Goal: Task Accomplishment & Management: Manage account settings

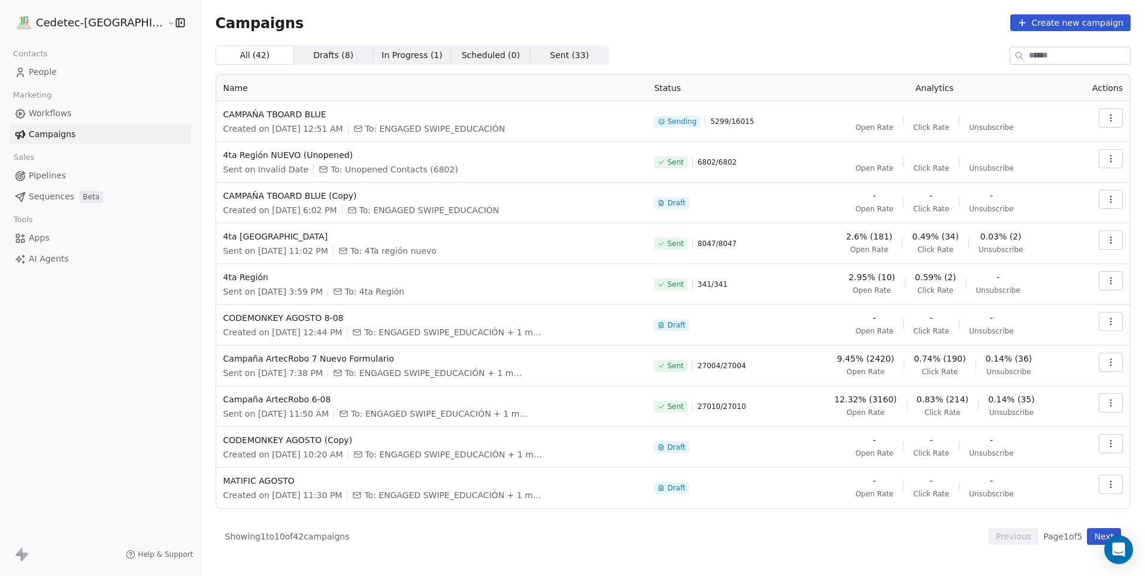
click at [618, 55] on div "All ( 42 ) All ( 42 ) Drafts ( 8 ) Drafts ( 8 ) In Progress ( 1 ) In Progress (…" at bounding box center [673, 55] width 915 height 19
click at [79, 198] on span "Beta" at bounding box center [91, 197] width 24 height 12
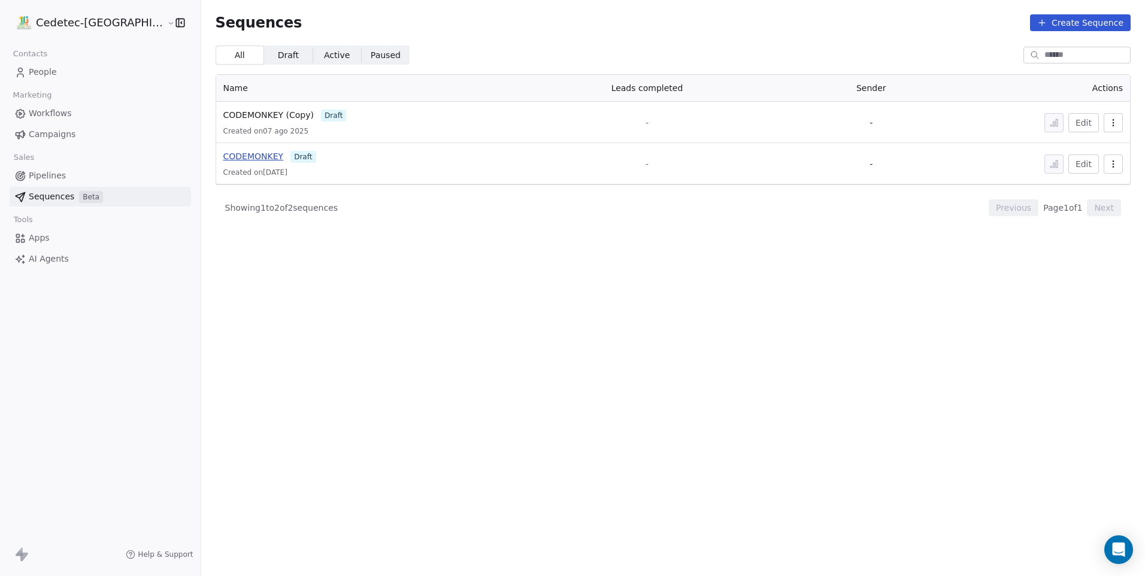
click at [225, 154] on span "CODEMONKEY" at bounding box center [253, 156] width 60 height 10
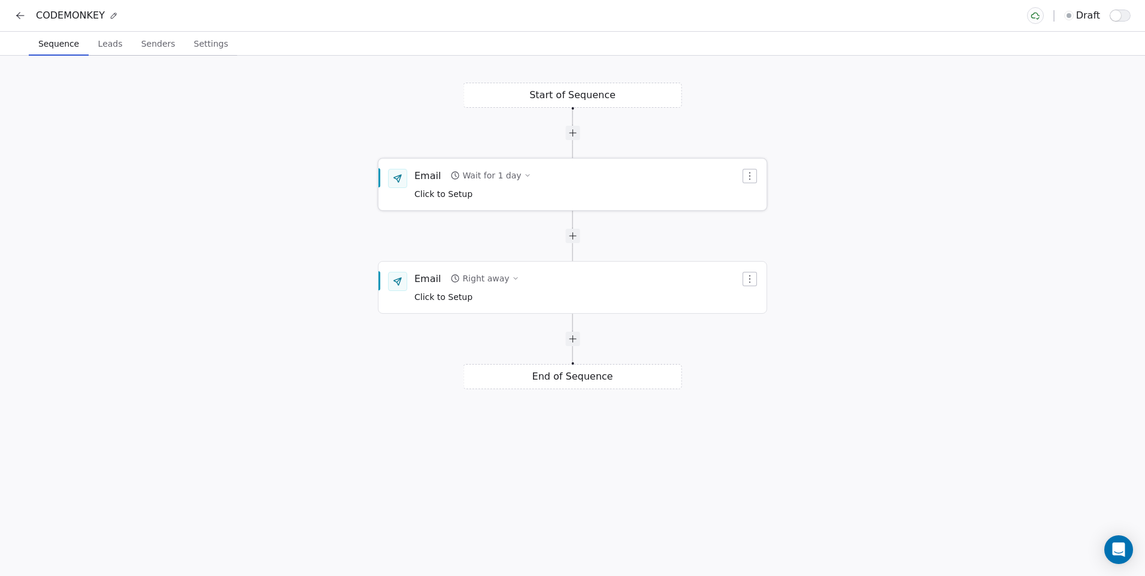
click at [516, 201] on div "Email Wait for 1 day Click to Setup" at bounding box center [572, 184] width 388 height 50
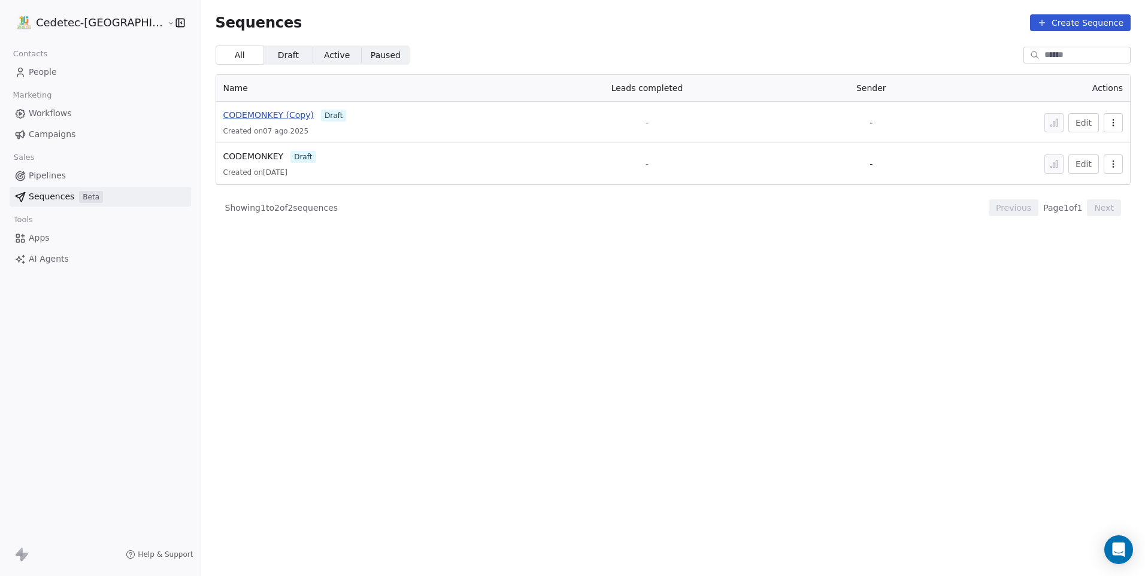
click at [266, 114] on span "CODEMONKEY (Copy)" at bounding box center [268, 115] width 90 height 10
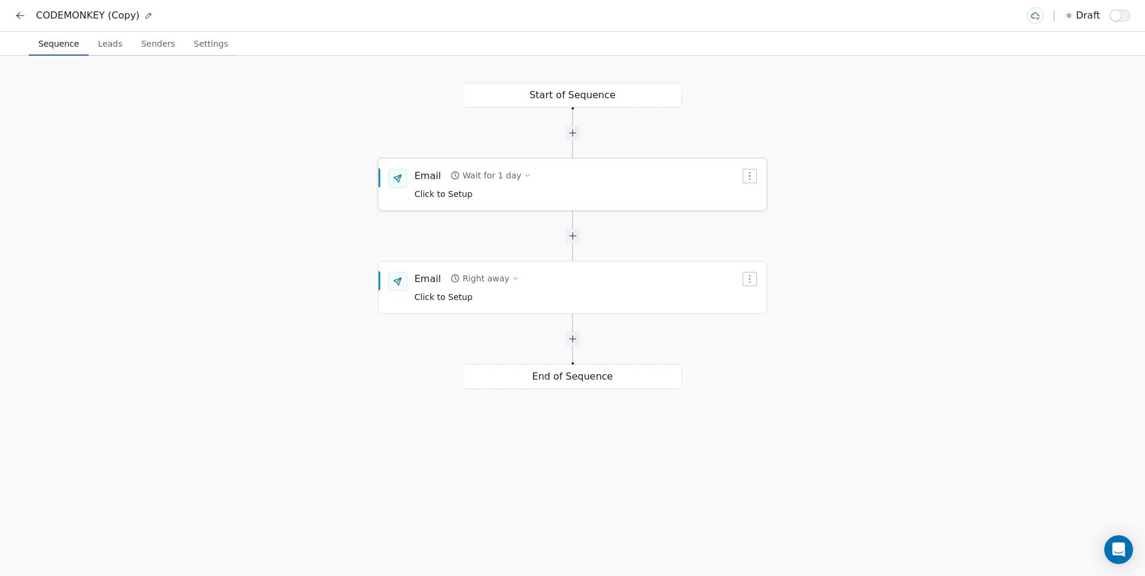
click at [430, 180] on div "Email" at bounding box center [427, 175] width 26 height 13
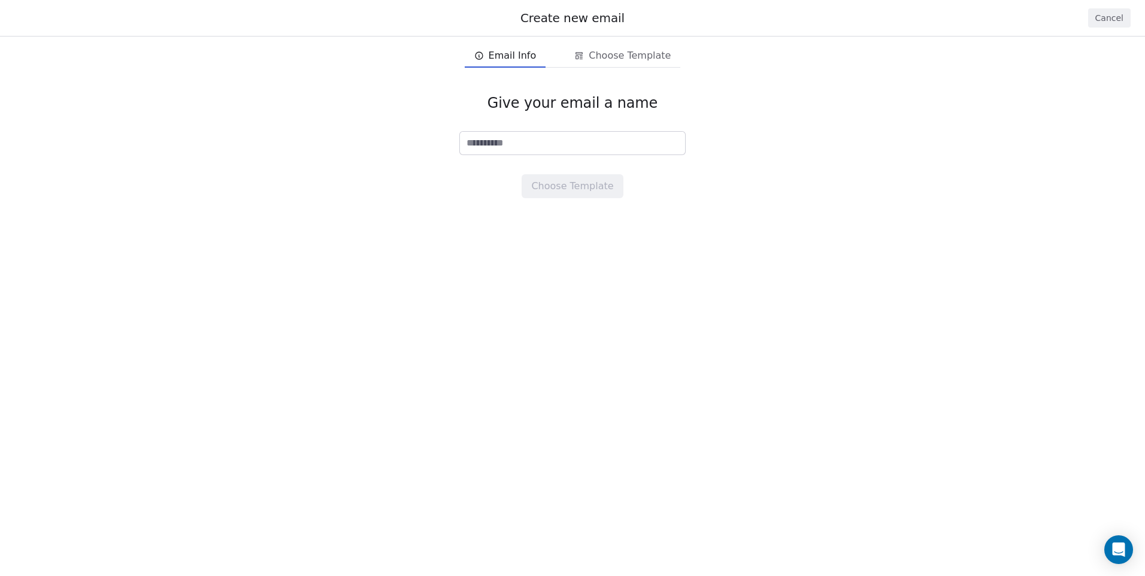
click at [535, 60] on span "Email Info" at bounding box center [513, 55] width 48 height 14
click at [1117, 19] on button "Cancel" at bounding box center [1109, 17] width 43 height 19
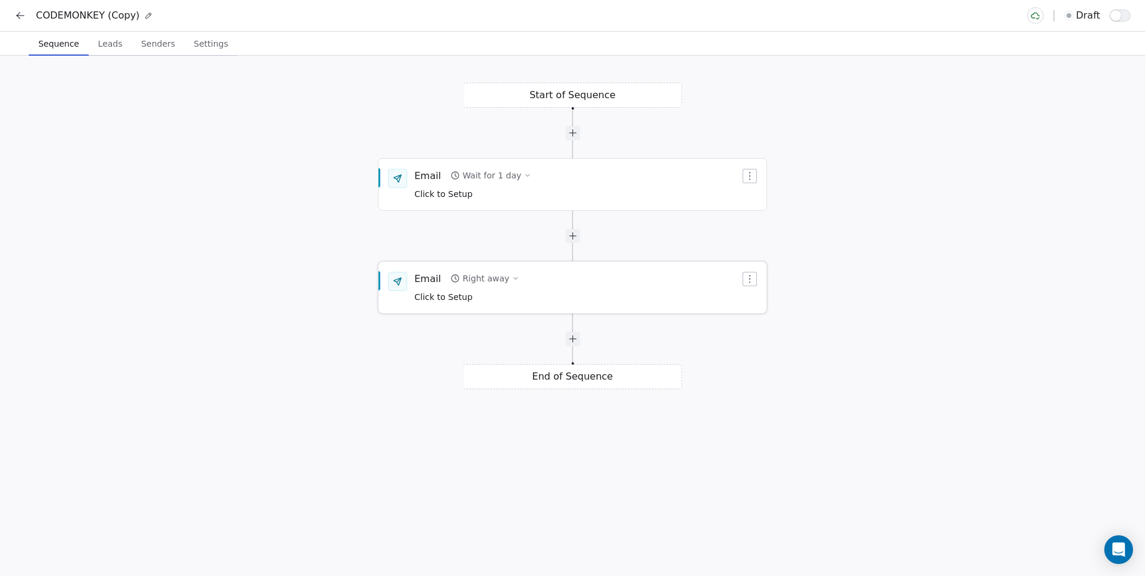
click at [429, 277] on div "Email" at bounding box center [427, 278] width 26 height 13
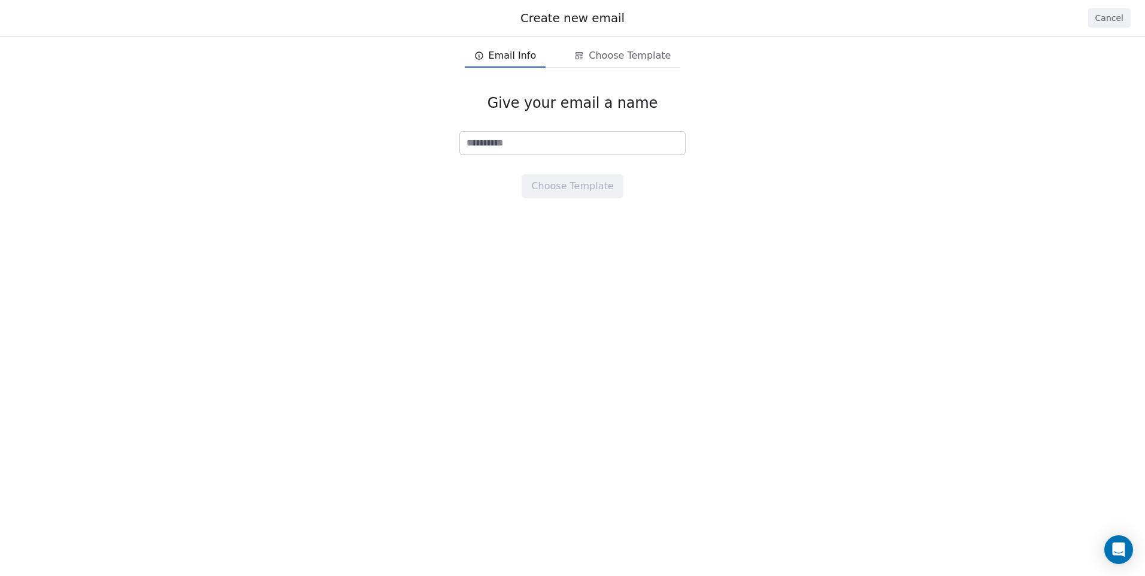
click at [1103, 22] on button "Cancel" at bounding box center [1109, 17] width 43 height 19
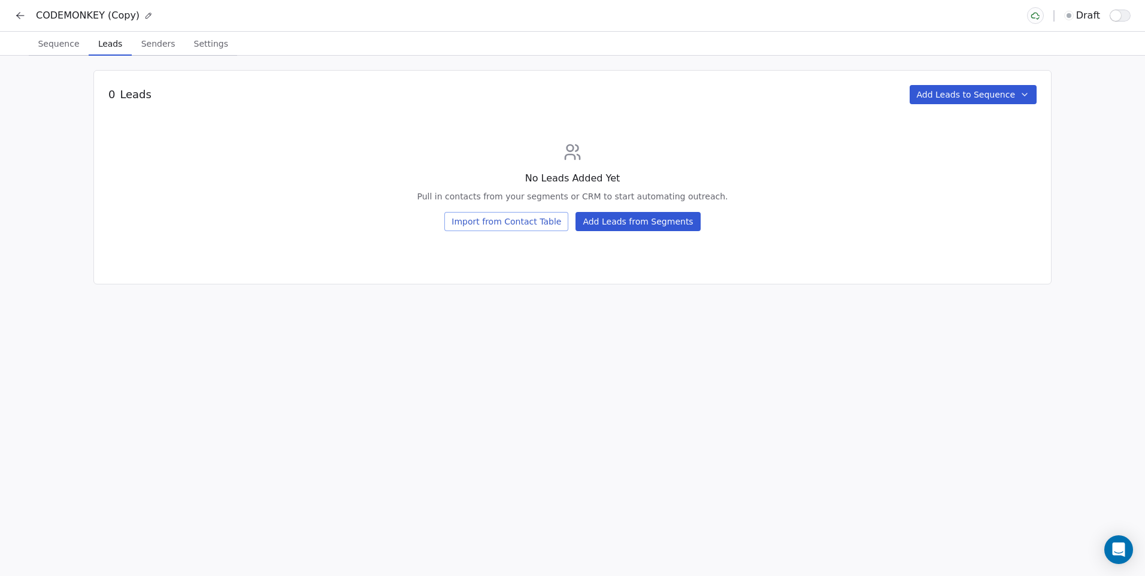
click at [105, 51] on span "Leads" at bounding box center [110, 43] width 34 height 17
click at [132, 50] on button "Senders Senders" at bounding box center [158, 44] width 53 height 24
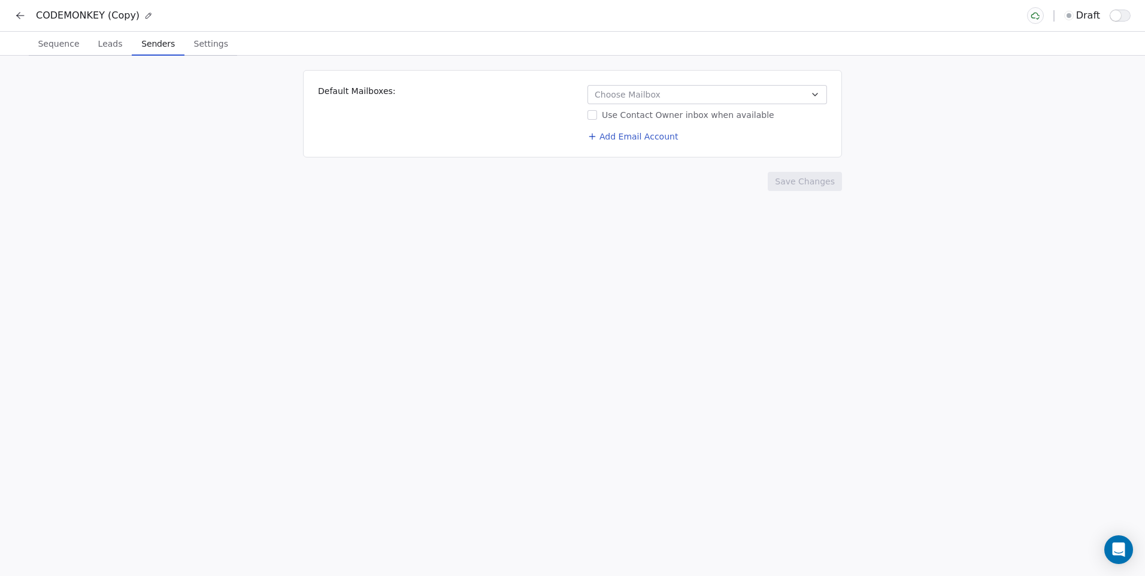
click at [189, 49] on span "Settings" at bounding box center [211, 43] width 44 height 17
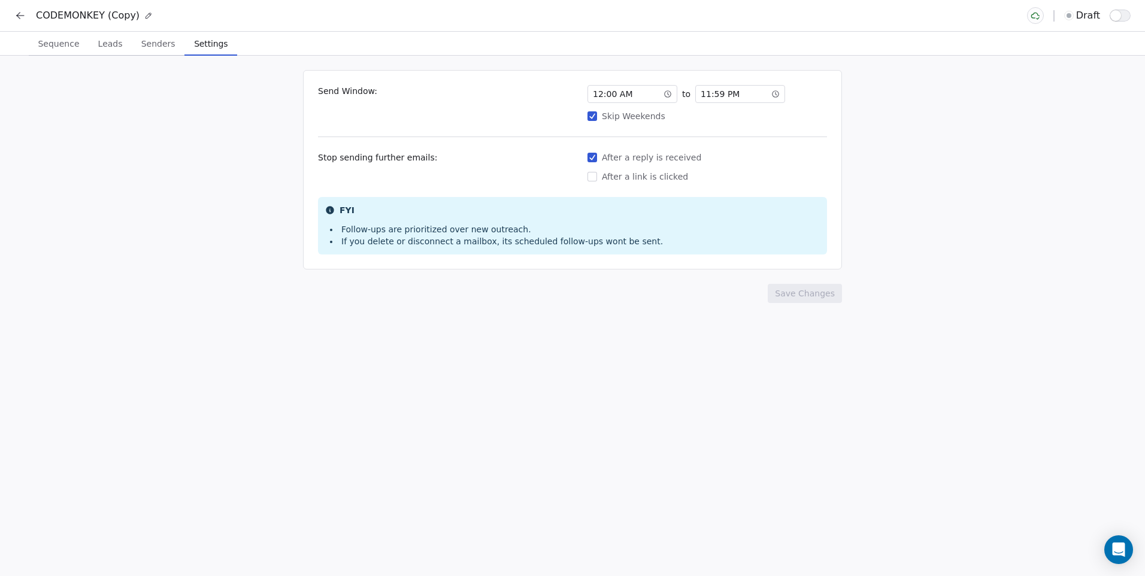
click at [67, 47] on span "Sequence" at bounding box center [58, 43] width 51 height 17
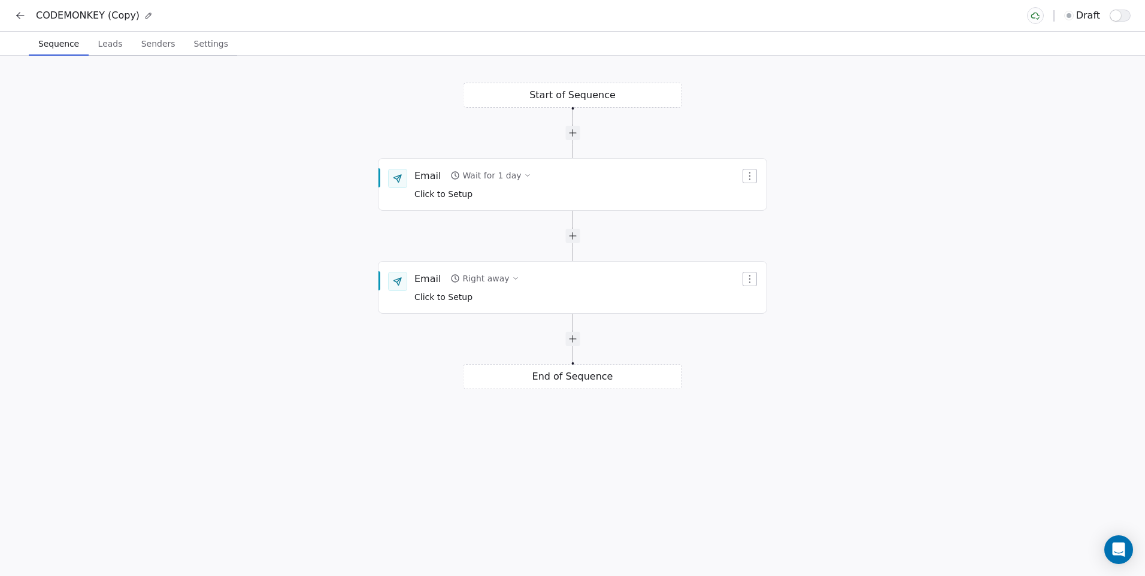
click at [24, 21] on icon at bounding box center [20, 16] width 12 height 12
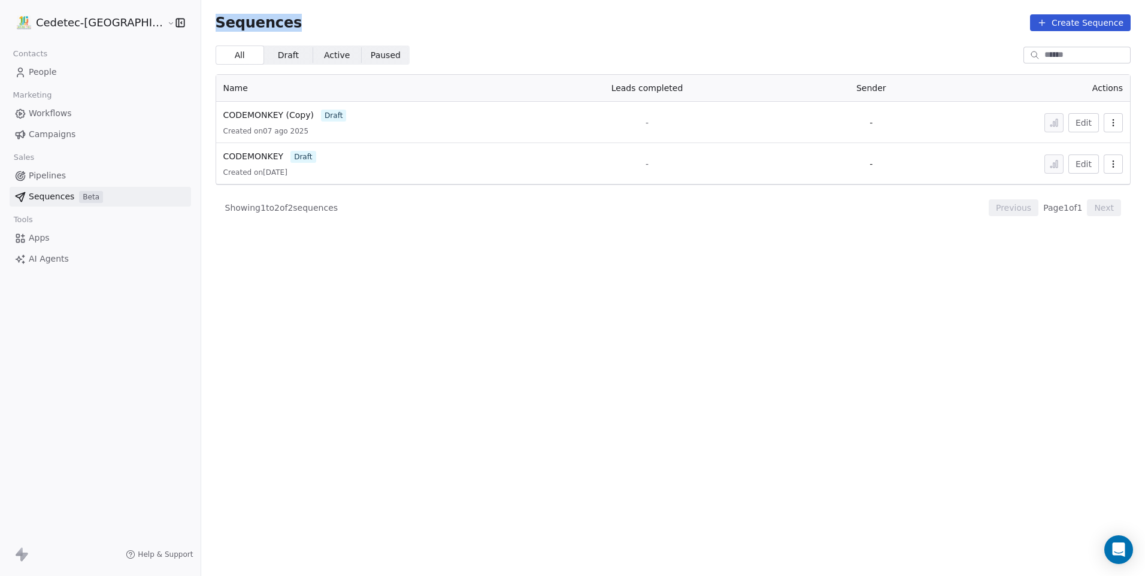
drag, startPoint x: 254, startPoint y: 25, endPoint x: 177, endPoint y: 28, distance: 77.3
click at [216, 28] on div "Sequences Create Sequence" at bounding box center [673, 22] width 915 height 17
copy span "Sequences"
click at [1109, 125] on icon "button" at bounding box center [1113, 123] width 10 height 10
click at [1079, 192] on span "Delete" at bounding box center [1088, 188] width 28 height 13
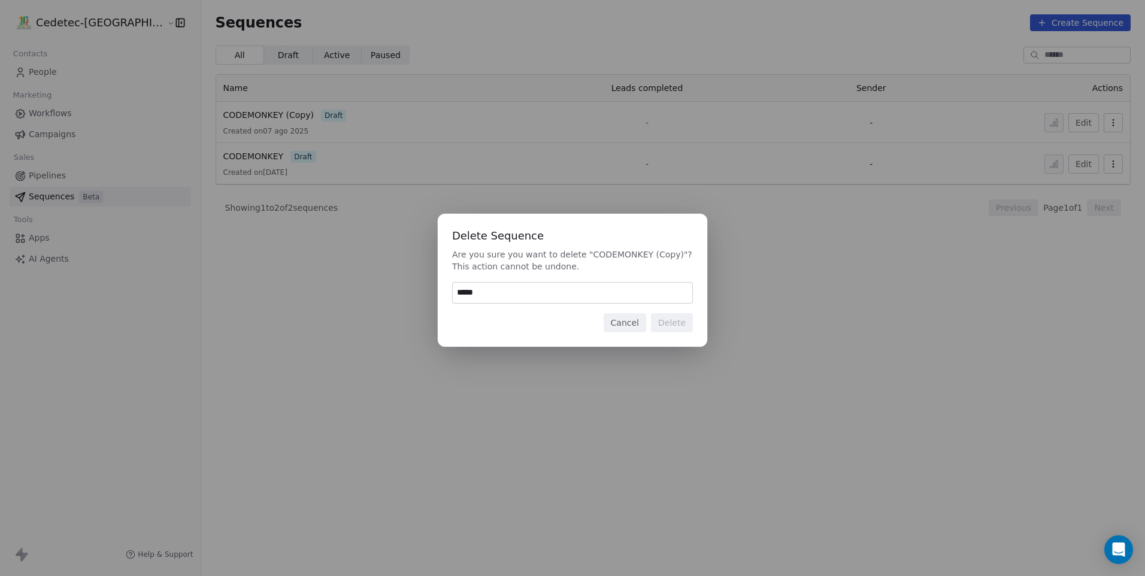
type input "******"
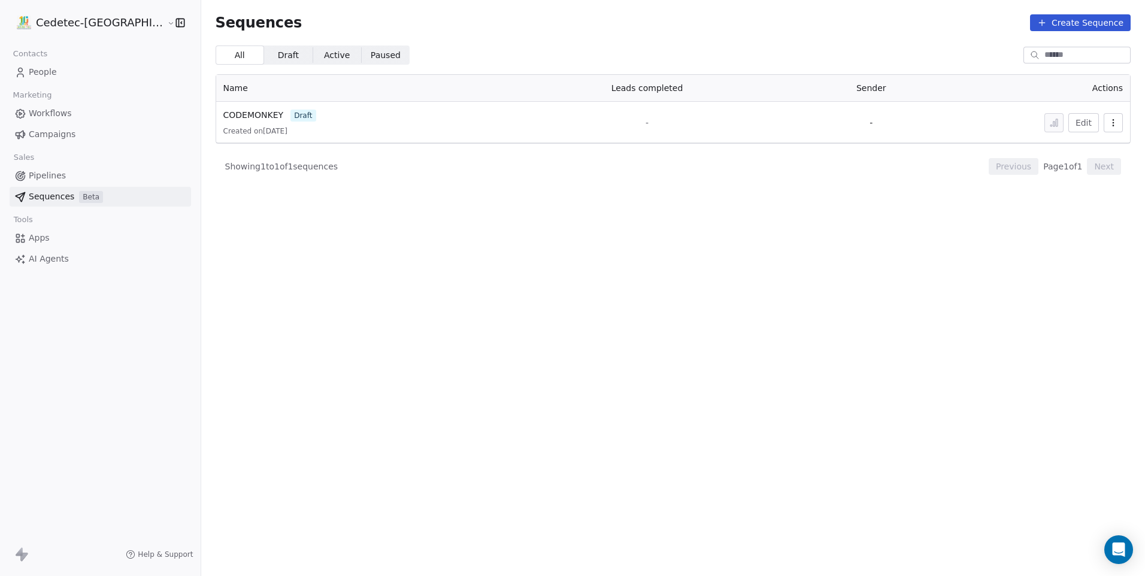
click at [1110, 125] on icon "button" at bounding box center [1113, 123] width 10 height 10
click at [1096, 150] on span "Rename" at bounding box center [1091, 150] width 34 height 13
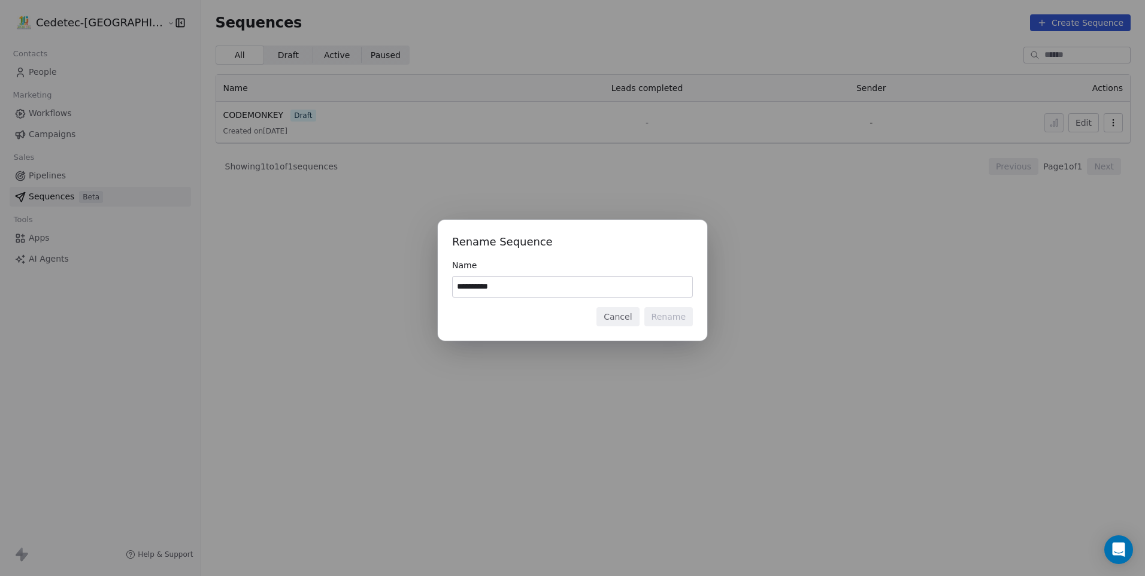
drag, startPoint x: 542, startPoint y: 284, endPoint x: 410, endPoint y: 283, distance: 131.7
click at [410, 283] on div "**********" at bounding box center [572, 288] width 1145 height 175
click at [533, 280] on input "**********" at bounding box center [572, 287] width 239 height 20
click at [523, 286] on input "**********" at bounding box center [572, 287] width 239 height 20
drag, startPoint x: 523, startPoint y: 286, endPoint x: 456, endPoint y: 289, distance: 67.1
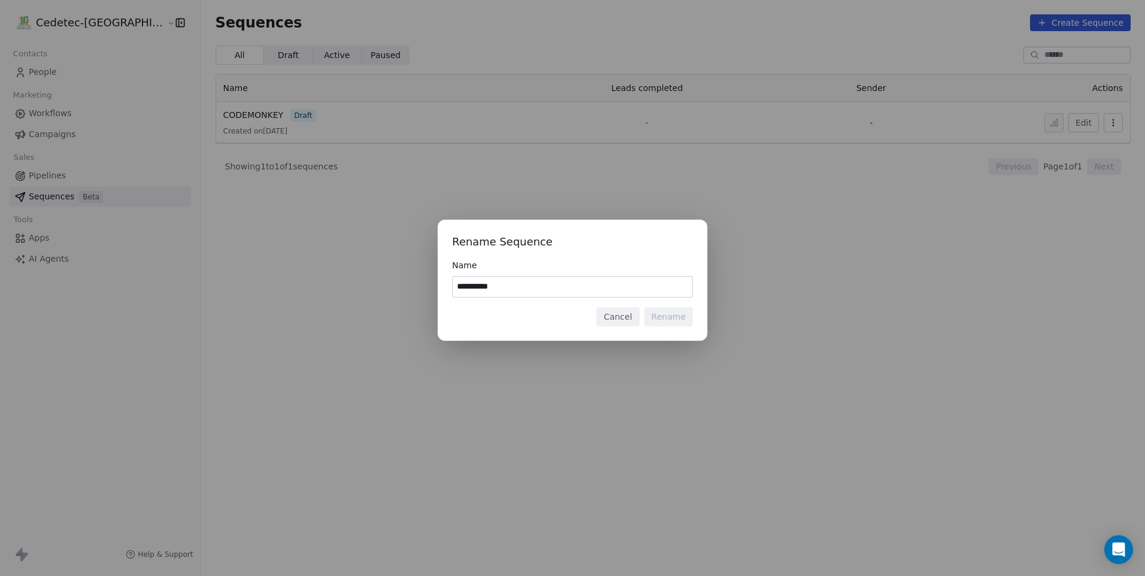
click at [457, 289] on input "**********" at bounding box center [572, 287] width 239 height 20
type input "*******"
click at [683, 314] on button "Rename" at bounding box center [668, 316] width 48 height 19
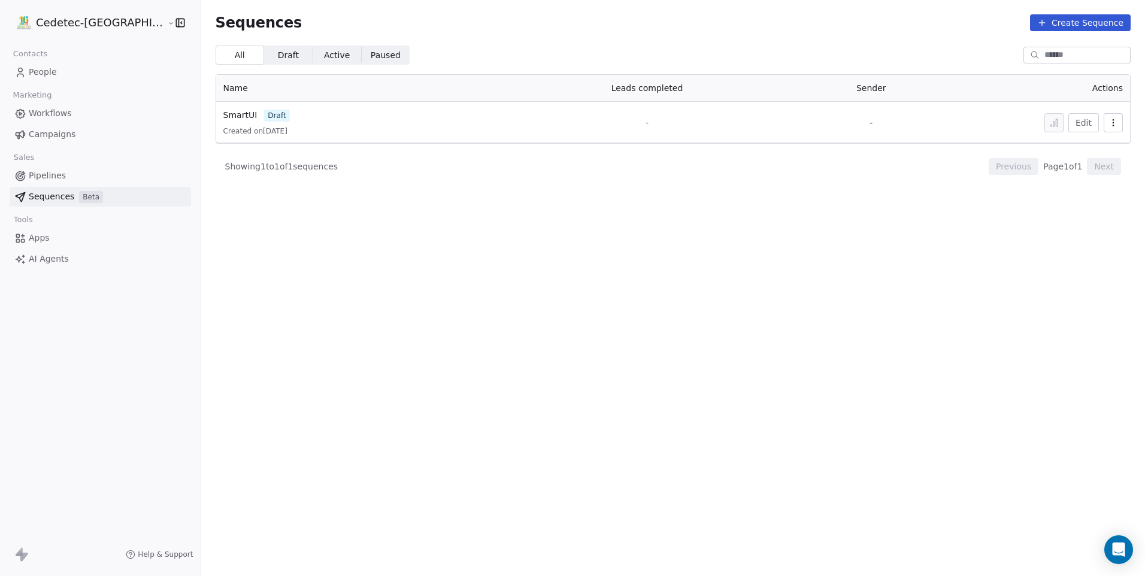
click at [1116, 125] on icon "button" at bounding box center [1113, 123] width 10 height 10
click at [930, 178] on html "Cedetec-Chile Contacts People Marketing Workflows Campaigns Sales Pipelines Seq…" at bounding box center [572, 288] width 1145 height 576
click at [866, 124] on td "-" at bounding box center [870, 122] width 161 height 41
click at [223, 114] on span "SmartUI" at bounding box center [240, 115] width 34 height 10
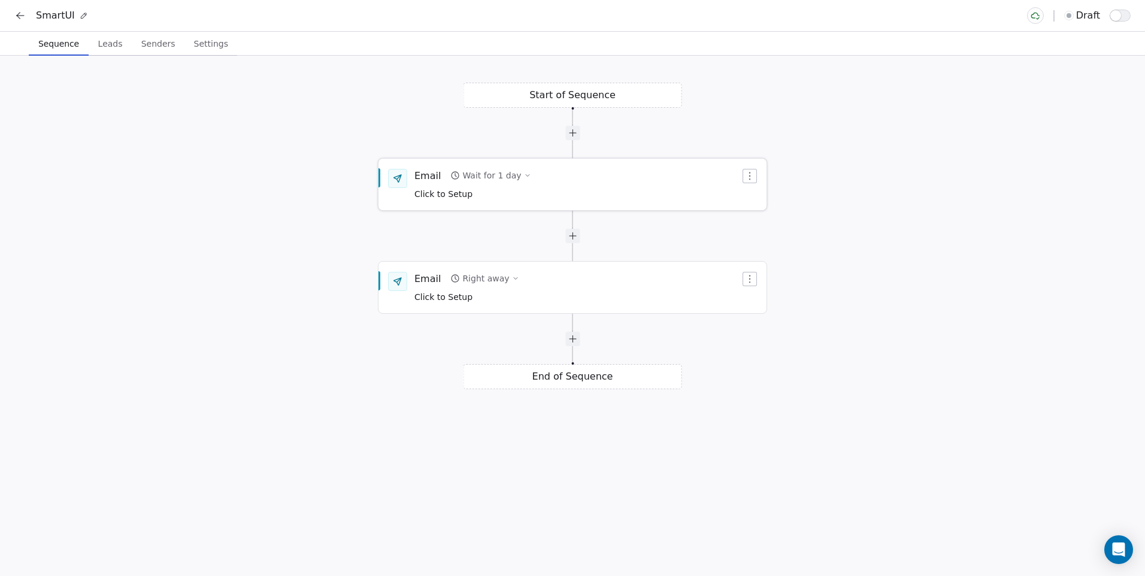
click at [521, 189] on div "Click to Setup" at bounding box center [472, 193] width 117 height 13
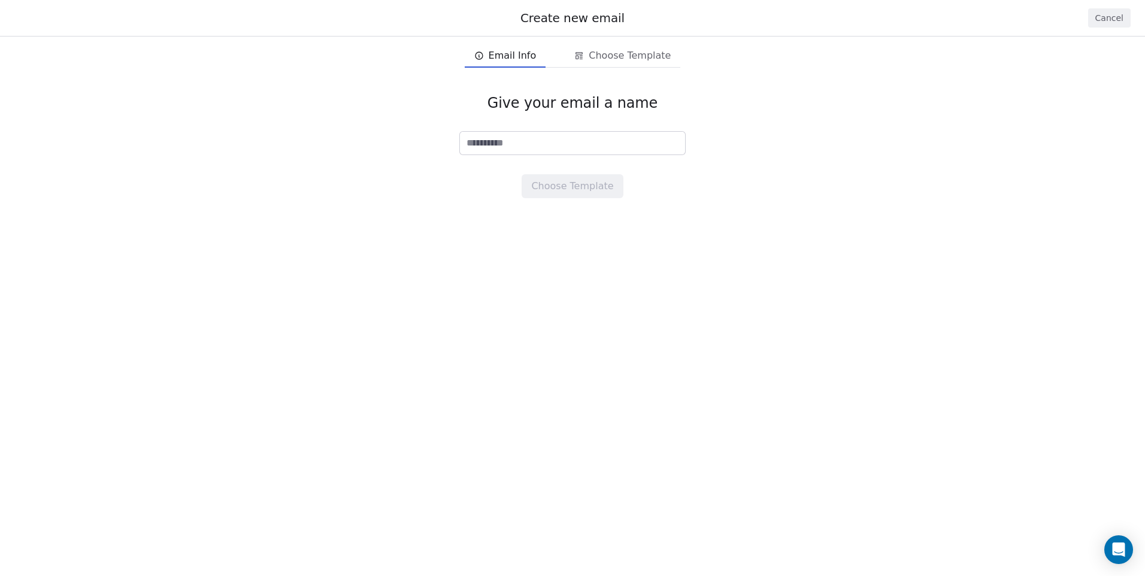
click at [1105, 13] on button "Cancel" at bounding box center [1109, 17] width 43 height 19
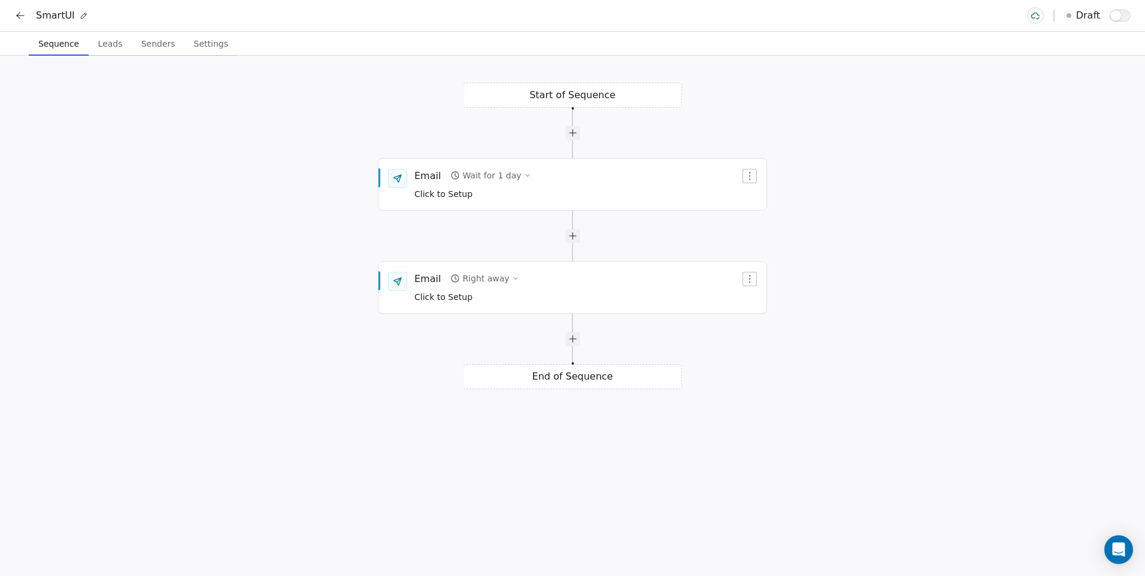
click at [576, 101] on div "Start of Sequence Email Right away Click to Setup End of Sequence Email Wait fo…" at bounding box center [572, 316] width 1145 height 520
click at [418, 177] on div "Email" at bounding box center [427, 175] width 26 height 13
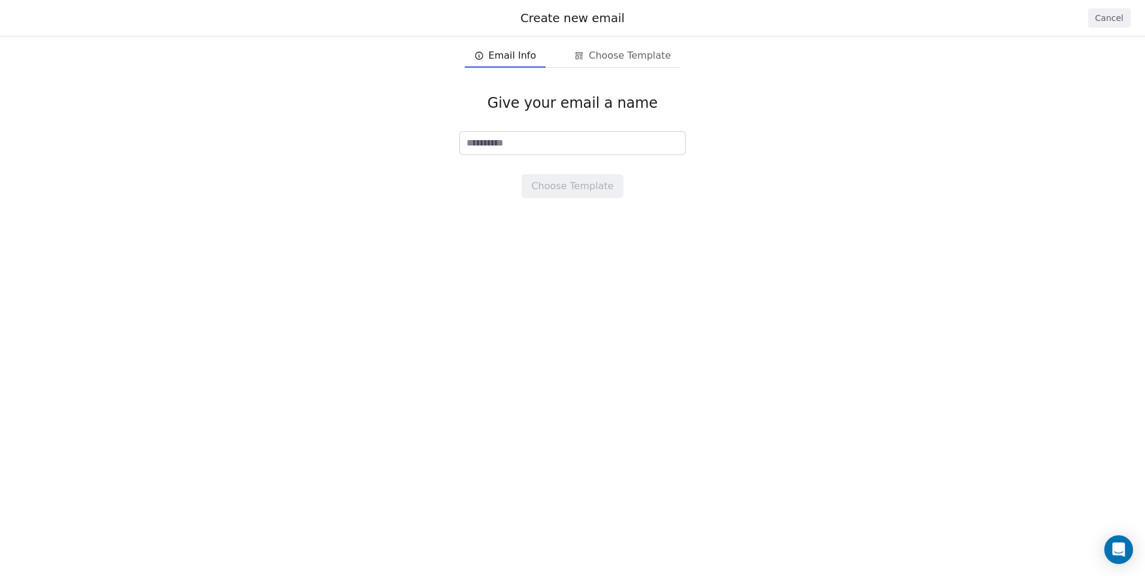
click at [508, 142] on input at bounding box center [572, 143] width 225 height 23
type input "**********"
click at [572, 189] on button "Choose Template" at bounding box center [571, 186] width 101 height 24
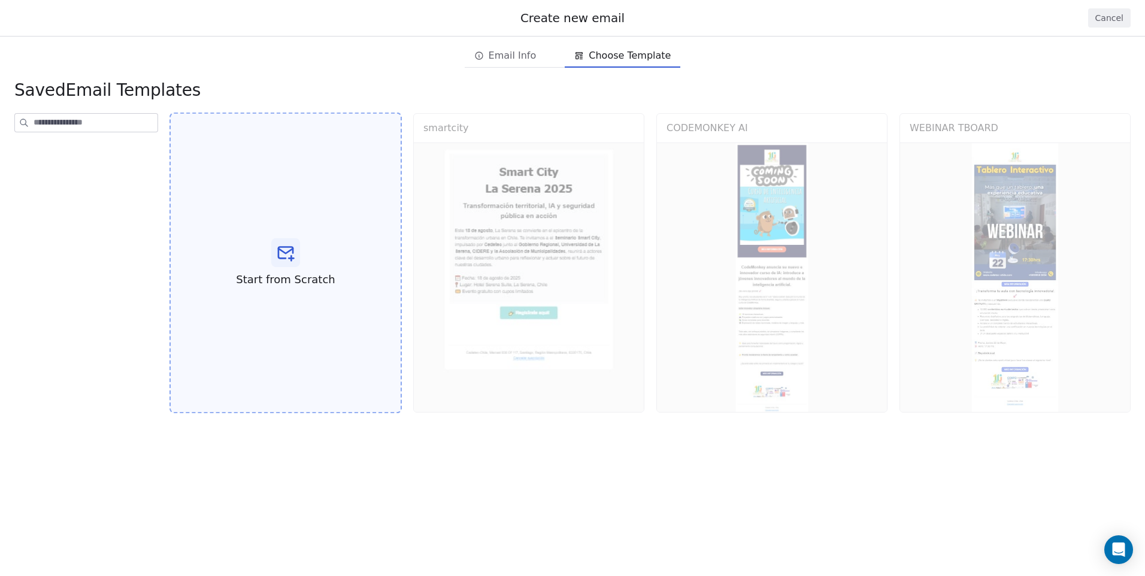
click at [319, 250] on div "Start from Scratch" at bounding box center [285, 263] width 232 height 301
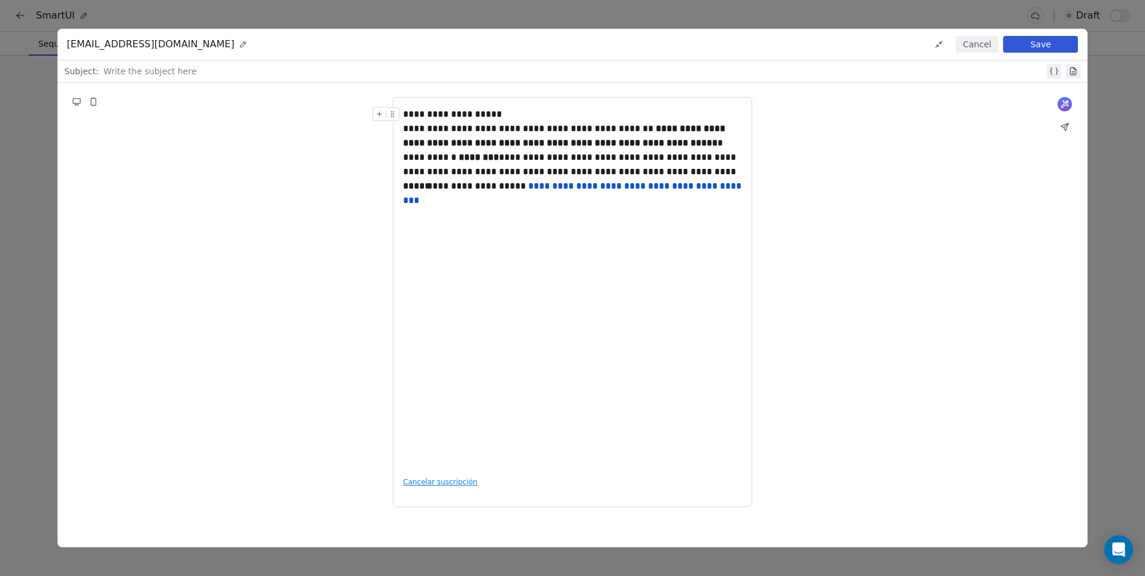
drag, startPoint x: 410, startPoint y: 101, endPoint x: 416, endPoint y: 108, distance: 9.4
click at [411, 101] on div "**********" at bounding box center [572, 302] width 359 height 410
click at [406, 113] on div "**********" at bounding box center [572, 114] width 339 height 14
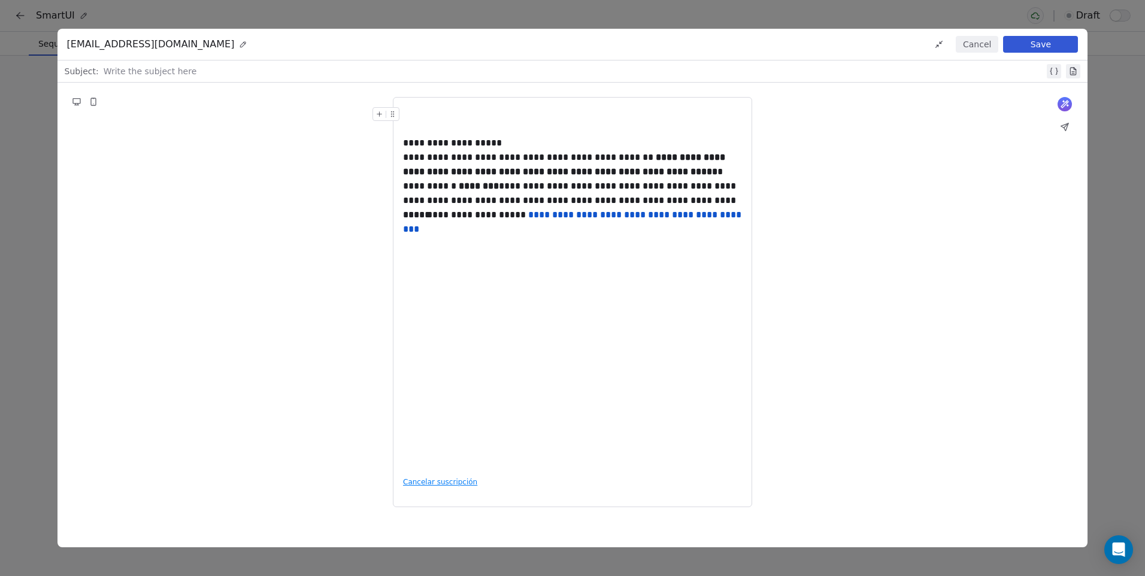
click at [410, 112] on div at bounding box center [572, 114] width 339 height 14
click at [384, 114] on button at bounding box center [379, 114] width 13 height 13
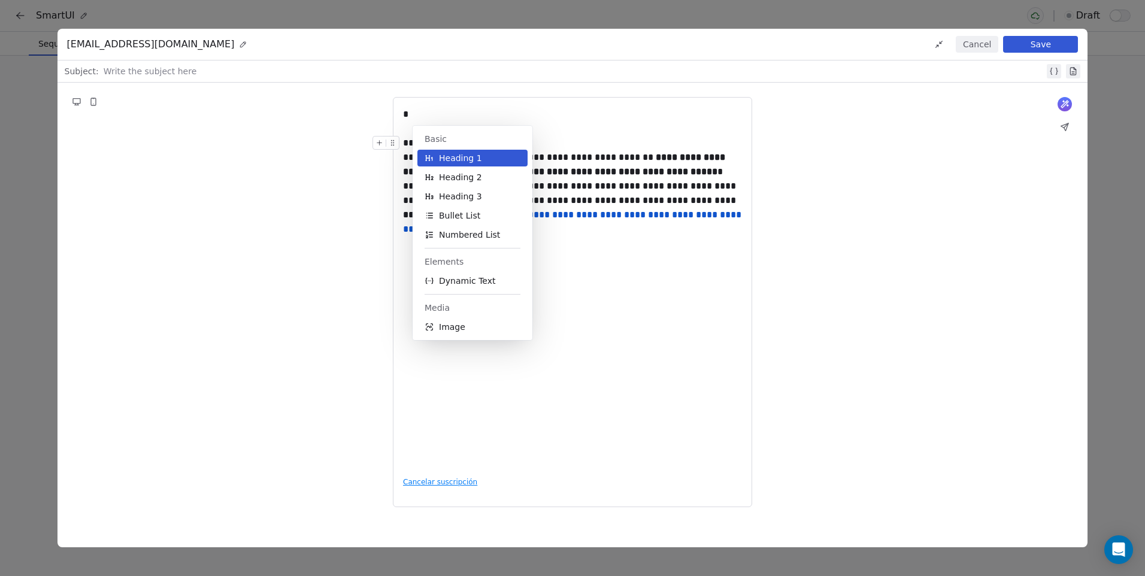
click at [450, 155] on span "Heading 1" at bounding box center [460, 158] width 43 height 12
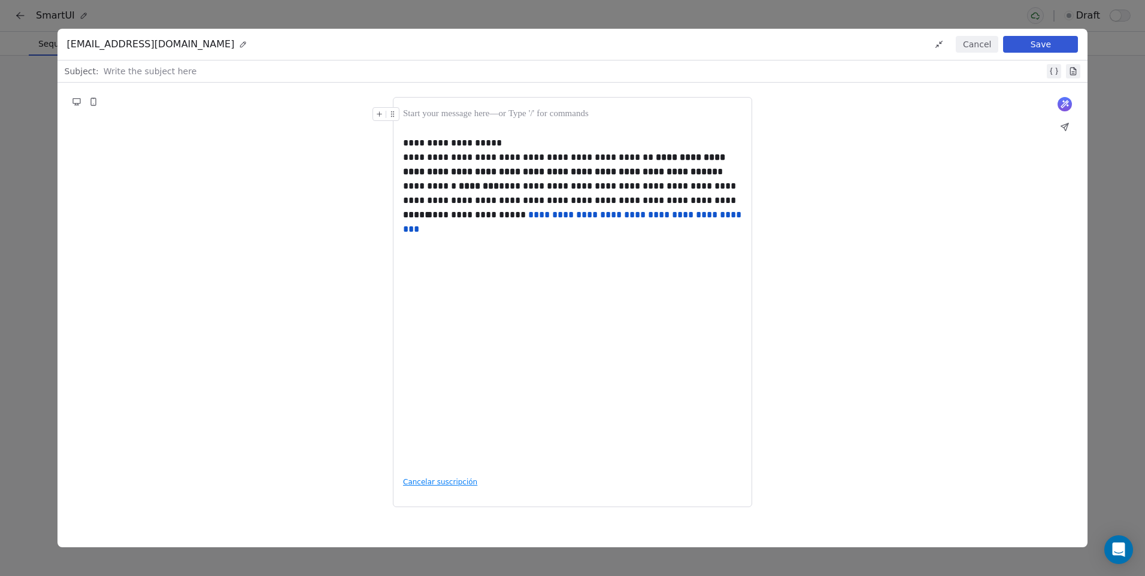
click at [383, 113] on icon at bounding box center [379, 114] width 8 height 8
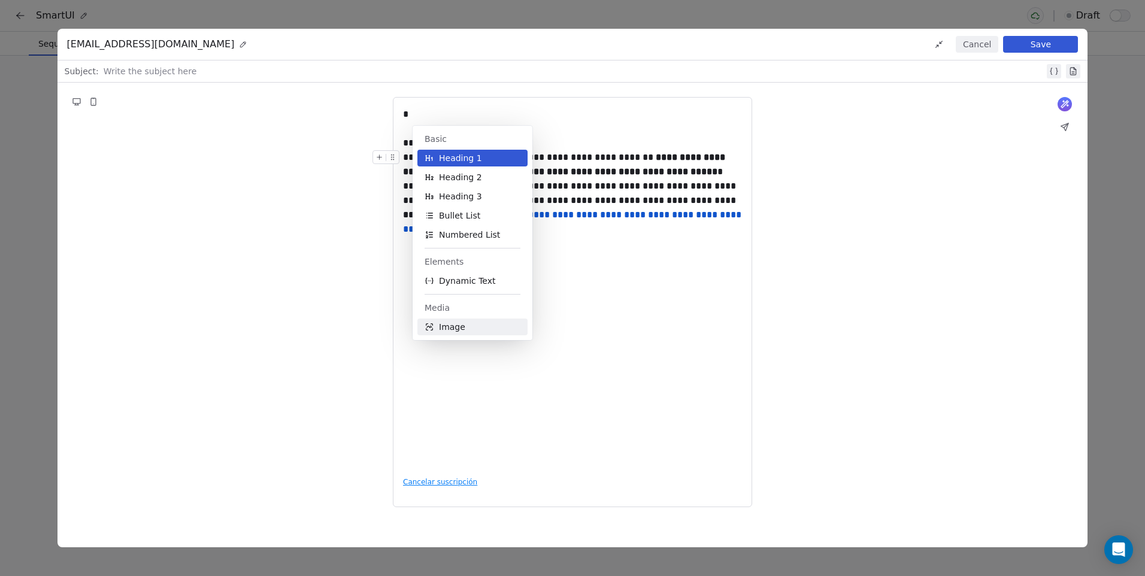
click at [446, 322] on span "Image" at bounding box center [452, 327] width 26 height 12
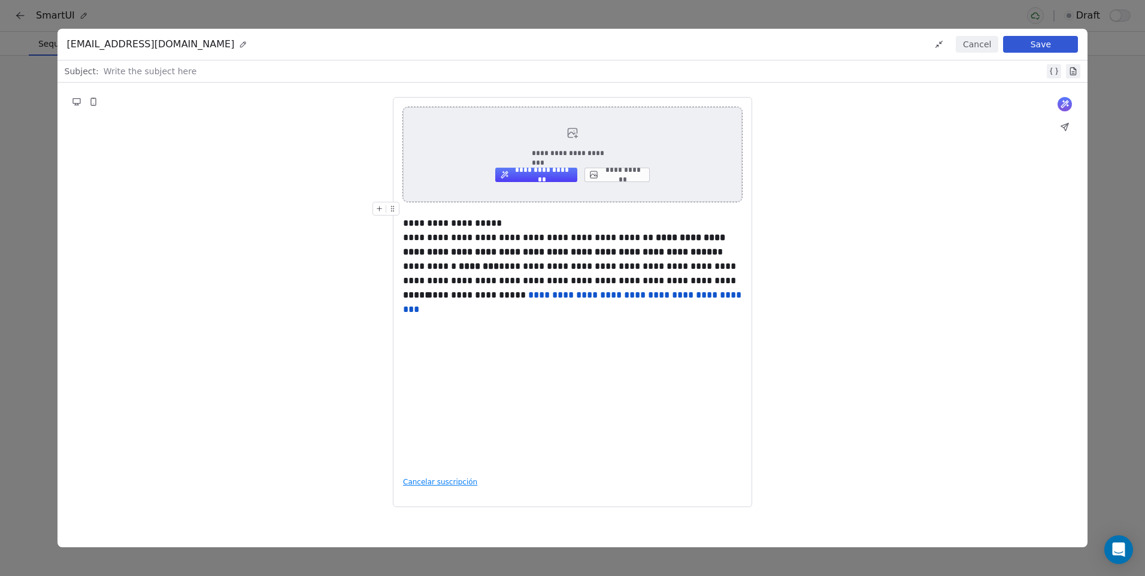
click at [609, 171] on button "**********" at bounding box center [616, 175] width 65 height 14
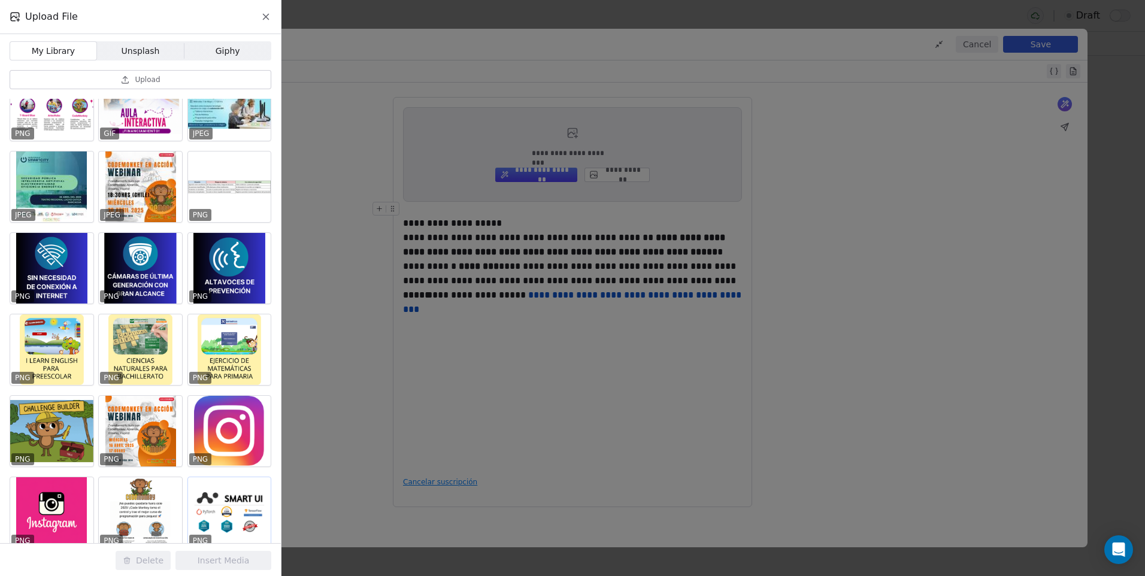
scroll to position [1508, 0]
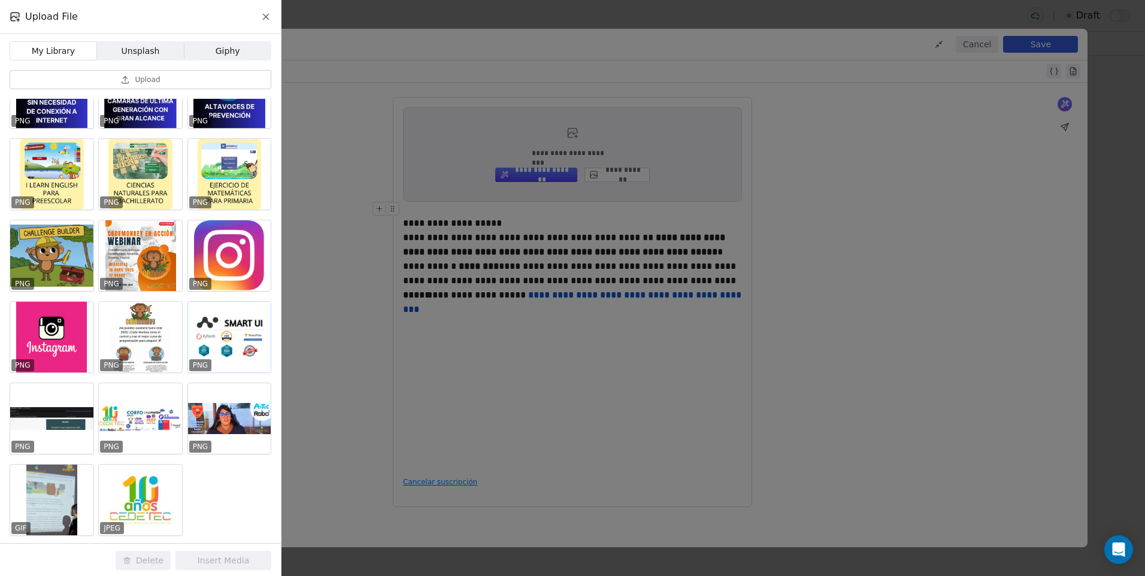
click at [217, 339] on div at bounding box center [229, 337] width 83 height 71
click at [233, 561] on button "Insert Media" at bounding box center [223, 560] width 96 height 19
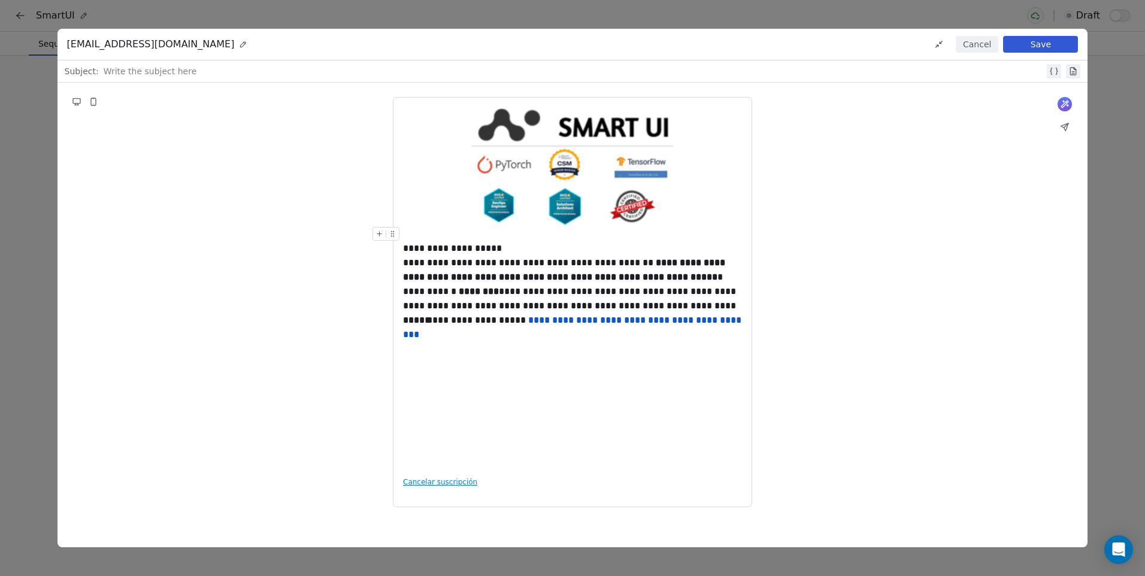
click at [538, 227] on div at bounding box center [572, 234] width 339 height 14
click at [380, 232] on icon at bounding box center [380, 234] width 0 height 5
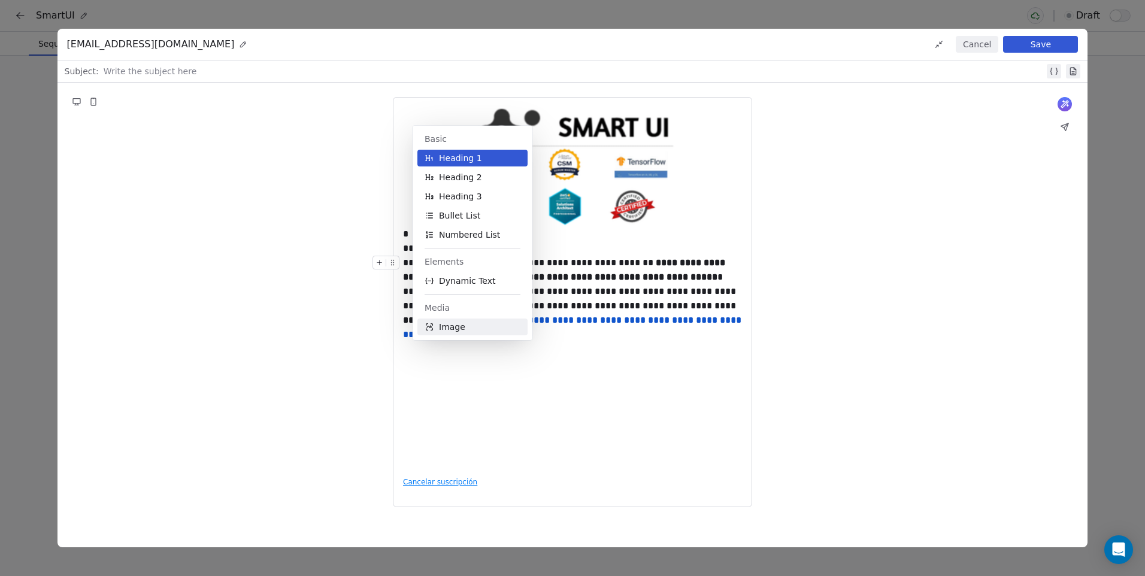
click at [443, 325] on span "Image" at bounding box center [452, 327] width 26 height 12
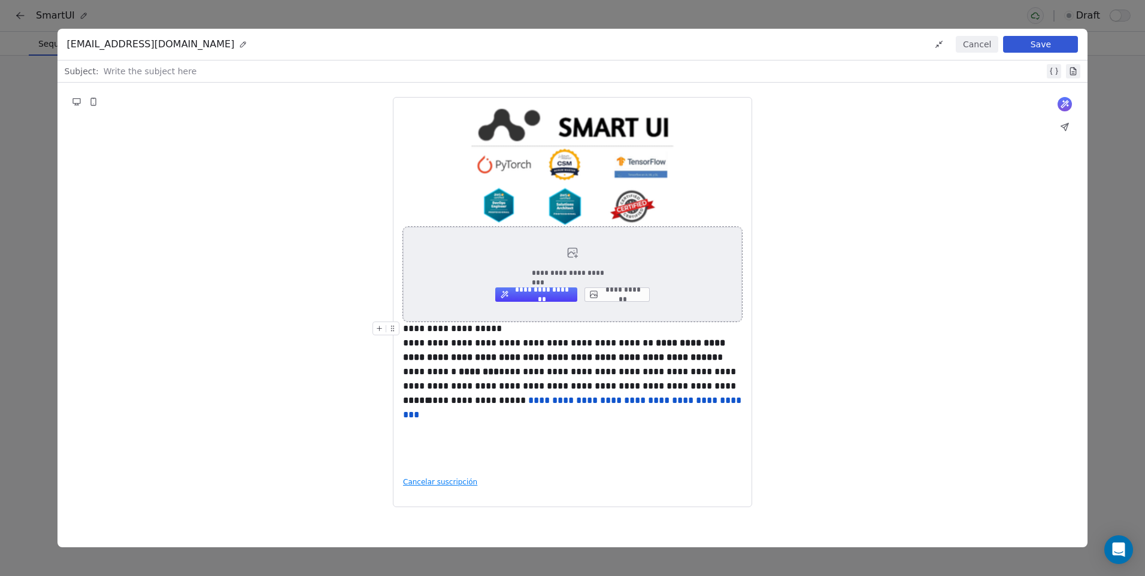
click at [623, 287] on button "**********" at bounding box center [616, 294] width 65 height 14
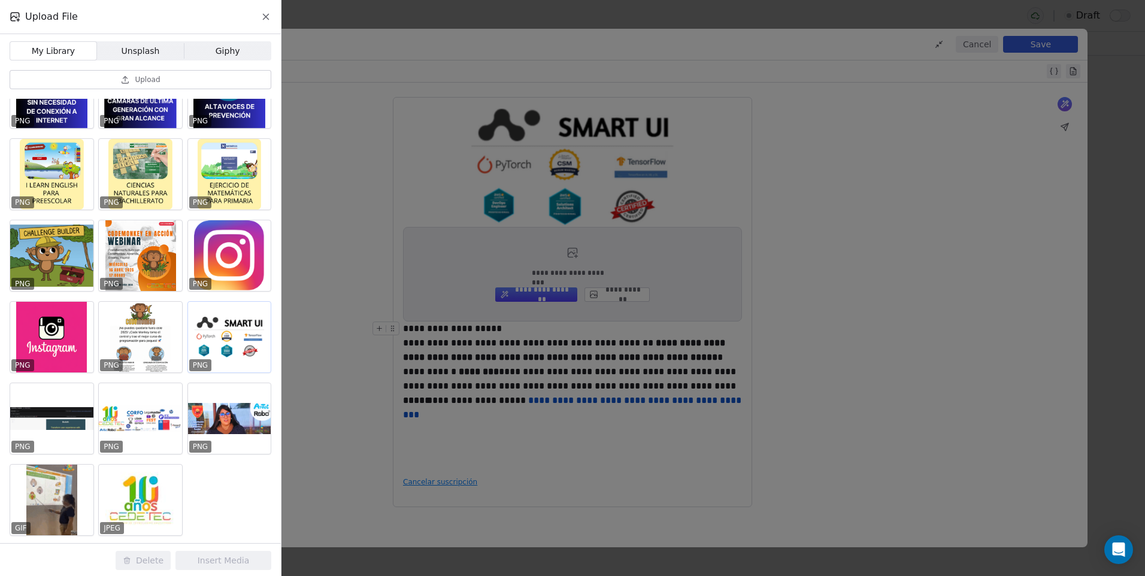
click at [236, 357] on div at bounding box center [229, 337] width 83 height 71
click at [245, 553] on button "Insert Media" at bounding box center [223, 560] width 96 height 19
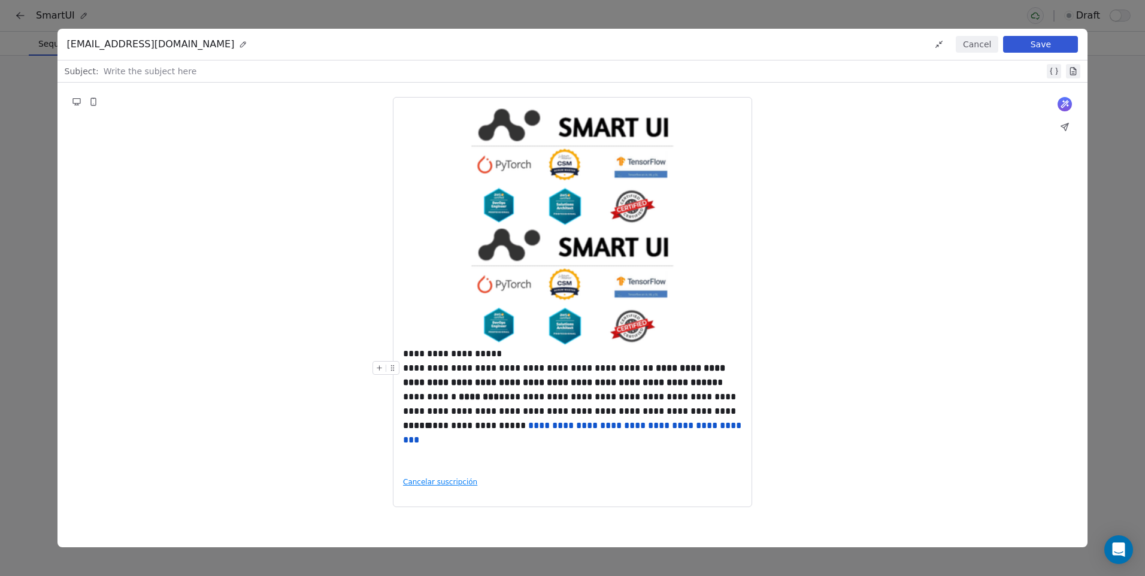
click at [692, 347] on div "**********" at bounding box center [572, 354] width 339 height 14
click at [572, 96] on div "**********" at bounding box center [572, 302] width 1030 height 439
click at [588, 270] on img at bounding box center [572, 287] width 239 height 120
drag, startPoint x: 561, startPoint y: 283, endPoint x: 489, endPoint y: 316, distance: 79.6
click at [489, 316] on img at bounding box center [572, 287] width 239 height 120
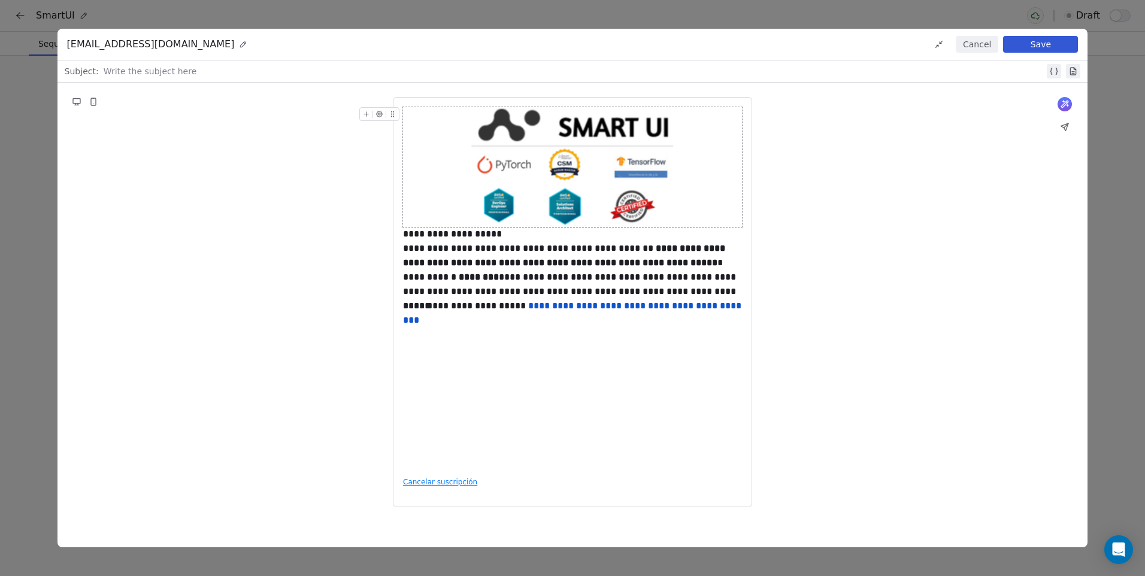
click at [581, 201] on img at bounding box center [572, 167] width 239 height 120
click at [786, 326] on div "**********" at bounding box center [572, 302] width 1030 height 439
click at [496, 184] on img at bounding box center [572, 167] width 239 height 120
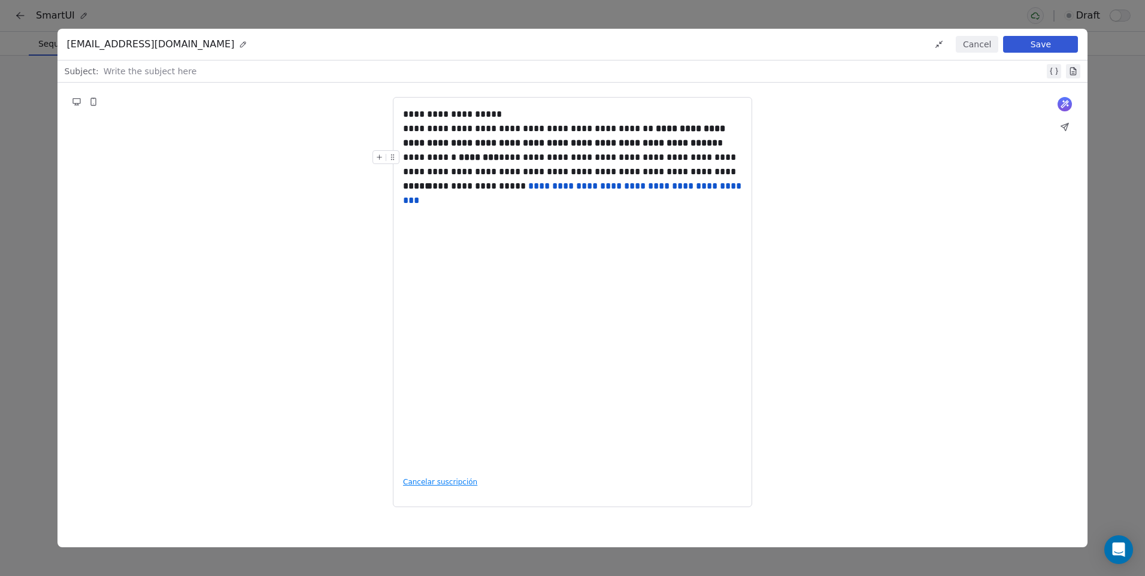
click at [981, 45] on button "Cancel" at bounding box center [977, 44] width 43 height 17
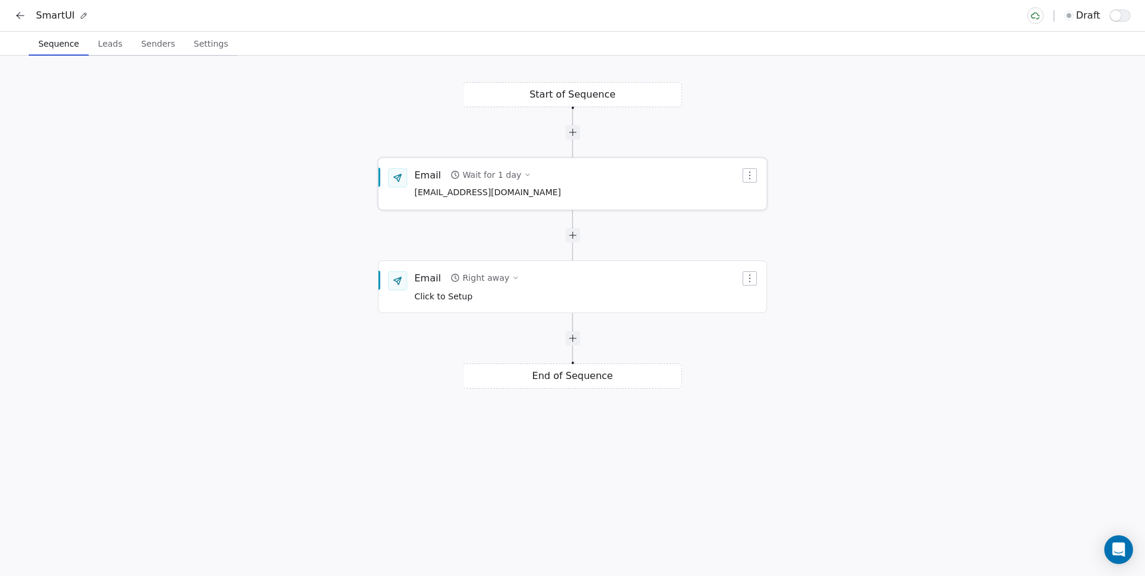
click at [523, 192] on span "[EMAIL_ADDRESS][DOMAIN_NAME]" at bounding box center [487, 192] width 147 height 13
click at [507, 196] on span "[EMAIL_ADDRESS][DOMAIN_NAME]" at bounding box center [487, 192] width 147 height 13
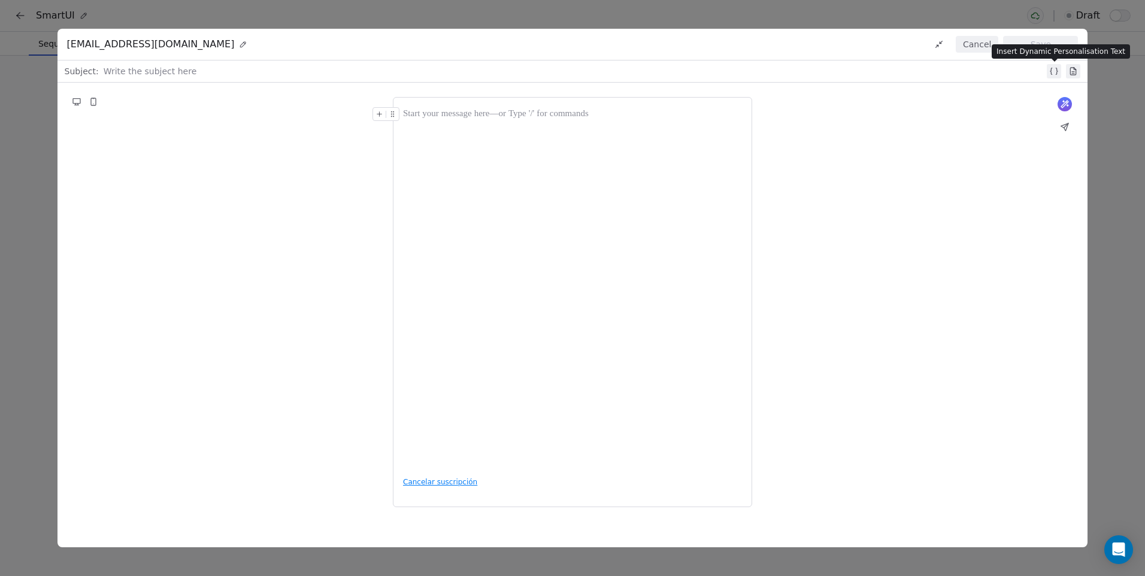
click at [1053, 70] on icon at bounding box center [1054, 71] width 10 height 10
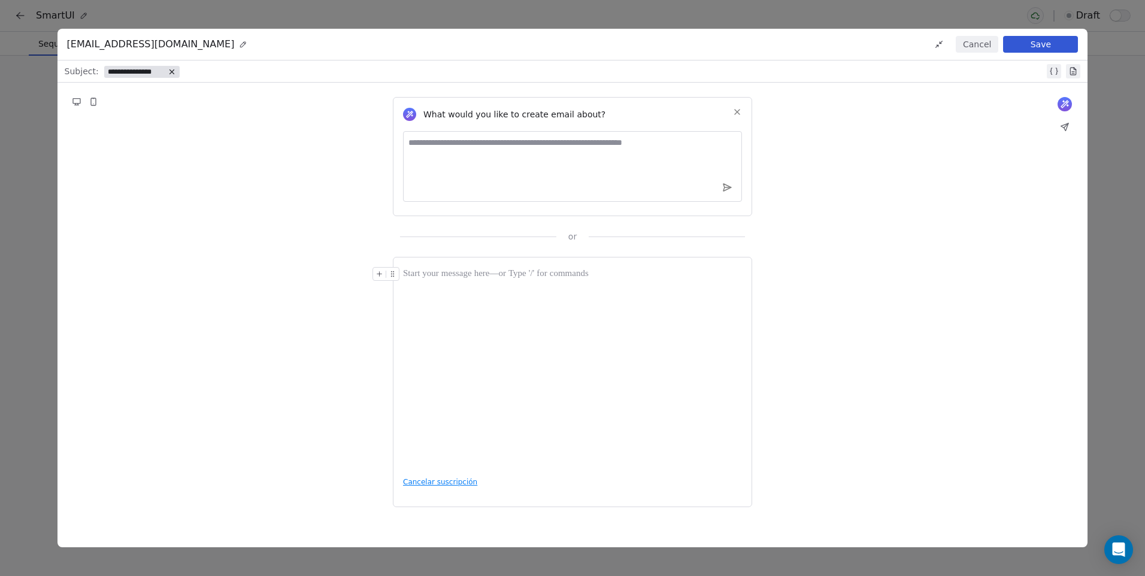
click at [1053, 70] on icon at bounding box center [1054, 71] width 10 height 10
click at [715, 131] on textarea at bounding box center [572, 166] width 339 height 71
paste textarea "**********"
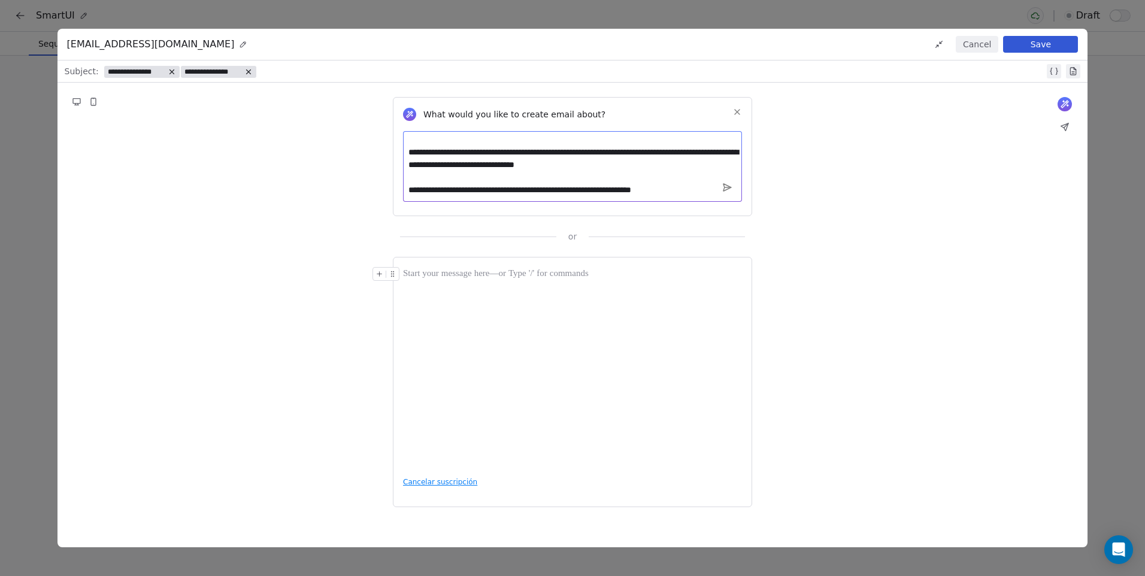
scroll to position [0, 0]
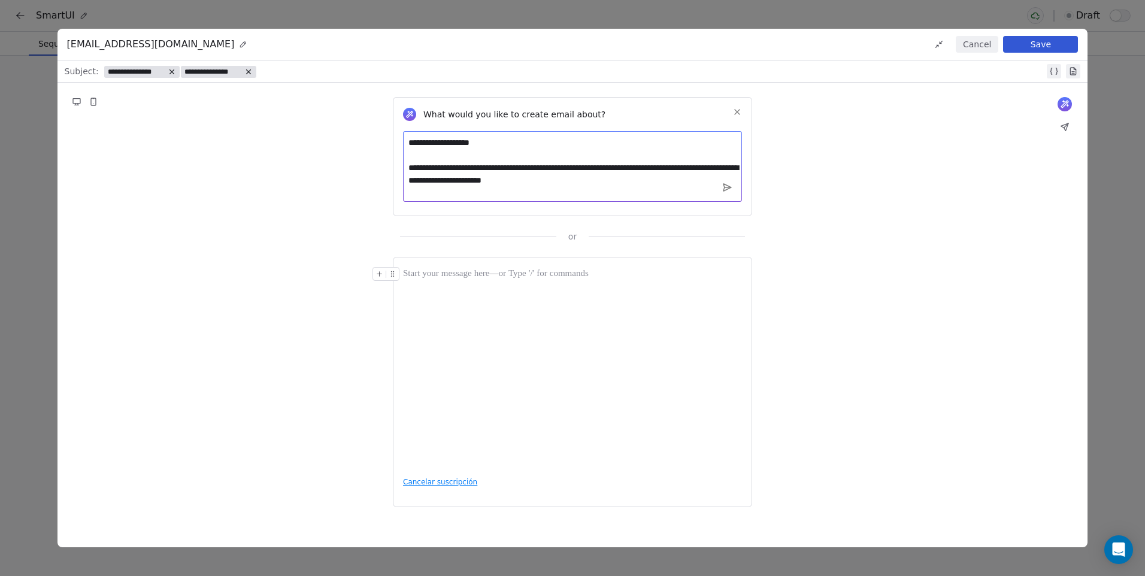
drag, startPoint x: 409, startPoint y: 193, endPoint x: 769, endPoint y: 64, distance: 382.7
click at [779, 60] on div "**********" at bounding box center [572, 303] width 1030 height 487
type textarea "**********"
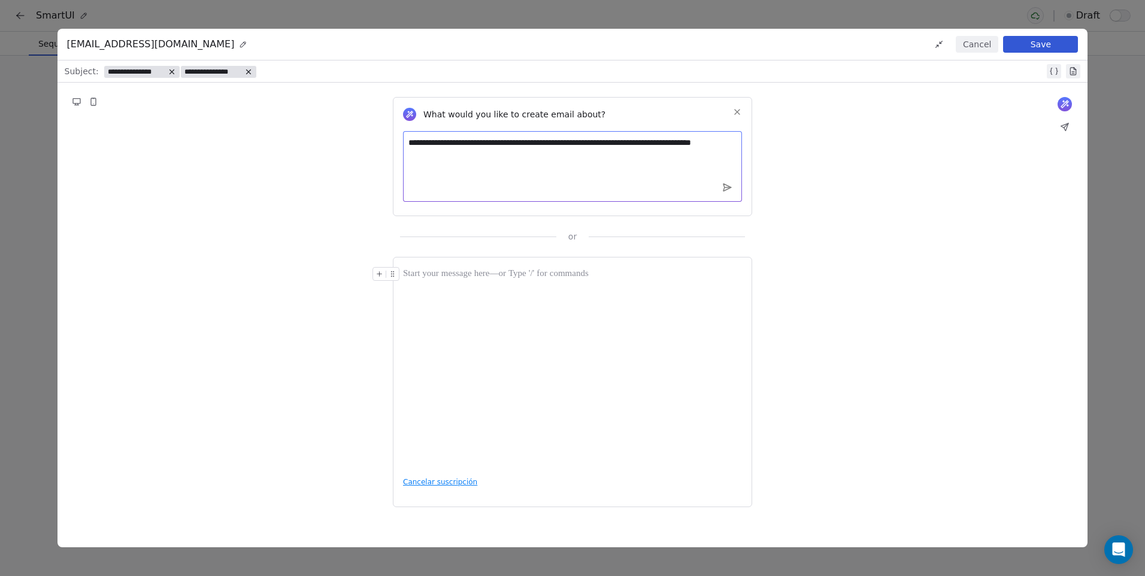
drag, startPoint x: 605, startPoint y: 180, endPoint x: 310, endPoint y: 111, distance: 303.8
click at [310, 111] on div "**********" at bounding box center [572, 163] width 1030 height 160
click at [915, 250] on div "What would you like to create email about? or Cancelar suscripción" at bounding box center [572, 302] width 1030 height 439
click at [412, 119] on icon at bounding box center [409, 114] width 8 height 8
click at [499, 163] on textarea at bounding box center [572, 166] width 339 height 71
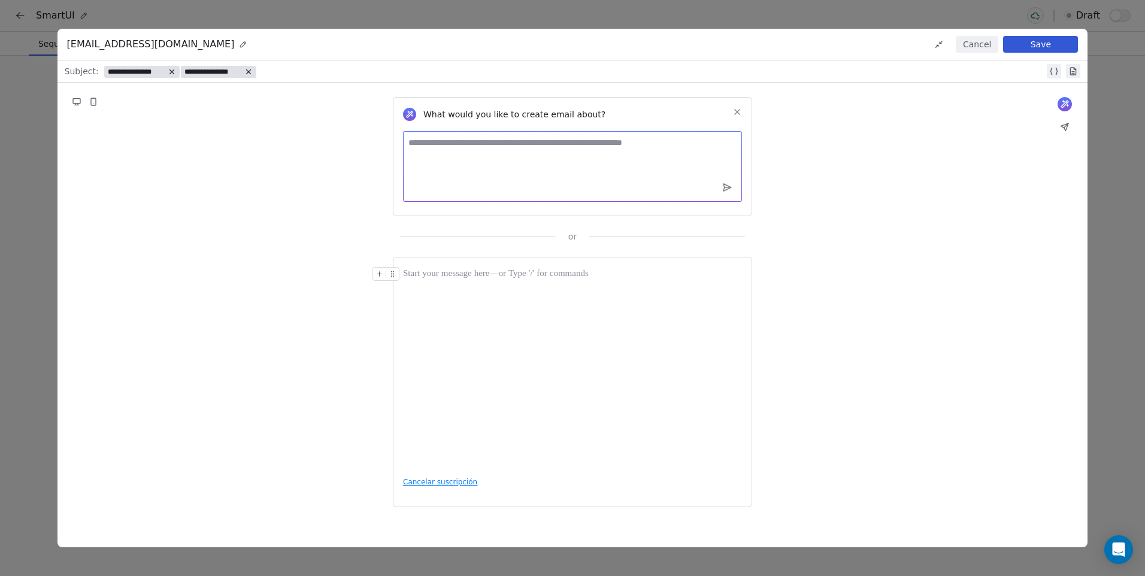
click at [743, 111] on button at bounding box center [737, 112] width 14 height 14
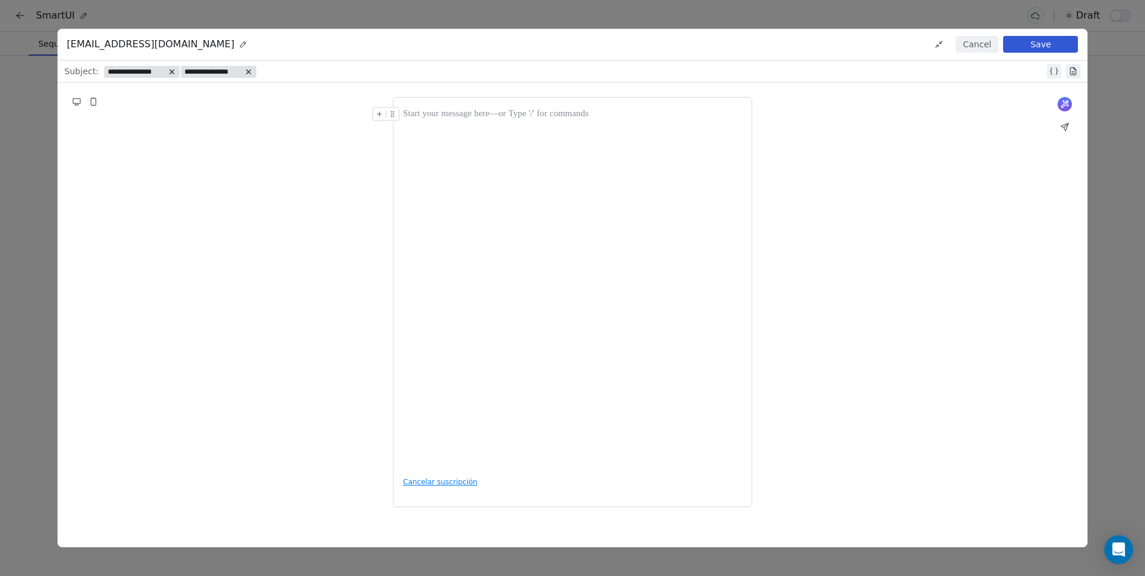
click at [514, 178] on div at bounding box center [572, 287] width 339 height 360
click at [390, 116] on icon at bounding box center [393, 114] width 8 height 8
click at [383, 116] on icon at bounding box center [379, 114] width 8 height 8
click at [845, 142] on div "What would you like to create email about? or * Cancelar suscripción" at bounding box center [572, 302] width 1030 height 439
click at [434, 104] on div "* Cancelar suscripción" at bounding box center [572, 302] width 359 height 410
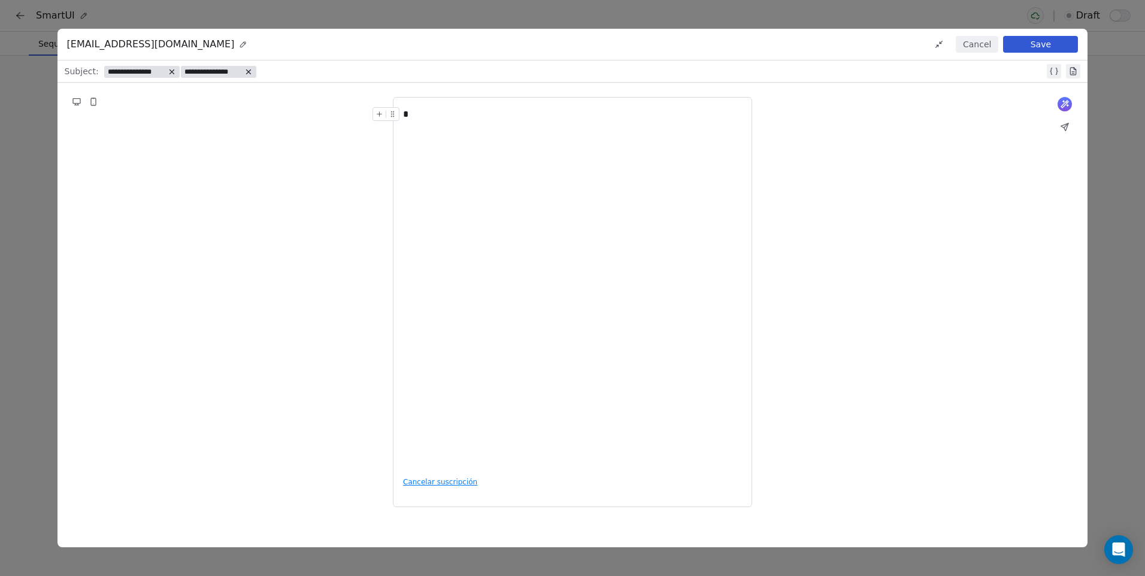
click at [377, 113] on icon at bounding box center [379, 114] width 8 height 8
click at [381, 117] on icon at bounding box center [379, 114] width 8 height 8
click at [419, 125] on div "*" at bounding box center [572, 129] width 339 height 14
click at [430, 114] on div "*" at bounding box center [572, 114] width 339 height 14
click at [1068, 104] on icon at bounding box center [1065, 104] width 10 height 10
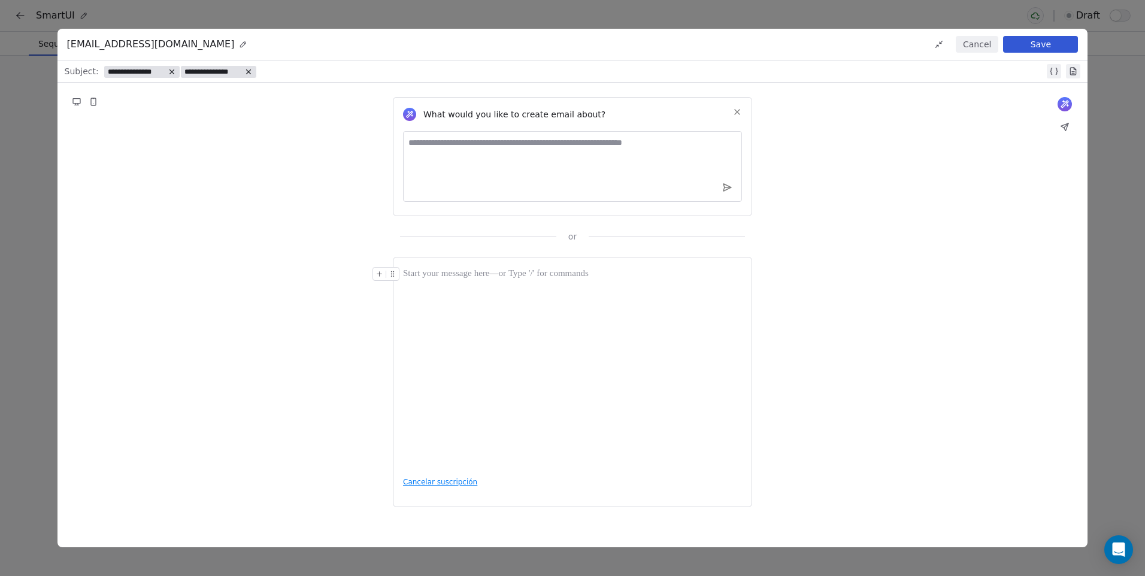
click at [592, 144] on textarea at bounding box center [572, 166] width 339 height 71
paste textarea "**********"
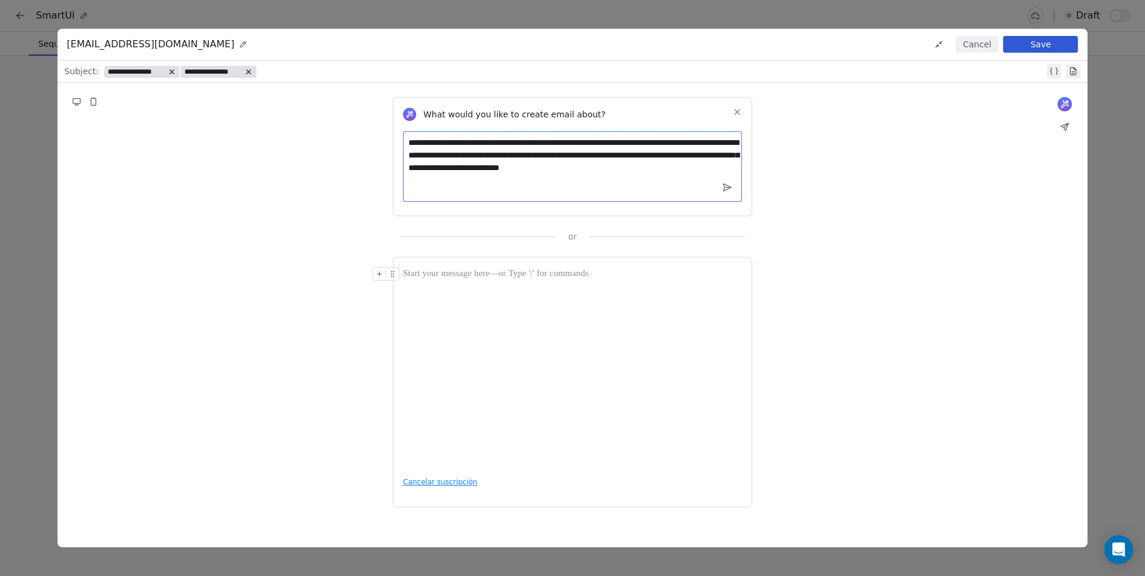
type textarea "**********"
drag, startPoint x: 726, startPoint y: 187, endPoint x: 734, endPoint y: 210, distance: 24.6
click at [727, 187] on icon at bounding box center [727, 187] width 8 height 7
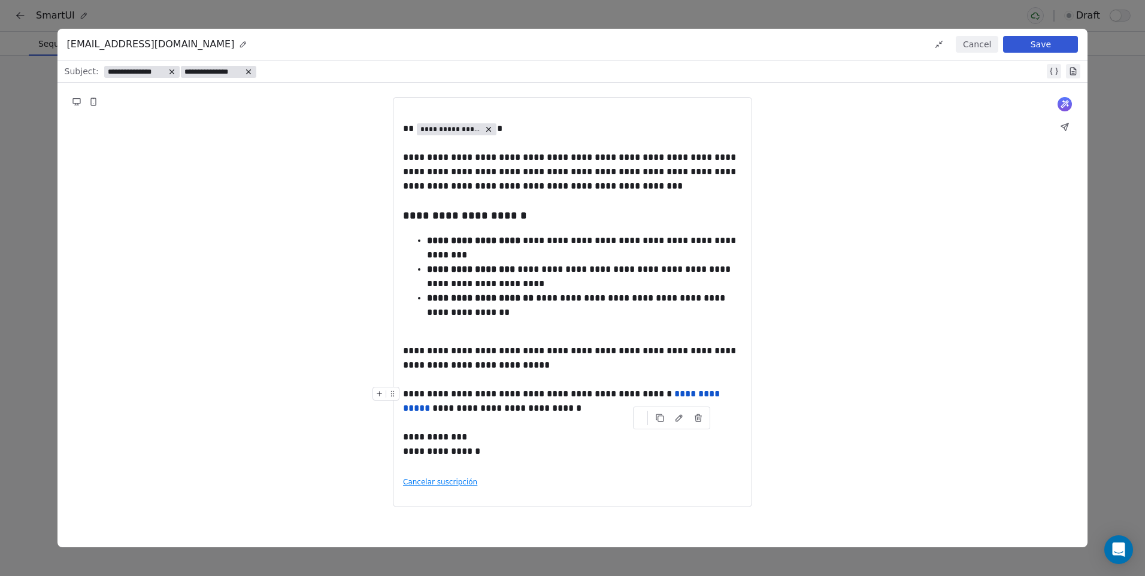
click at [671, 394] on link "**********" at bounding box center [562, 400] width 319 height 23
click at [691, 403] on div "**********" at bounding box center [572, 401] width 339 height 29
click at [573, 411] on div "**********" at bounding box center [572, 401] width 339 height 29
click at [559, 436] on div "**********" at bounding box center [572, 444] width 339 height 29
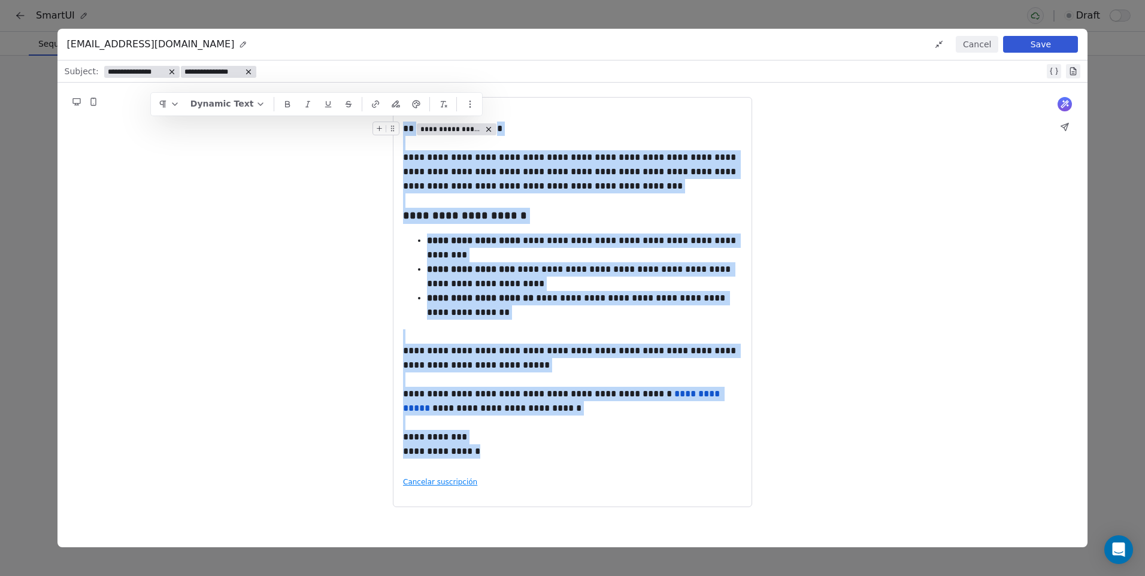
drag, startPoint x: 495, startPoint y: 457, endPoint x: 406, endPoint y: 126, distance: 342.2
click at [406, 126] on div "**********" at bounding box center [572, 287] width 339 height 360
copy div "**********"
drag, startPoint x: 522, startPoint y: 463, endPoint x: 402, endPoint y: 129, distance: 355.7
click at [402, 129] on div "**********" at bounding box center [572, 302] width 359 height 410
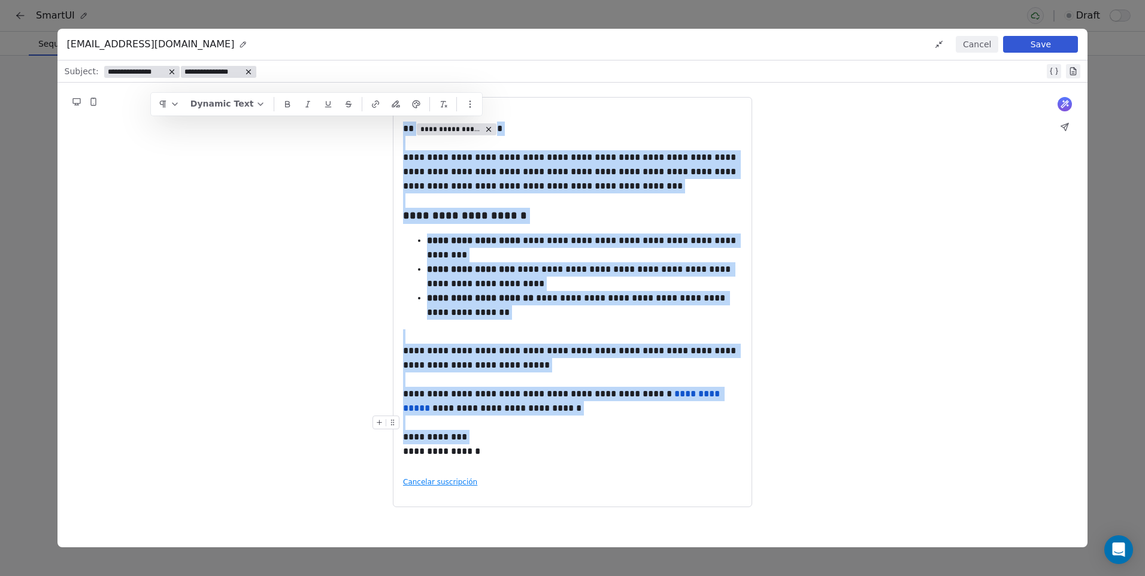
click at [555, 445] on div "**********" at bounding box center [572, 444] width 339 height 29
drag, startPoint x: 476, startPoint y: 454, endPoint x: 403, endPoint y: 128, distance: 334.4
click at [403, 128] on div "**********" at bounding box center [572, 287] width 339 height 360
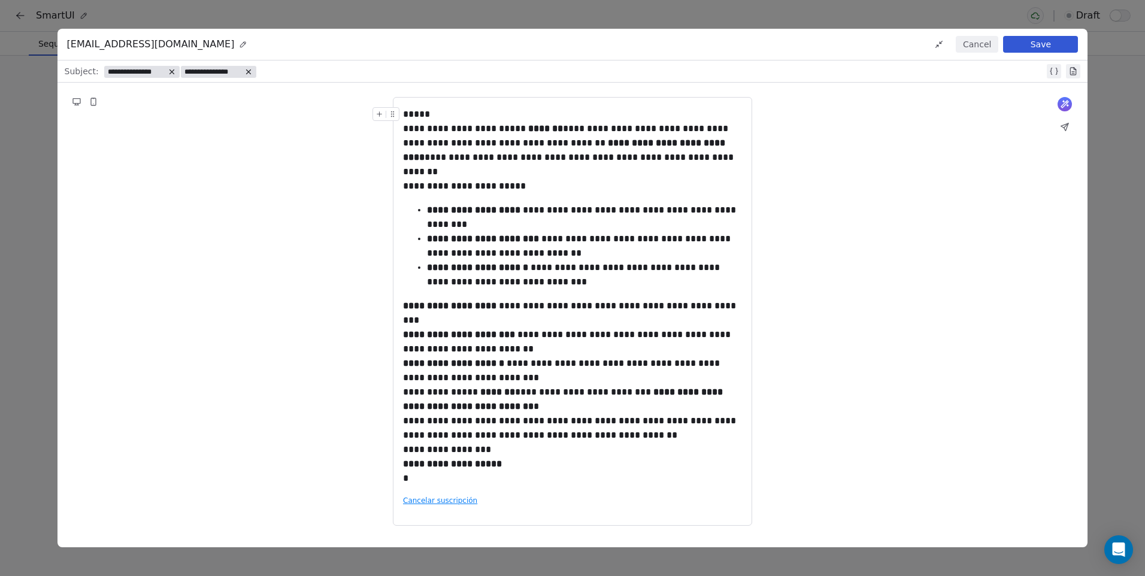
click at [445, 116] on div "*****" at bounding box center [572, 114] width 339 height 14
click at [433, 109] on div "*****" at bounding box center [572, 114] width 339 height 14
click at [570, 128] on div "**********" at bounding box center [572, 150] width 339 height 57
click at [489, 113] on div "**********" at bounding box center [572, 114] width 339 height 14
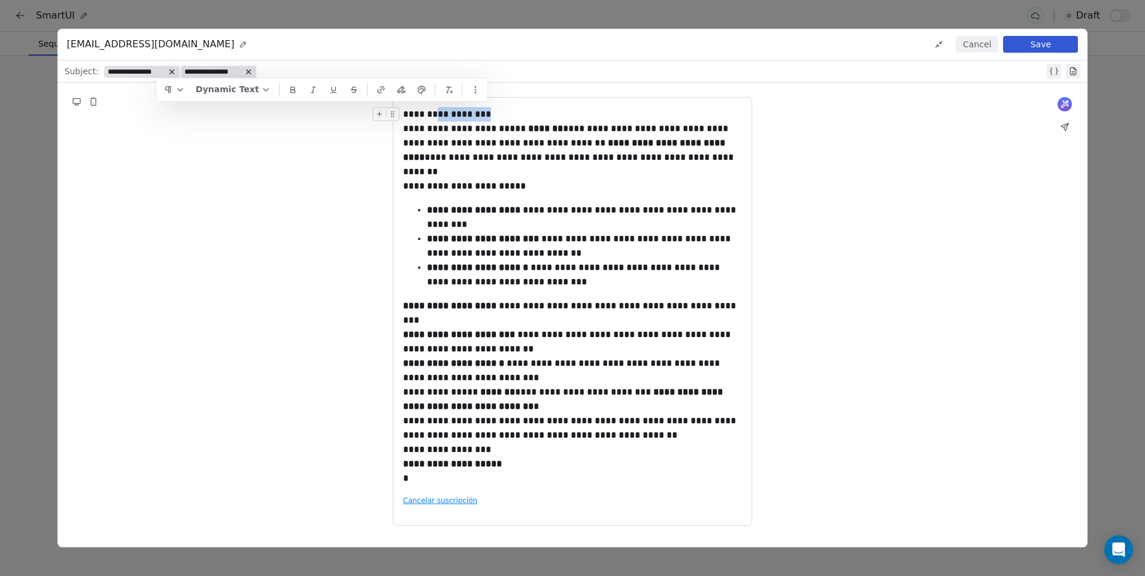
drag, startPoint x: 457, startPoint y: 117, endPoint x: 435, endPoint y: 119, distance: 22.2
click at [435, 119] on div "**********" at bounding box center [572, 114] width 339 height 14
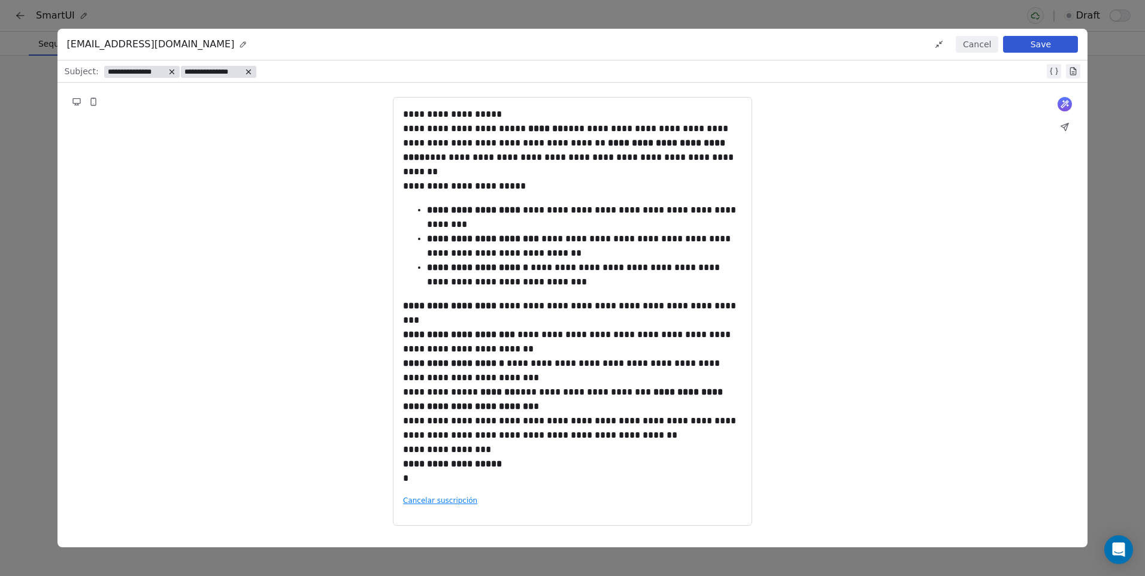
click at [472, 170] on div "**********" at bounding box center [572, 150] width 339 height 57
click at [521, 109] on div "**********" at bounding box center [572, 114] width 339 height 14
click at [425, 110] on div "**********" at bounding box center [572, 114] width 339 height 14
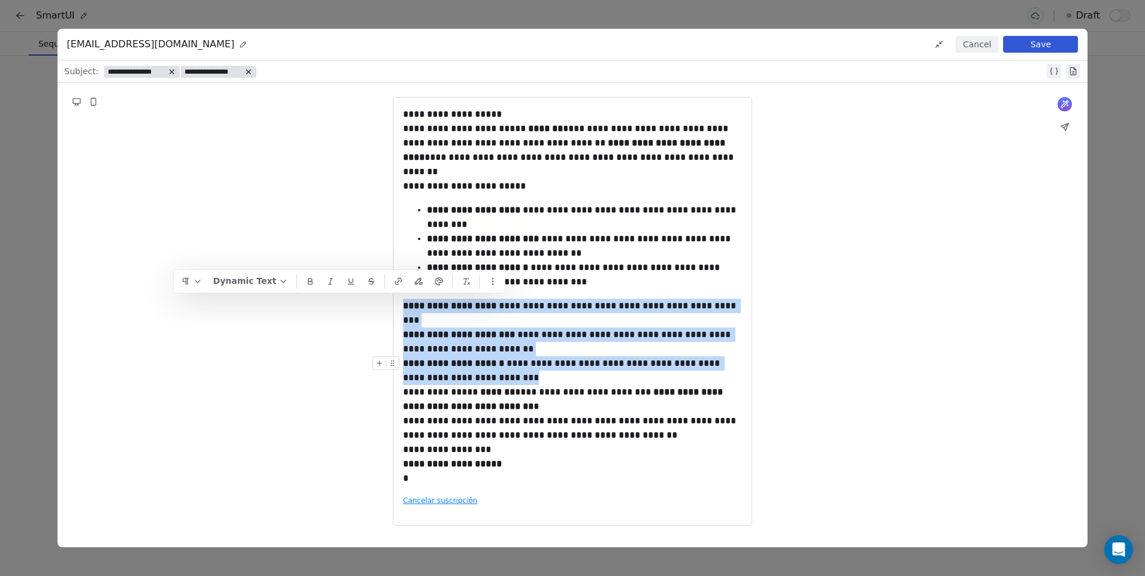
drag, startPoint x: 405, startPoint y: 302, endPoint x: 510, endPoint y: 374, distance: 127.5
click at [510, 374] on div "**********" at bounding box center [572, 296] width 339 height 378
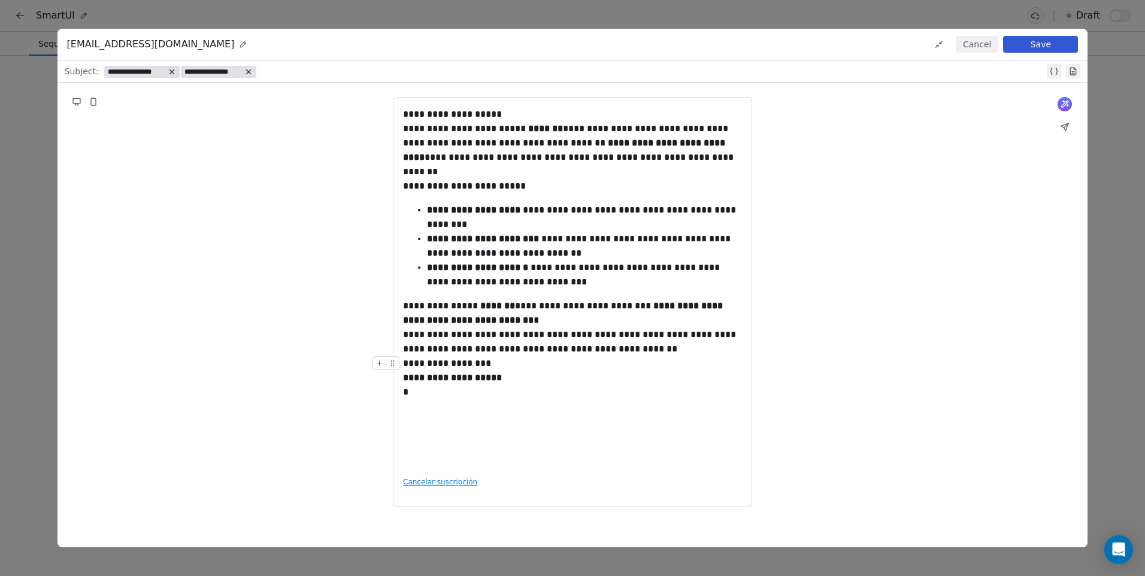
click at [563, 399] on div "*" at bounding box center [572, 392] width 339 height 14
click at [538, 388] on div "*" at bounding box center [572, 392] width 339 height 14
click at [523, 375] on div "**********" at bounding box center [572, 370] width 339 height 29
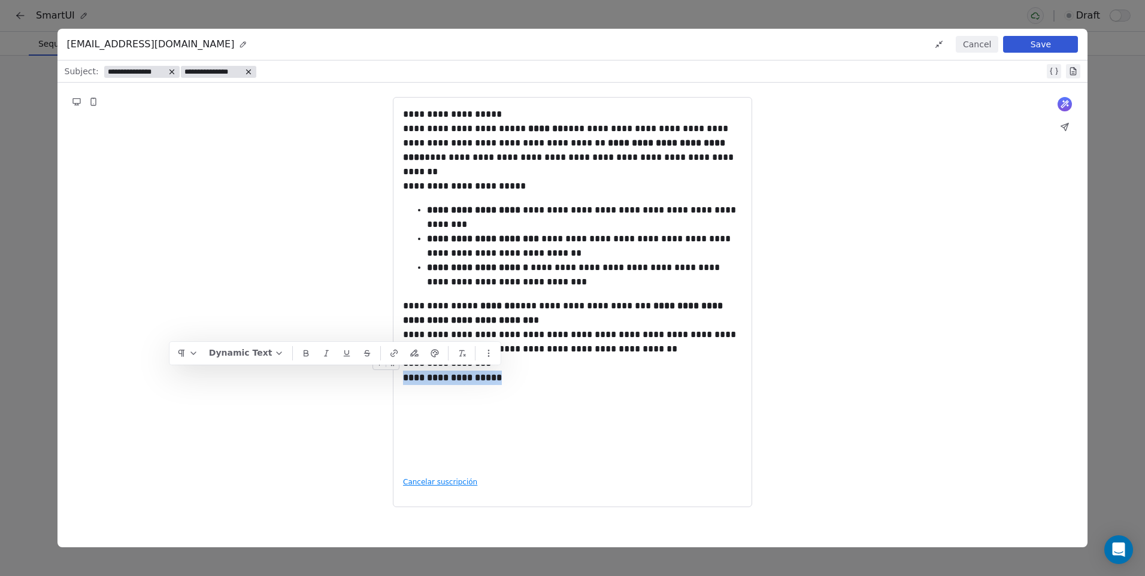
drag, startPoint x: 511, startPoint y: 380, endPoint x: 404, endPoint y: 383, distance: 107.2
click at [404, 383] on div "**********" at bounding box center [572, 370] width 339 height 29
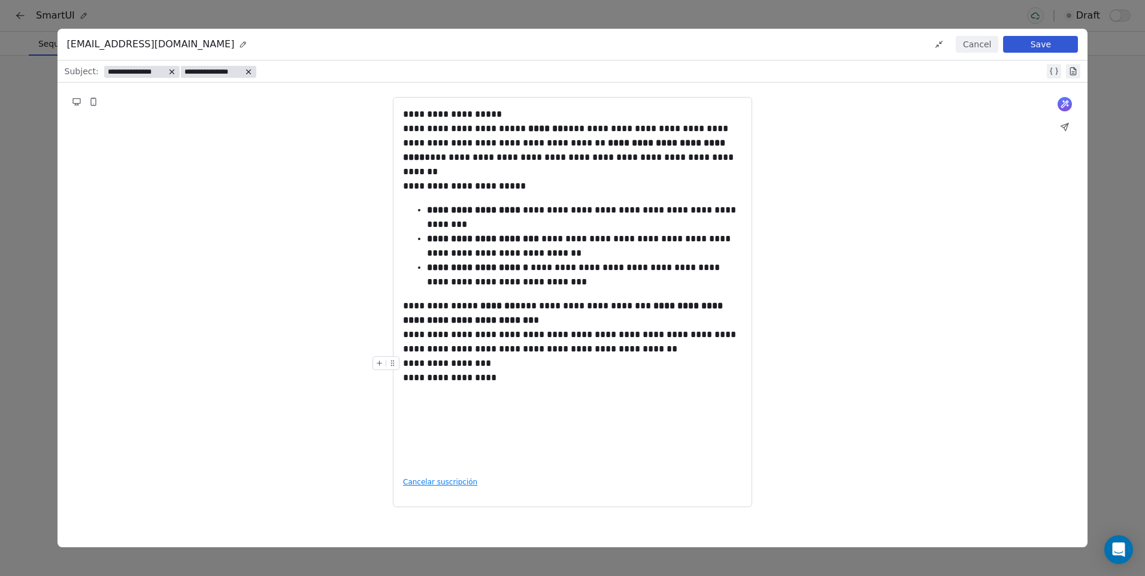
click at [481, 380] on div "**********" at bounding box center [572, 370] width 339 height 29
click at [557, 398] on div at bounding box center [572, 392] width 339 height 14
click at [542, 365] on div "**********" at bounding box center [572, 370] width 339 height 29
click at [530, 381] on div "**********" at bounding box center [572, 370] width 339 height 29
click at [666, 350] on div "**********" at bounding box center [572, 342] width 339 height 29
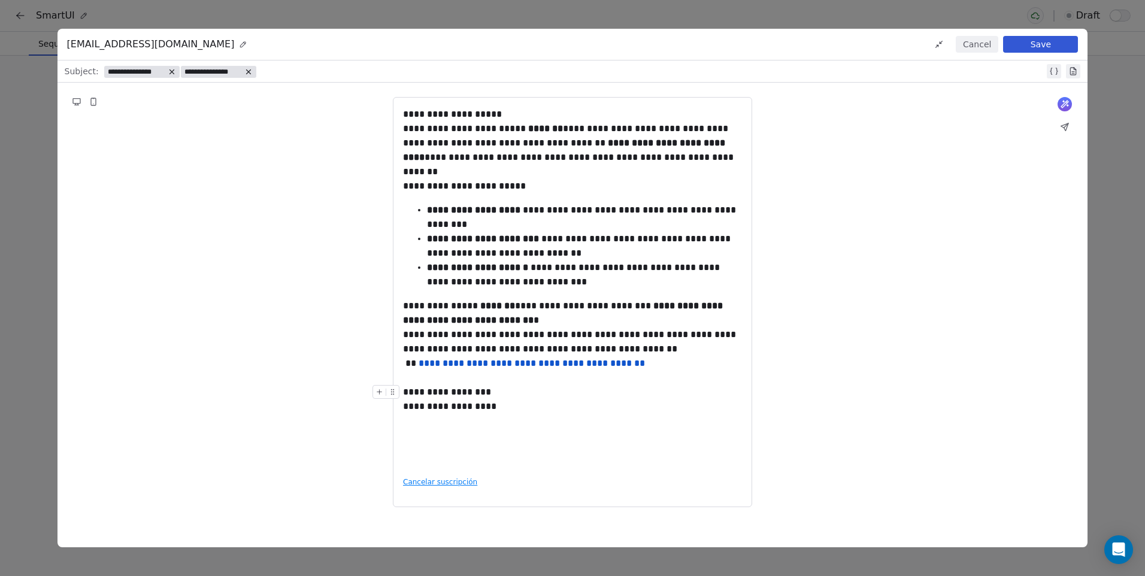
click at [668, 387] on div "**********" at bounding box center [572, 399] width 339 height 29
click at [670, 376] on div at bounding box center [572, 378] width 339 height 14
click at [672, 348] on div "**********" at bounding box center [572, 342] width 339 height 29
click at [666, 414] on div "**********" at bounding box center [572, 287] width 339 height 360
click at [652, 448] on div "**********" at bounding box center [572, 287] width 339 height 360
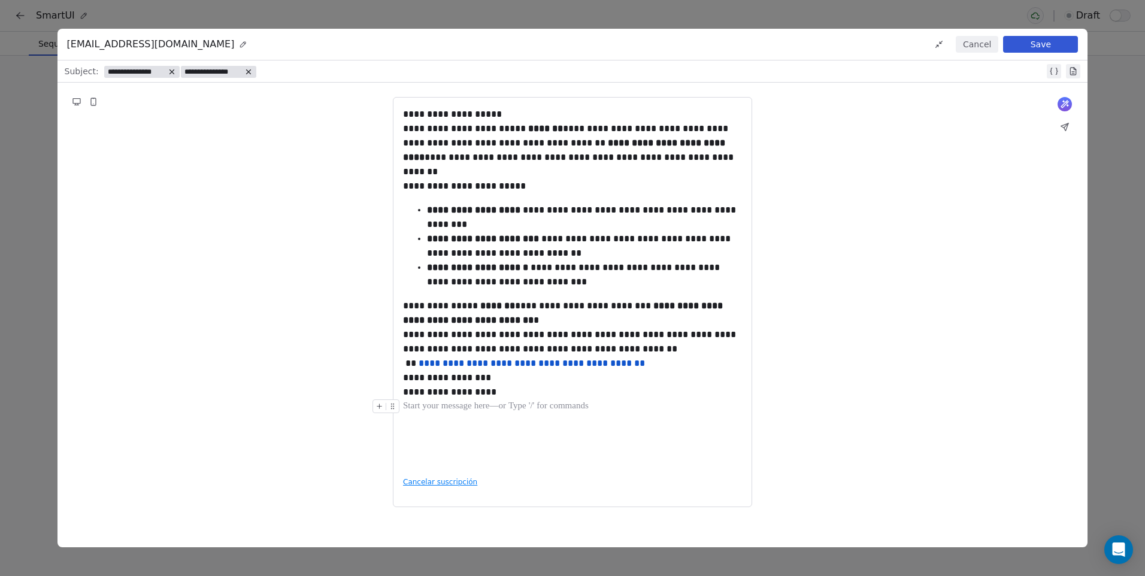
click at [675, 409] on div at bounding box center [572, 406] width 339 height 14
click at [1035, 47] on button "Save" at bounding box center [1040, 44] width 75 height 17
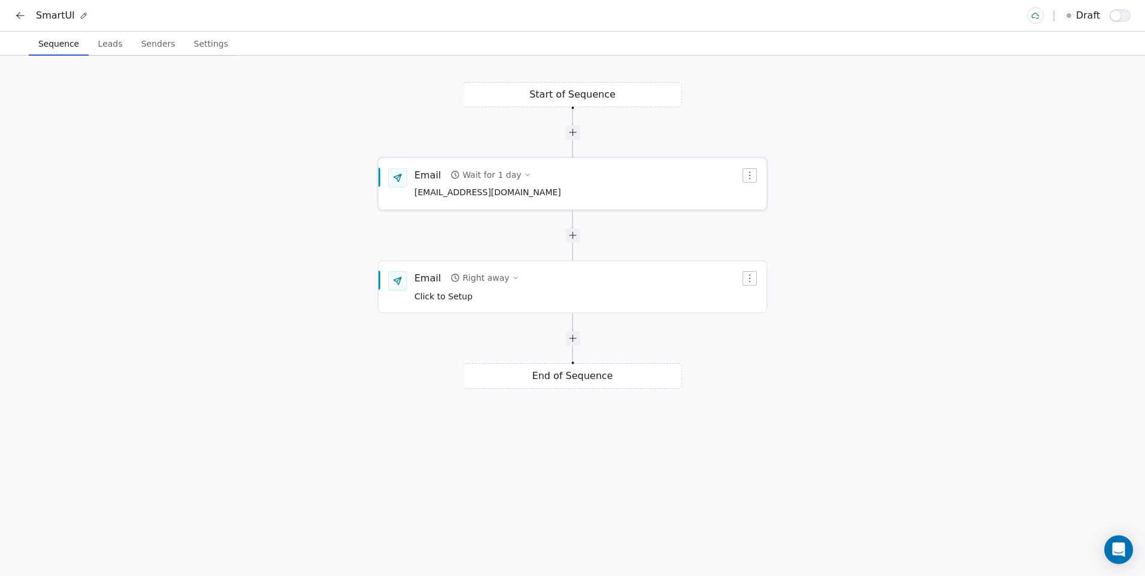
click at [507, 180] on div "Wait for 1 day" at bounding box center [491, 175] width 59 height 12
click at [470, 282] on div "Right away" at bounding box center [485, 278] width 47 height 12
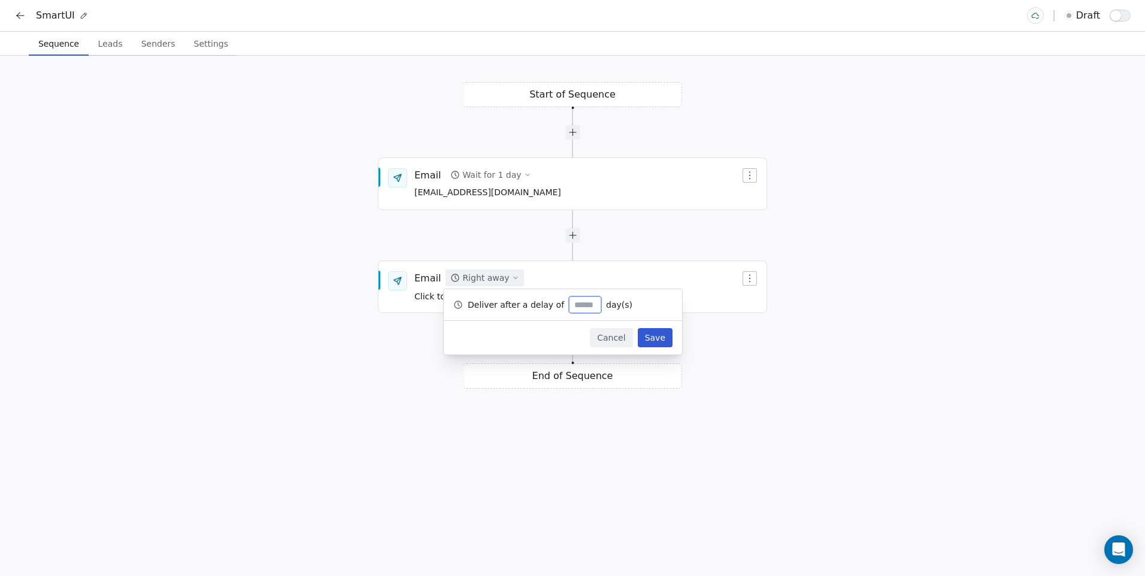
click at [496, 235] on div at bounding box center [572, 235] width 219 height 14
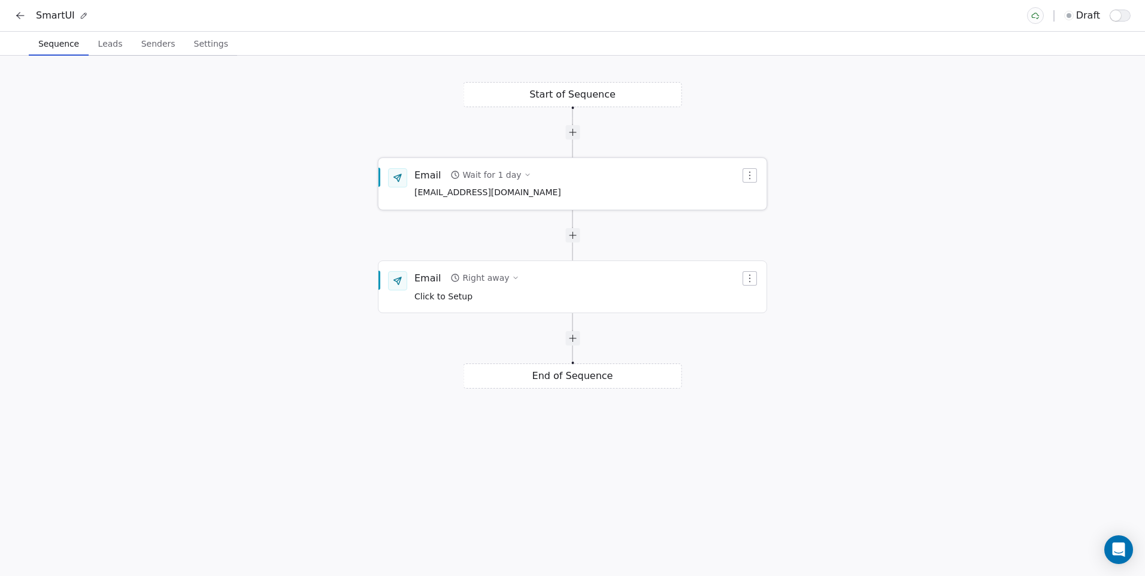
click at [500, 173] on div "Wait for 1 day" at bounding box center [491, 175] width 59 height 12
type input "*"
click at [651, 231] on button "Save" at bounding box center [655, 234] width 35 height 19
click at [481, 277] on div "Right away" at bounding box center [485, 278] width 47 height 12
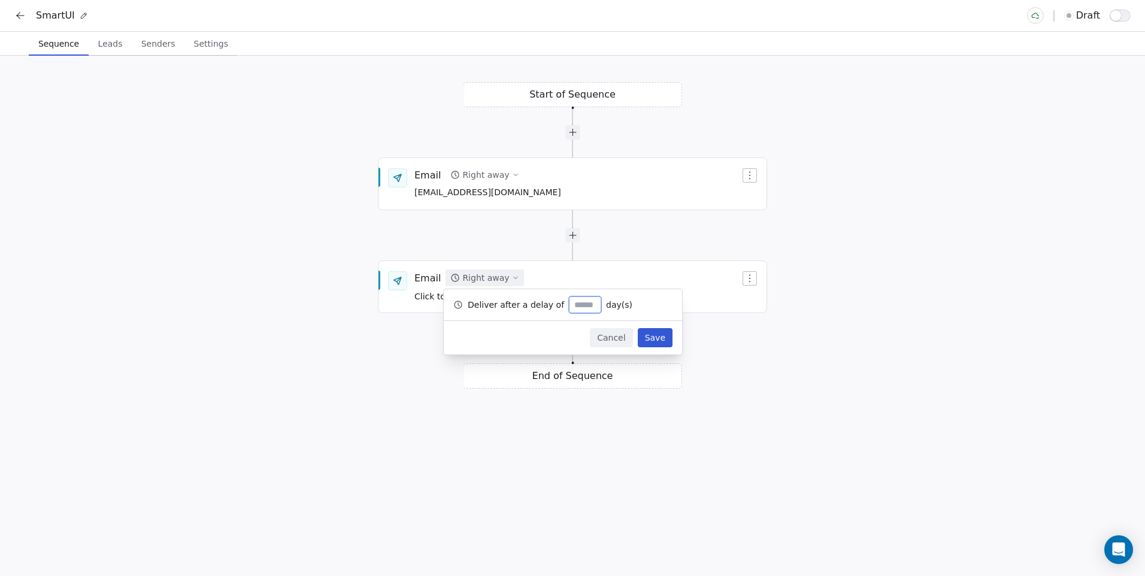
type input "*"
click at [644, 333] on button "Save" at bounding box center [655, 337] width 35 height 19
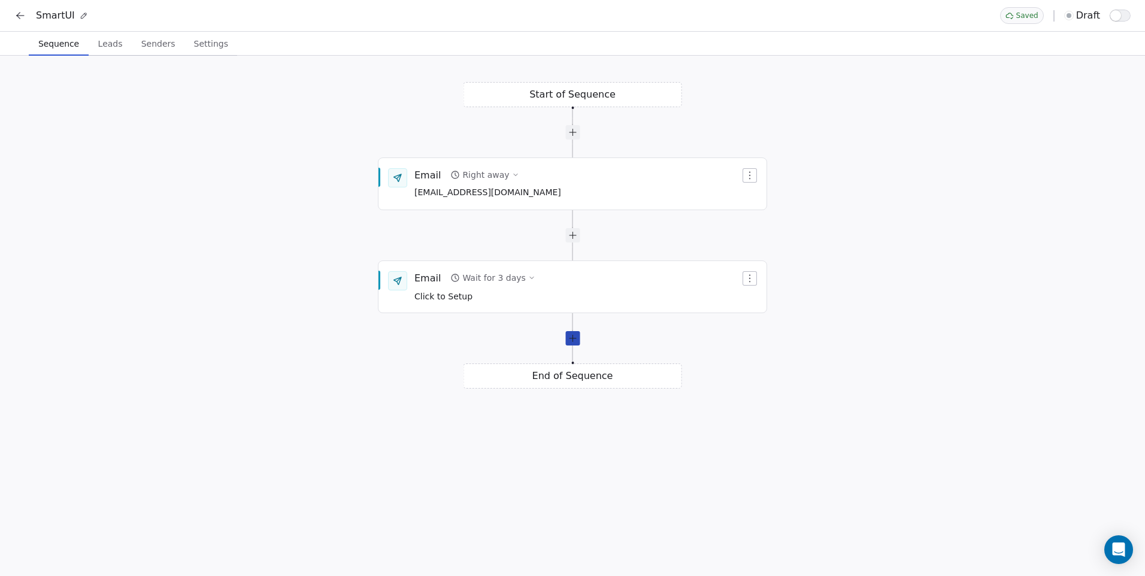
click at [572, 344] on div at bounding box center [572, 338] width 14 height 14
click at [479, 387] on div "Wait for 1 day" at bounding box center [491, 381] width 59 height 12
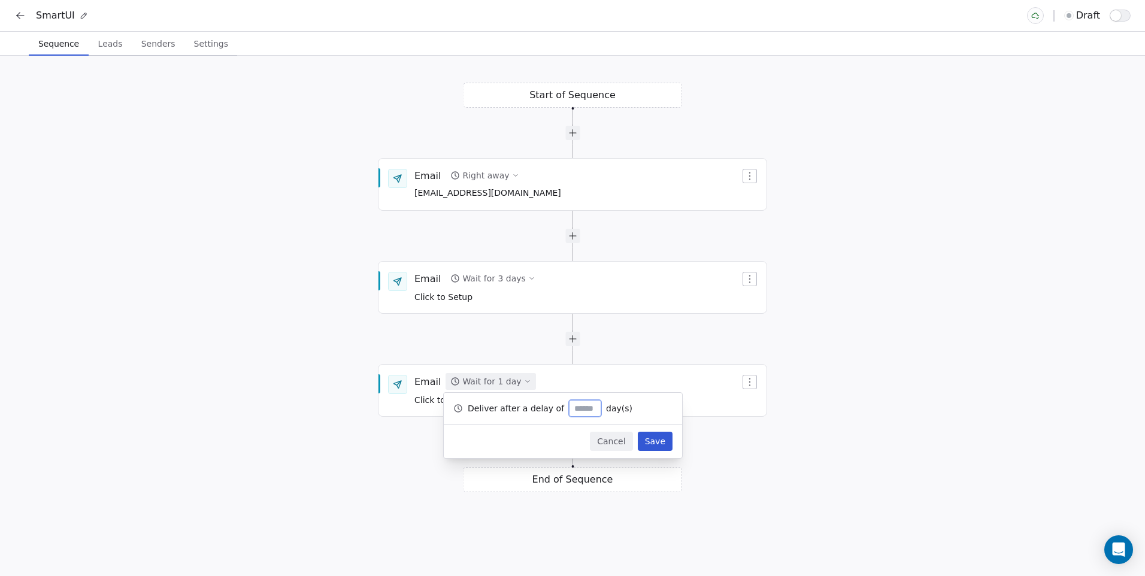
type input "*"
click at [659, 441] on button "Save" at bounding box center [655, 441] width 35 height 19
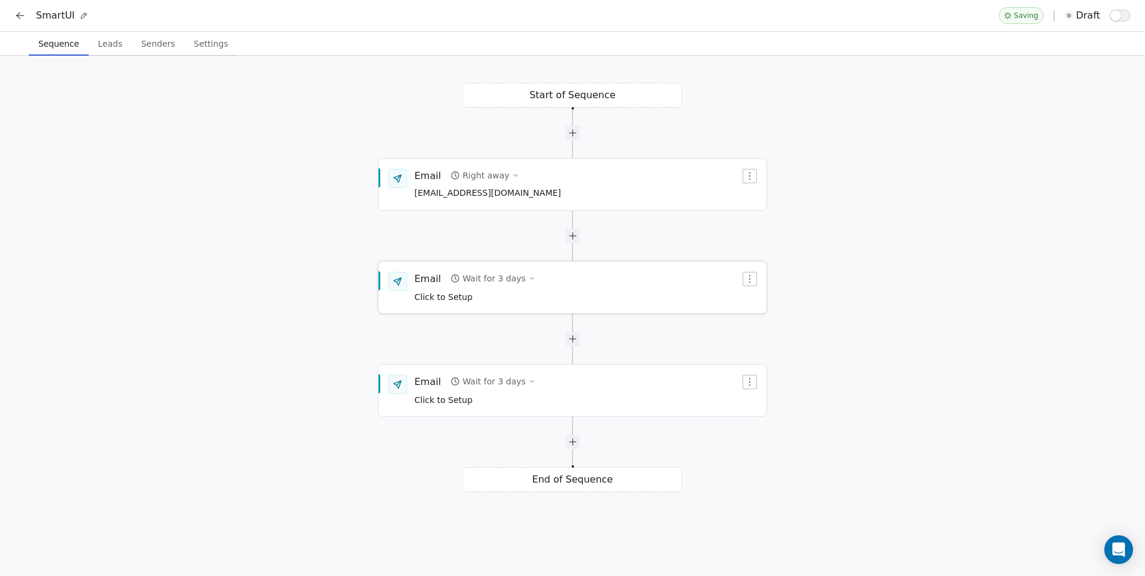
click at [501, 305] on div "Email Wait for 3 days Click to Setup" at bounding box center [572, 287] width 388 height 50
click at [450, 300] on span "Click to Setup" at bounding box center [443, 297] width 58 height 10
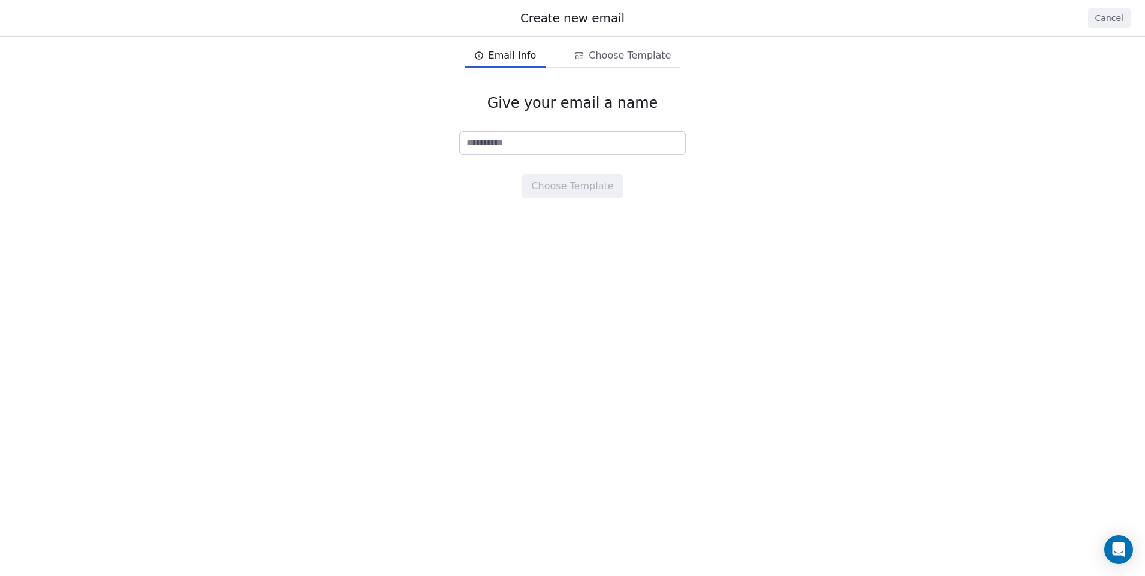
click at [523, 141] on input at bounding box center [572, 143] width 225 height 23
type input "**********"
click at [566, 182] on button "Choose Template" at bounding box center [571, 186] width 101 height 24
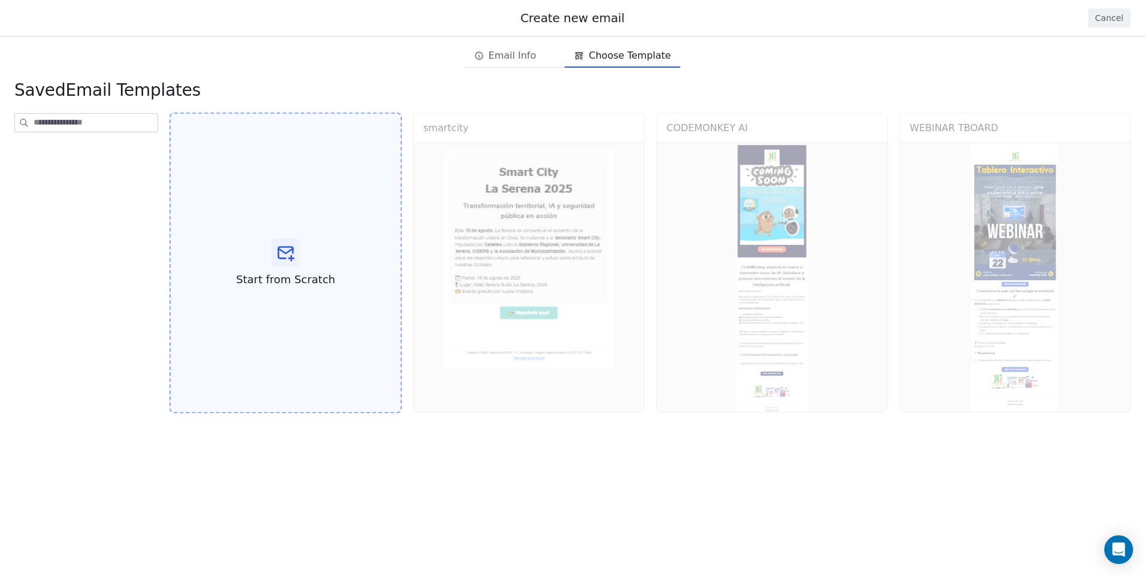
click at [321, 280] on span "Start from Scratch" at bounding box center [285, 280] width 99 height 16
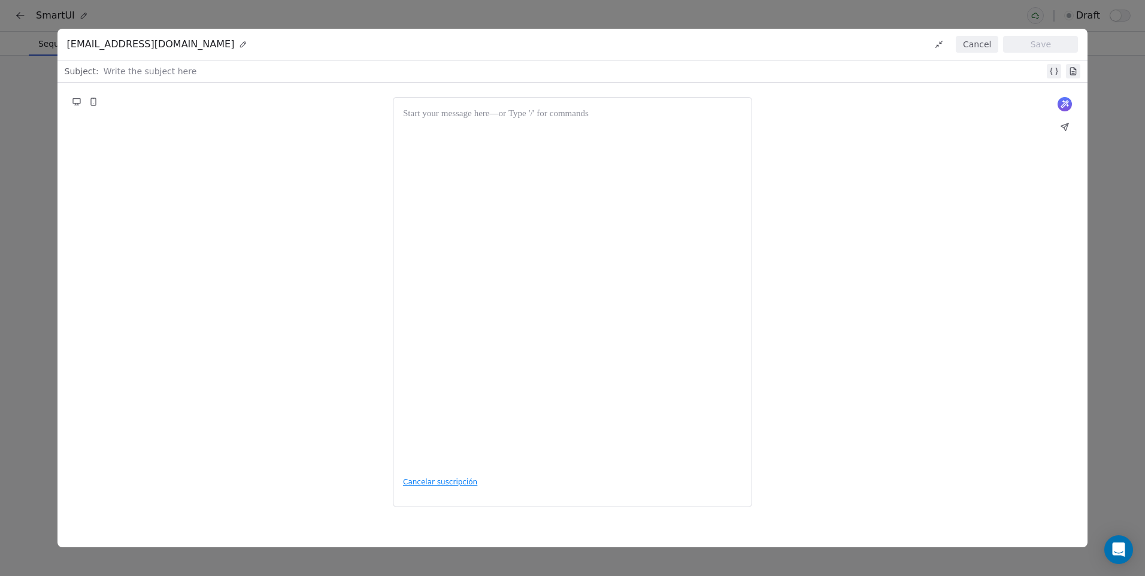
click at [513, 240] on div at bounding box center [572, 287] width 339 height 360
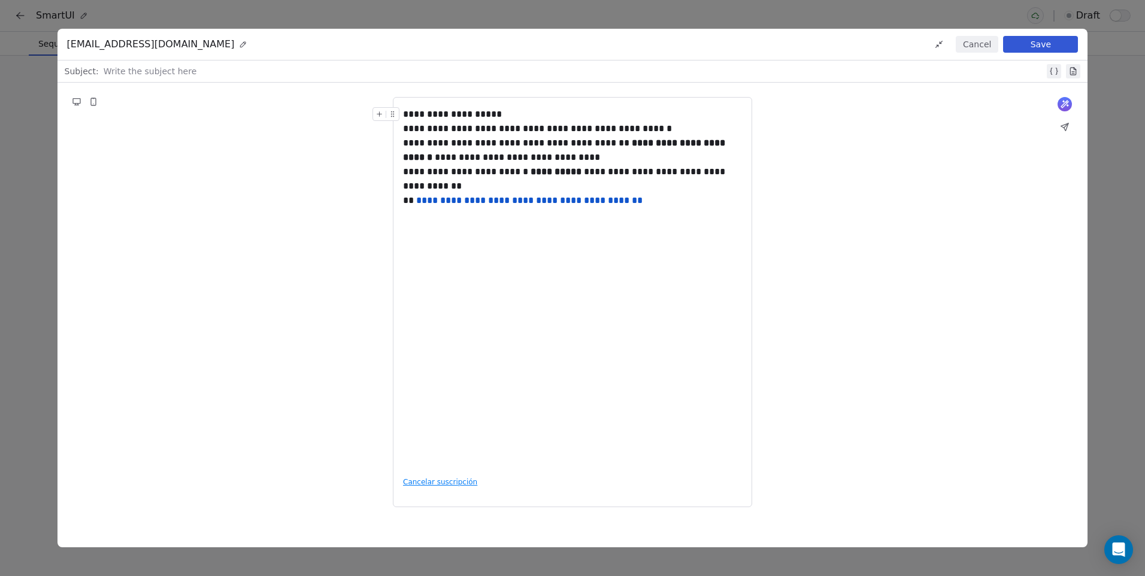
click at [405, 114] on div "**********" at bounding box center [572, 114] width 339 height 14
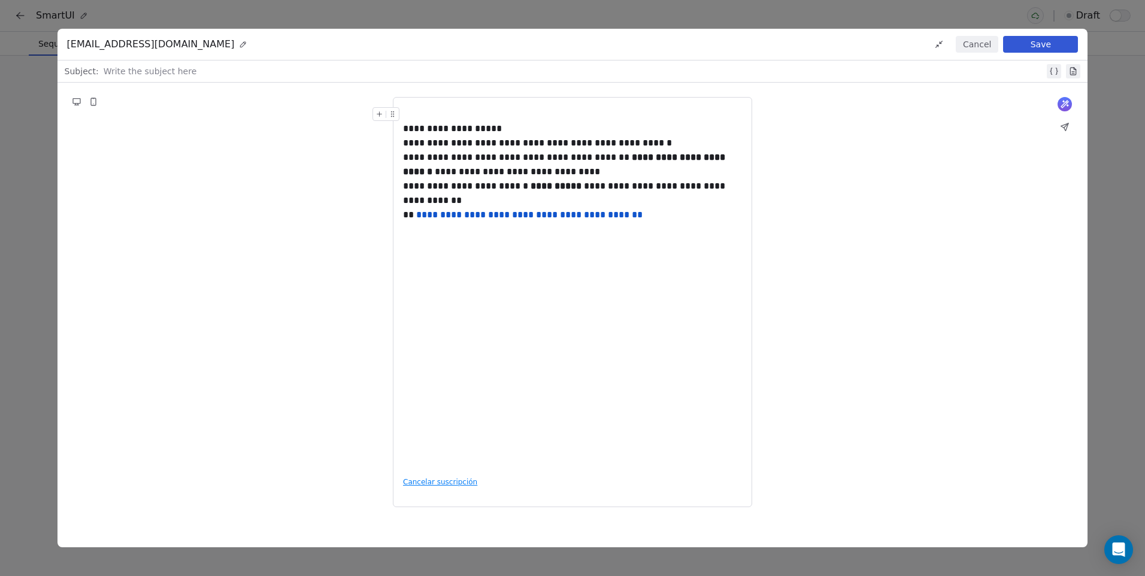
click at [447, 107] on div at bounding box center [572, 114] width 339 height 14
click at [476, 299] on div "**********" at bounding box center [572, 287] width 339 height 360
click at [675, 242] on div "**********" at bounding box center [572, 287] width 339 height 360
click at [379, 248] on button at bounding box center [379, 243] width 13 height 13
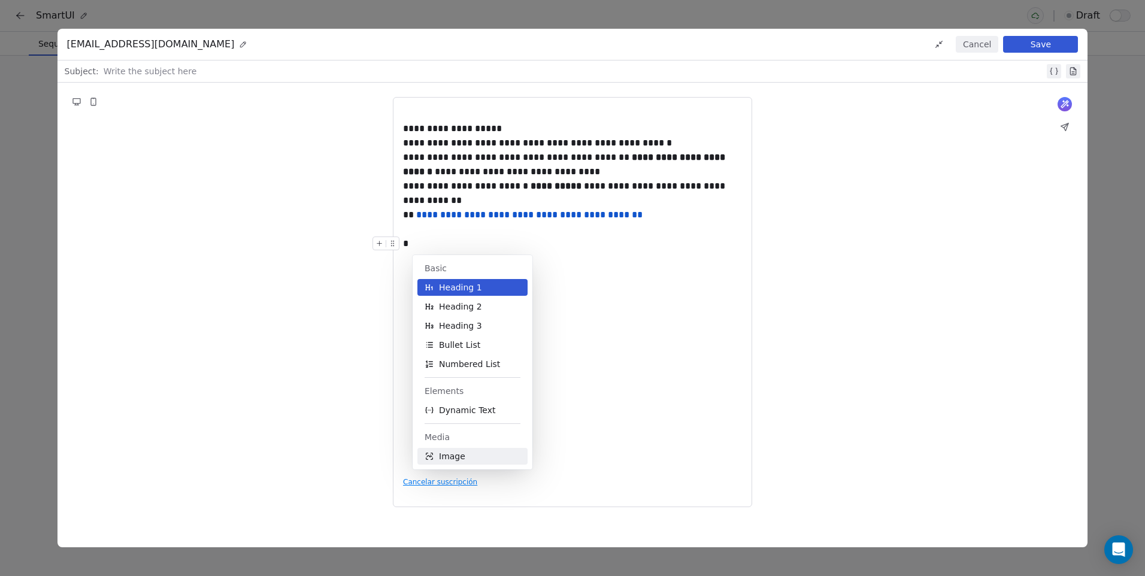
click at [462, 456] on span "Image" at bounding box center [452, 456] width 26 height 12
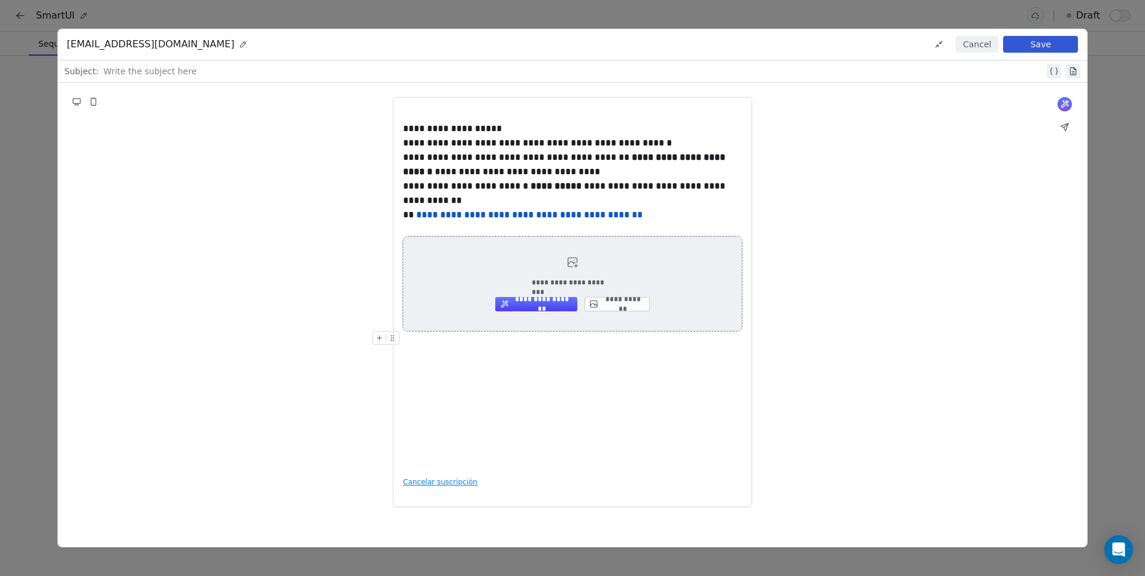
click at [618, 305] on button "**********" at bounding box center [616, 304] width 65 height 14
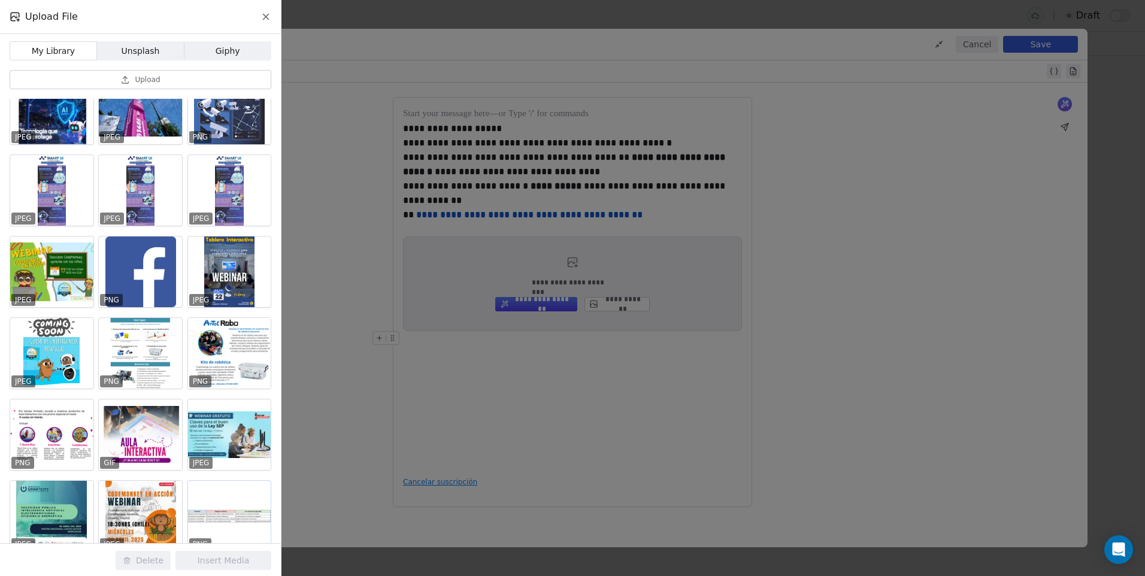
scroll to position [1002, 0]
click at [162, 199] on div at bounding box center [140, 191] width 83 height 71
click at [235, 561] on button "Insert Media" at bounding box center [223, 560] width 96 height 19
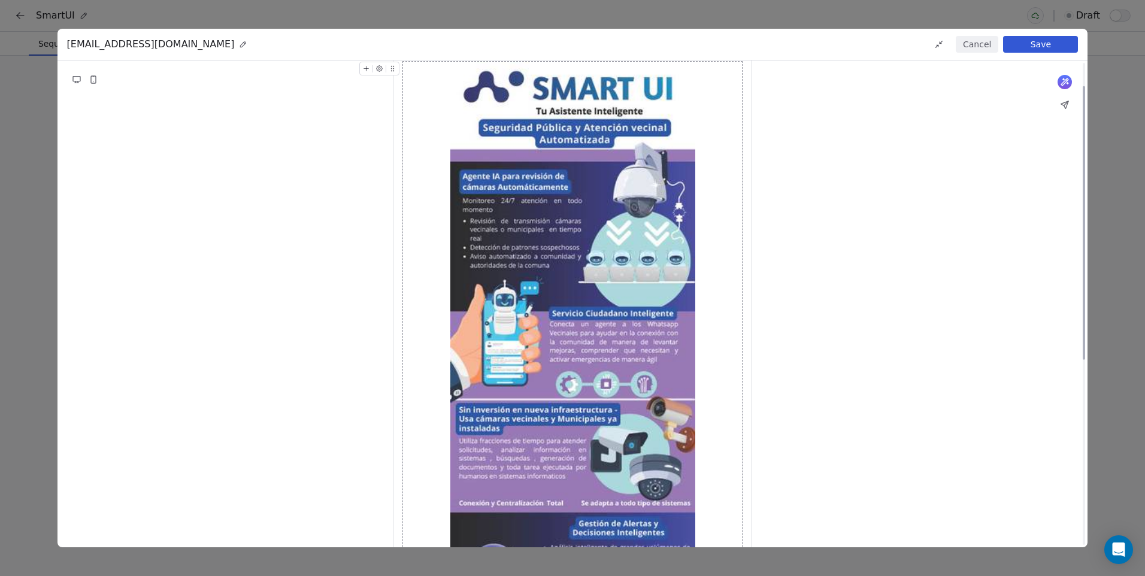
scroll to position [0, 0]
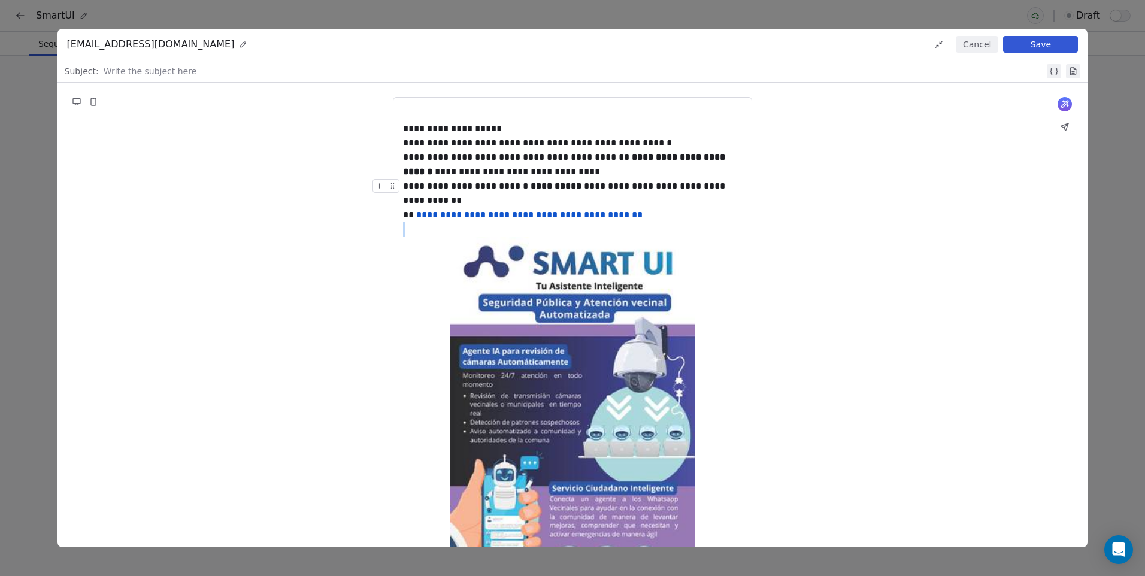
click at [672, 219] on div "**********" at bounding box center [572, 200] width 339 height 43
click at [486, 233] on div at bounding box center [572, 229] width 339 height 14
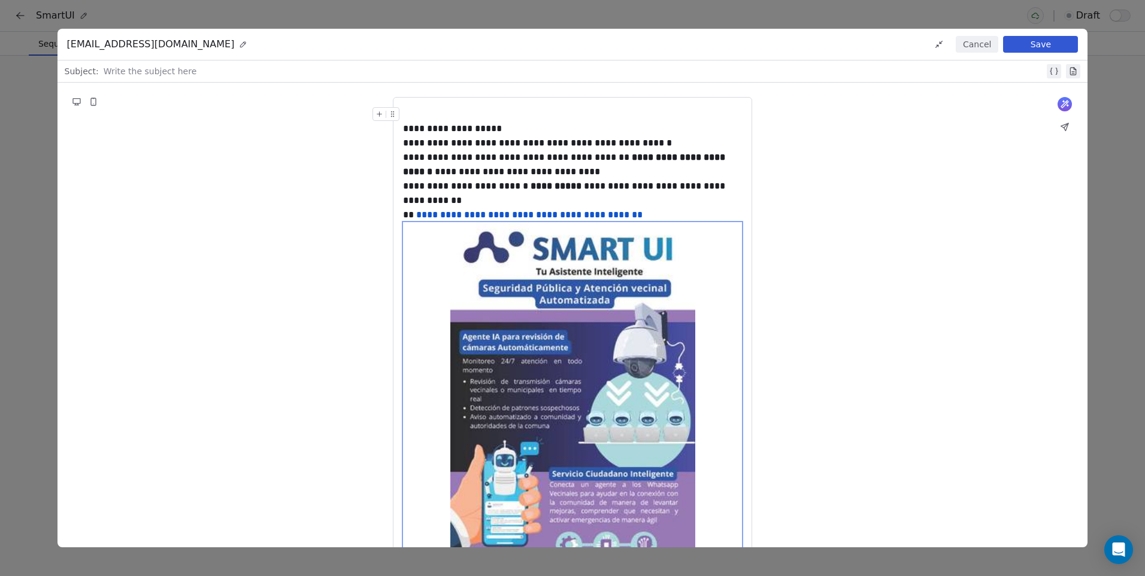
click at [426, 119] on div at bounding box center [572, 114] width 339 height 14
click at [402, 129] on div at bounding box center [388, 132] width 32 height 21
click at [405, 129] on div "**********" at bounding box center [572, 129] width 339 height 14
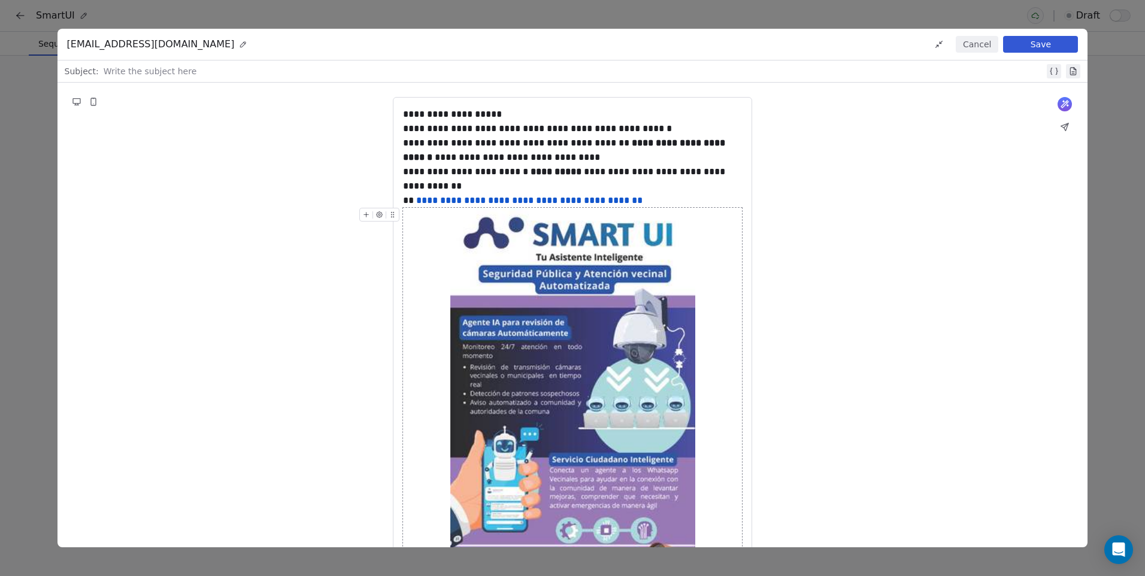
click at [760, 236] on div "**********" at bounding box center [572, 486] width 1030 height 807
click at [825, 272] on div "**********" at bounding box center [572, 486] width 1030 height 807
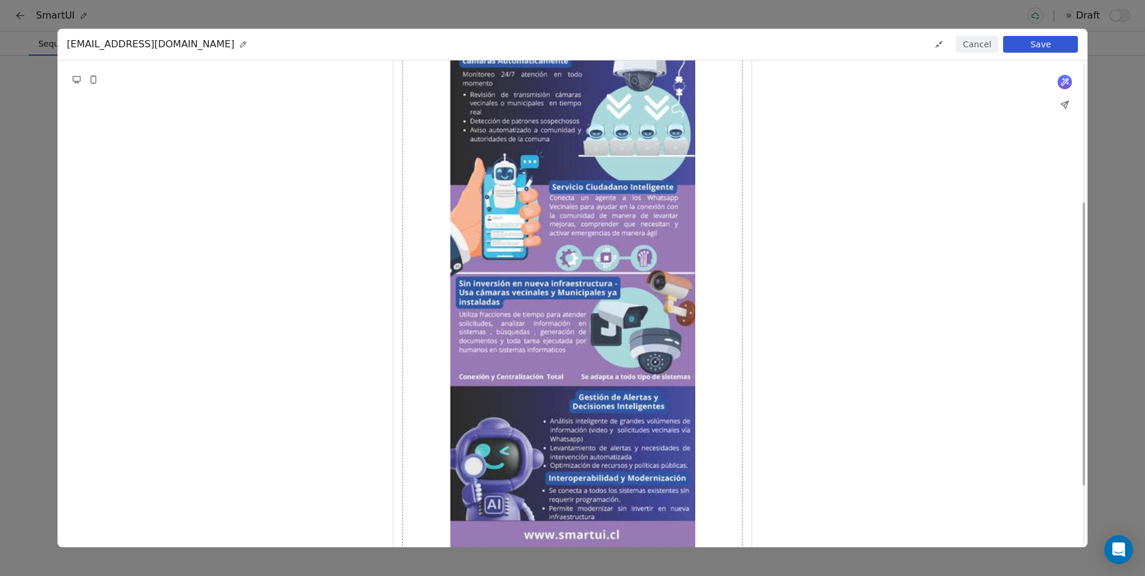
scroll to position [342, 0]
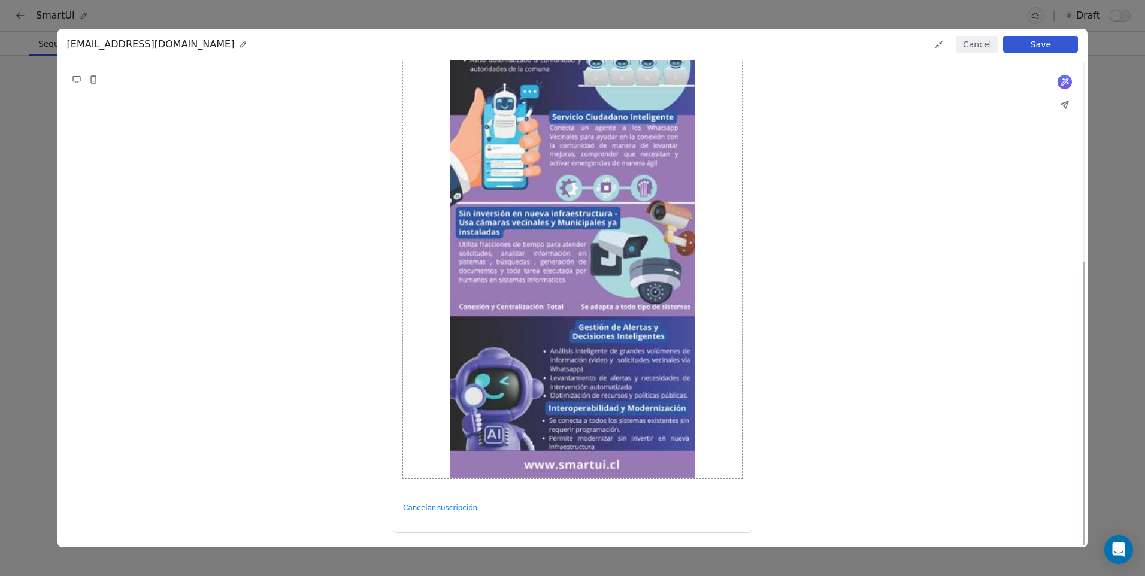
click at [617, 313] on img at bounding box center [572, 171] width 245 height 613
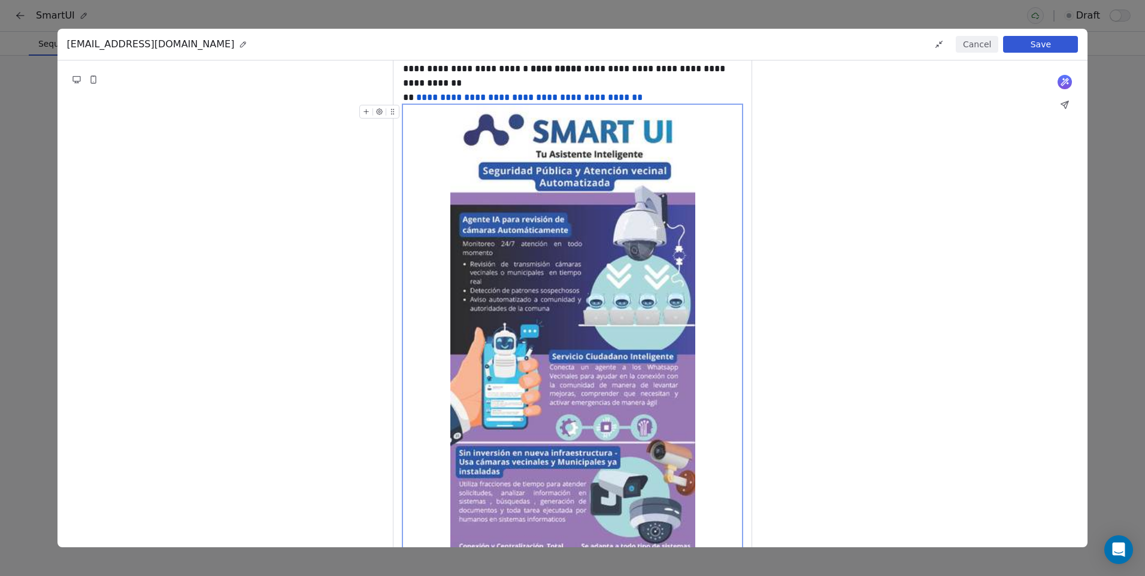
scroll to position [0, 0]
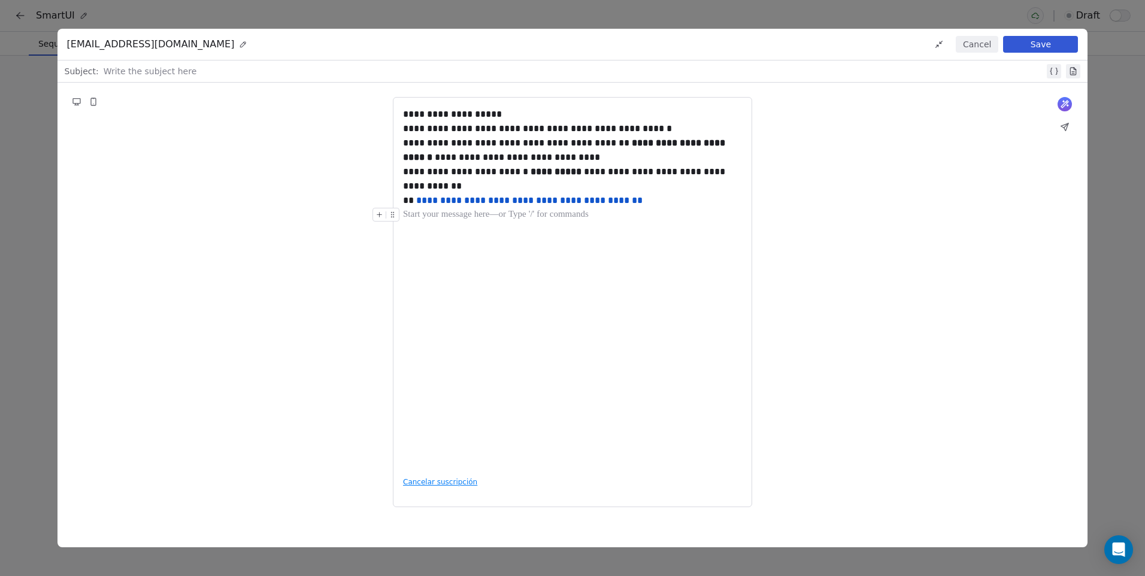
click at [381, 216] on icon at bounding box center [379, 215] width 8 height 8
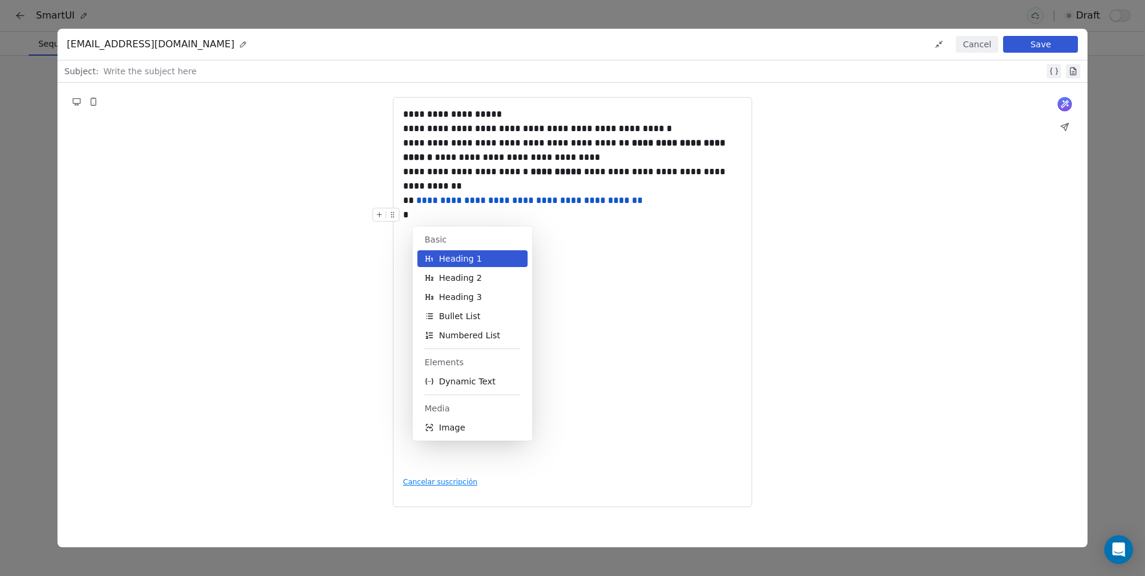
click at [463, 423] on button "Image" at bounding box center [472, 427] width 110 height 17
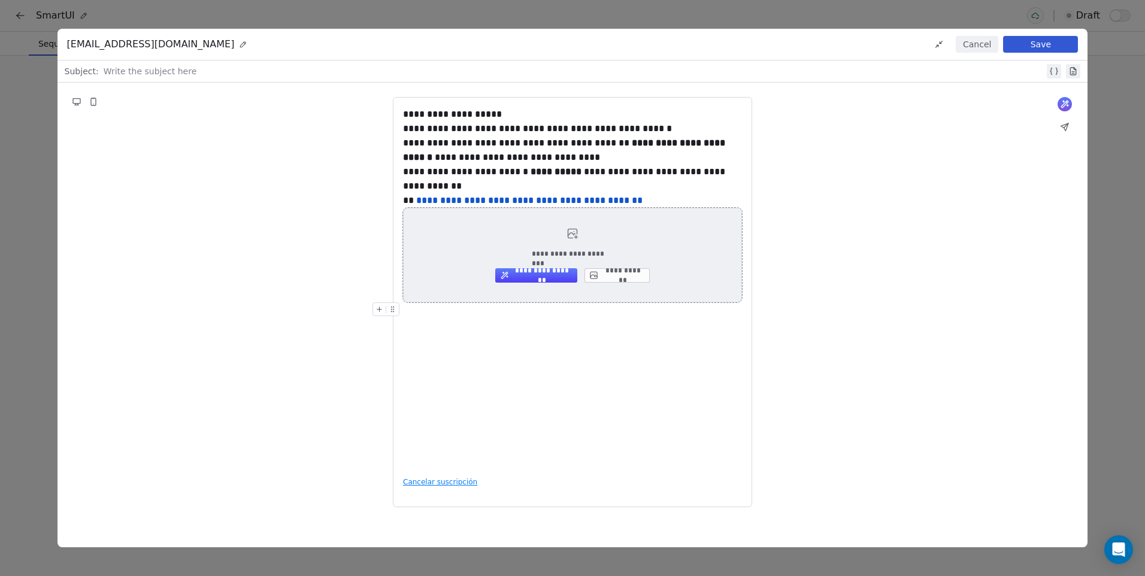
click at [633, 274] on button "**********" at bounding box center [616, 275] width 65 height 14
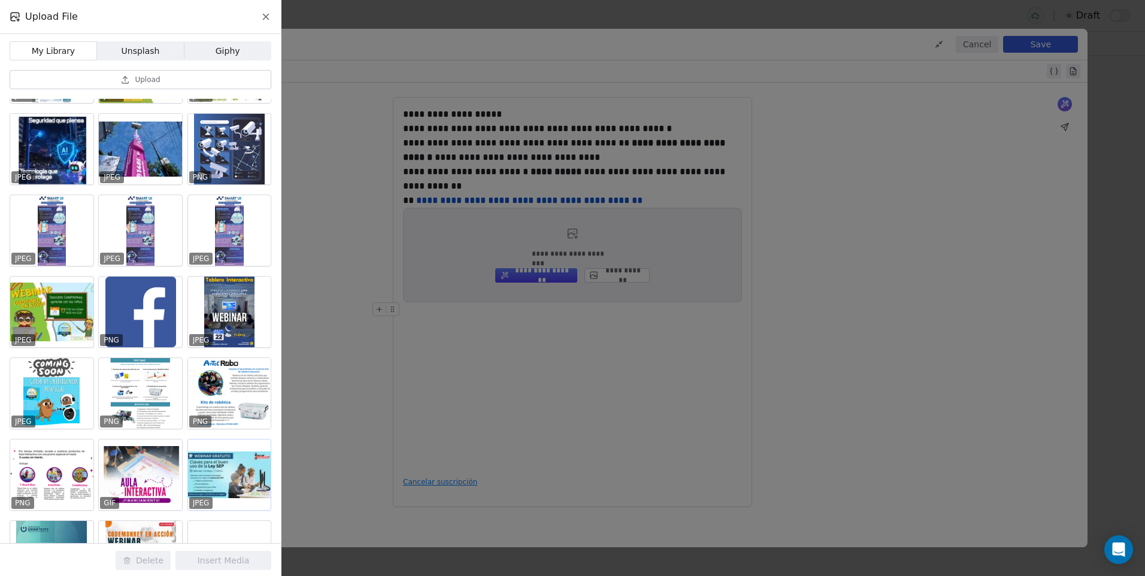
scroll to position [958, 0]
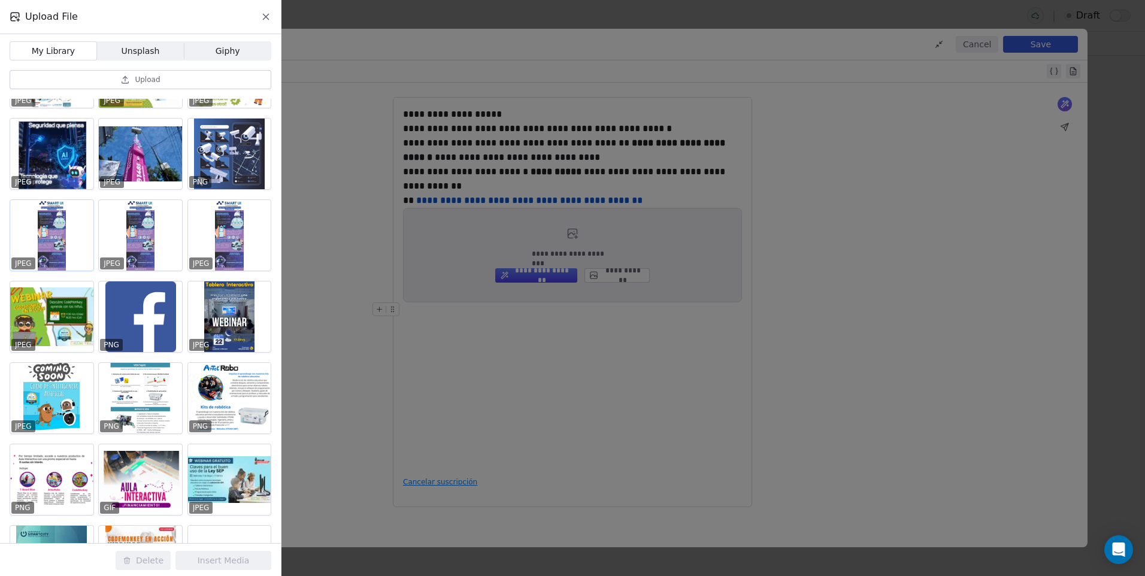
click at [51, 232] on div at bounding box center [51, 235] width 83 height 71
click at [242, 563] on button "Insert Media" at bounding box center [223, 560] width 96 height 19
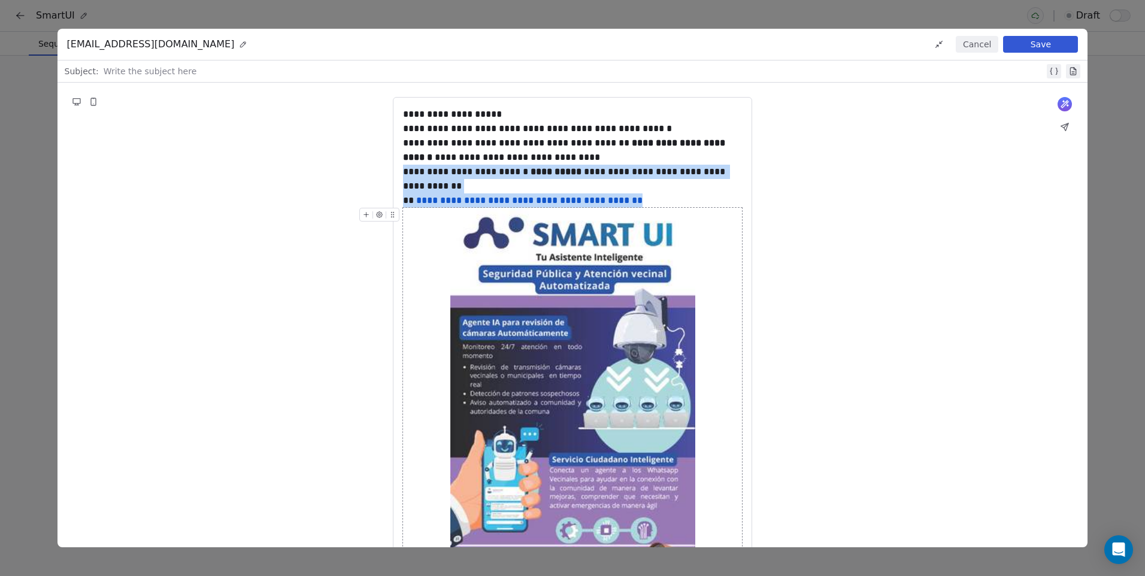
click at [601, 378] on img at bounding box center [572, 514] width 245 height 613
click at [592, 257] on img at bounding box center [572, 514] width 245 height 613
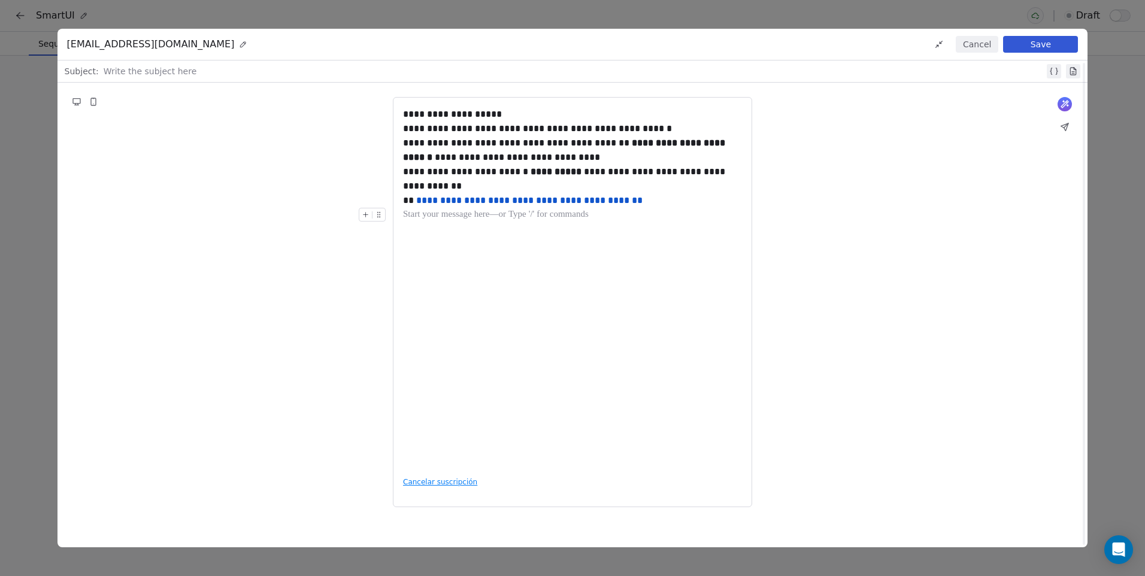
scroll to position [0, 0]
click at [384, 216] on button at bounding box center [379, 214] width 13 height 13
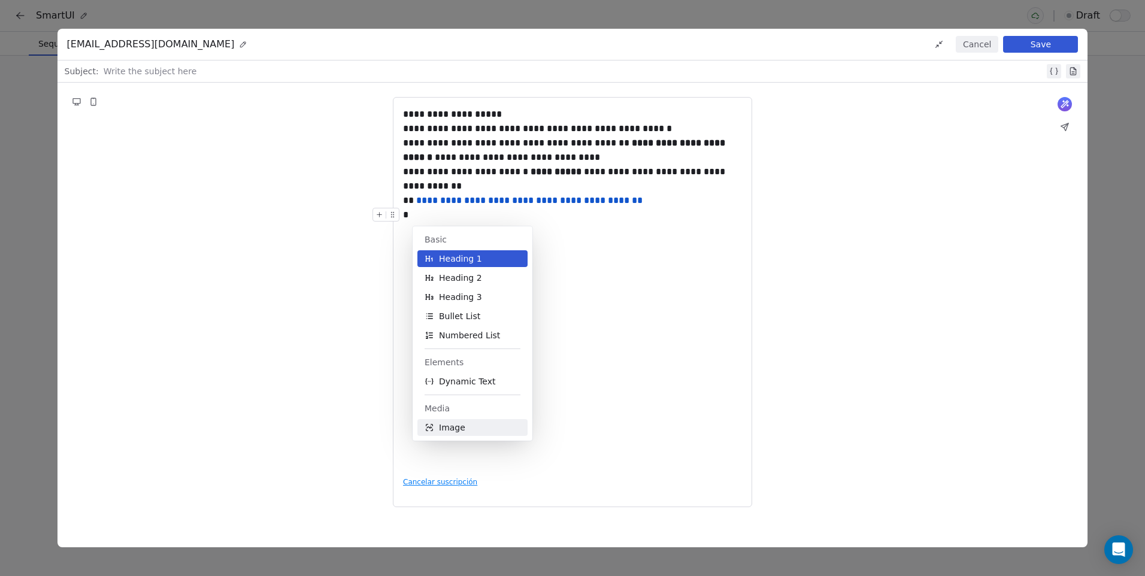
click at [466, 427] on button "Image" at bounding box center [472, 427] width 110 height 17
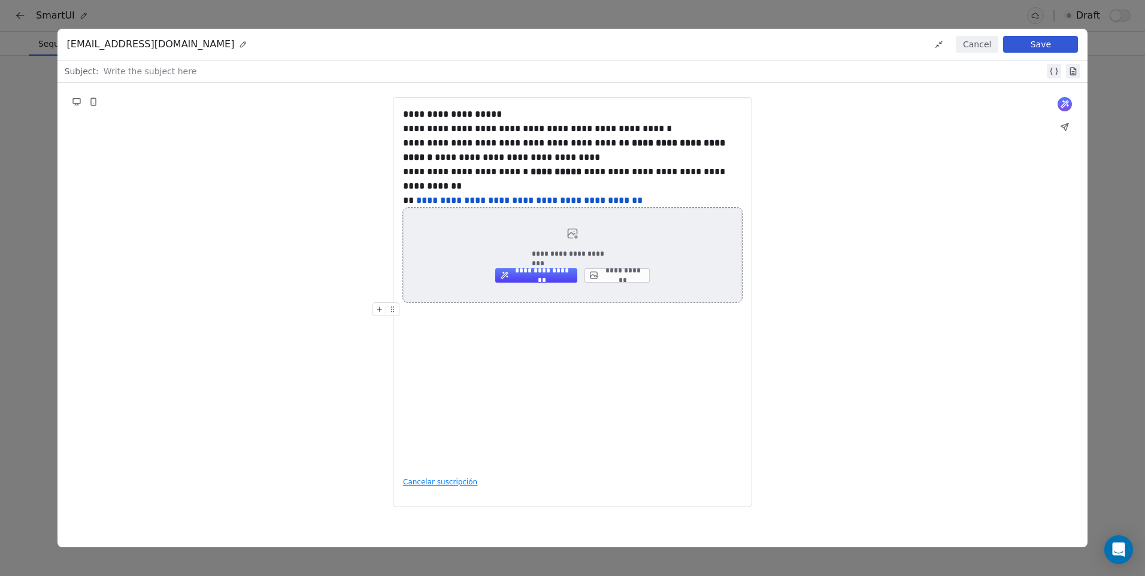
click at [607, 274] on button "**********" at bounding box center [616, 275] width 65 height 14
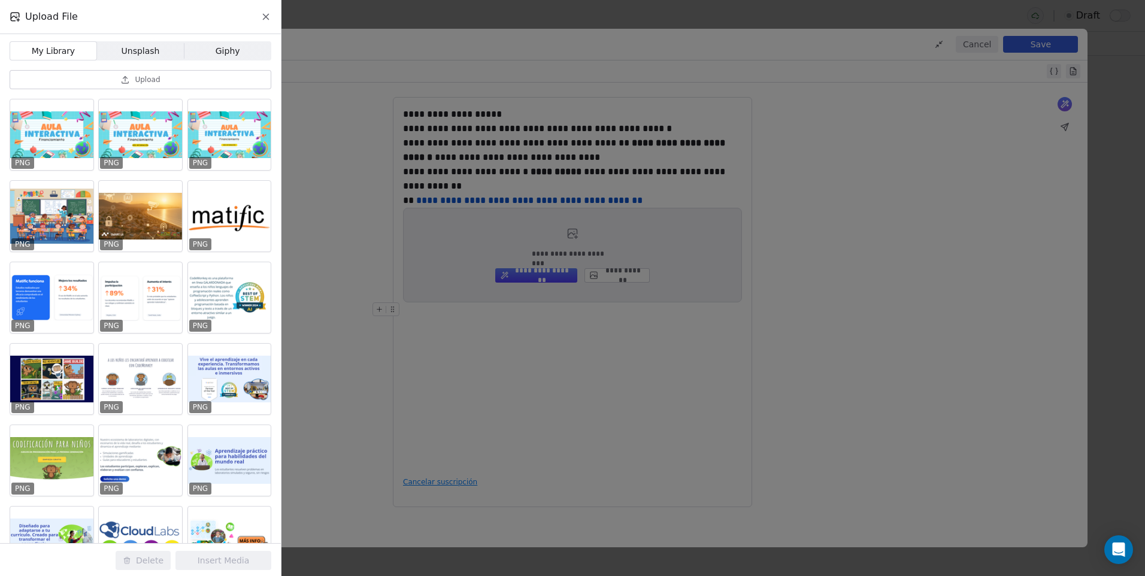
click at [162, 75] on button "Upload" at bounding box center [141, 79] width 262 height 19
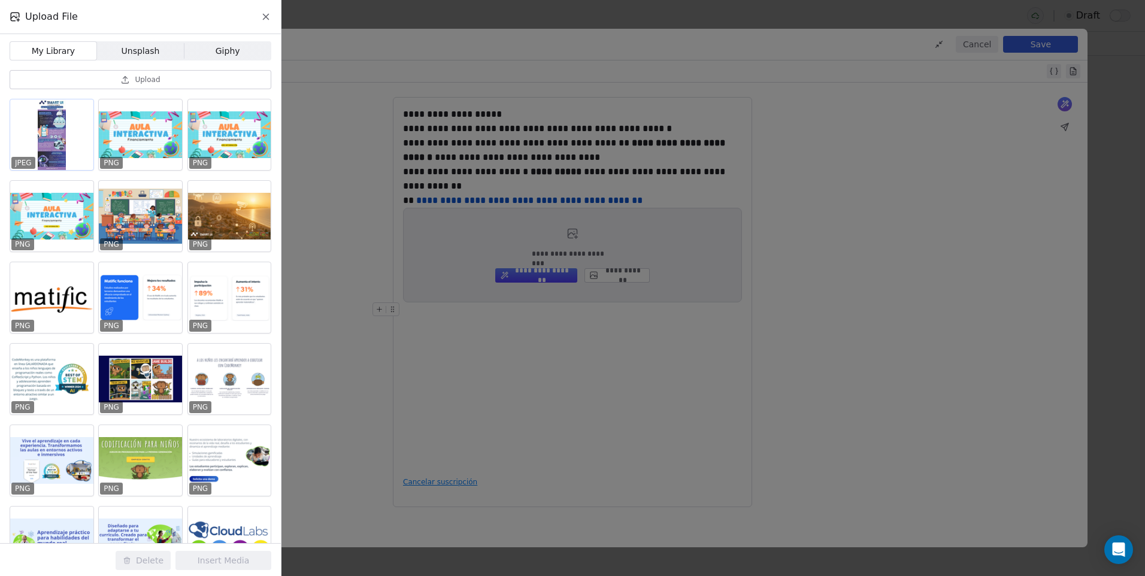
click at [54, 147] on div at bounding box center [51, 134] width 83 height 71
click at [216, 566] on button "Insert Media" at bounding box center [223, 560] width 96 height 19
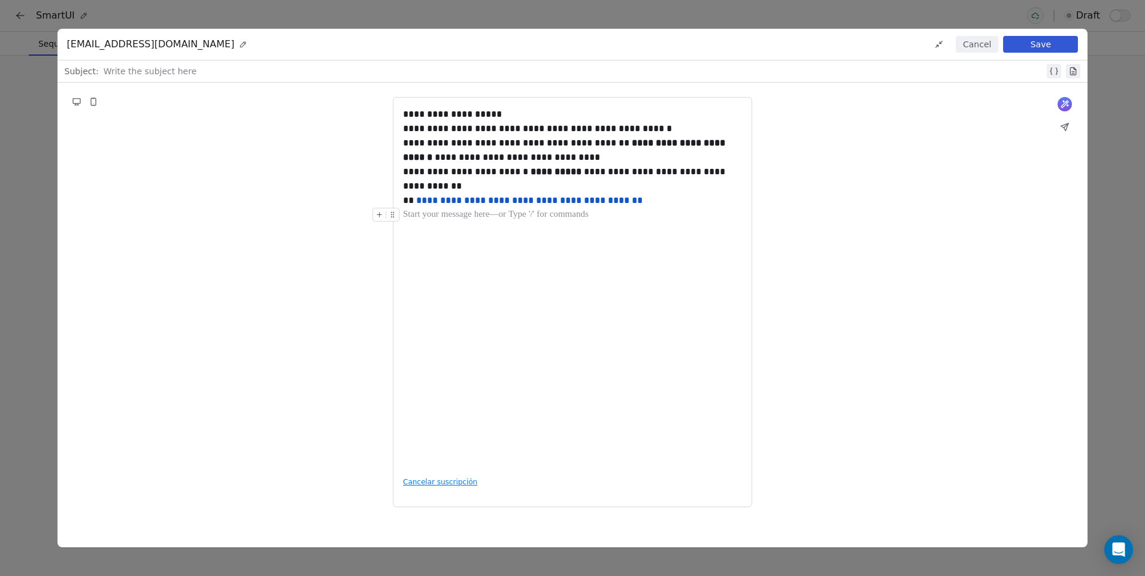
click at [380, 214] on icon at bounding box center [380, 215] width 0 height 5
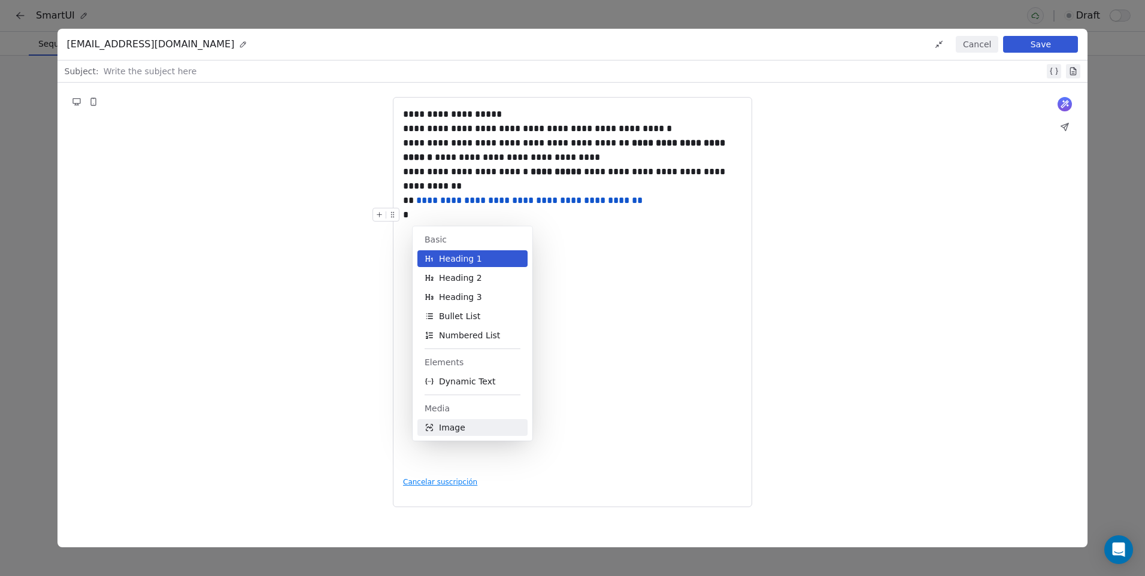
click at [466, 425] on button "Image" at bounding box center [472, 427] width 110 height 17
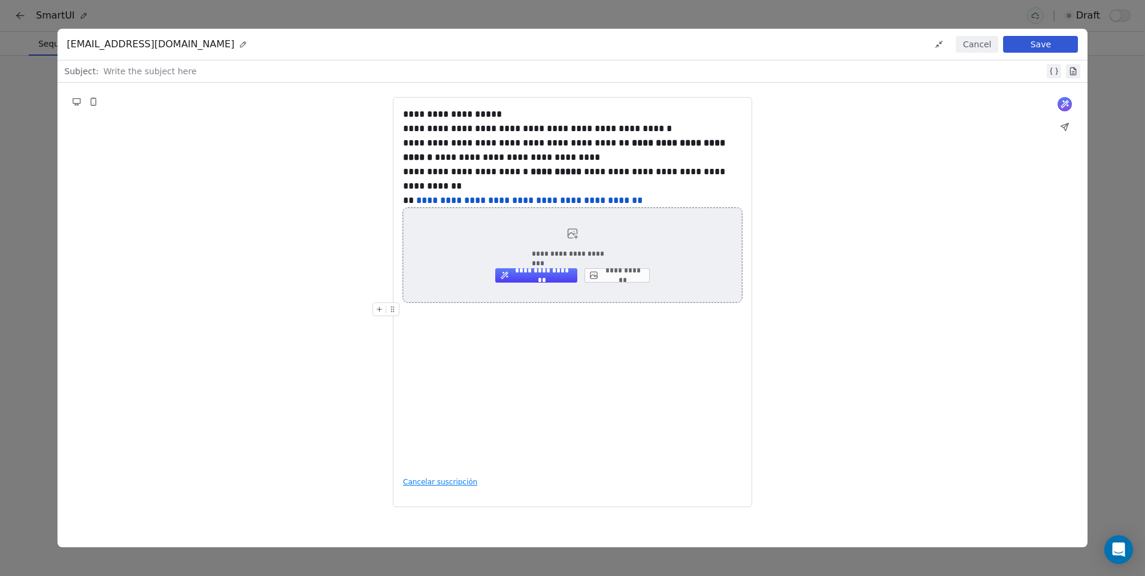
click at [597, 280] on icon at bounding box center [594, 276] width 10 height 10
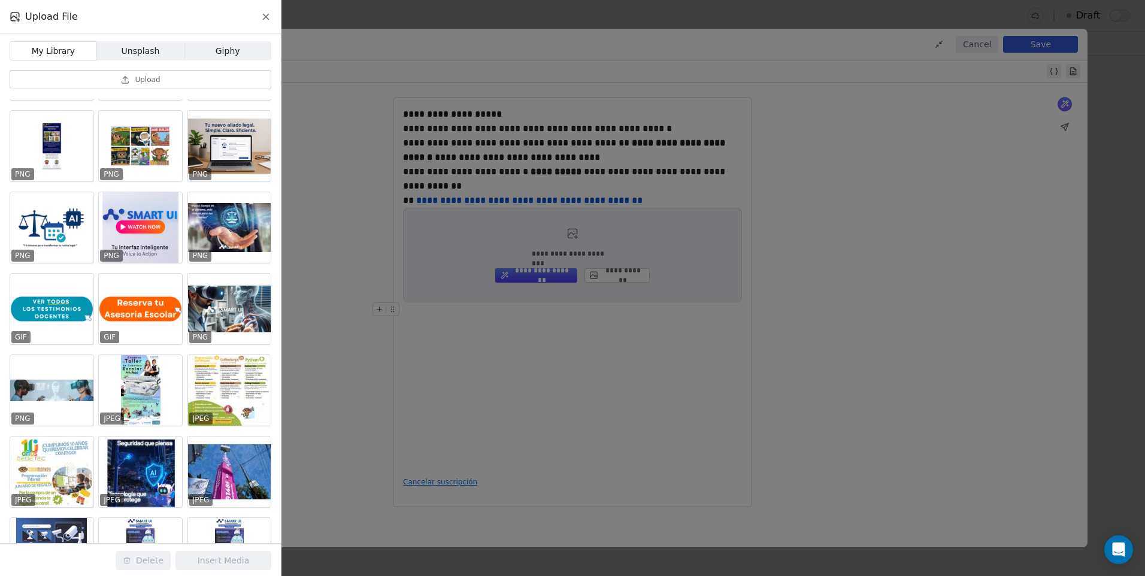
scroll to position [610, 0]
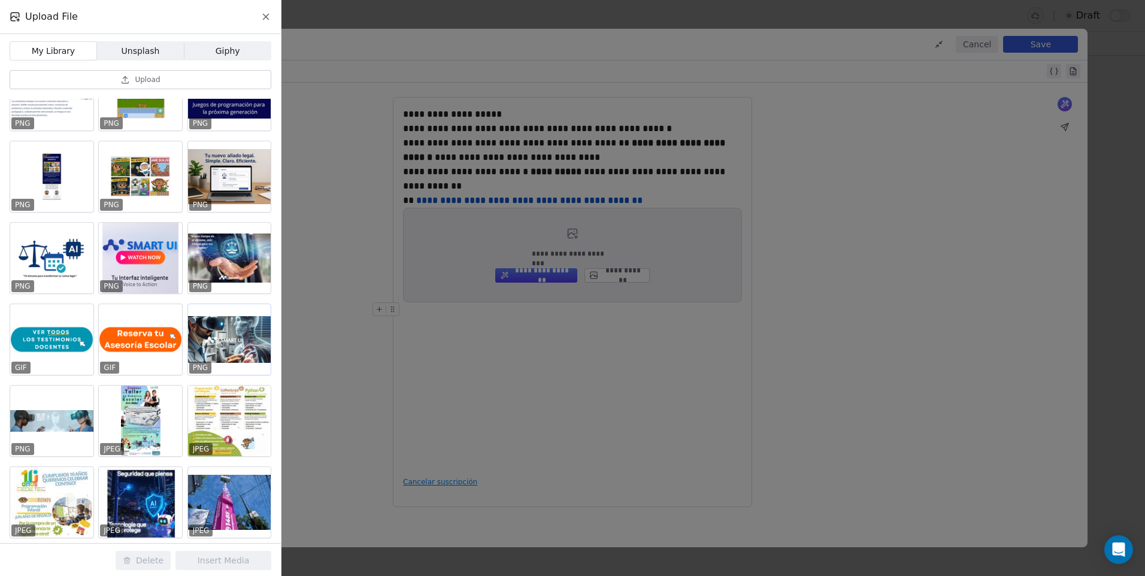
click at [235, 333] on div at bounding box center [229, 339] width 83 height 71
click at [223, 566] on button "Insert Media" at bounding box center [223, 560] width 96 height 19
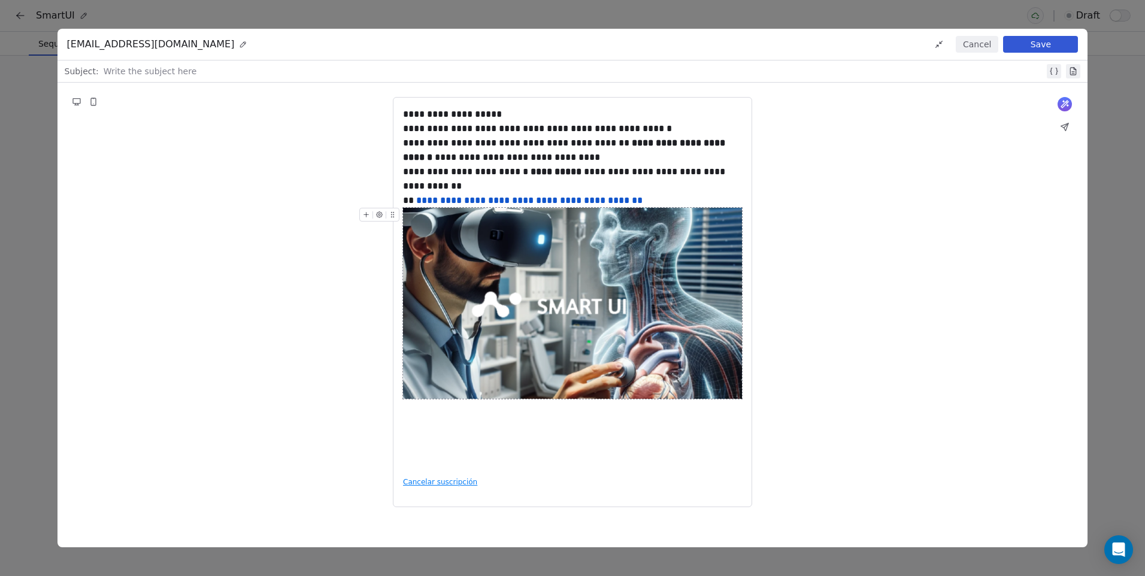
click at [1063, 39] on button "Save" at bounding box center [1040, 44] width 75 height 17
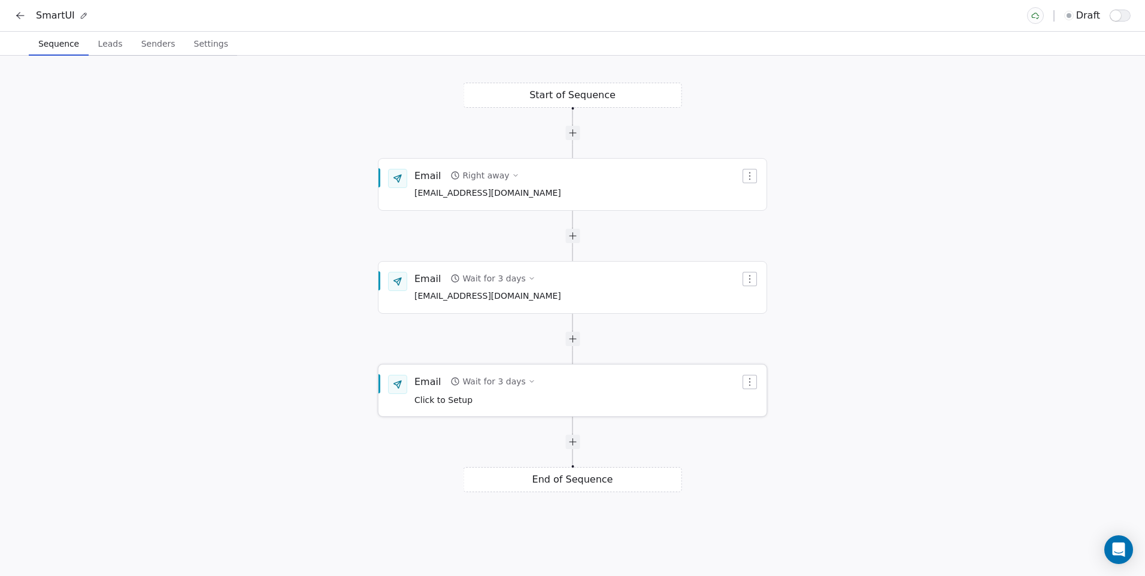
click at [459, 396] on span "Click to Setup" at bounding box center [443, 400] width 58 height 10
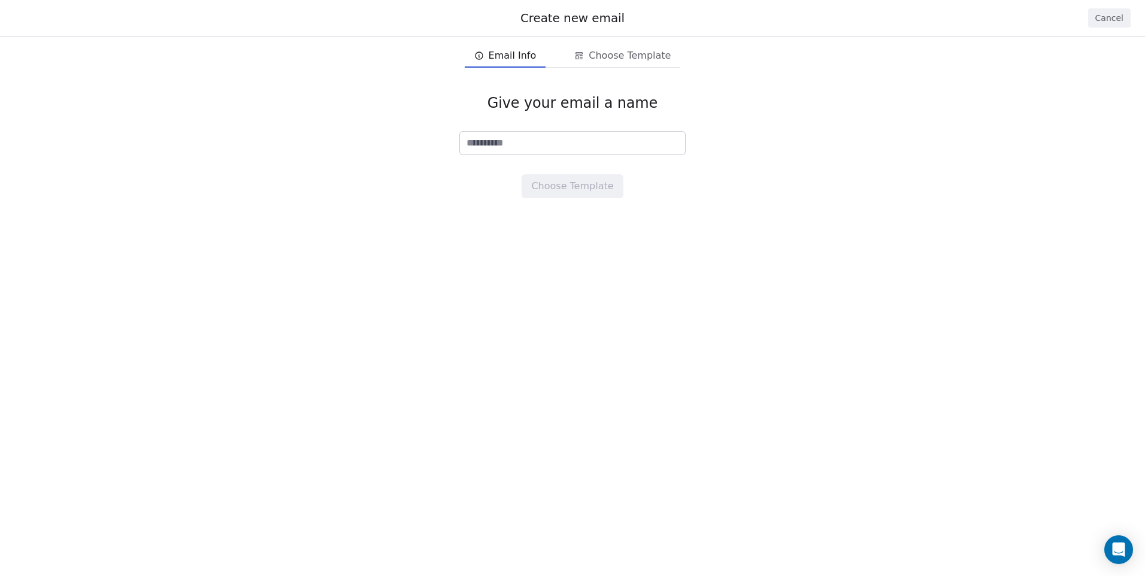
click at [521, 151] on input at bounding box center [572, 143] width 225 height 23
type input "**********"
click at [591, 193] on button "Choose Template" at bounding box center [571, 186] width 101 height 24
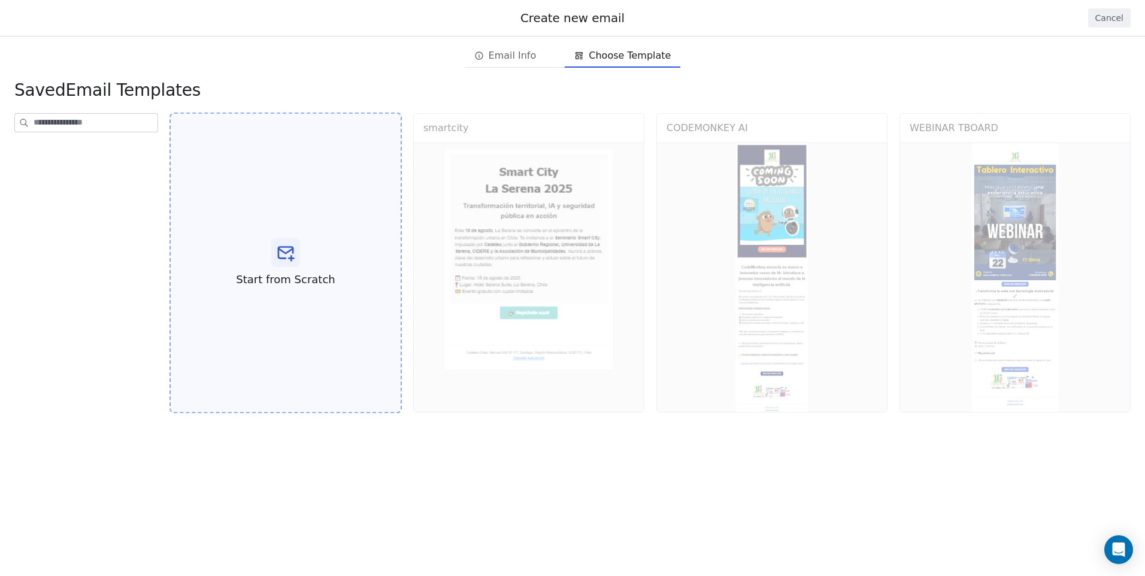
click at [311, 295] on div "Start from Scratch" at bounding box center [285, 263] width 232 height 301
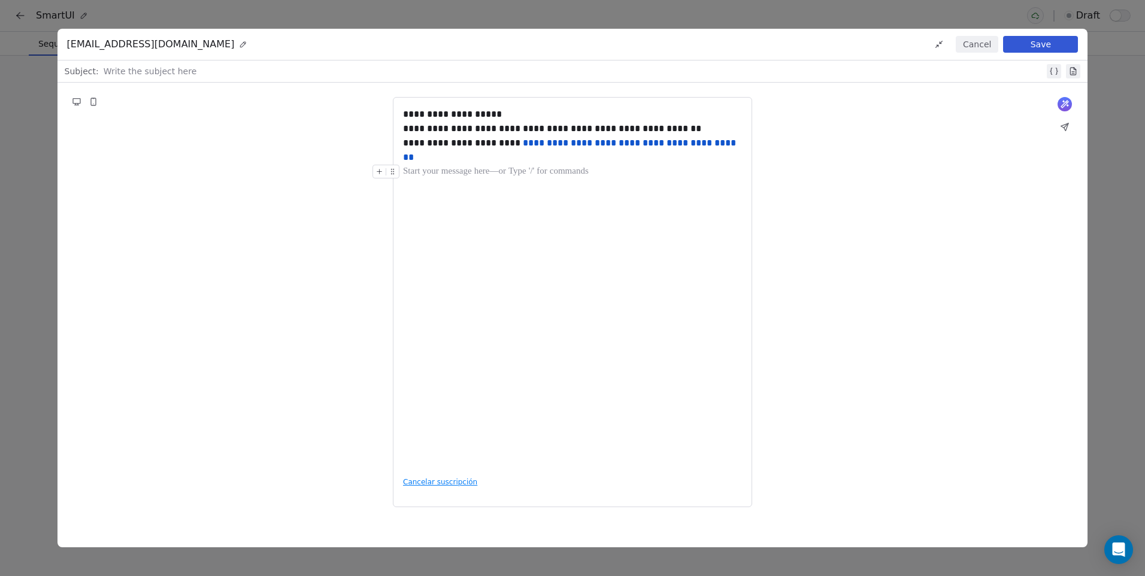
click at [377, 177] on button at bounding box center [379, 171] width 13 height 13
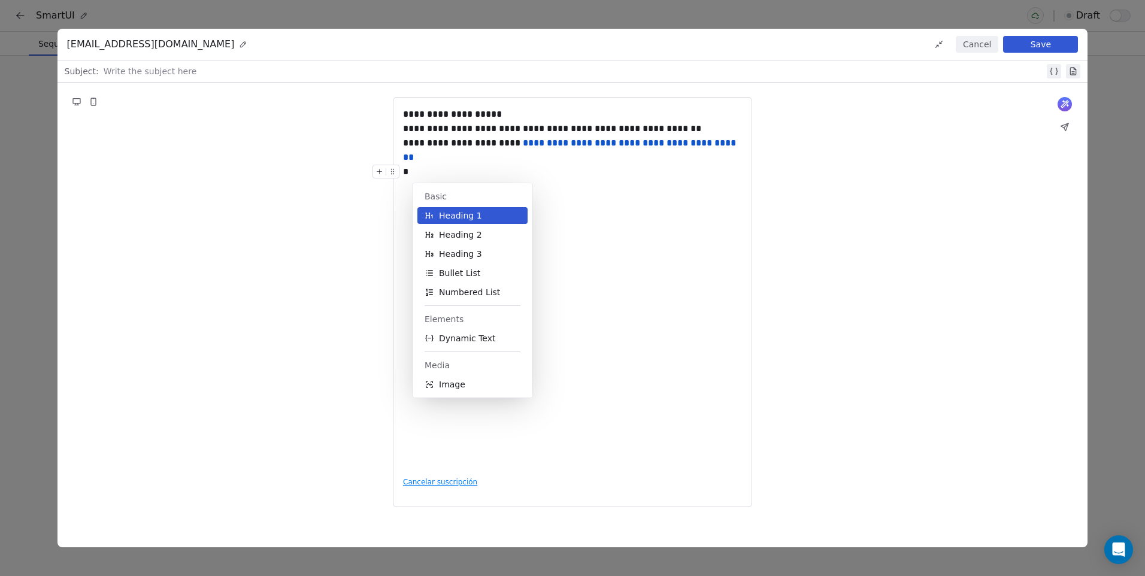
click at [454, 393] on div "Basic Heading 1 Heading 2 Heading 3 Bullet List Numbered List Elements Dynamic …" at bounding box center [473, 290] width 120 height 214
click at [450, 386] on span "Image" at bounding box center [452, 384] width 26 height 12
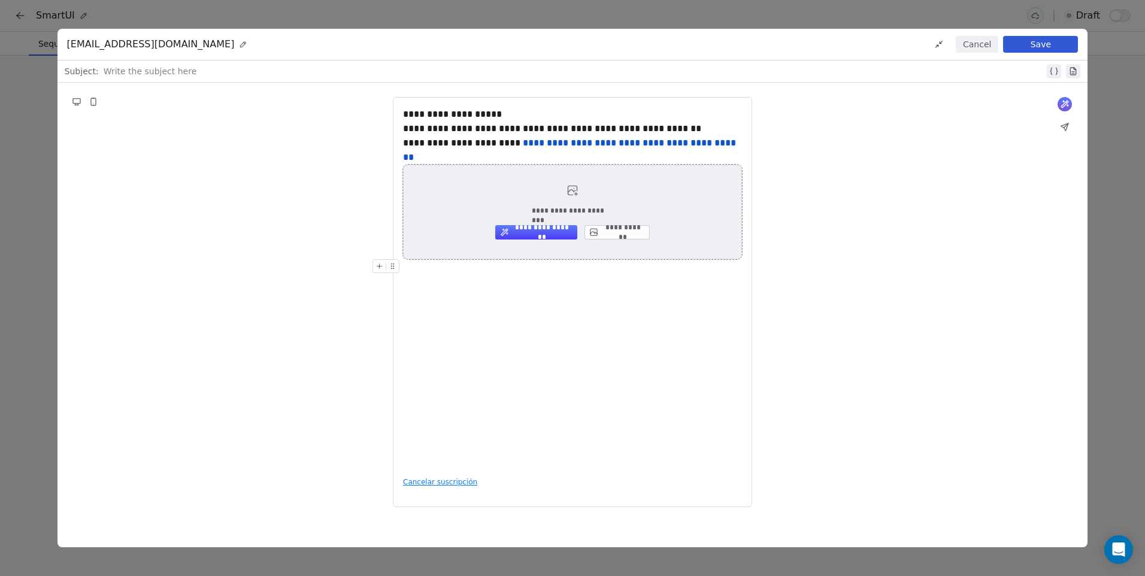
click at [574, 234] on button "**********" at bounding box center [536, 232] width 82 height 14
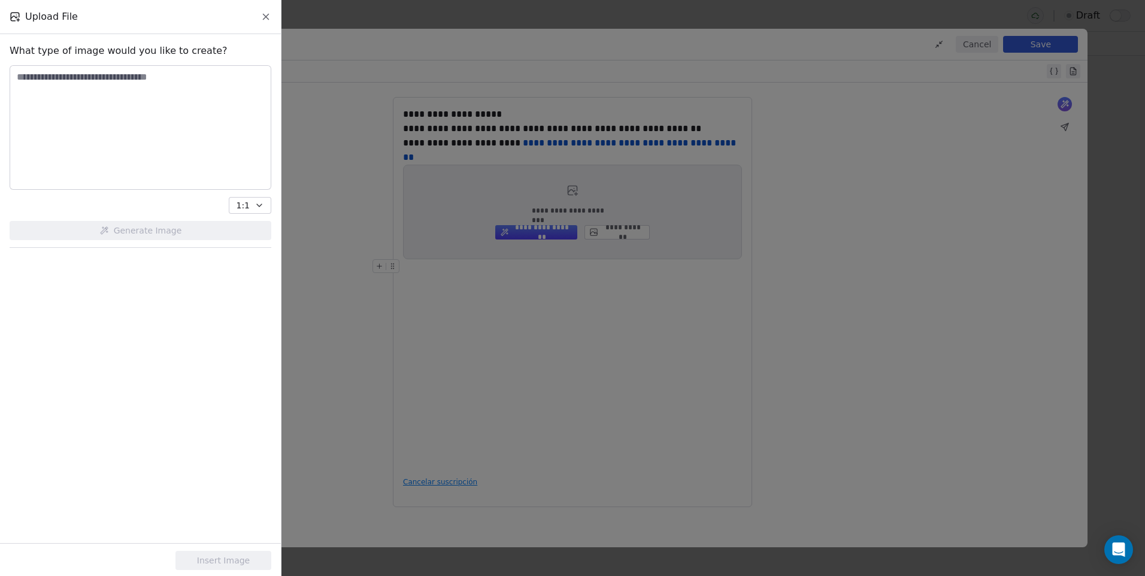
click at [120, 85] on textarea at bounding box center [140, 127] width 260 height 123
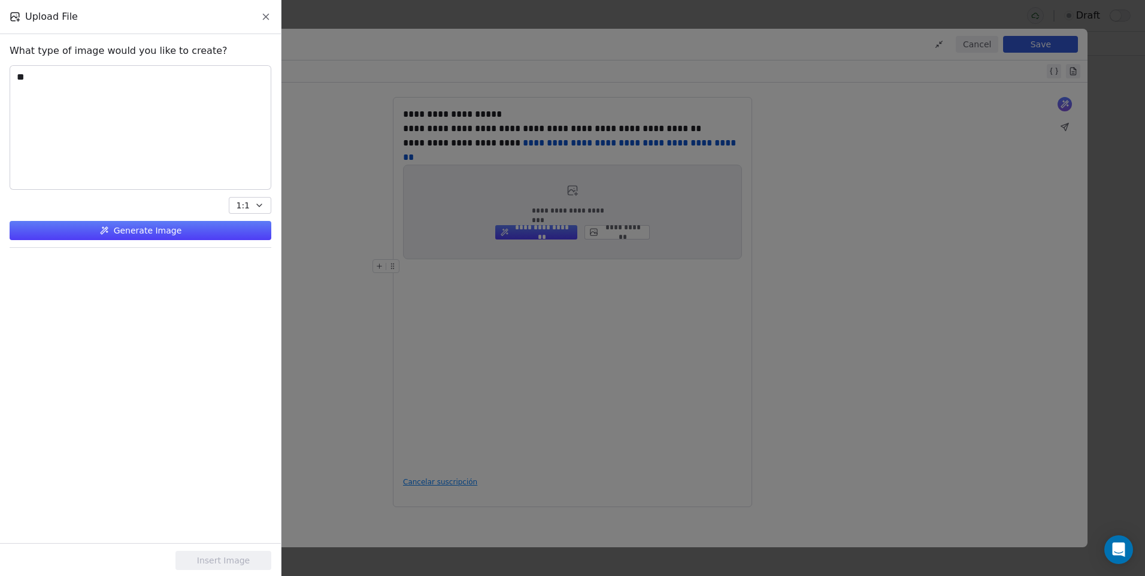
type textarea "*"
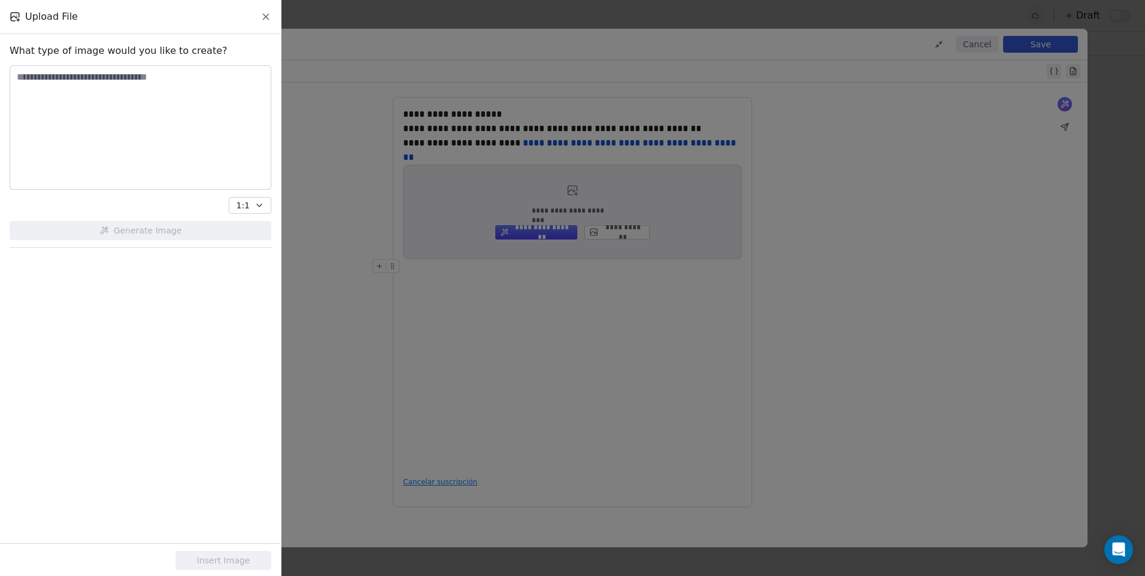
type textarea "*"
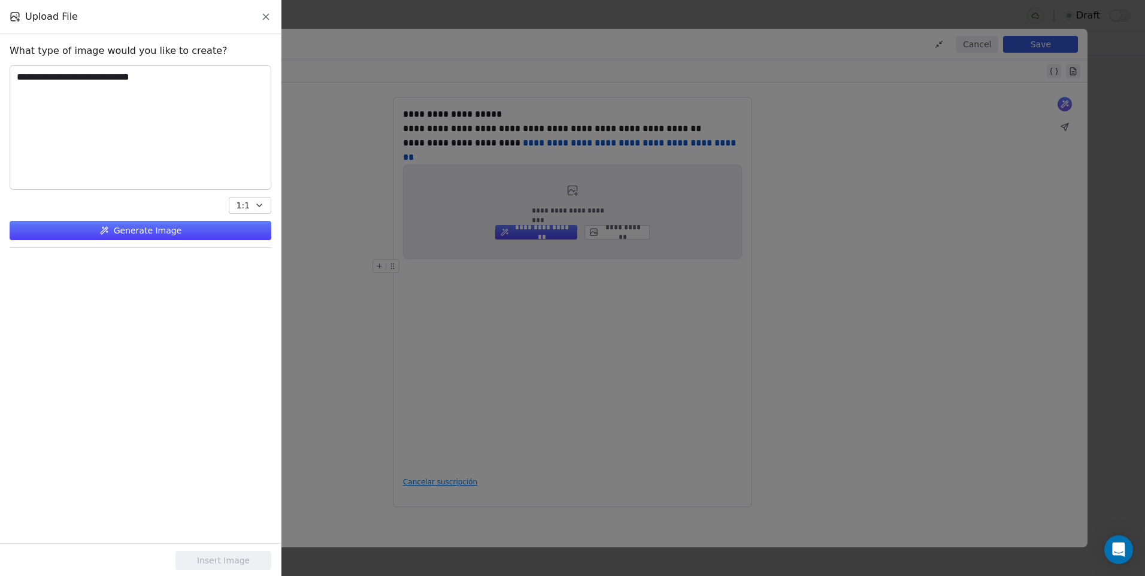
type textarea "**********"
click at [253, 206] on button "1:1" at bounding box center [250, 205] width 43 height 17
click at [262, 264] on div "3:2" at bounding box center [260, 269] width 28 height 13
click at [255, 207] on icon "button" at bounding box center [259, 206] width 10 height 10
click at [257, 248] on div "2:3" at bounding box center [258, 250] width 28 height 13
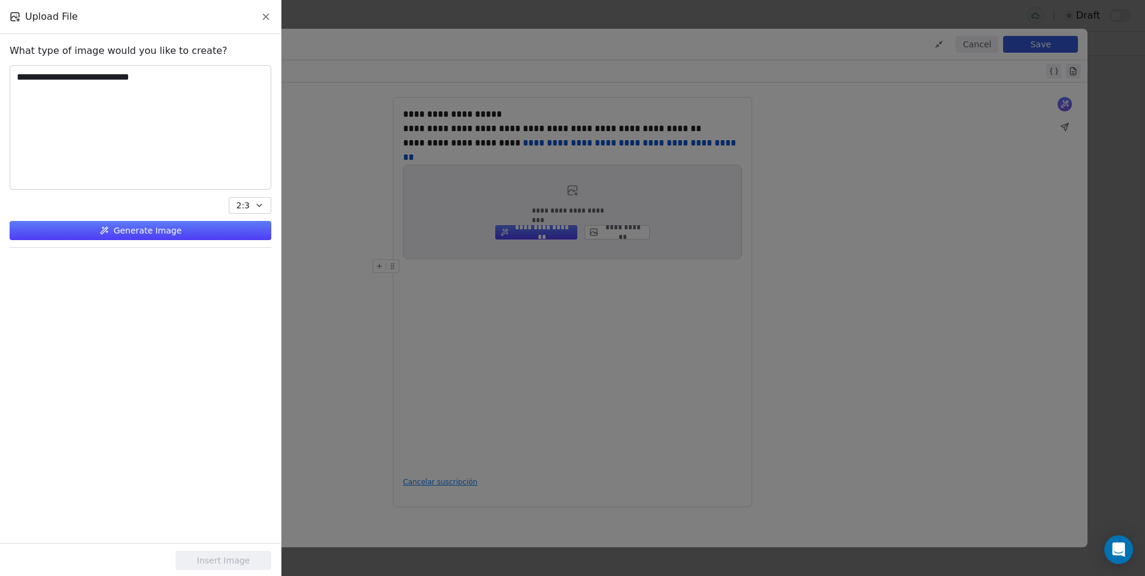
click at [225, 226] on button "Generate Image" at bounding box center [141, 230] width 262 height 19
click at [55, 297] on div at bounding box center [51, 291] width 83 height 71
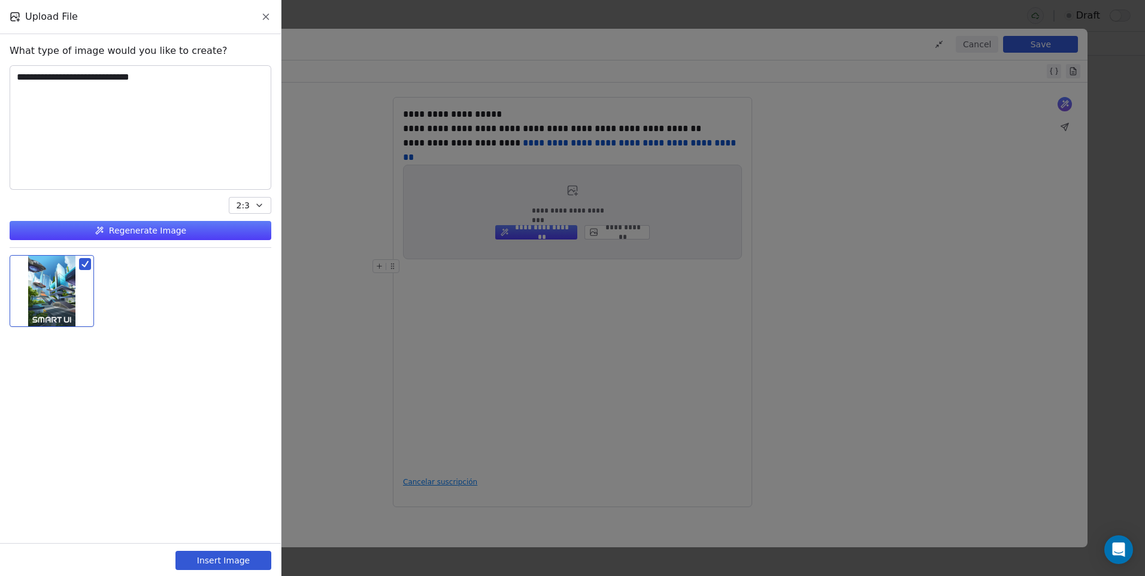
click at [235, 556] on button "Insert Image" at bounding box center [223, 560] width 96 height 19
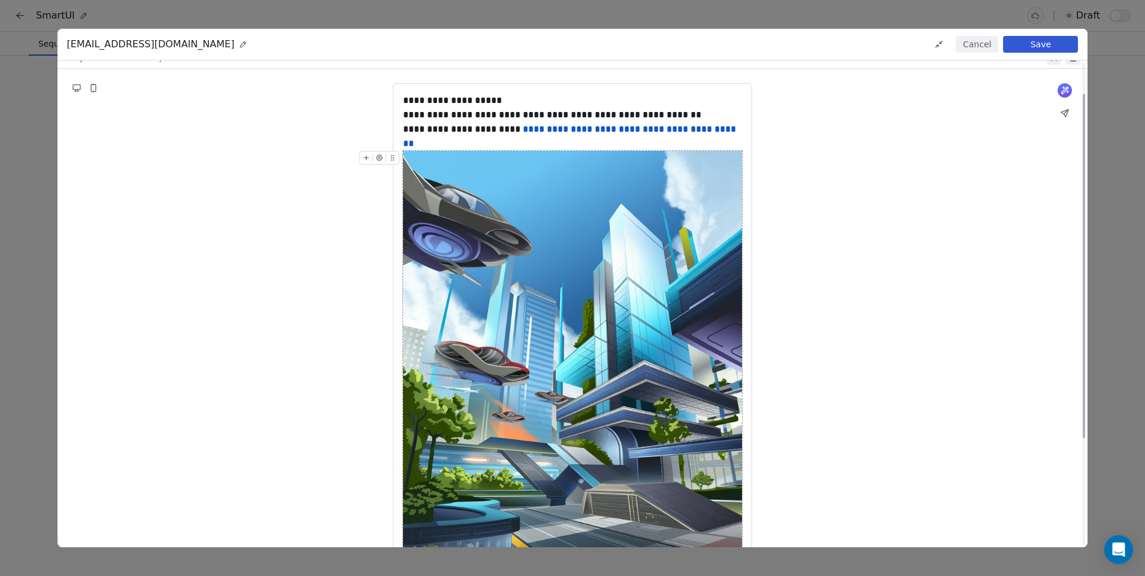
scroll to position [0, 0]
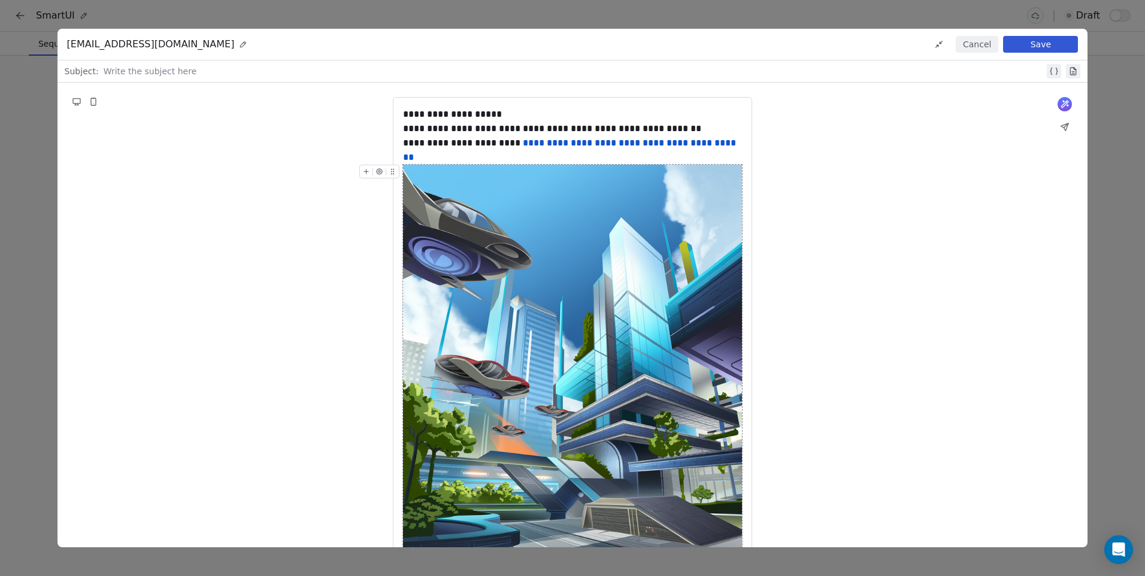
click at [1046, 41] on button "Save" at bounding box center [1040, 44] width 75 height 17
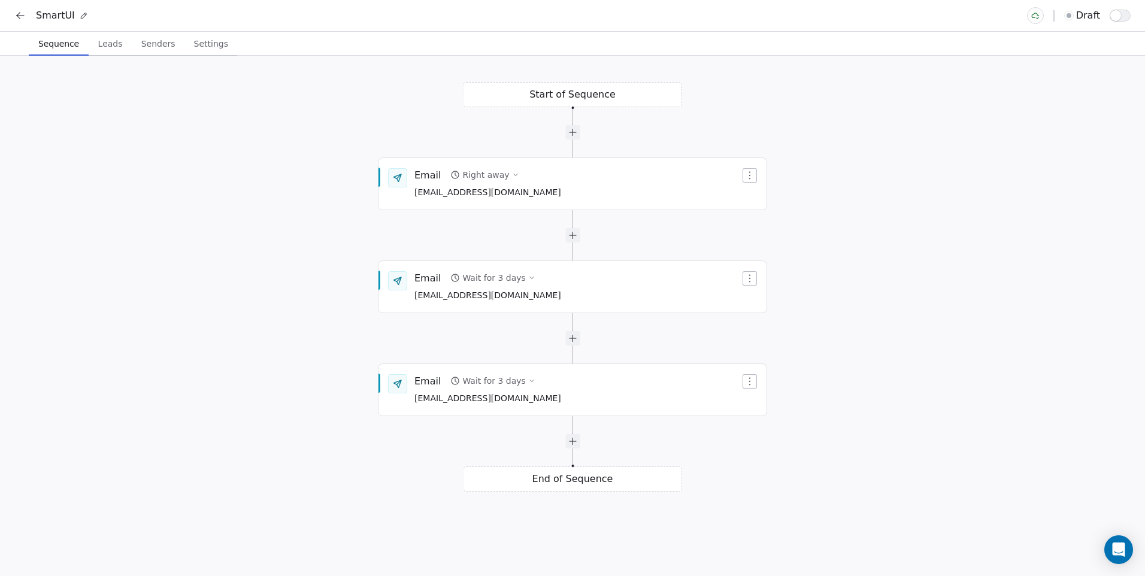
click at [589, 483] on div "End of Sequence" at bounding box center [572, 478] width 219 height 25
click at [21, 13] on icon at bounding box center [20, 16] width 12 height 12
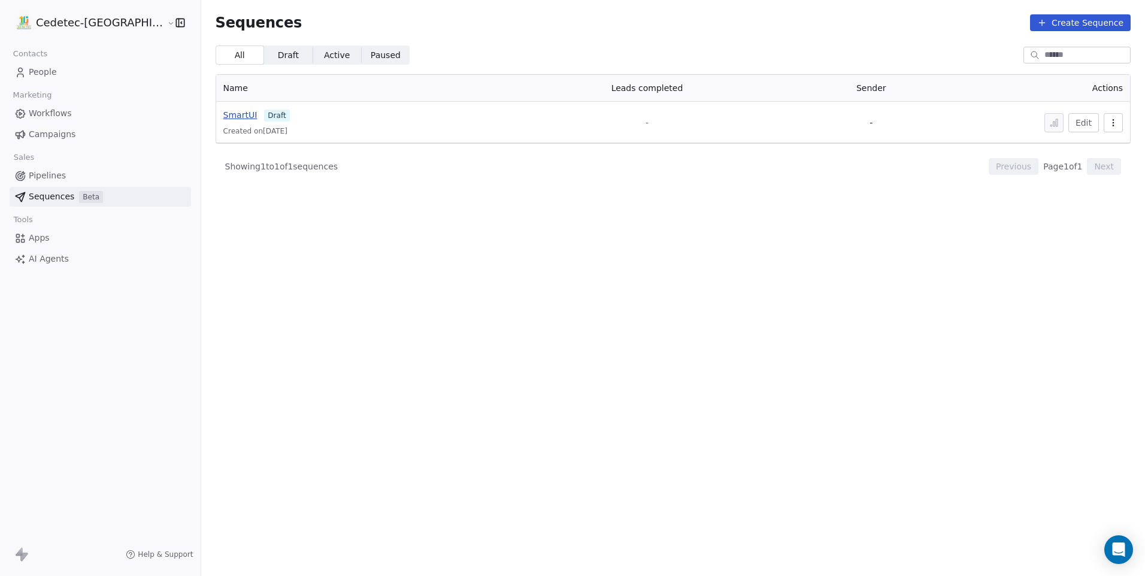
click at [223, 114] on span "SmartUI" at bounding box center [240, 115] width 34 height 10
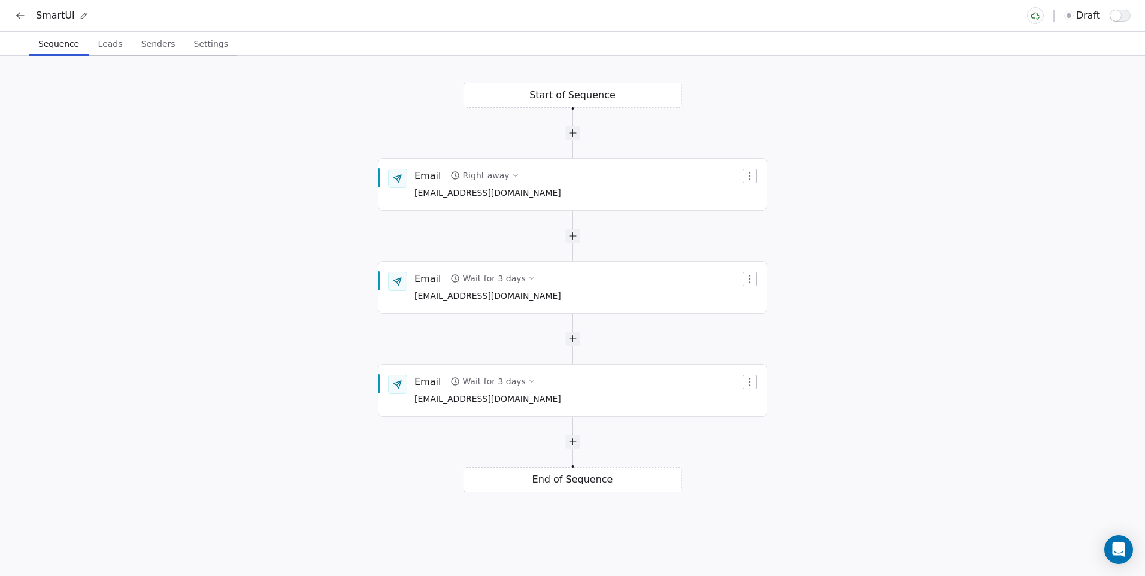
click at [1115, 19] on span "button" at bounding box center [1115, 15] width 11 height 11
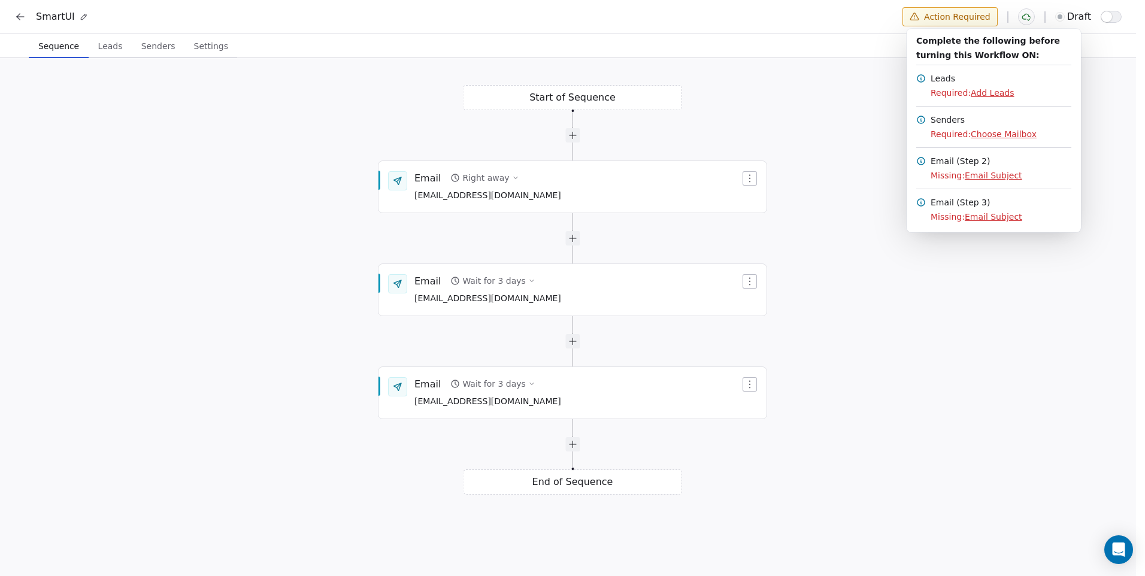
click at [987, 95] on span "Add Leads" at bounding box center [992, 93] width 43 height 10
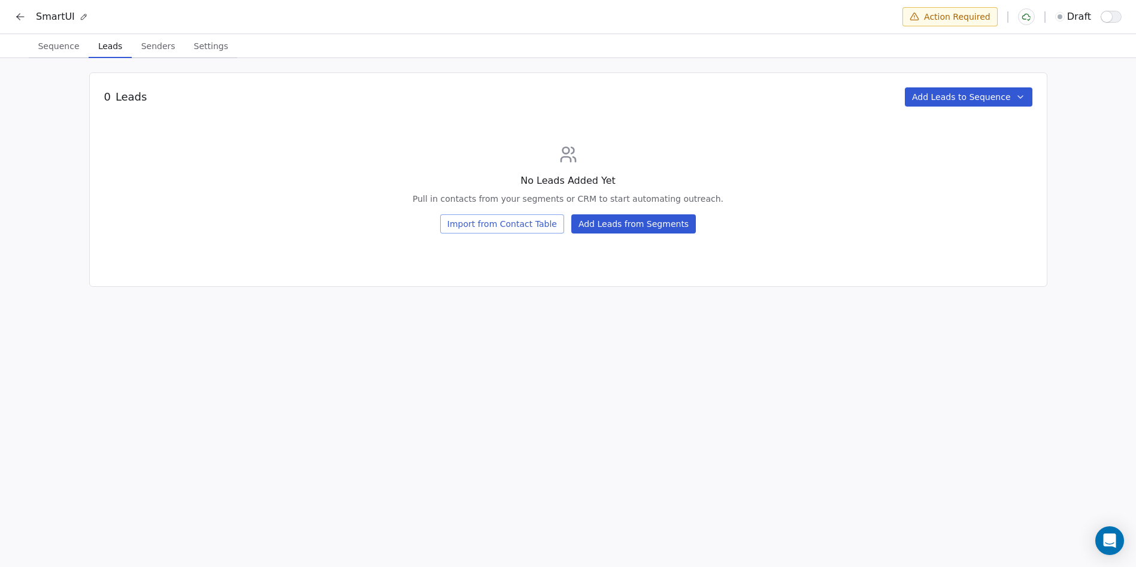
click at [547, 232] on button "Import from Contact Table" at bounding box center [502, 223] width 124 height 19
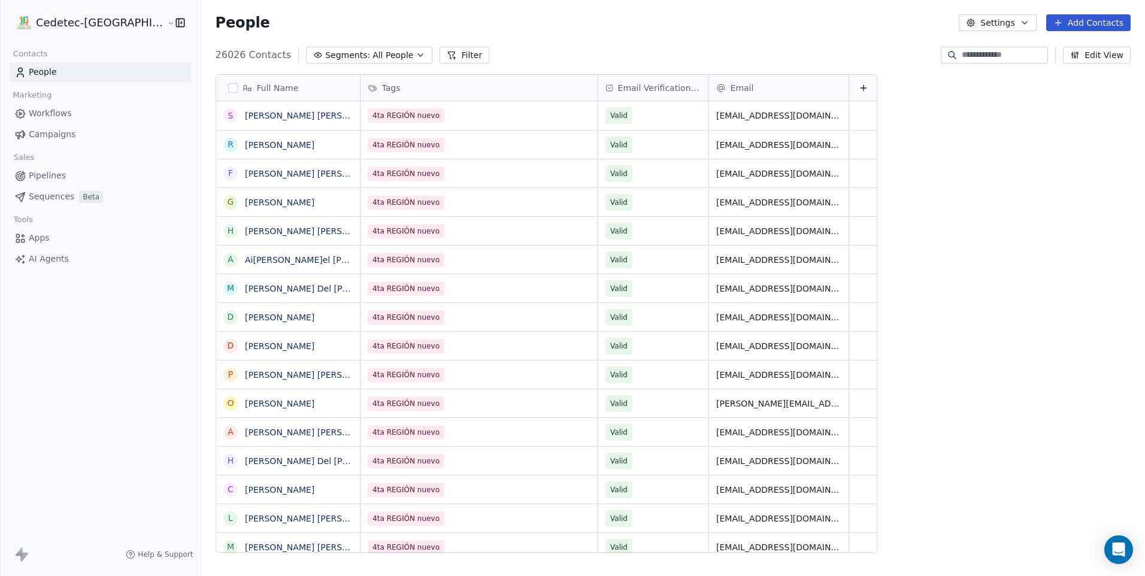
scroll to position [498, 974]
click at [330, 63] on button "Segments: All People" at bounding box center [369, 55] width 126 height 17
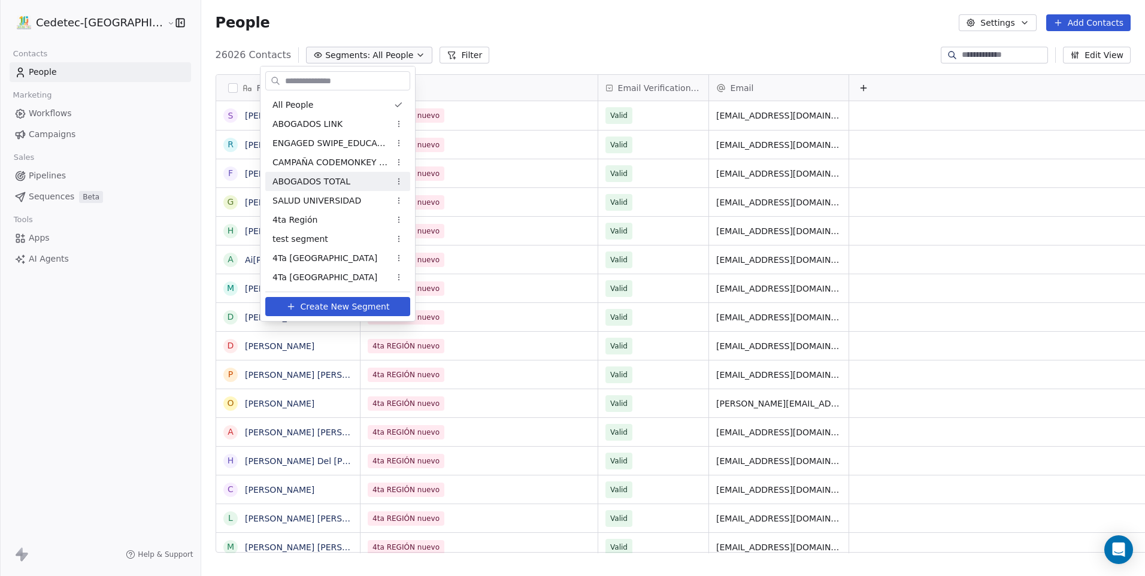
click at [355, 175] on div "ABOGADOS TOTAL" at bounding box center [337, 181] width 145 height 19
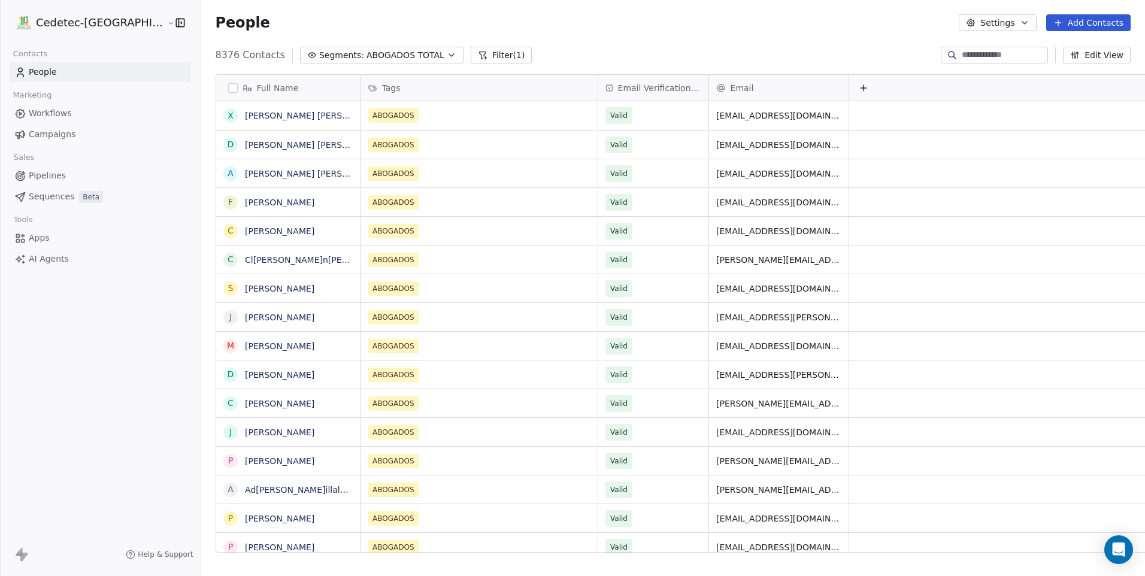
click at [228, 89] on button "button" at bounding box center [233, 88] width 10 height 10
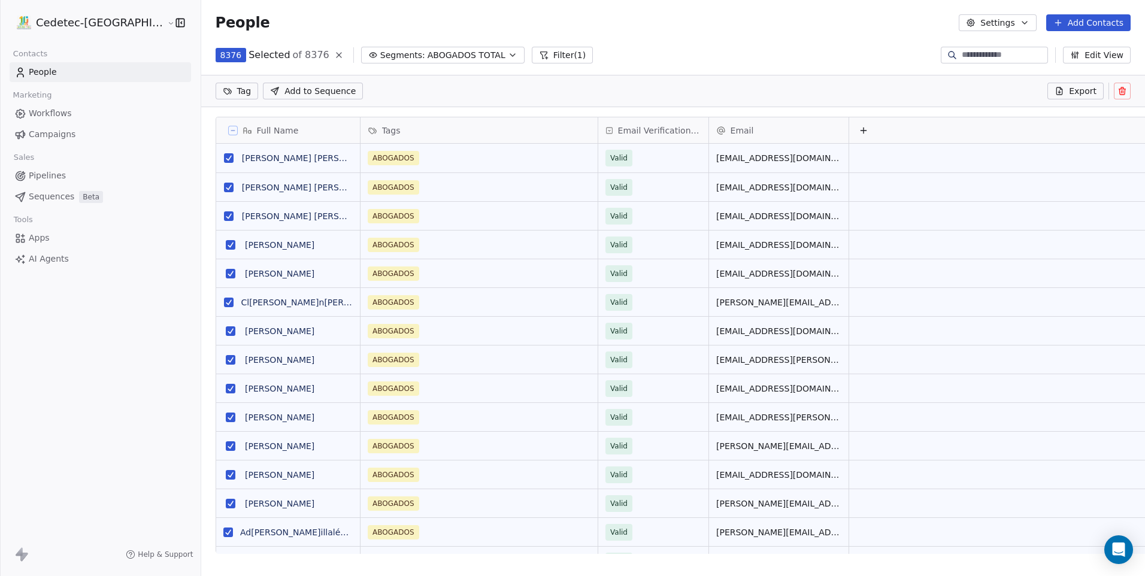
scroll to position [456, 974]
click at [1081, 20] on button "Add Contacts" at bounding box center [1088, 22] width 84 height 17
click at [863, 22] on html "Cedetec-[GEOGRAPHIC_DATA] Contacts People Marketing Workflows Campaigns Sales P…" at bounding box center [572, 288] width 1145 height 576
click at [300, 88] on span "Add to Sequence" at bounding box center [319, 91] width 71 height 12
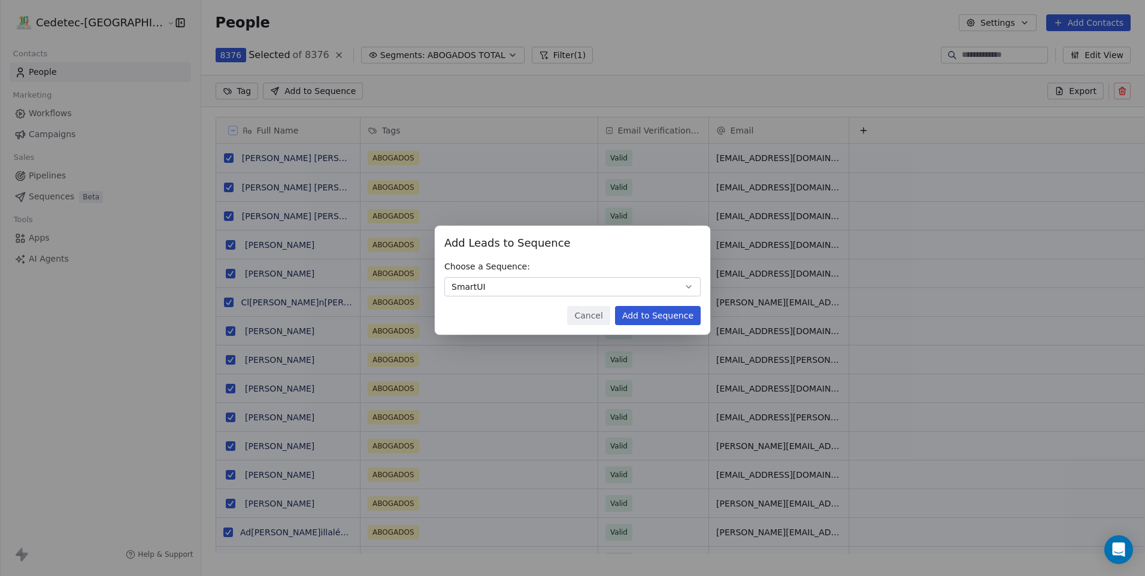
click at [661, 320] on button "Add to Sequence" at bounding box center [658, 315] width 86 height 19
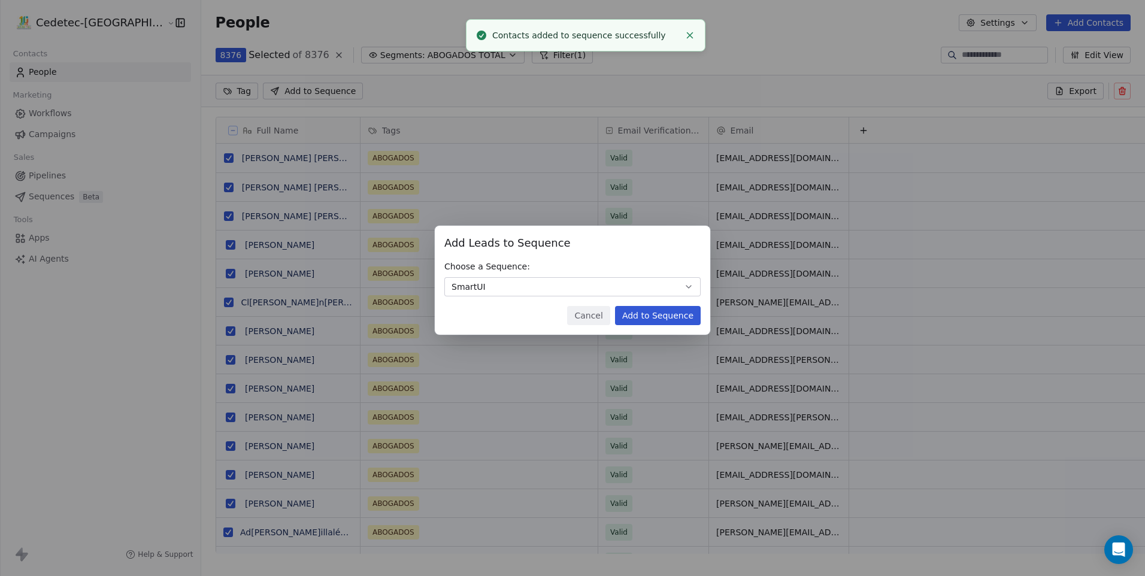
click at [599, 313] on button "Cancel" at bounding box center [588, 315] width 43 height 19
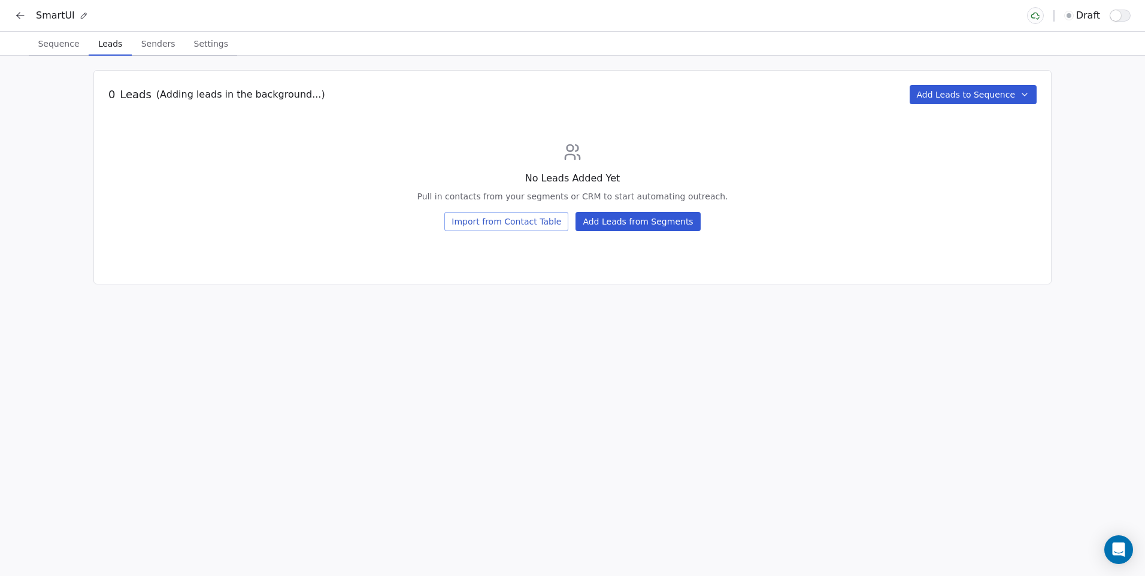
click at [159, 47] on span "Senders" at bounding box center [159, 43] width 44 height 17
click at [114, 51] on span "Leads" at bounding box center [110, 43] width 34 height 17
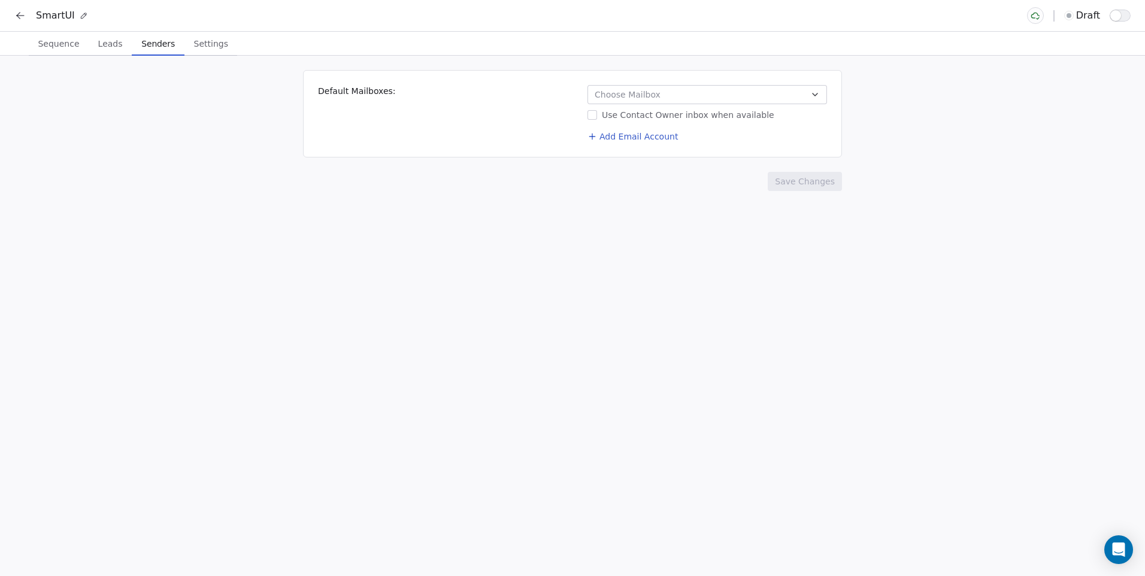
click at [141, 49] on span "Senders" at bounding box center [158, 43] width 43 height 17
click at [714, 97] on button "Choose Mailbox" at bounding box center [706, 94] width 239 height 19
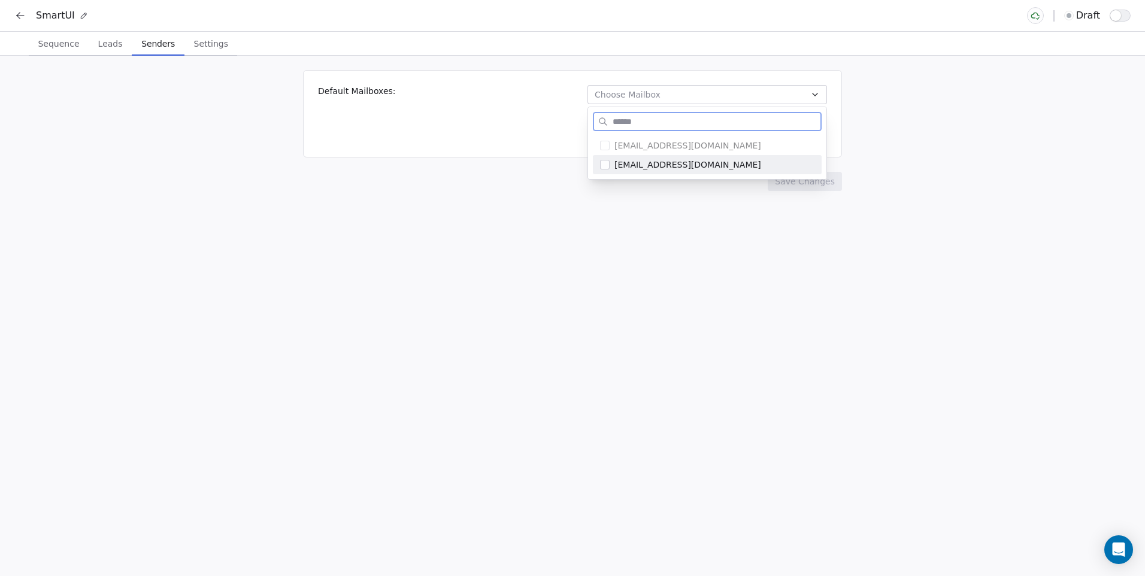
click at [615, 167] on span "[EMAIL_ADDRESS][DOMAIN_NAME]" at bounding box center [714, 165] width 200 height 12
click at [603, 189] on html "SmartUI draft Sequence Sequence Leads Leads Senders Senders Settings Settings D…" at bounding box center [572, 288] width 1145 height 576
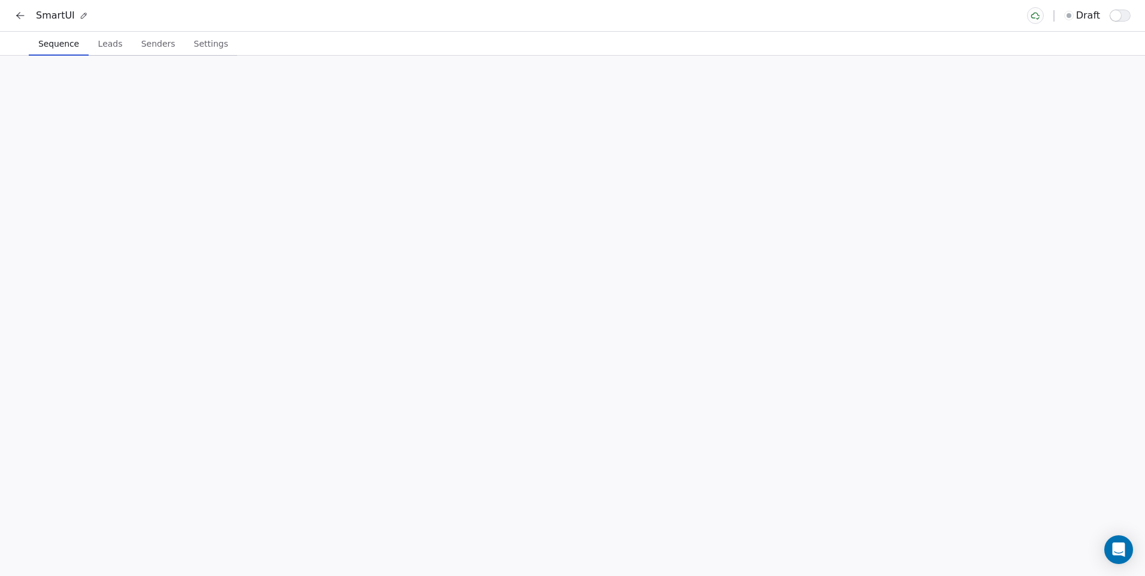
click at [80, 53] on button "Sequence Sequence" at bounding box center [59, 44] width 60 height 24
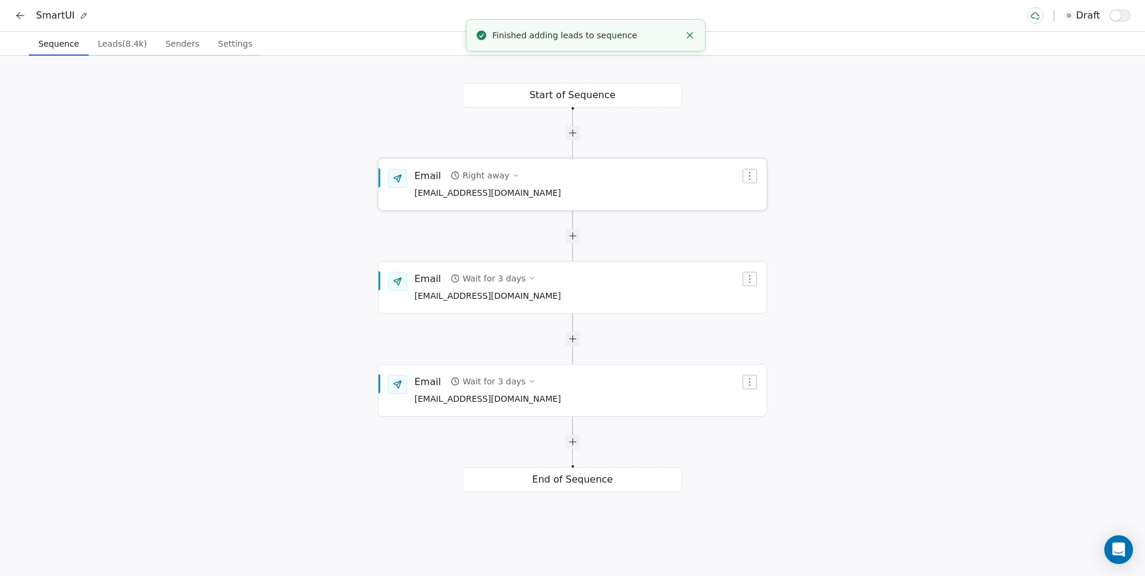
click at [451, 193] on span "[EMAIL_ADDRESS][DOMAIN_NAME]" at bounding box center [487, 193] width 147 height 13
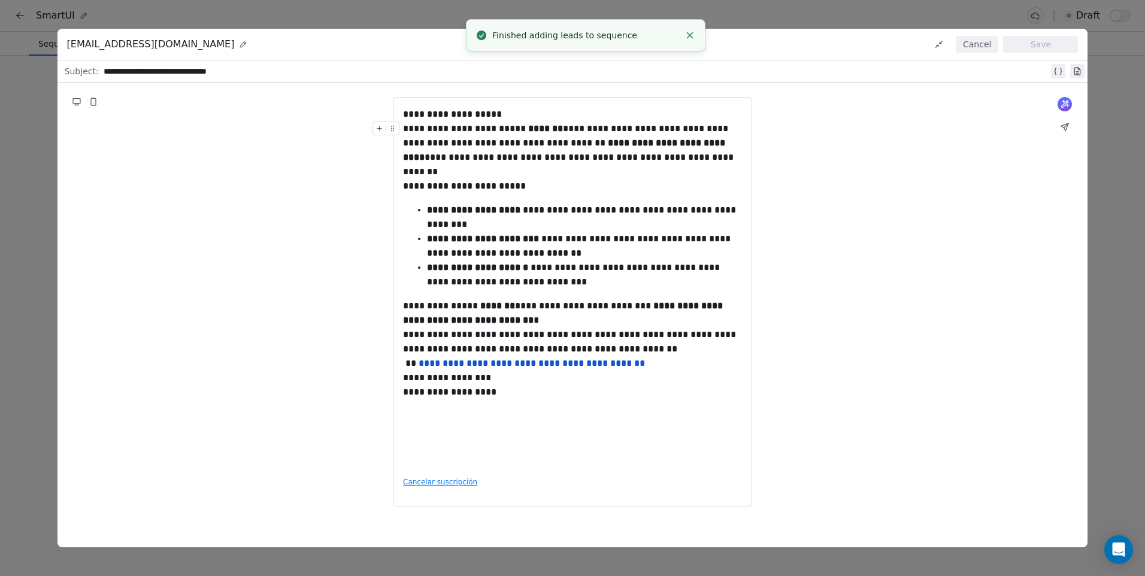
click at [990, 37] on button "Cancel" at bounding box center [977, 44] width 43 height 17
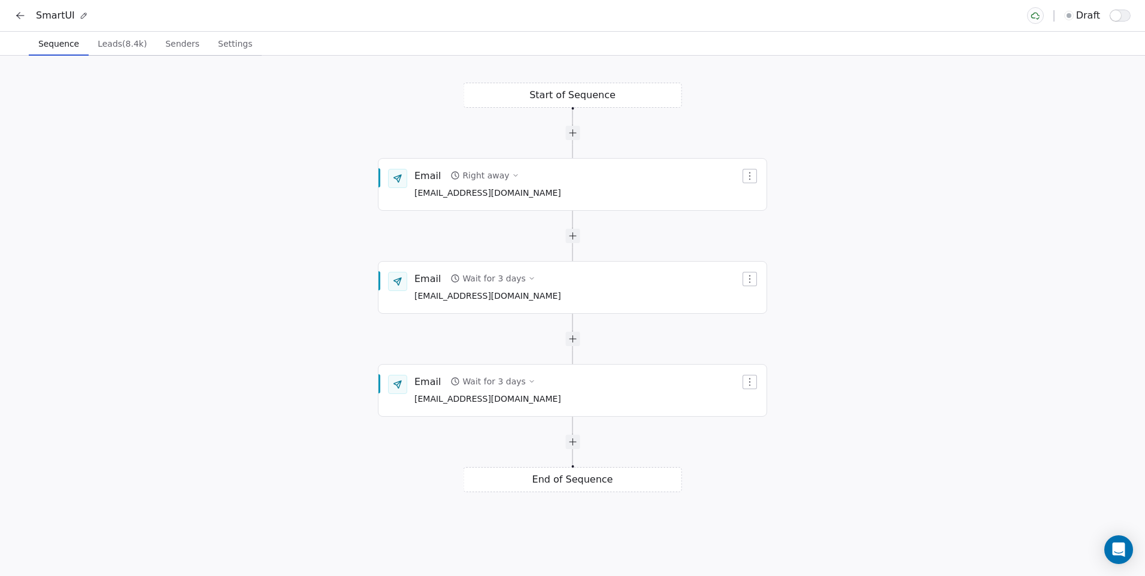
click at [182, 50] on span "Senders" at bounding box center [182, 43] width 44 height 17
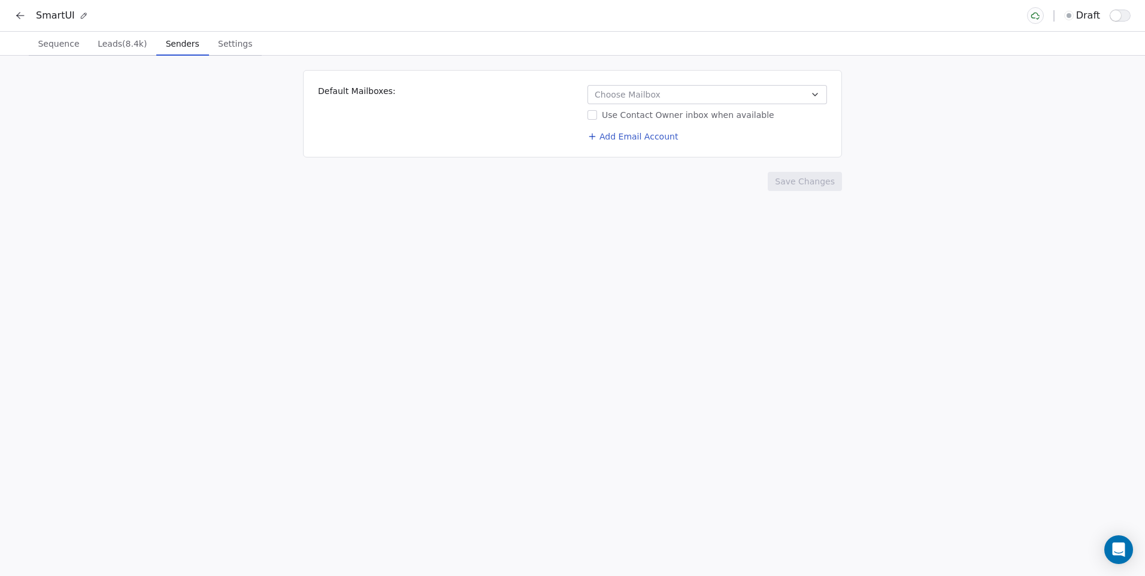
click at [626, 96] on span "Choose Mailbox" at bounding box center [628, 95] width 66 height 12
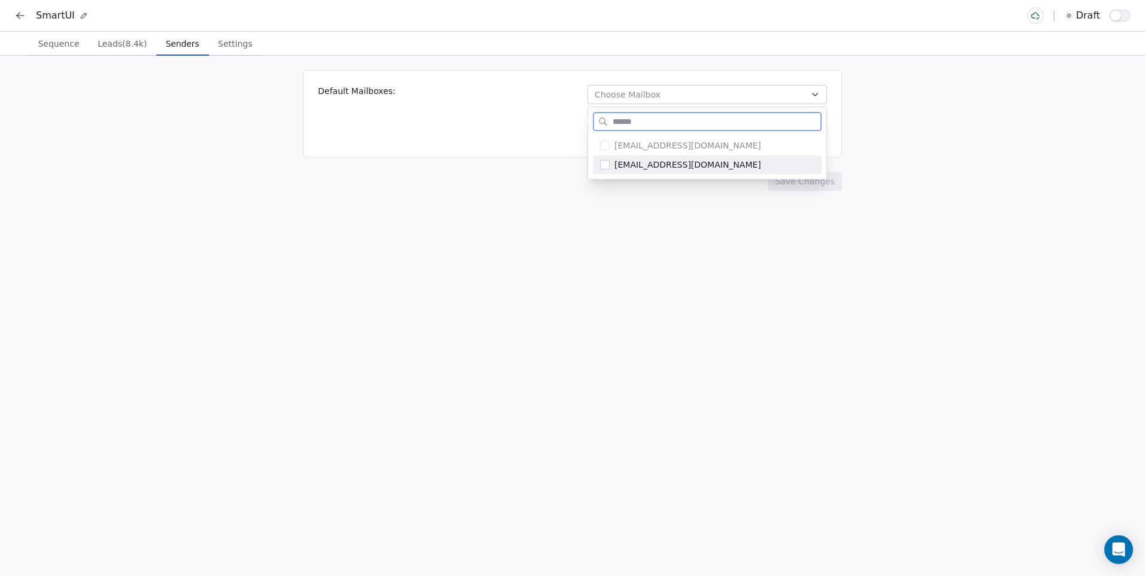
click at [634, 163] on span "[EMAIL_ADDRESS][DOMAIN_NAME]" at bounding box center [714, 165] width 200 height 12
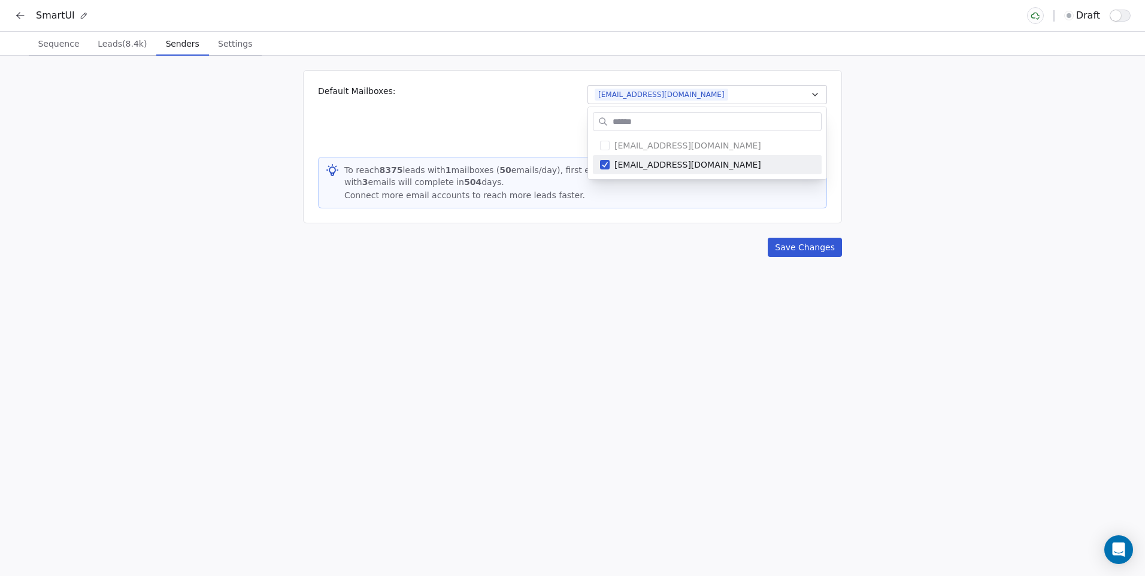
click at [677, 212] on html "SmartUI draft Sequence Sequence Leads (8.4k) Leads (8.4k) Senders Senders Setti…" at bounding box center [572, 288] width 1145 height 576
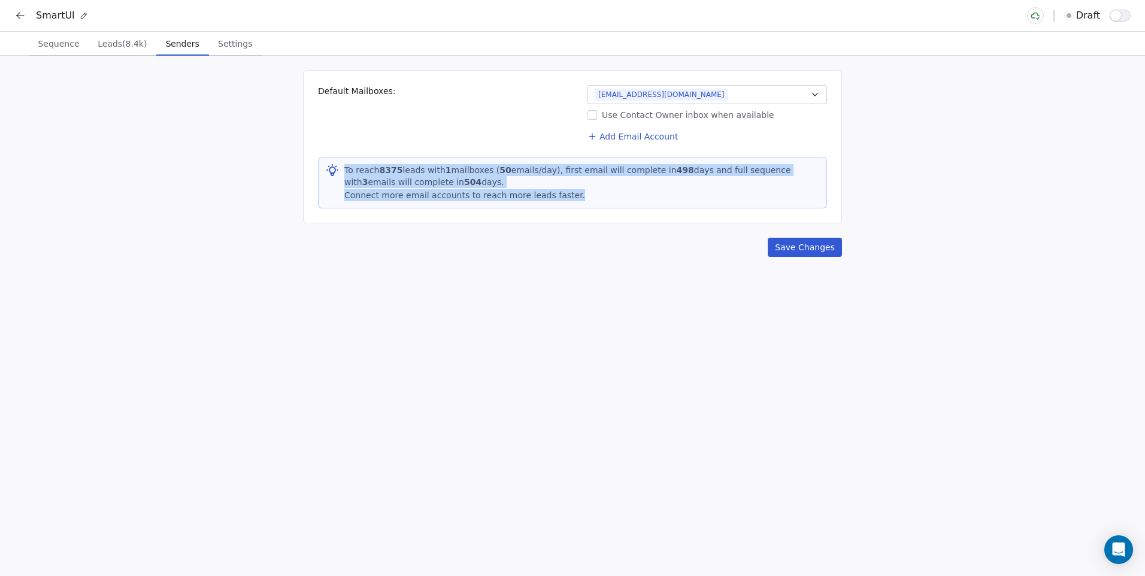
drag, startPoint x: 565, startPoint y: 195, endPoint x: 342, endPoint y: 174, distance: 224.3
click at [342, 174] on div "To reach 8375 leads with 1 mailboxes ( 50 emails/day), first email will complet…" at bounding box center [572, 182] width 509 height 51
copy p "To reach 8375 leads with 1 mailboxes ( 50 emails/day), first email will complet…"
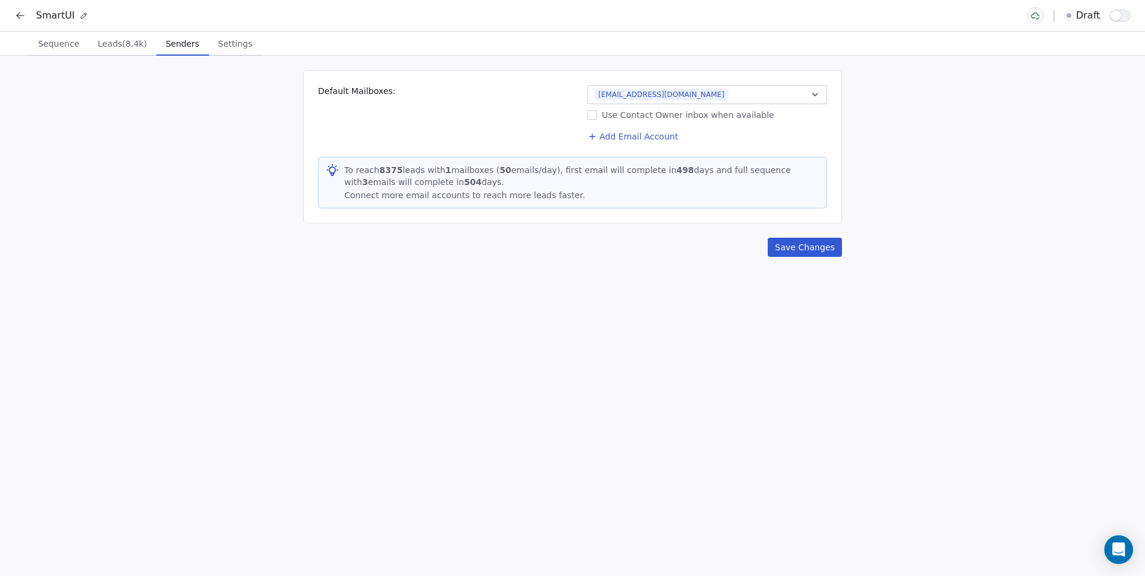
click at [460, 312] on div "Default Mailboxes: [EMAIL_ADDRESS][DOMAIN_NAME] Use Contact Owner inbox when av…" at bounding box center [572, 316] width 1145 height 520
click at [639, 142] on button "Add Email Account" at bounding box center [633, 136] width 100 height 17
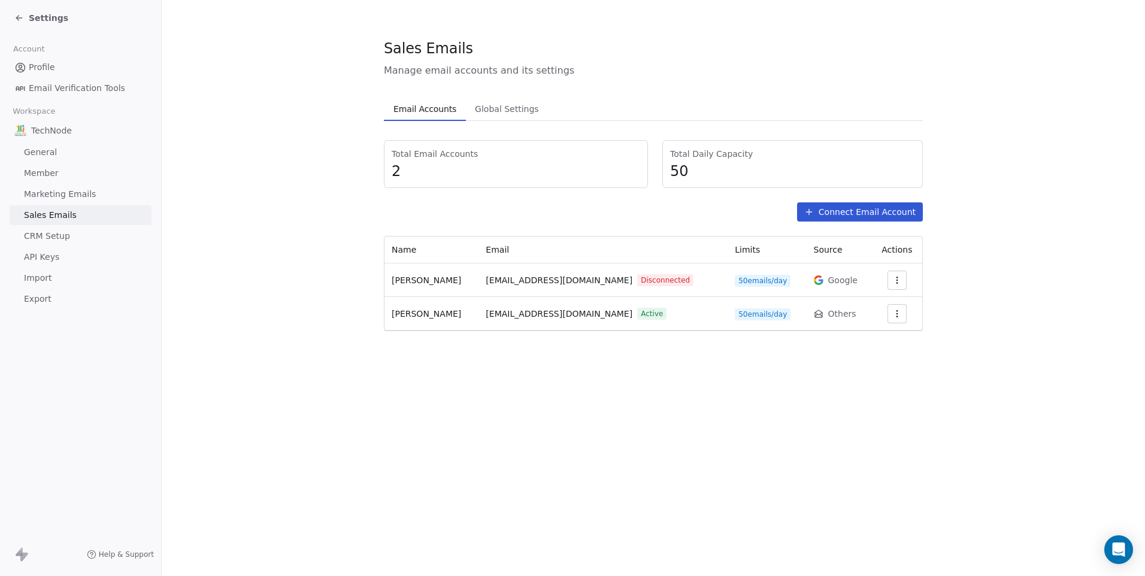
click at [884, 279] on div at bounding box center [897, 280] width 36 height 19
click at [889, 277] on button "button" at bounding box center [896, 280] width 19 height 19
click at [878, 310] on span "Reconnect" at bounding box center [874, 307] width 44 height 13
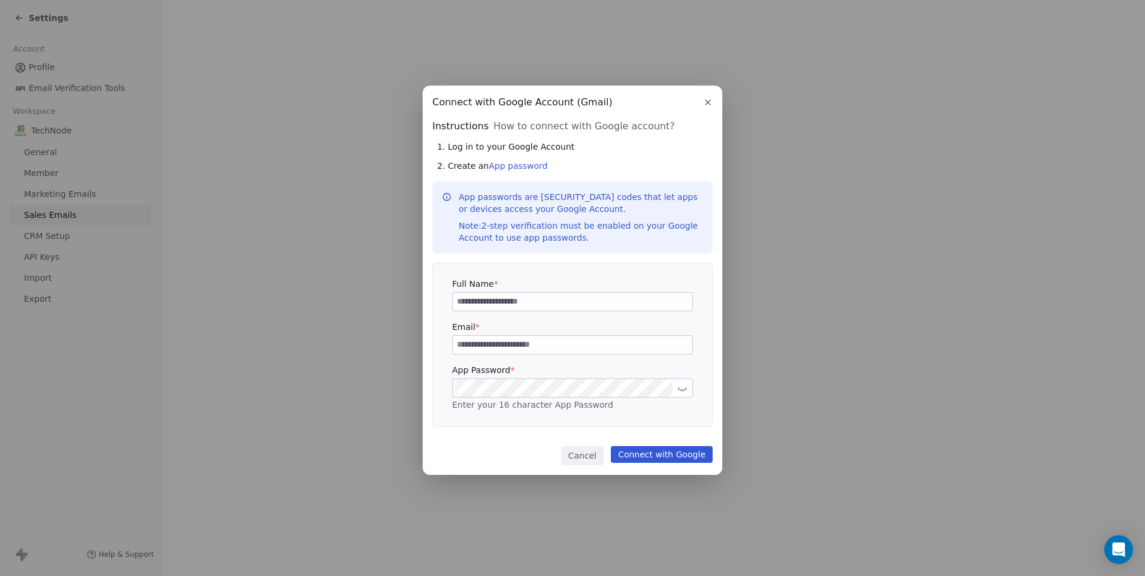
click at [703, 101] on icon "button" at bounding box center [708, 103] width 10 height 10
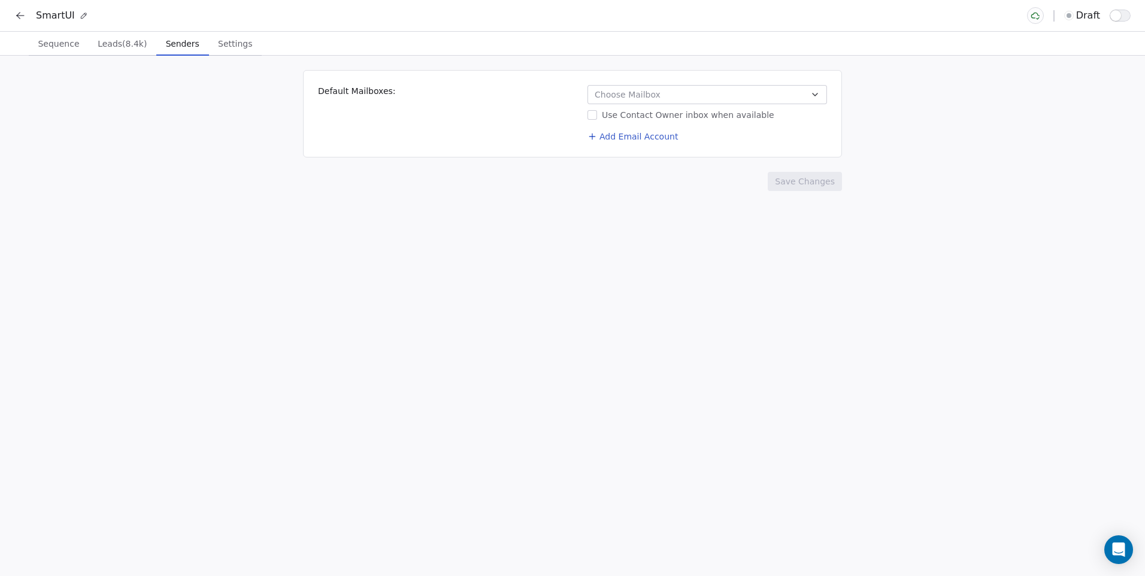
click at [129, 48] on span "Leads (8.4k)" at bounding box center [122, 43] width 59 height 17
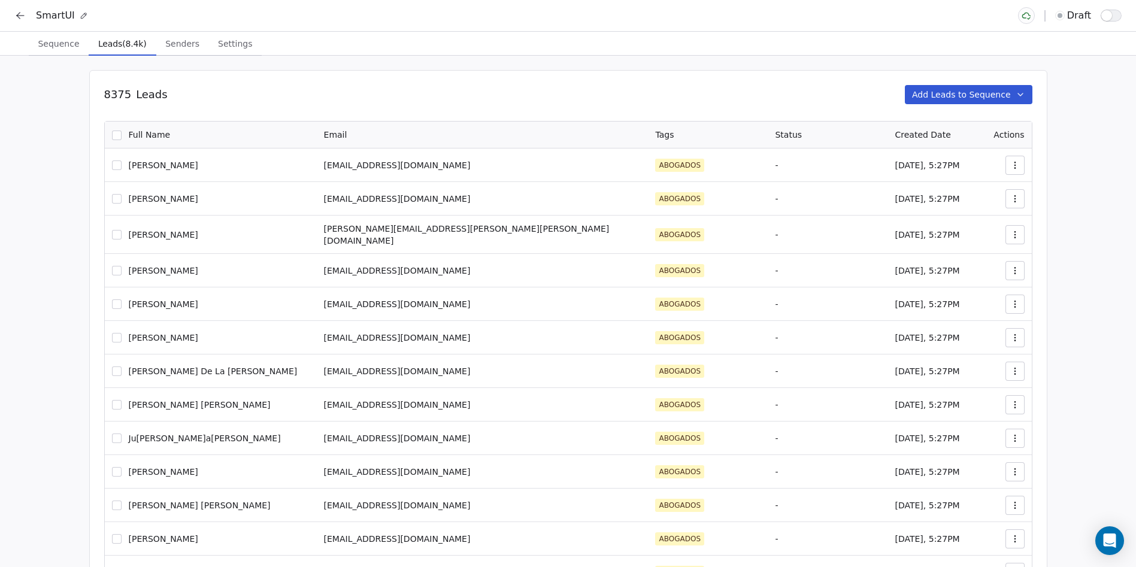
click at [122, 136] on button "button" at bounding box center [117, 136] width 10 height 10
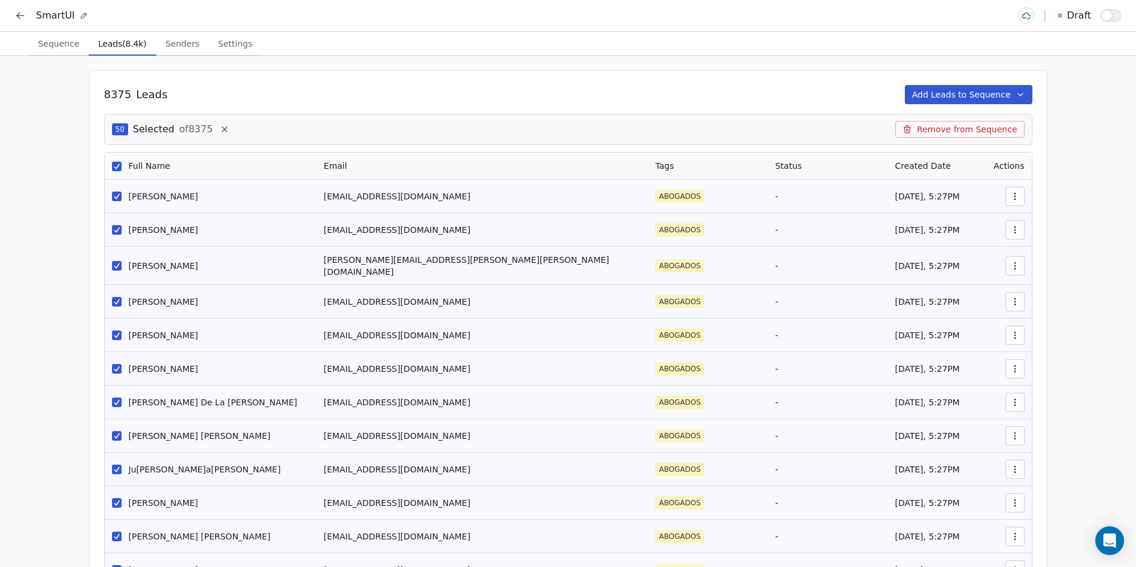
click at [225, 128] on icon at bounding box center [225, 130] width 10 height 10
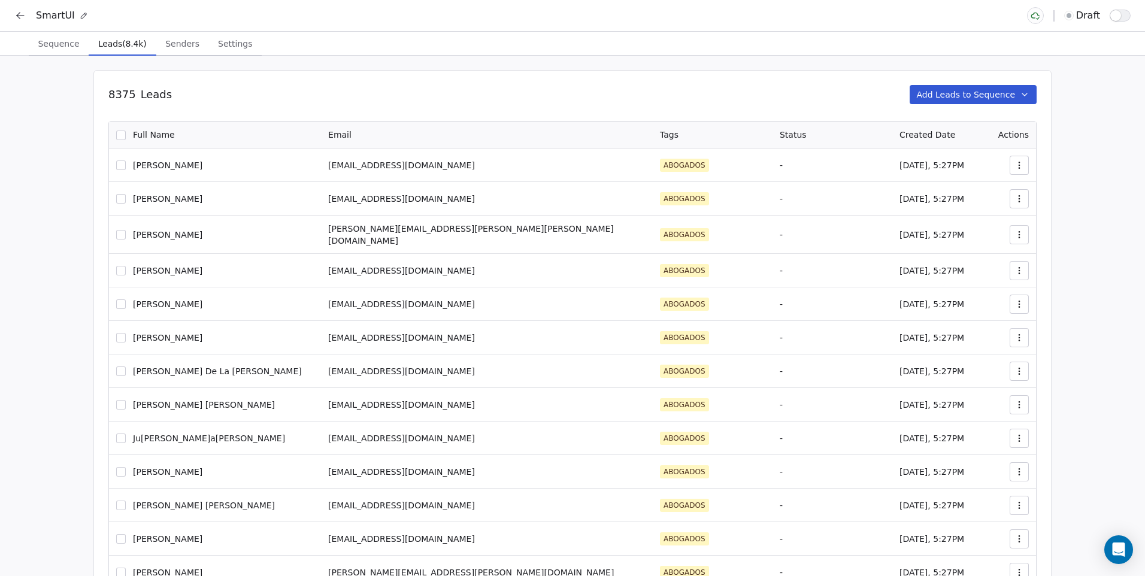
click at [165, 47] on span "Senders" at bounding box center [182, 43] width 44 height 17
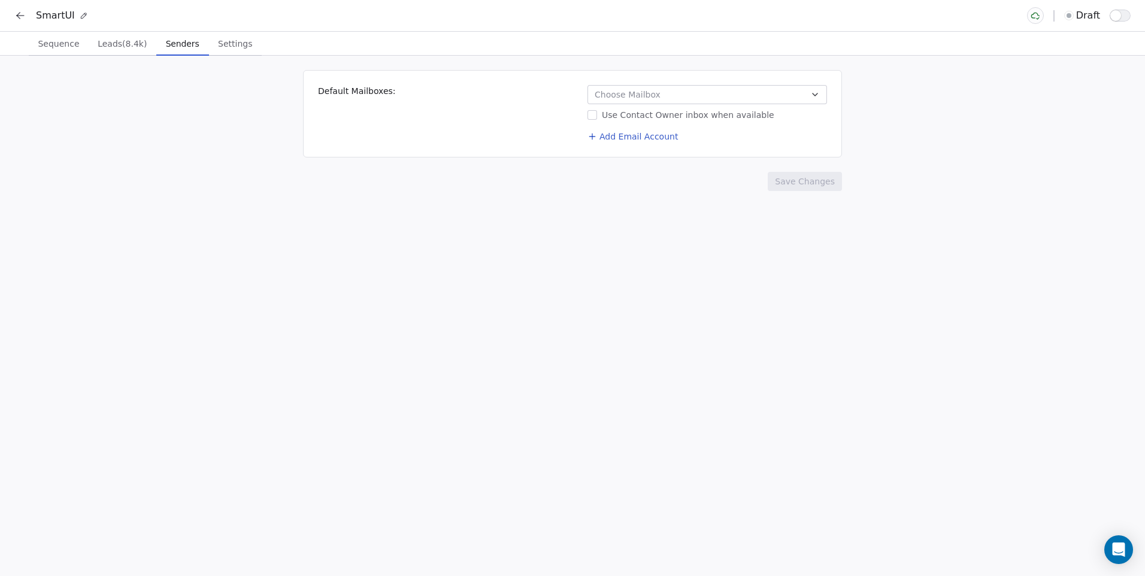
click at [602, 92] on span "Choose Mailbox" at bounding box center [628, 95] width 66 height 12
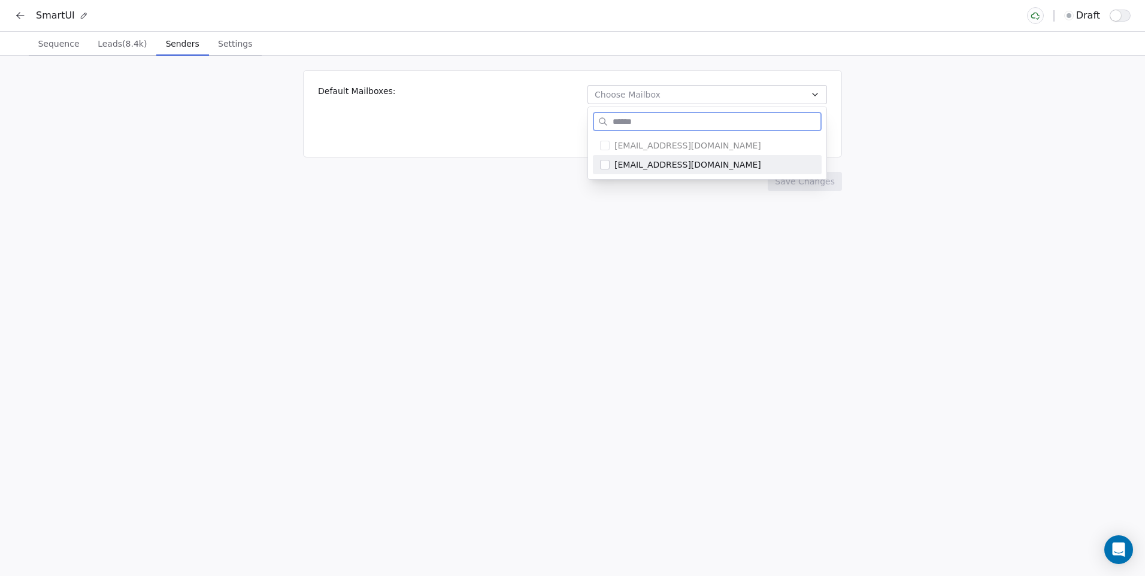
click at [615, 164] on span "[EMAIL_ADDRESS][DOMAIN_NAME]" at bounding box center [714, 165] width 200 height 12
click at [657, 204] on html "SmartUI draft Sequence Sequence Leads (8.4k) Leads (8.4k) Senders Senders Setti…" at bounding box center [572, 288] width 1145 height 576
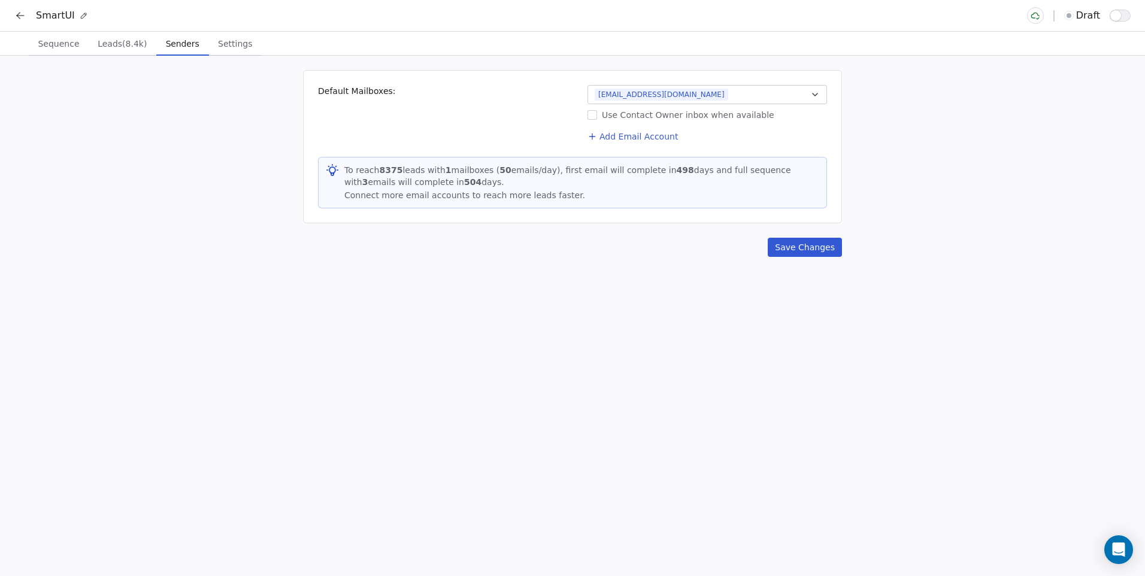
click at [790, 244] on button "Save Changes" at bounding box center [805, 247] width 74 height 19
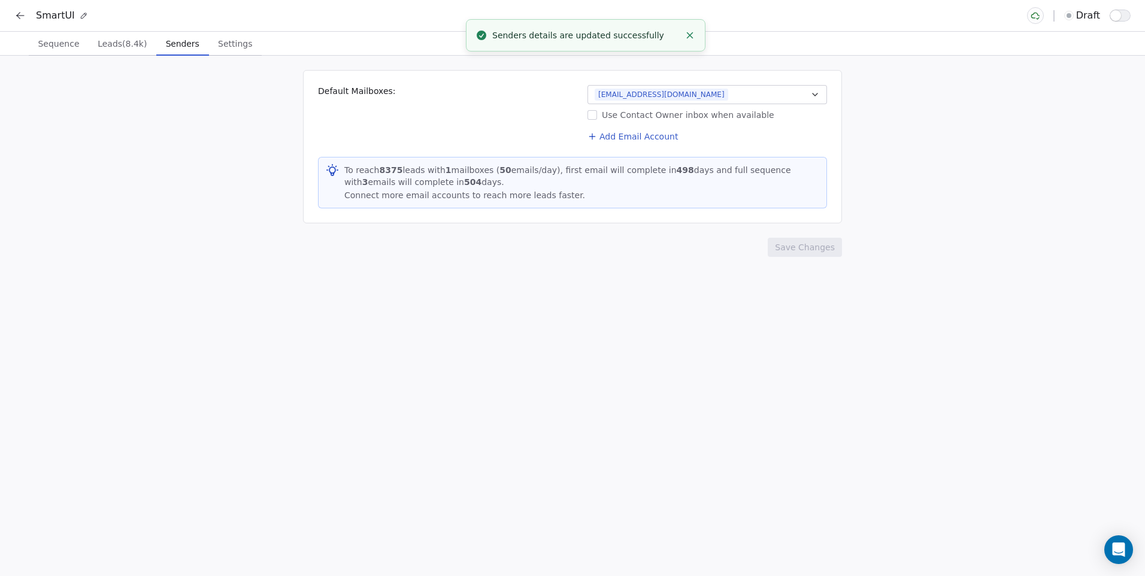
click at [221, 48] on span "Settings" at bounding box center [235, 43] width 44 height 17
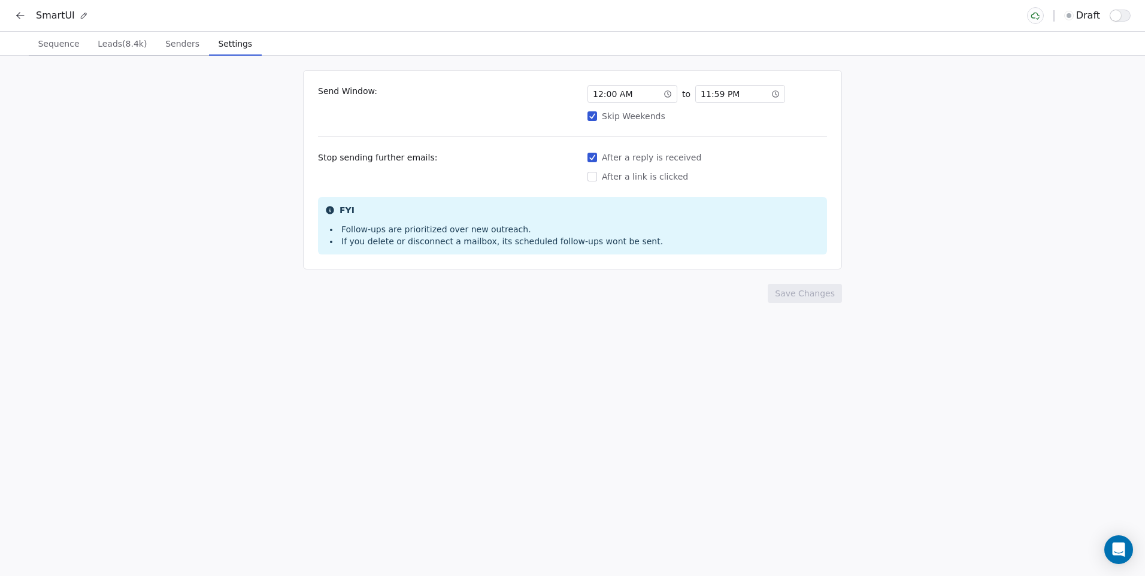
click at [1111, 11] on button "button" at bounding box center [1119, 16] width 21 height 12
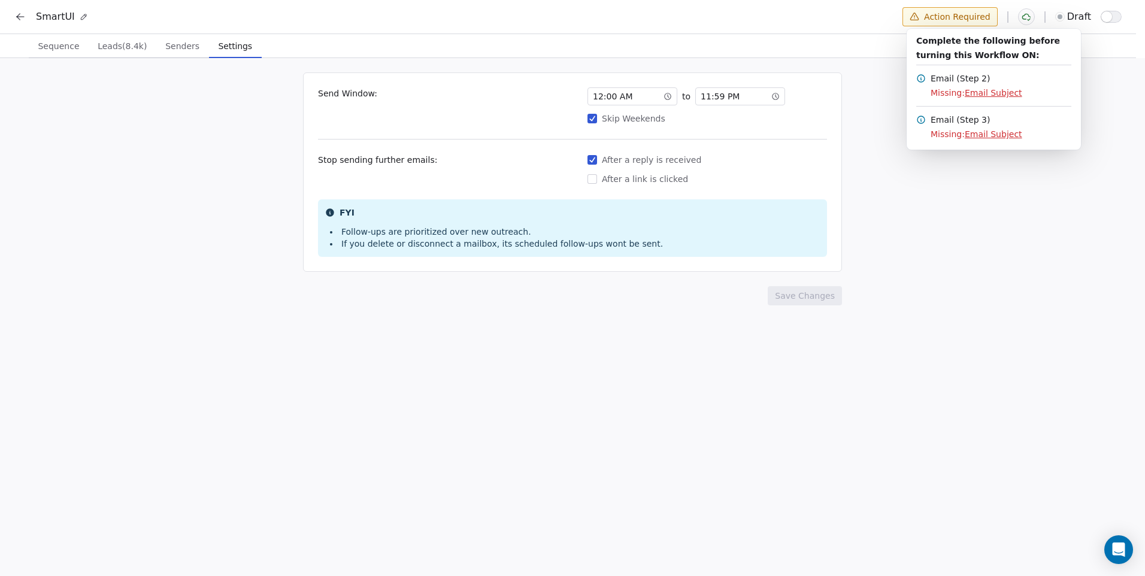
click at [992, 93] on span "Email Subject" at bounding box center [993, 93] width 57 height 10
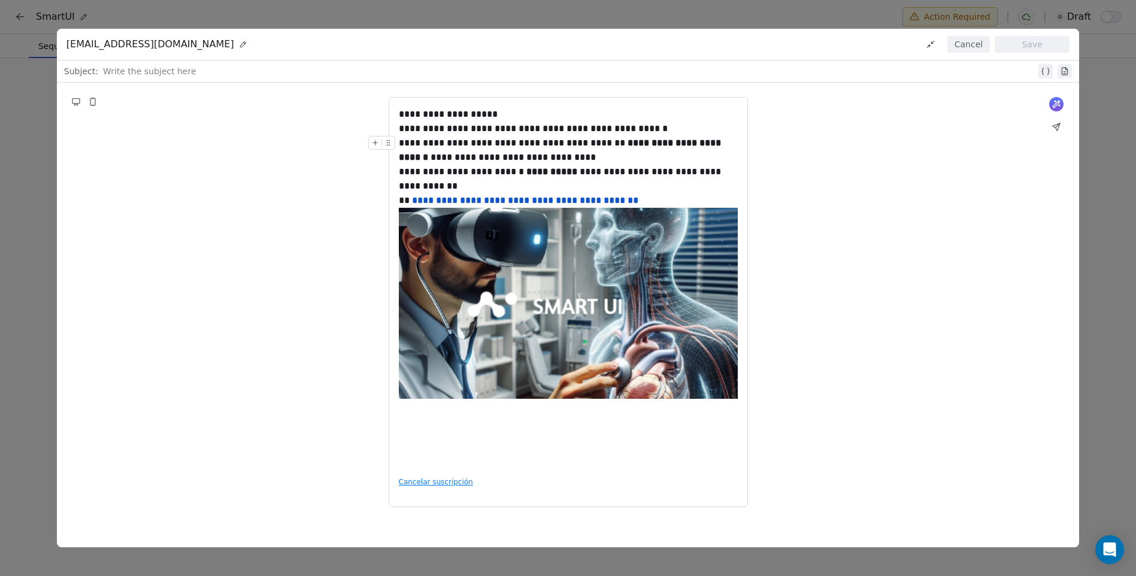
click at [172, 74] on div at bounding box center [569, 71] width 933 height 14
click at [190, 80] on div "Write the subject here" at bounding box center [578, 71] width 950 height 19
click at [199, 70] on div at bounding box center [569, 71] width 933 height 14
paste div
drag, startPoint x: 352, startPoint y: 72, endPoint x: 4, endPoint y: 64, distance: 348.5
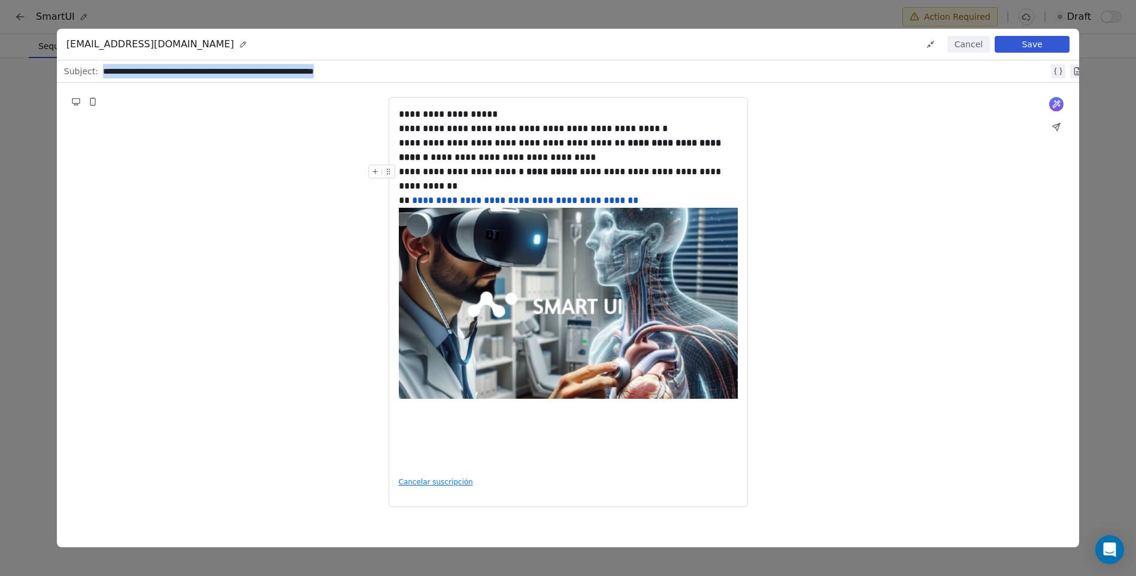
click at [4, 64] on div "**********" at bounding box center [568, 288] width 1136 height 576
click at [223, 134] on div "**********" at bounding box center [568, 302] width 1022 height 439
click at [1056, 41] on button "Save" at bounding box center [1031, 44] width 75 height 17
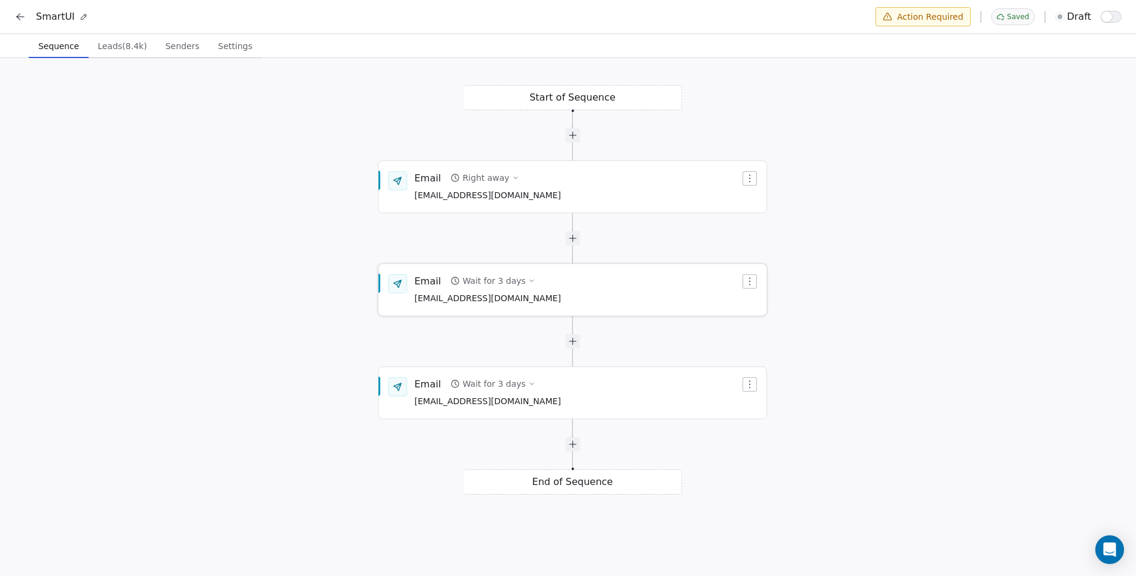
click at [536, 289] on div "Email Wait for 3 days [EMAIL_ADDRESS][DOMAIN_NAME]" at bounding box center [577, 289] width 326 height 31
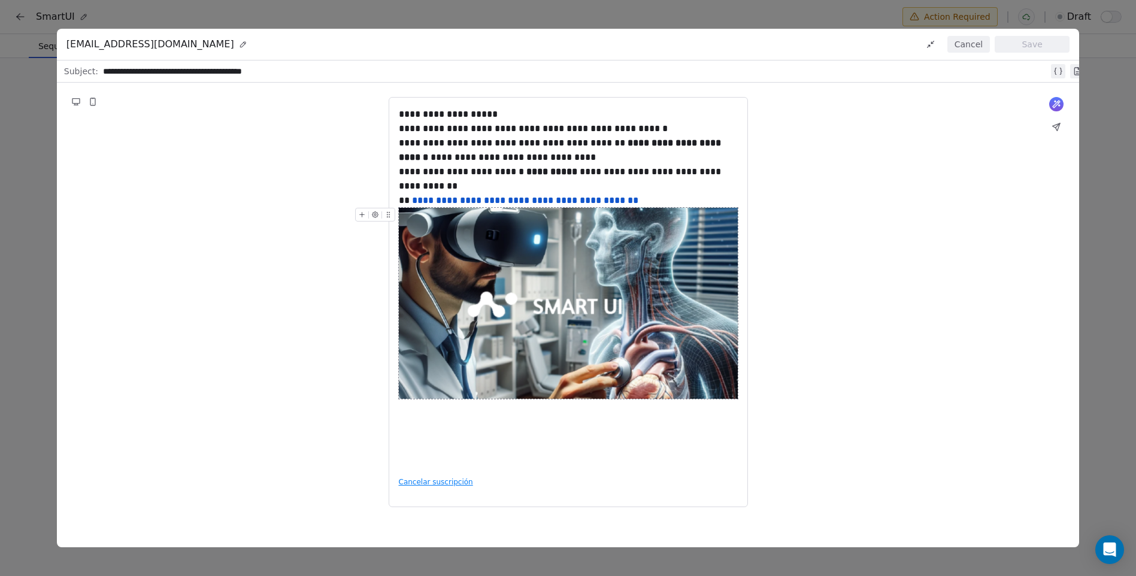
click at [983, 50] on button "Cancel" at bounding box center [968, 44] width 43 height 17
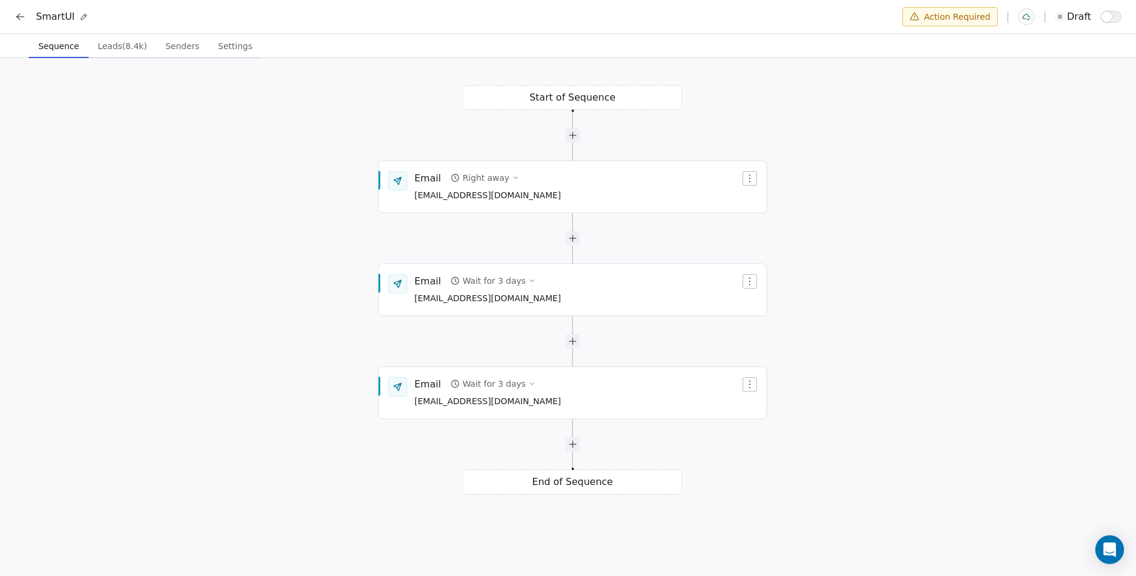
click at [939, 9] on html "SmartUI Action Required draft Sequence Sequence Leads (8.4k) Leads (8.4k) Sende…" at bounding box center [568, 289] width 1136 height 578
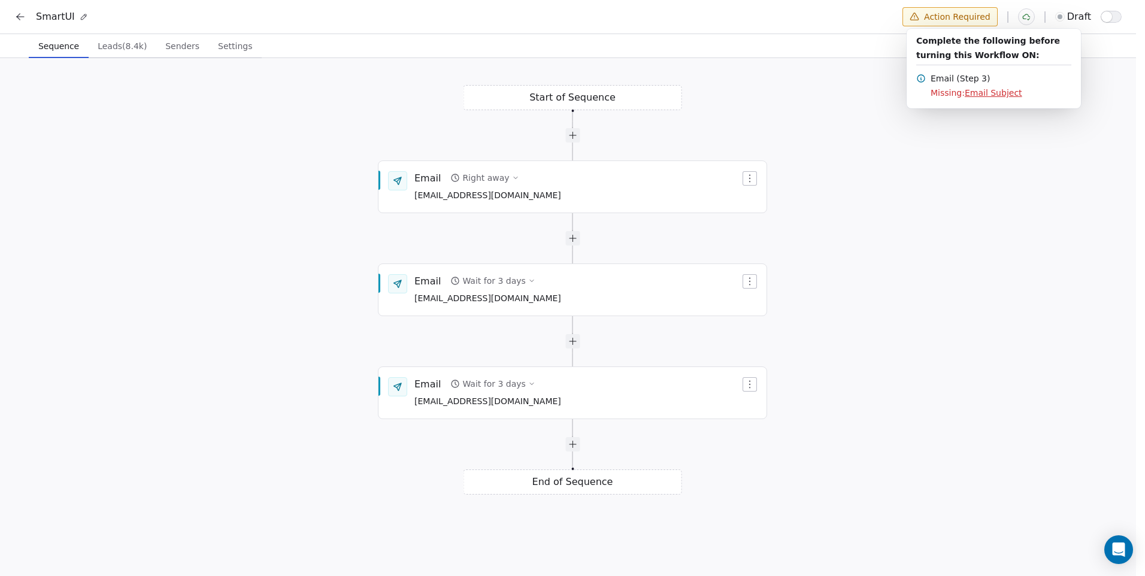
click at [980, 93] on span "Email Subject" at bounding box center [993, 93] width 57 height 10
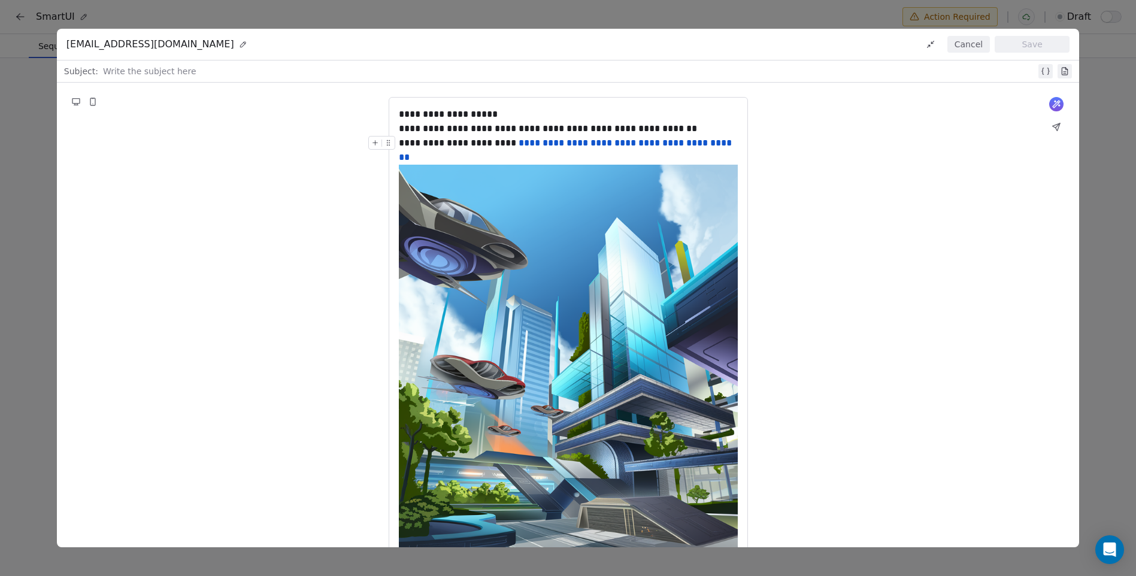
click at [155, 77] on div at bounding box center [569, 71] width 933 height 14
paste div
click at [1022, 45] on button "Save" at bounding box center [1031, 44] width 75 height 17
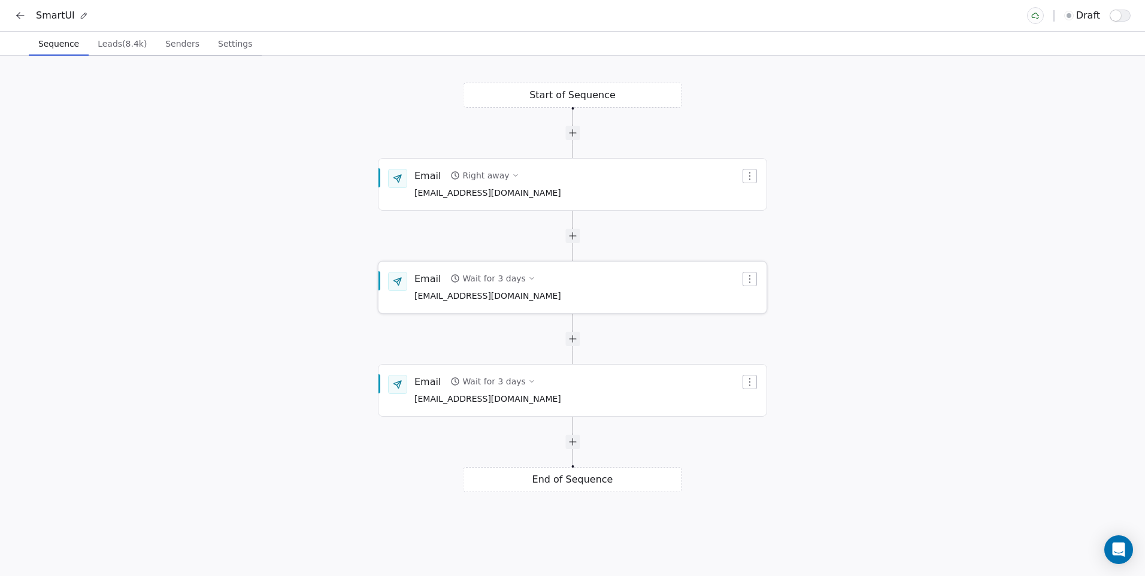
click at [496, 311] on div "Email Wait for 3 days [EMAIL_ADDRESS][DOMAIN_NAME]" at bounding box center [572, 287] width 388 height 50
click at [475, 309] on div "Email Wait for 3 days [EMAIL_ADDRESS][DOMAIN_NAME]" at bounding box center [572, 287] width 388 height 50
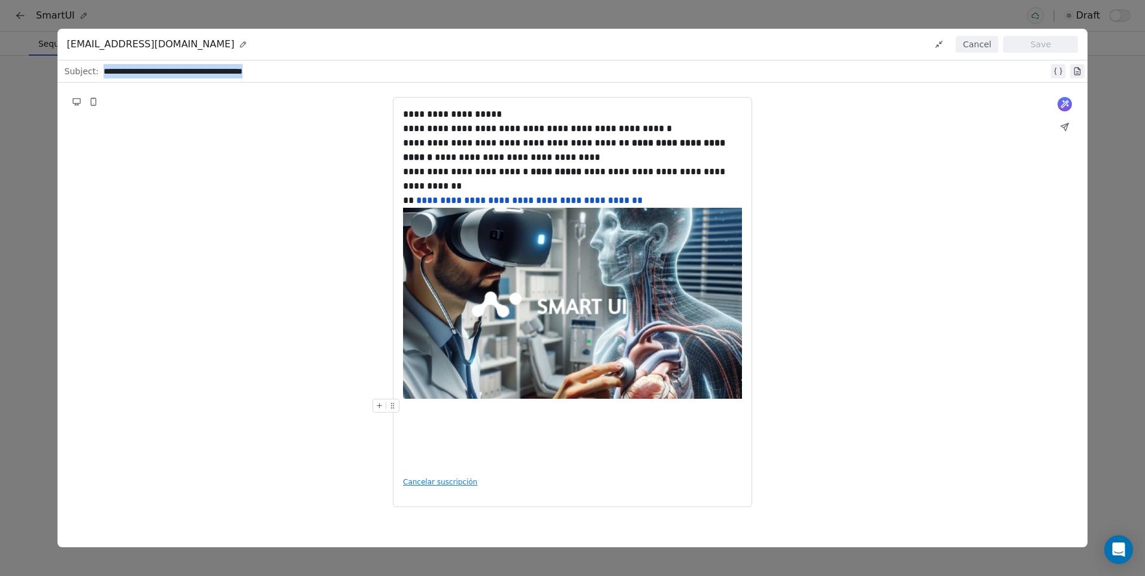
drag, startPoint x: 98, startPoint y: 69, endPoint x: 0, endPoint y: 63, distance: 97.8
click at [0, 63] on html "**********" at bounding box center [572, 288] width 1145 height 576
paste div
click at [1035, 46] on button "Save" at bounding box center [1040, 44] width 75 height 17
click at [1120, 113] on div "**********" at bounding box center [572, 288] width 1145 height 576
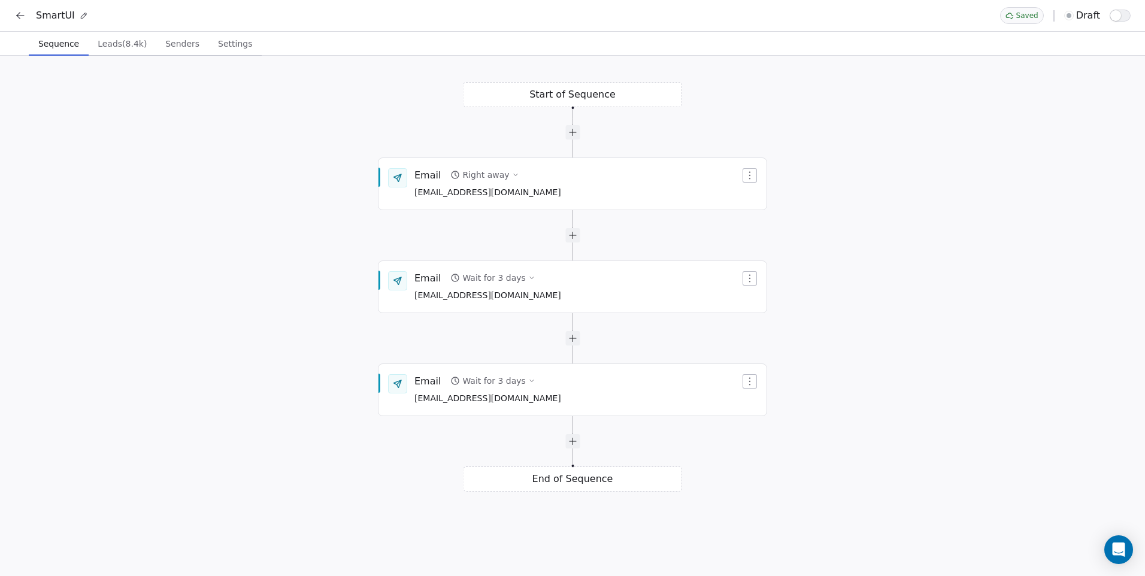
click at [1127, 12] on button "button" at bounding box center [1119, 16] width 21 height 12
click at [22, 19] on icon at bounding box center [20, 16] width 12 height 12
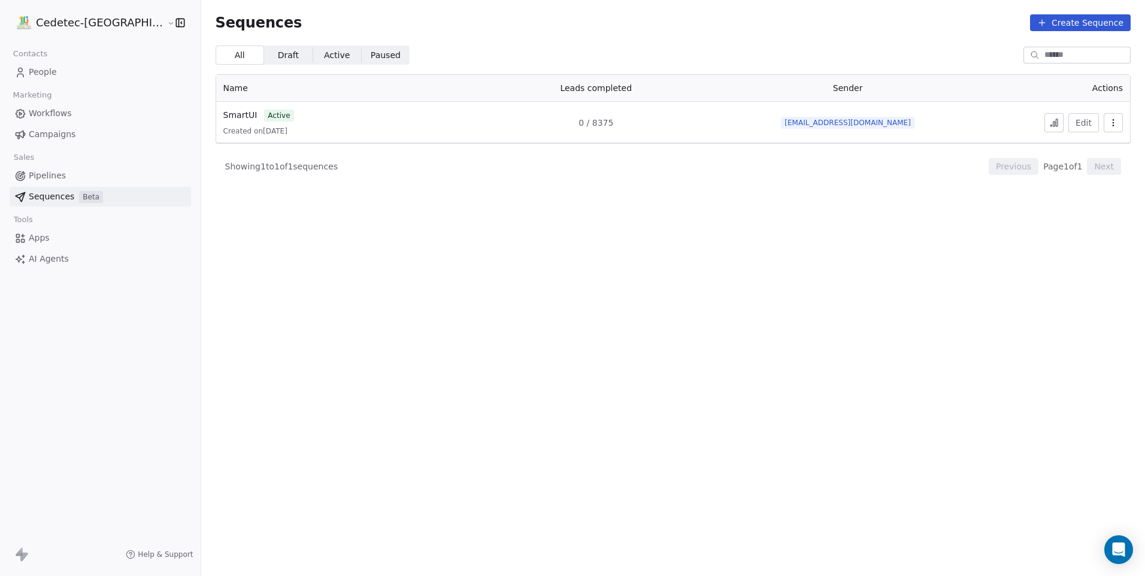
click at [52, 80] on link "People" at bounding box center [100, 72] width 181 height 20
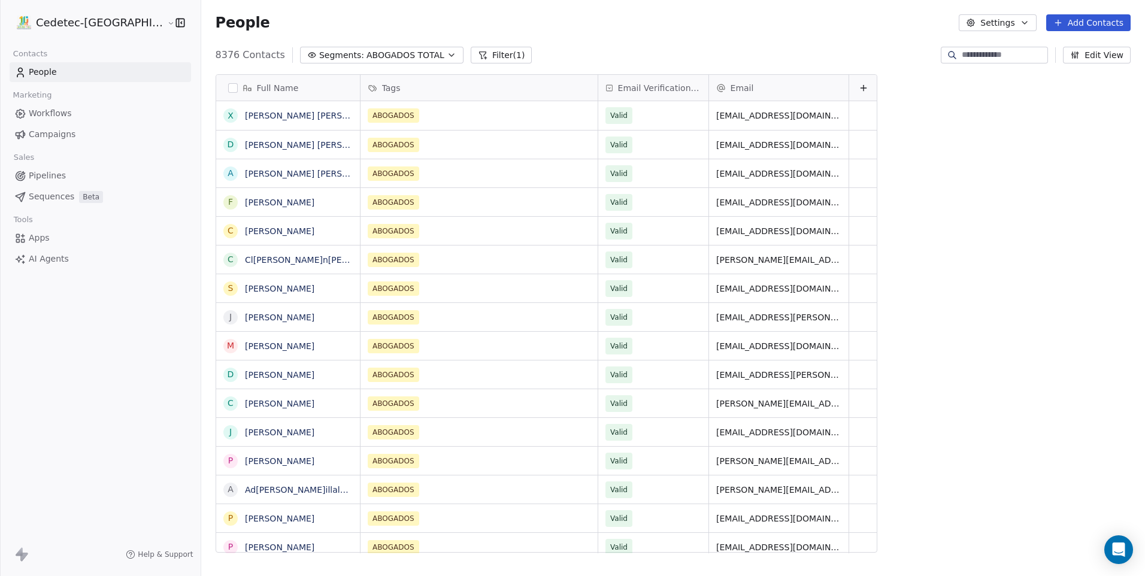
scroll to position [498, 974]
click at [57, 135] on span "Campaigns" at bounding box center [52, 134] width 47 height 13
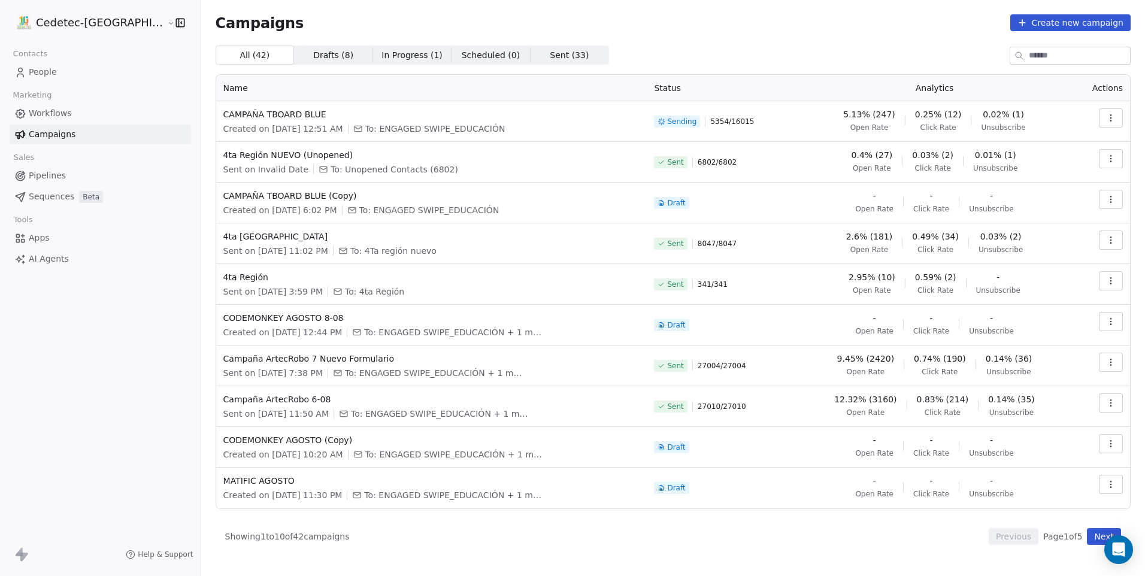
click at [1106, 242] on icon "button" at bounding box center [1111, 240] width 10 height 10
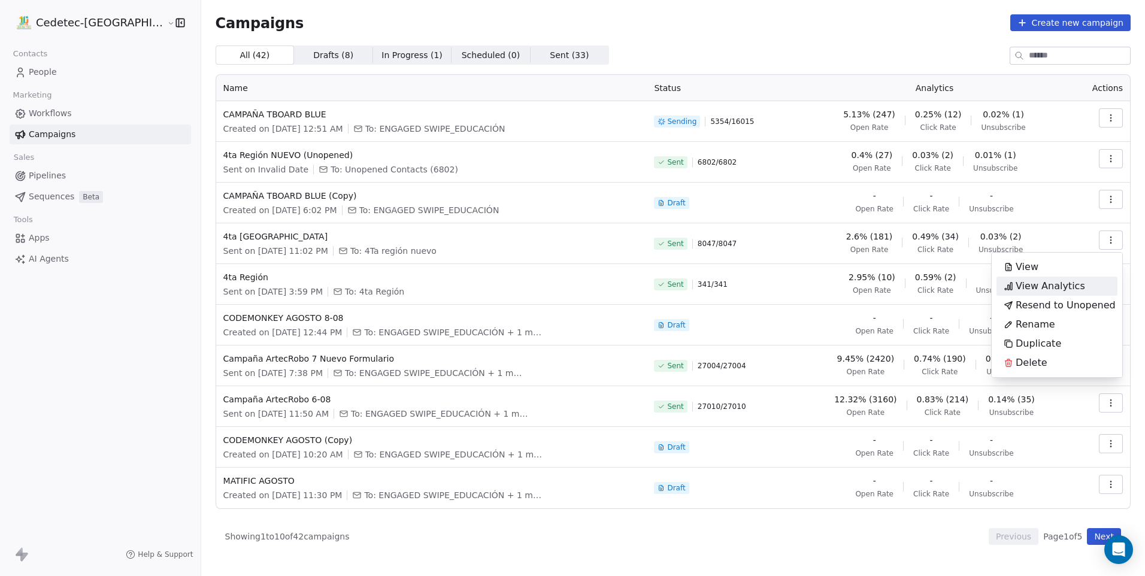
click at [1071, 281] on span "View Analytics" at bounding box center [1049, 286] width 69 height 14
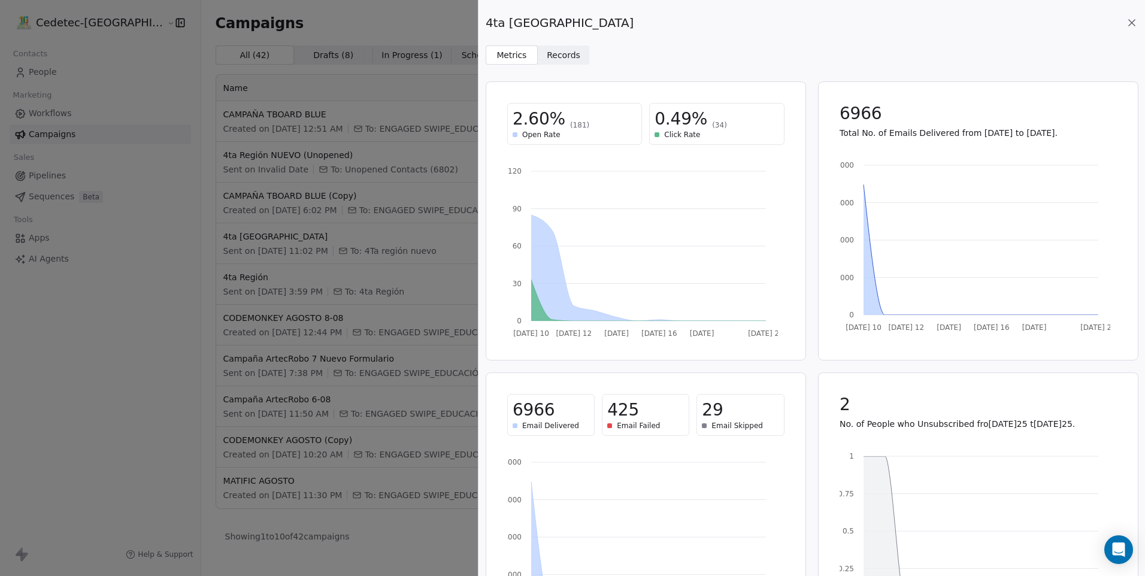
click at [577, 53] on span "Records Records" at bounding box center [564, 55] width 52 height 19
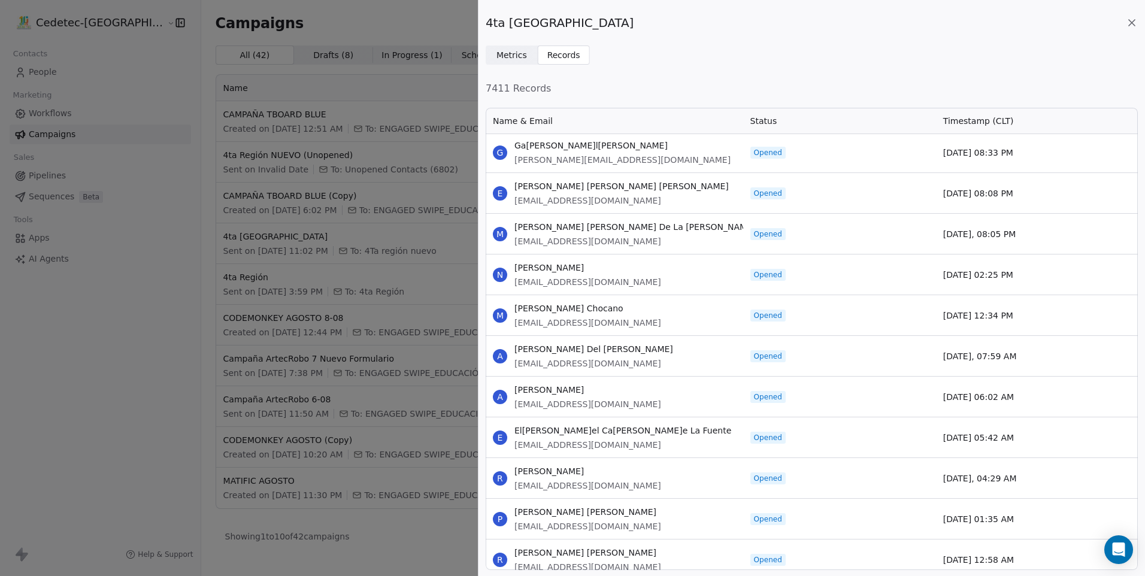
scroll to position [659, 0]
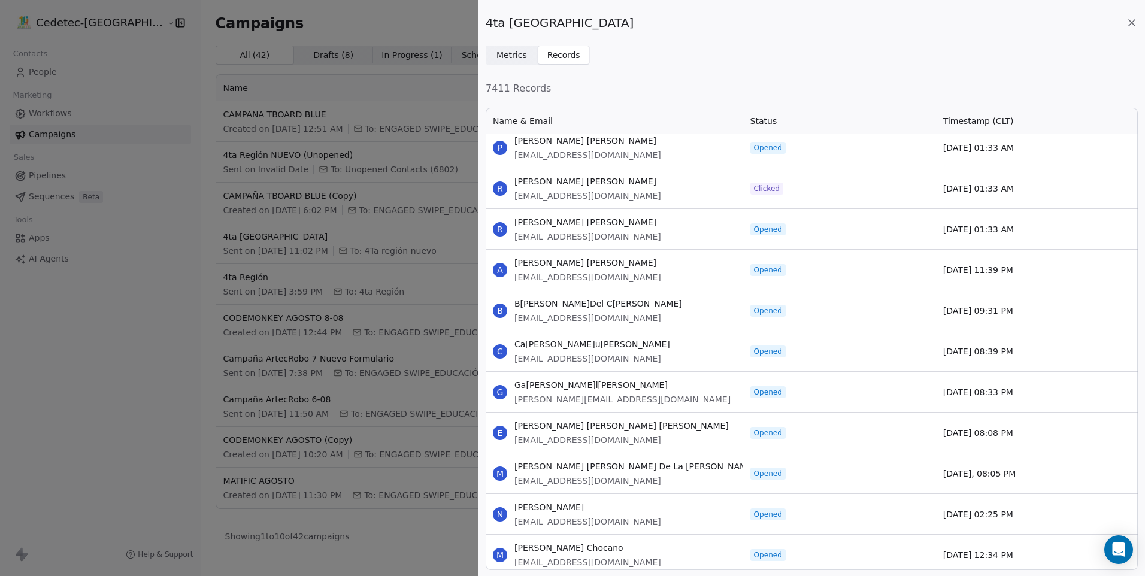
click at [1112, 201] on div "[DATE] 01:33 AM" at bounding box center [1032, 188] width 193 height 40
drag, startPoint x: 845, startPoint y: 204, endPoint x: 809, endPoint y: 193, distance: 38.1
click at [845, 204] on div "Clicked" at bounding box center [839, 188] width 193 height 40
click at [778, 190] on span "Clicked" at bounding box center [767, 189] width 26 height 10
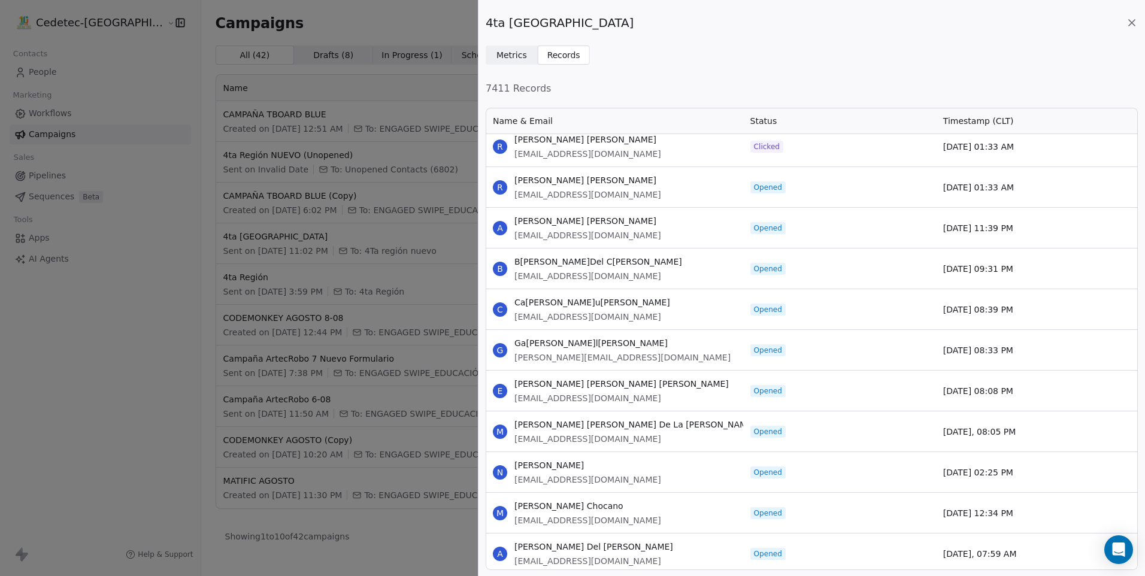
scroll to position [641, 0]
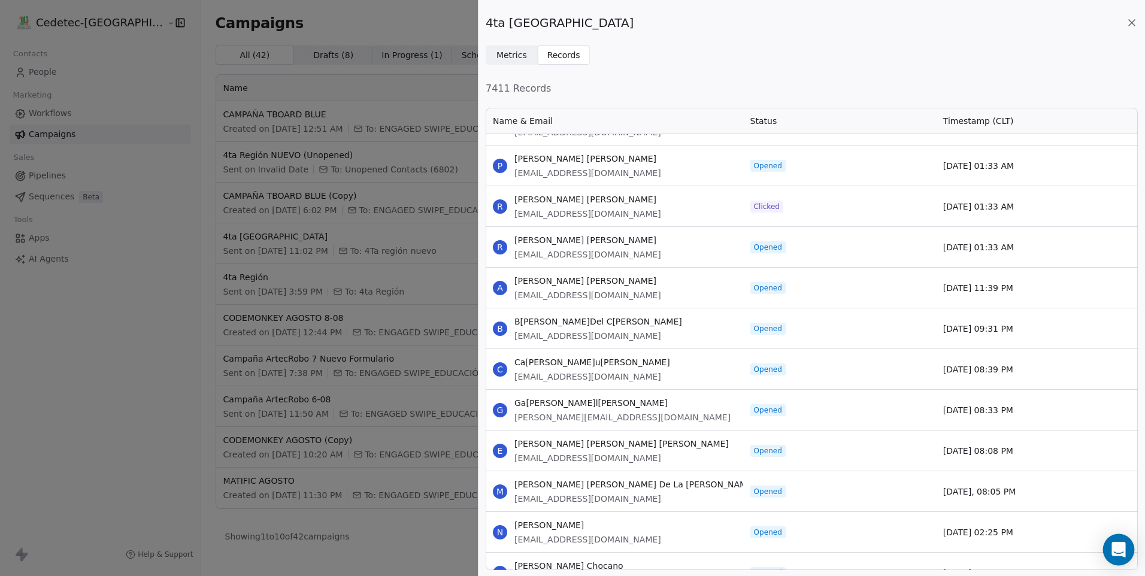
click at [1112, 545] on icon "Open Intercom Messenger" at bounding box center [1119, 550] width 16 height 16
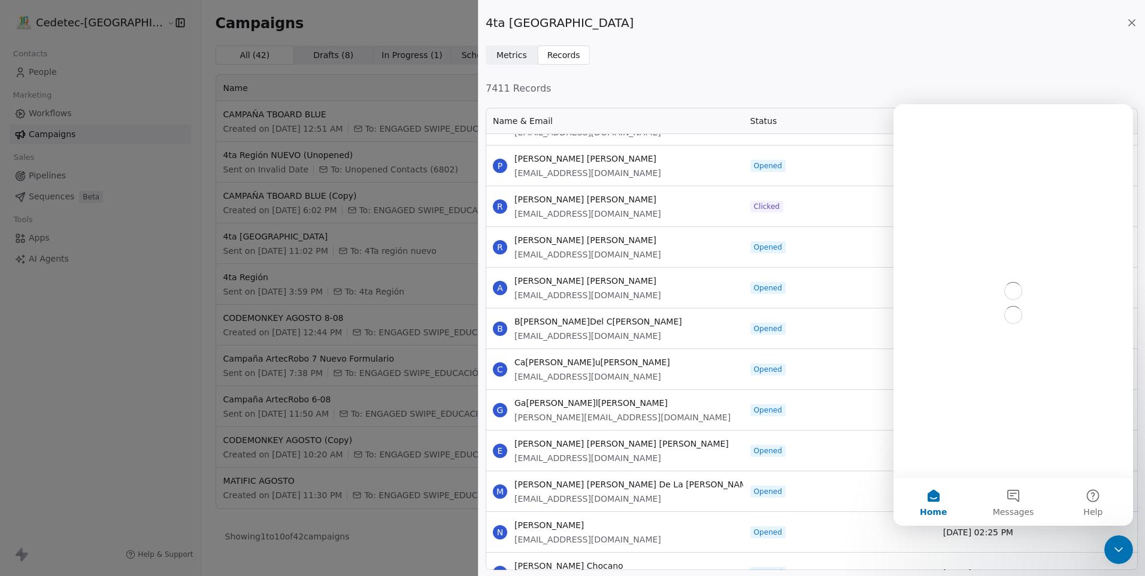
scroll to position [0, 0]
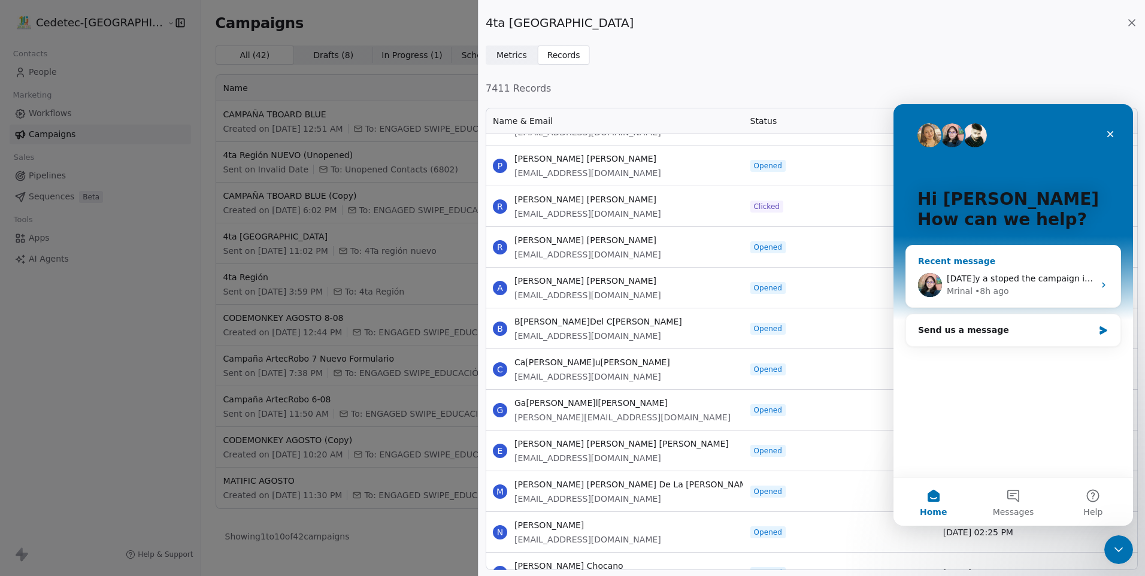
click at [999, 292] on div "• 8h ago" at bounding box center [992, 291] width 34 height 13
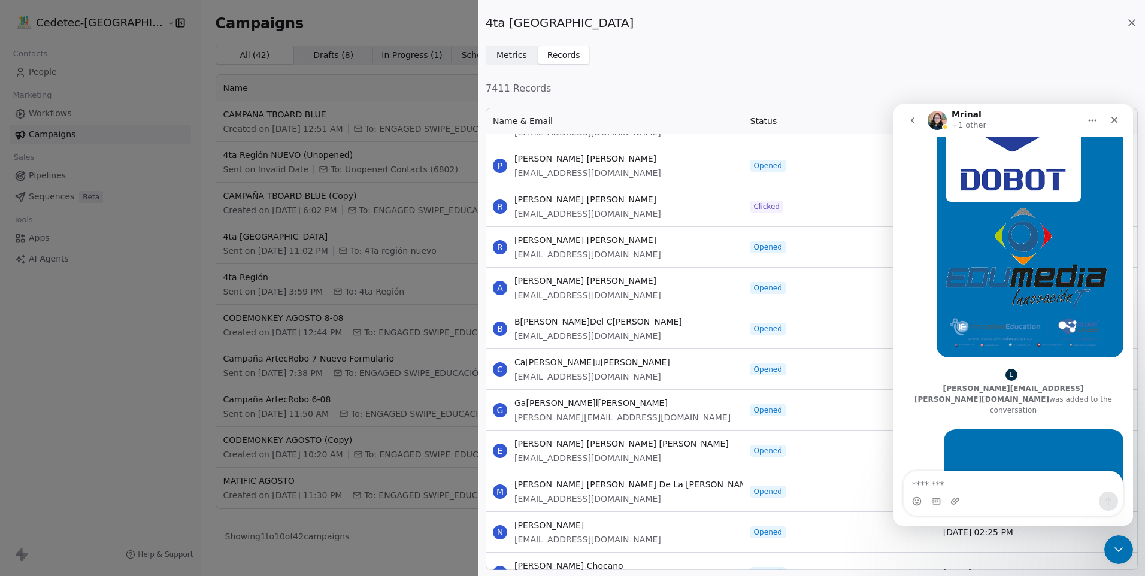
scroll to position [2253, 0]
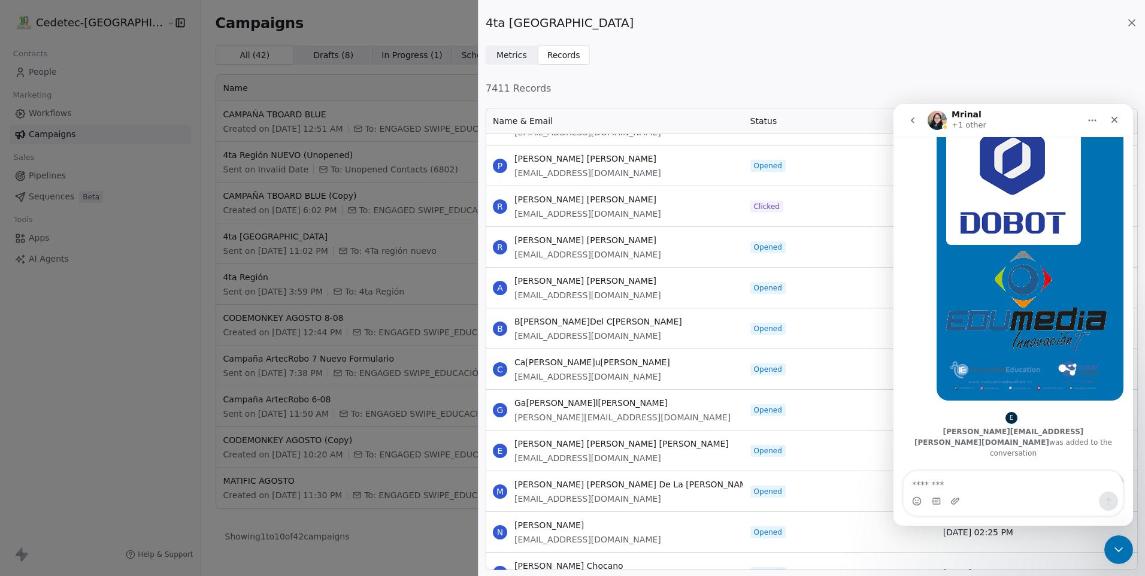
click at [1062, 426] on div "[PERSON_NAME][EMAIL_ADDRESS][PERSON_NAME][DOMAIN_NAME] was added to the convers…" at bounding box center [1013, 442] width 206 height 32
click at [1008, 412] on div "E" at bounding box center [1011, 418] width 12 height 12
drag, startPoint x: 1006, startPoint y: 268, endPoint x: 1010, endPoint y: 256, distance: 12.5
click at [1010, 412] on div "E" at bounding box center [1011, 418] width 12 height 12
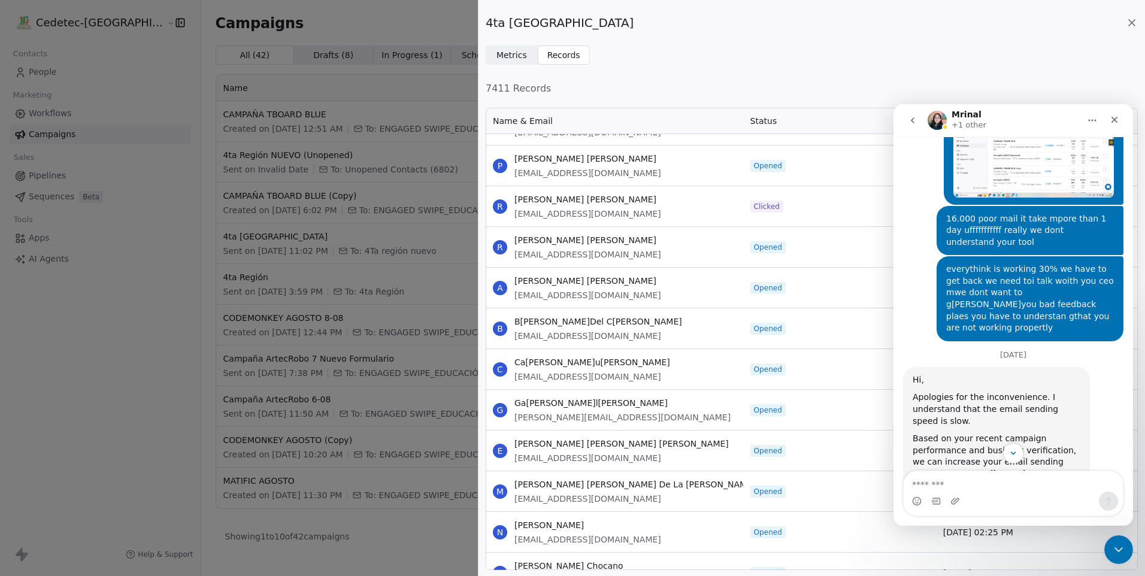
scroll to position [1138, 0]
click at [919, 123] on button "go back" at bounding box center [912, 120] width 23 height 23
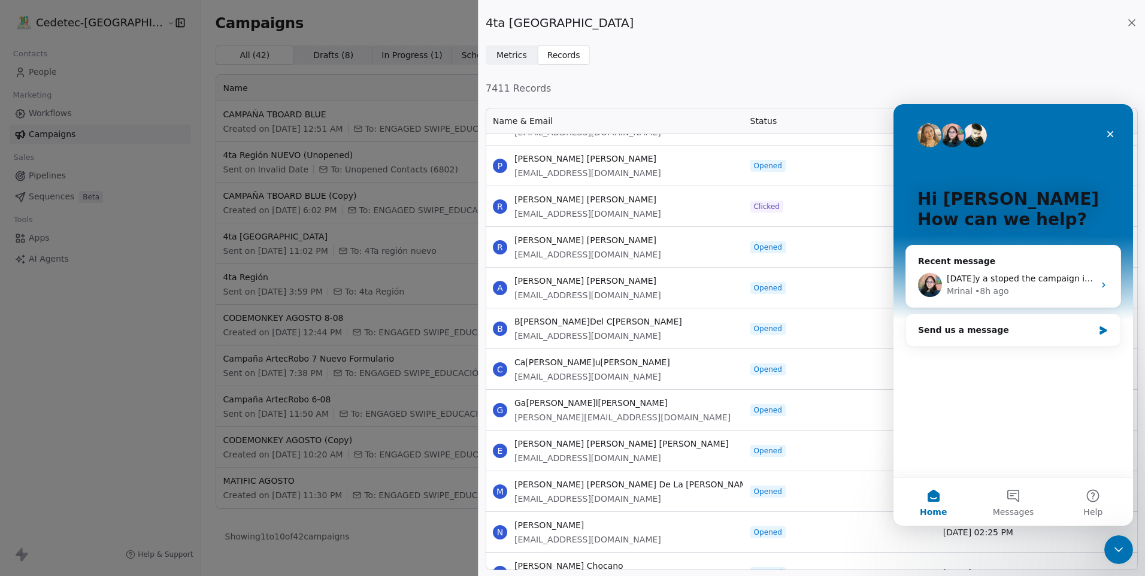
scroll to position [0, 0]
click at [1022, 495] on button "Messages" at bounding box center [1013, 502] width 80 height 48
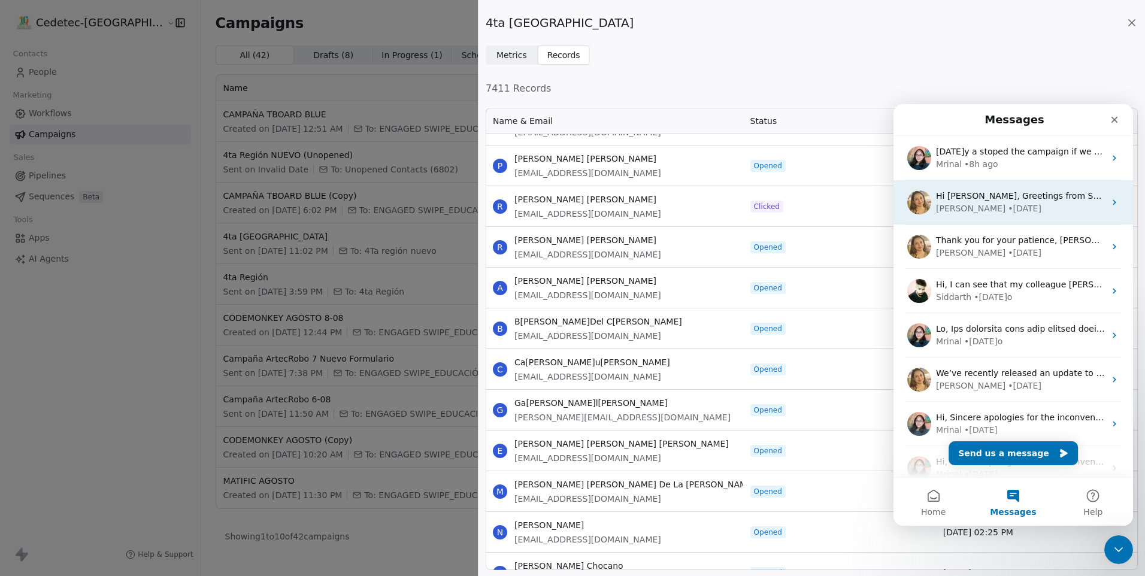
click at [1008, 209] on div "• [DATE]" at bounding box center [1025, 208] width 34 height 13
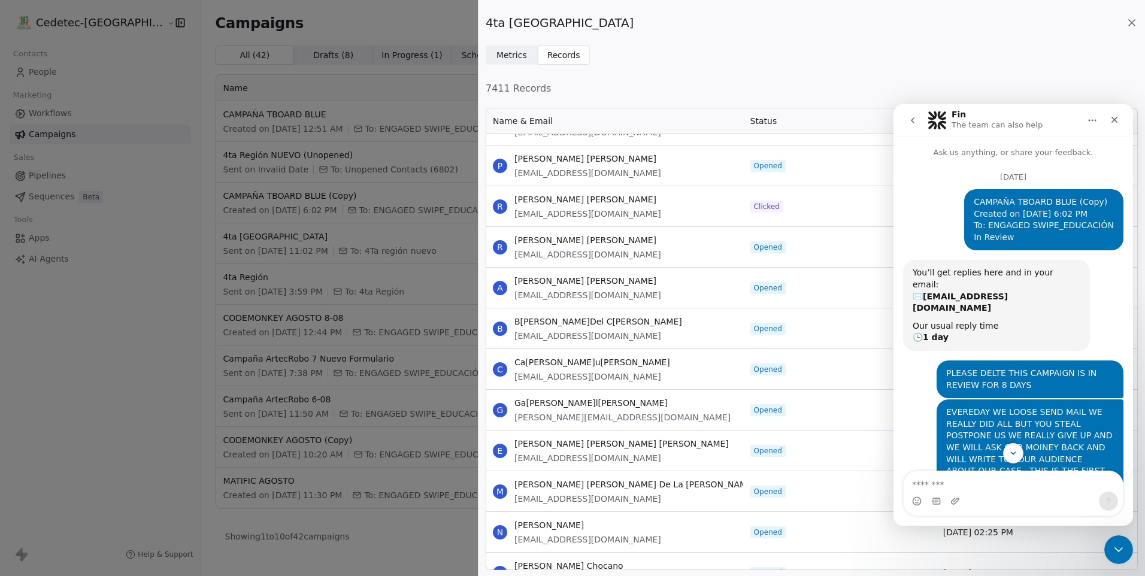
click at [910, 125] on button "go back" at bounding box center [912, 120] width 23 height 23
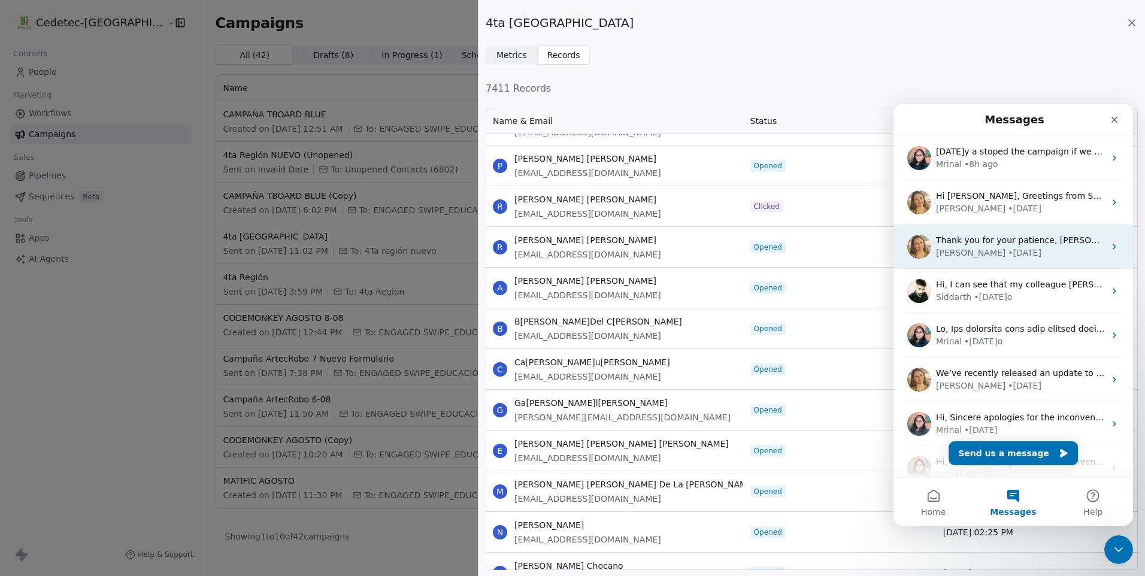
click at [971, 261] on div "Thank you for your patience, [PERSON_NAME]! As checked, the campaign was actual…" at bounding box center [1012, 247] width 239 height 44
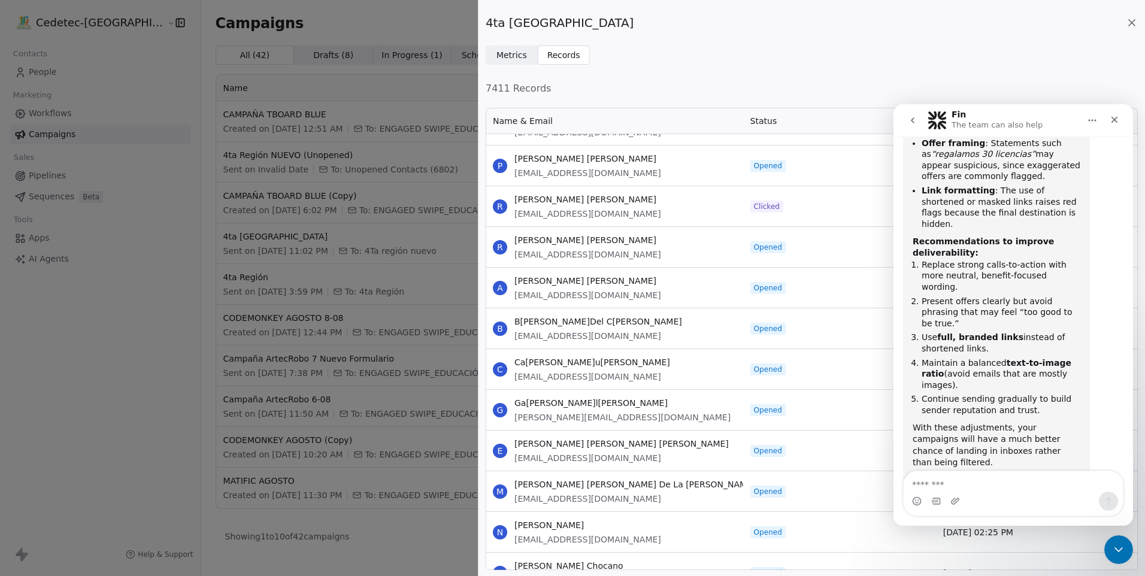
scroll to position [1928, 0]
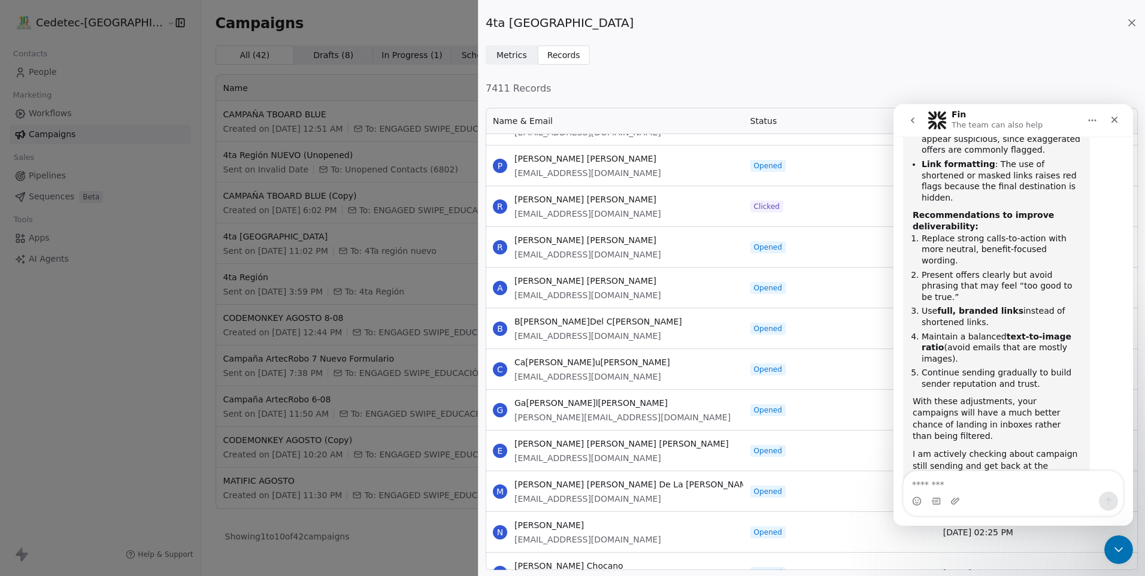
click at [913, 125] on button "go back" at bounding box center [912, 120] width 23 height 23
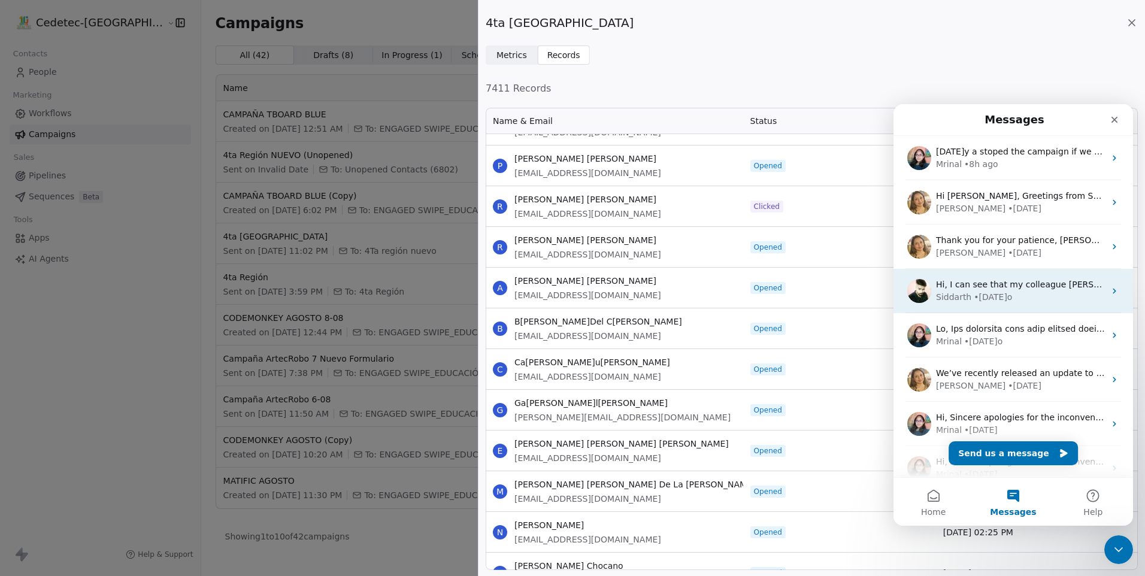
click at [991, 289] on span "Hi, I can see that my colleague [PERSON_NAME] has responded to you closing this…" at bounding box center [1146, 285] width 420 height 10
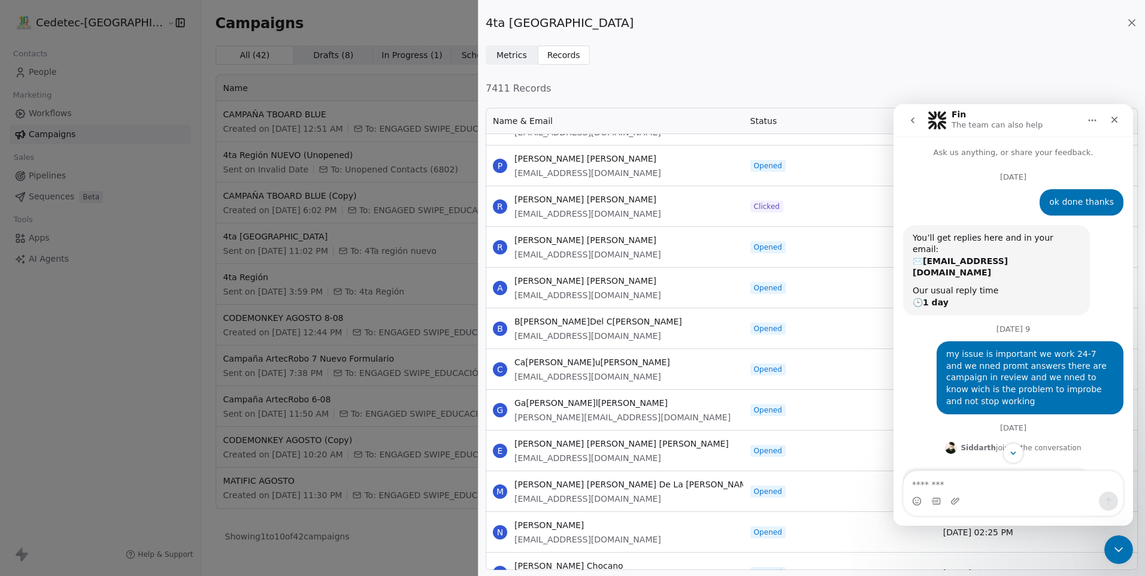
click at [912, 129] on button "go back" at bounding box center [912, 120] width 23 height 23
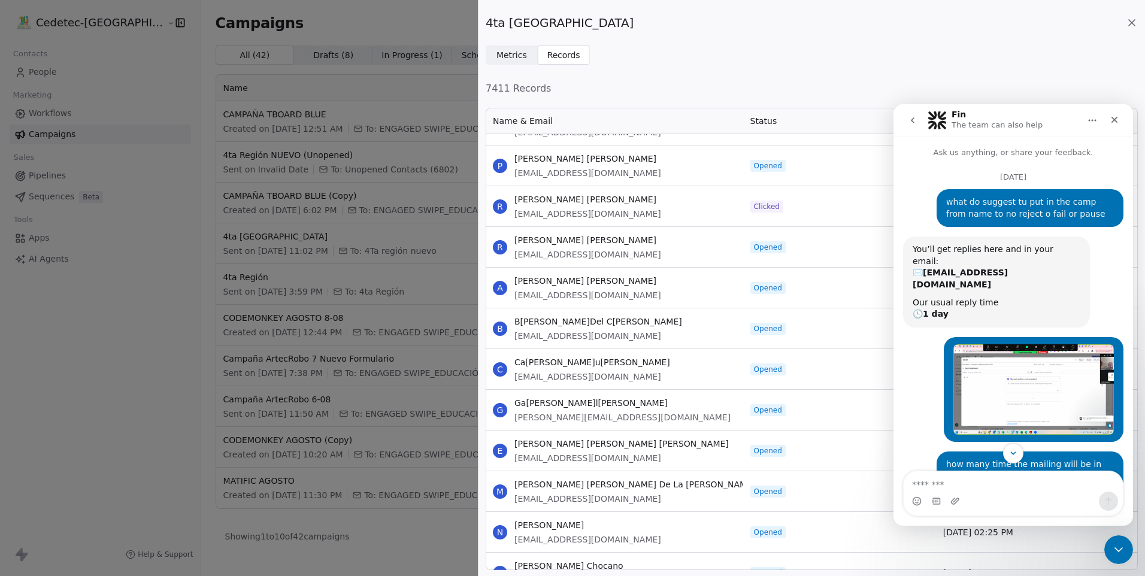
click at [914, 120] on icon "go back" at bounding box center [913, 121] width 10 height 10
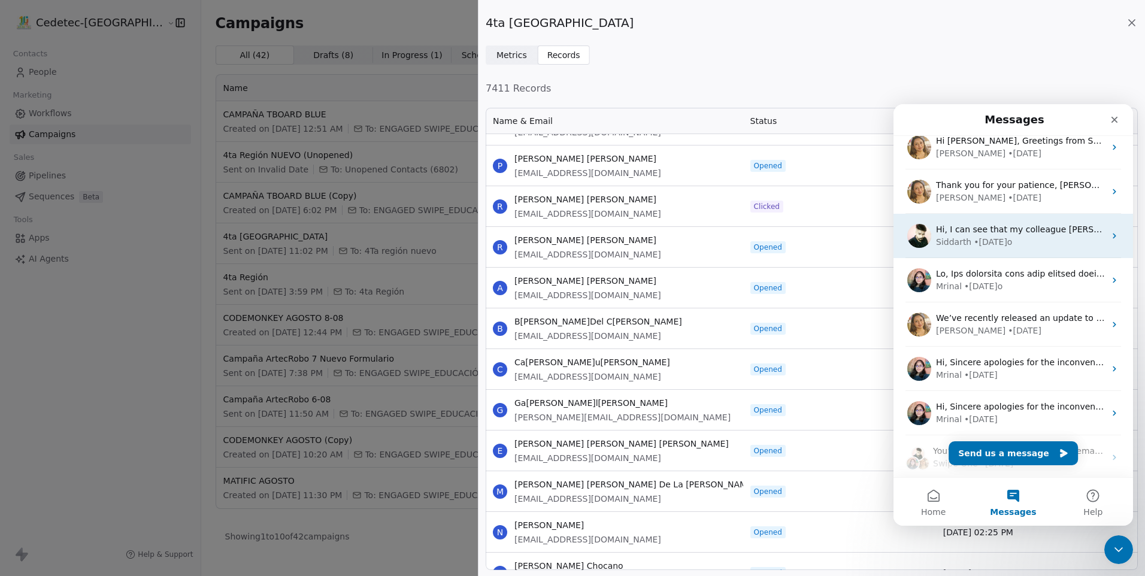
scroll to position [60, 0]
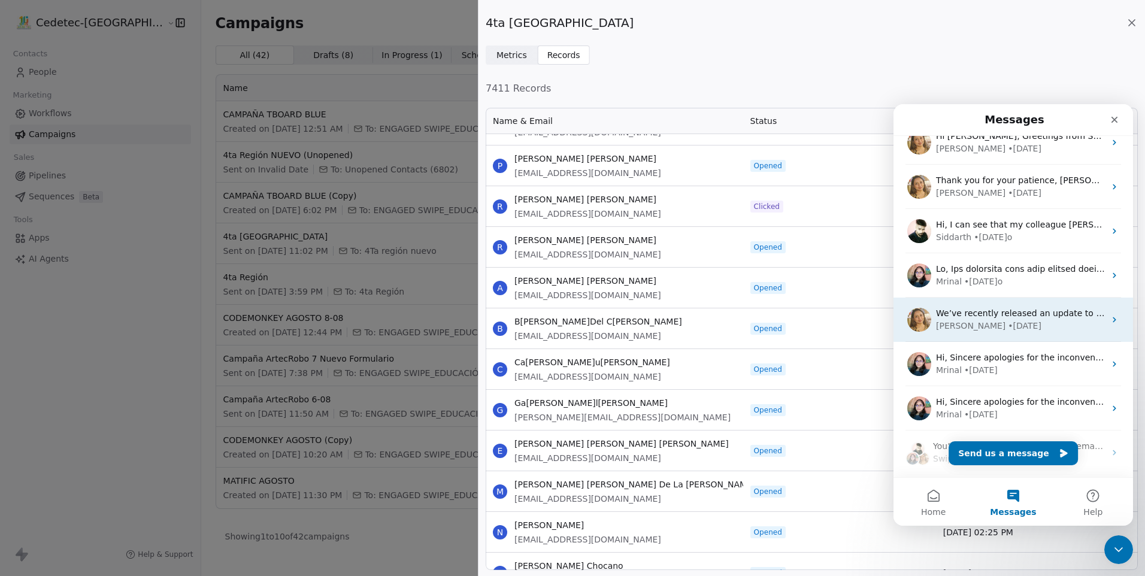
click at [1007, 299] on div "We’ve recently released an update to how contact verification works in [GEOGRAP…" at bounding box center [1012, 320] width 239 height 44
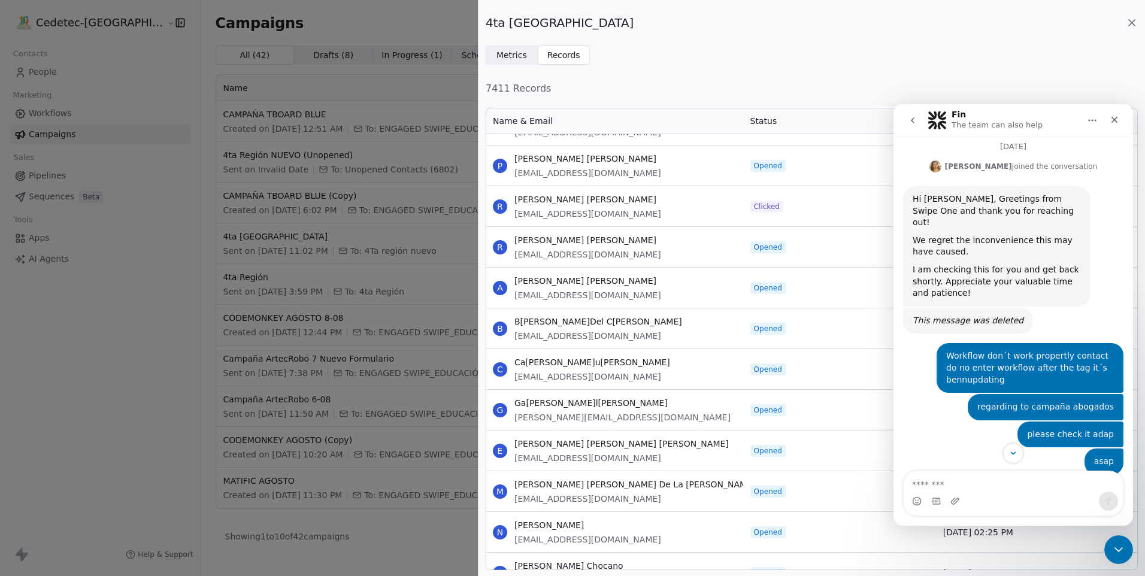
scroll to position [333, 0]
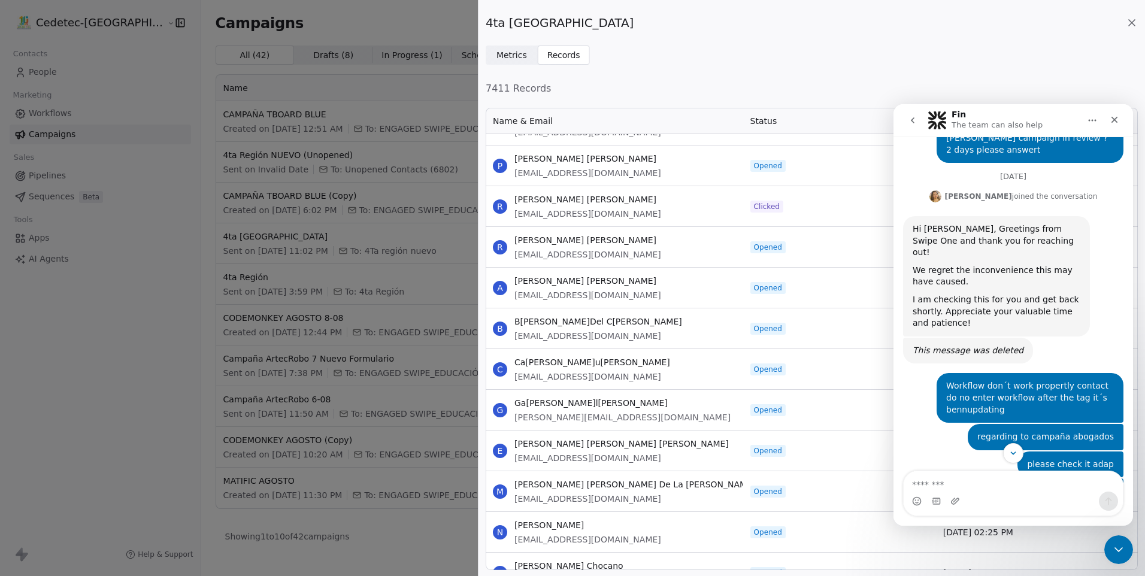
click at [918, 117] on button "go back" at bounding box center [912, 120] width 23 height 23
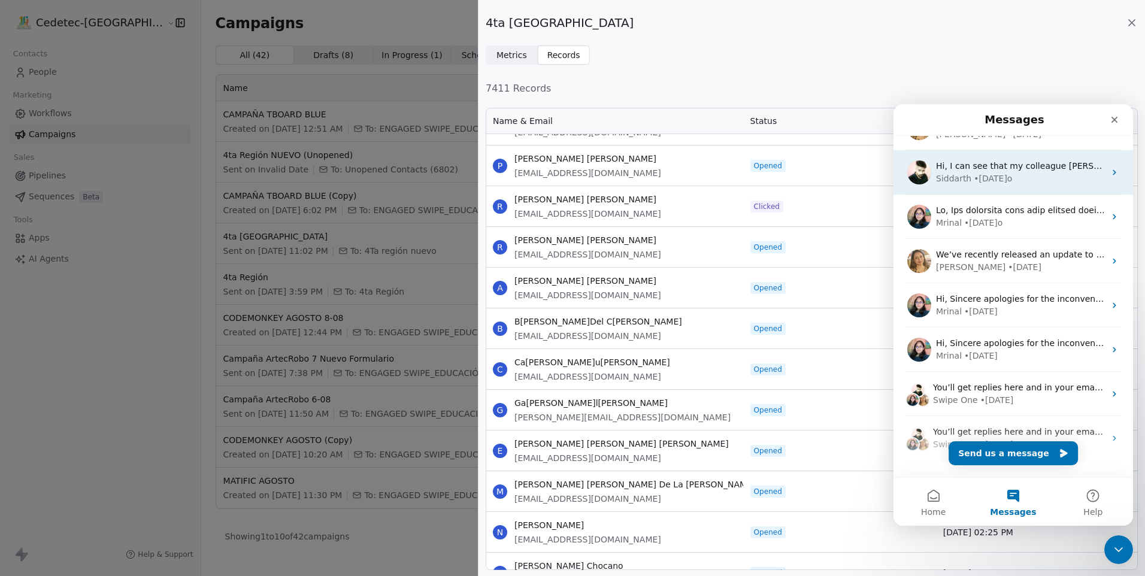
scroll to position [120, 0]
click at [1008, 267] on div "•[DATE]go" at bounding box center [1025, 266] width 34 height 13
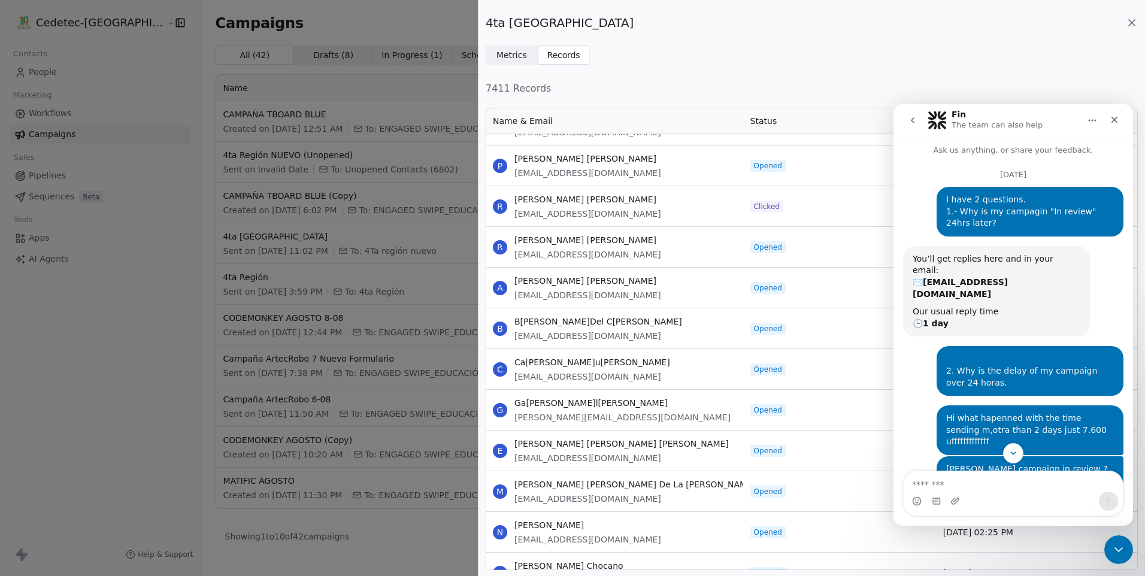
scroll to position [0, 0]
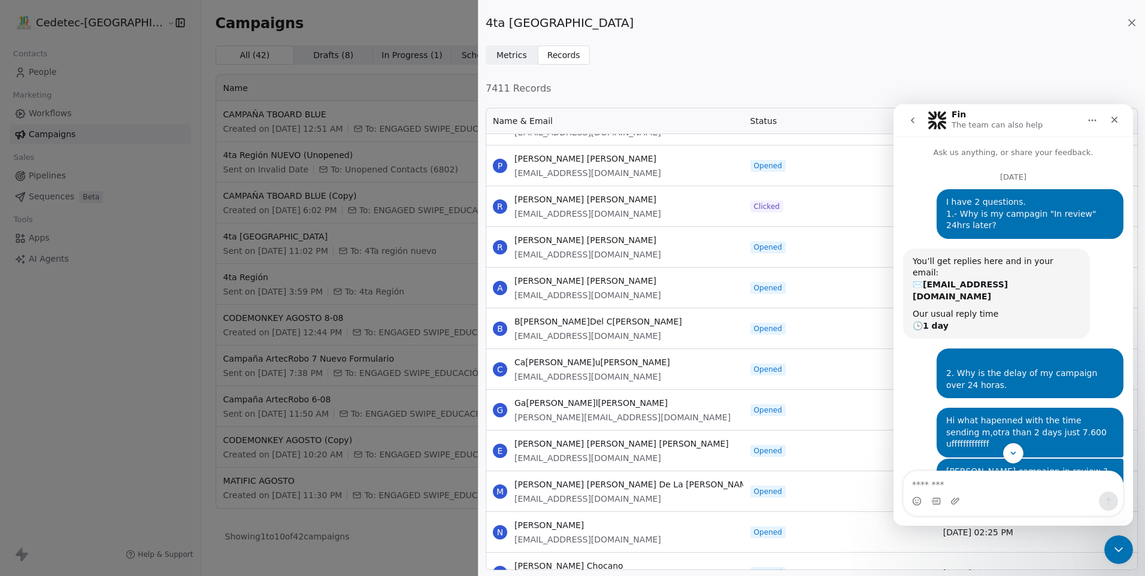
click at [912, 120] on icon "go back" at bounding box center [913, 120] width 4 height 6
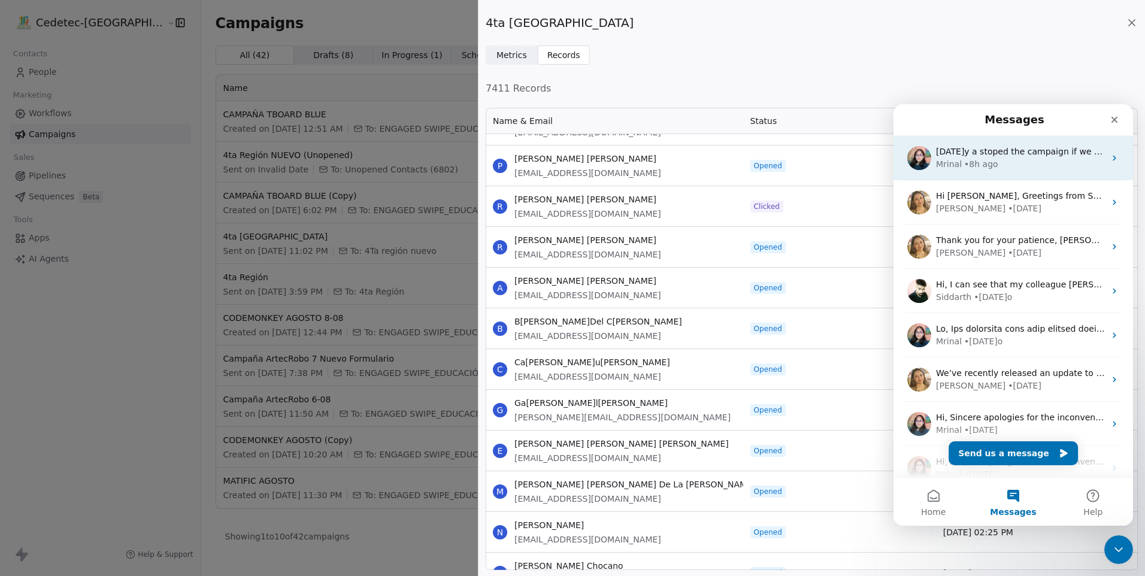
click at [1011, 176] on div "[DATE] a stoped the campaign if we statt agaim its mean that they take 4 hours …" at bounding box center [1012, 158] width 239 height 44
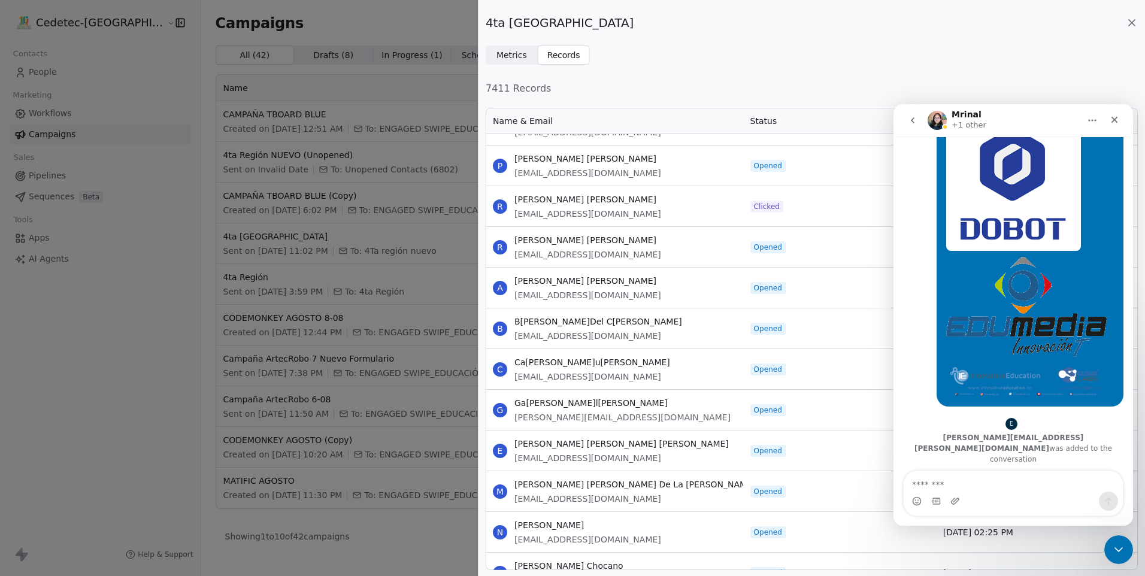
scroll to position [2253, 0]
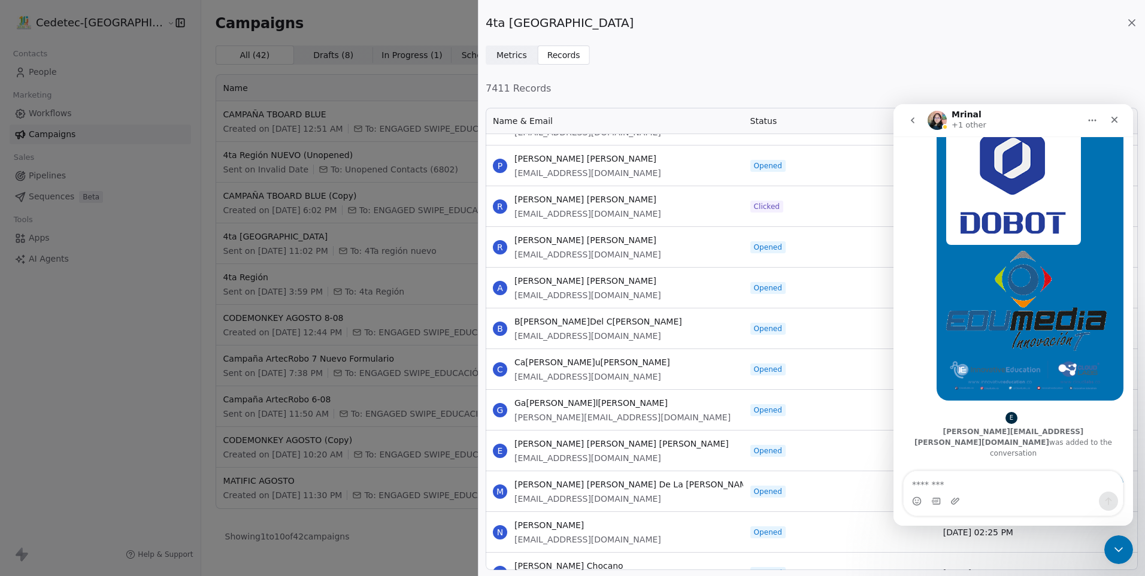
click at [916, 123] on button "go back" at bounding box center [912, 120] width 23 height 23
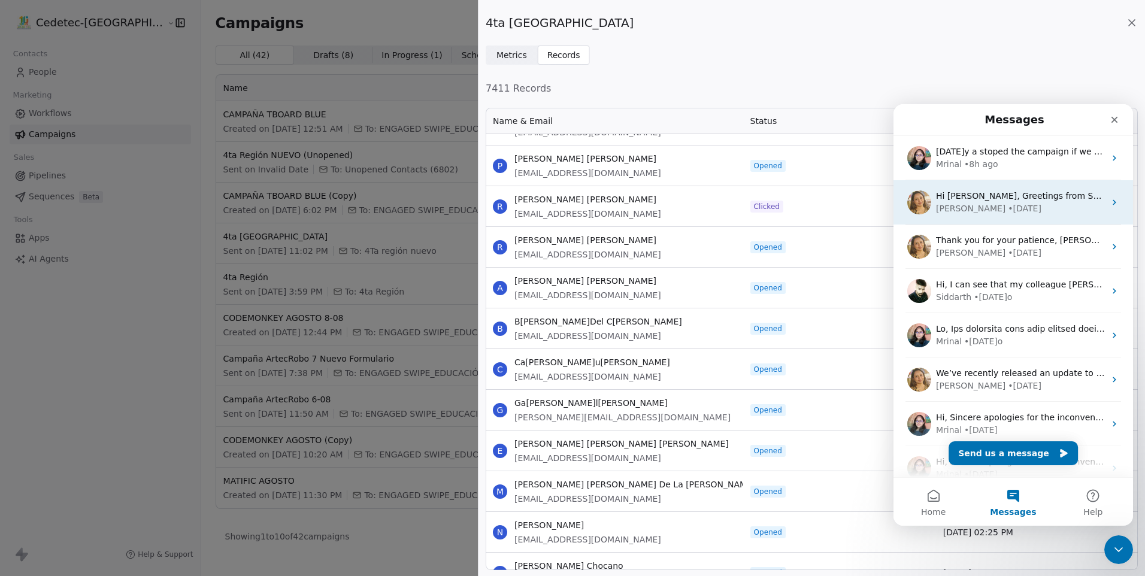
click at [987, 217] on div "Hi [PERSON_NAME], Greetings from Swipe One and thank you for reaching out! I co…" at bounding box center [1012, 202] width 239 height 44
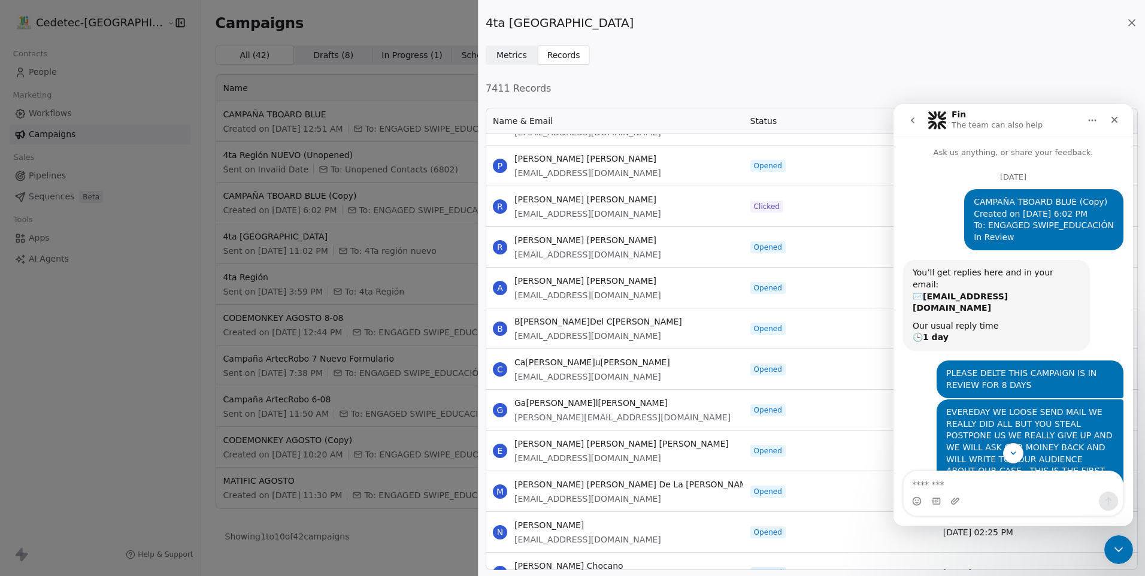
click at [912, 123] on icon "go back" at bounding box center [913, 121] width 10 height 10
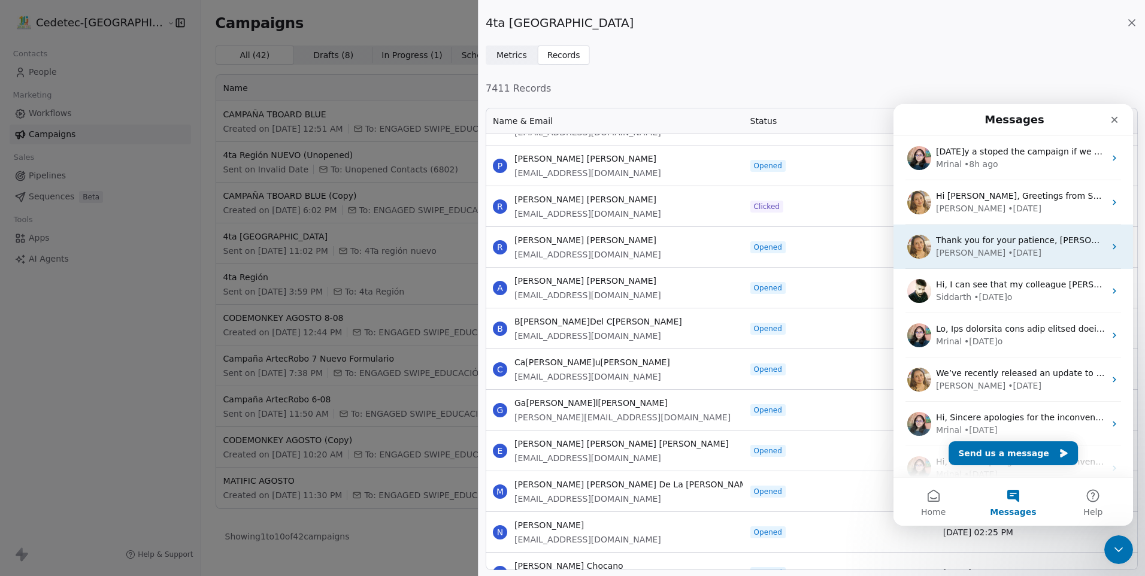
click at [1009, 260] on div "Thank you for your patience, [PERSON_NAME]! As checked, the campaign was actual…" at bounding box center [1012, 247] width 239 height 44
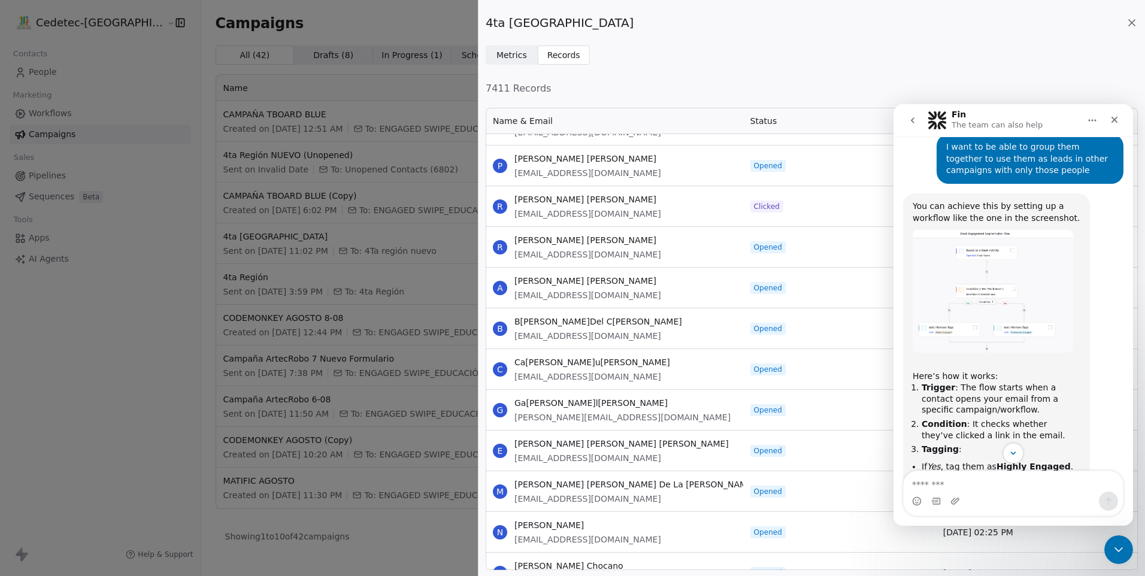
scroll to position [419, 0]
click at [1011, 228] on img "Harinder says…" at bounding box center [992, 289] width 160 height 122
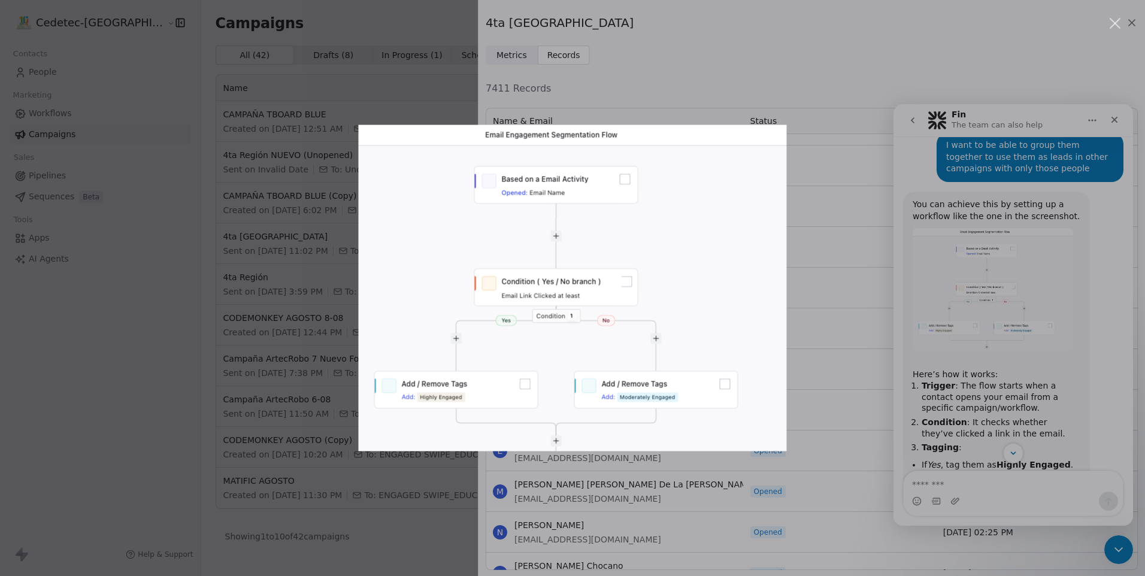
click at [965, 316] on div "Intercom messenger" at bounding box center [572, 288] width 1145 height 576
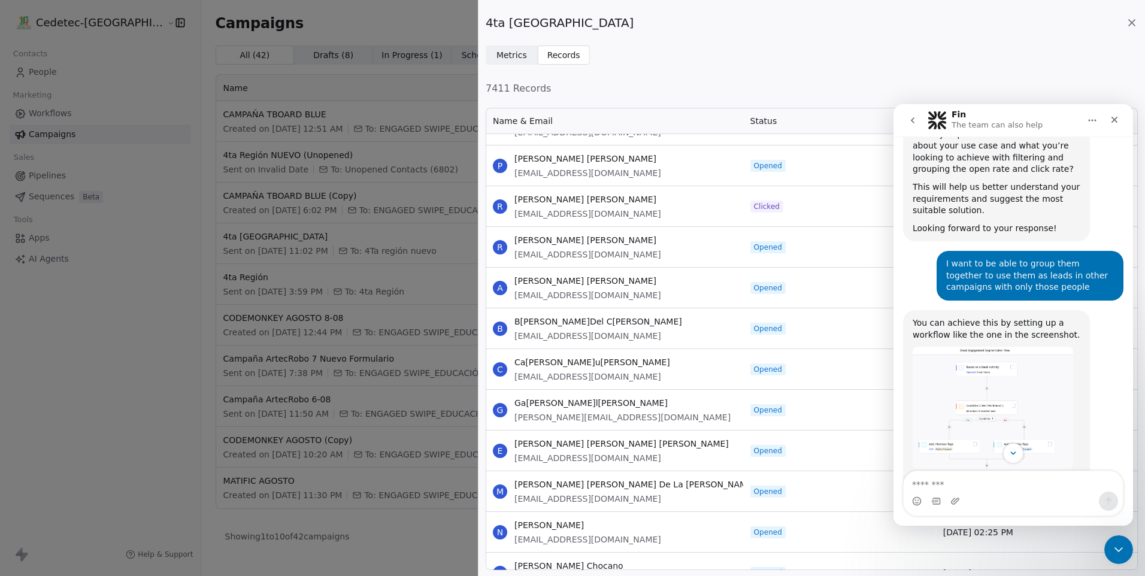
scroll to position [299, 0]
drag, startPoint x: 1038, startPoint y: 377, endPoint x: 913, endPoint y: 290, distance: 152.3
click at [913, 319] on div "You can achieve this by setting up a workflow like the one in the screenshot. H…" at bounding box center [996, 500] width 168 height 362
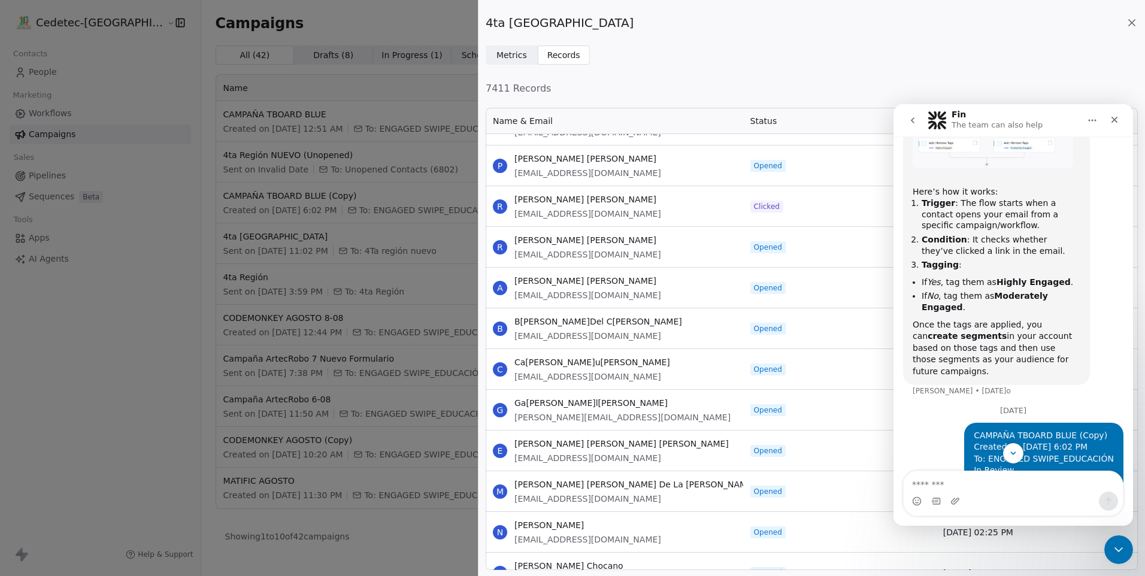
click at [1091, 407] on div "[DATE]" at bounding box center [1013, 415] width 220 height 16
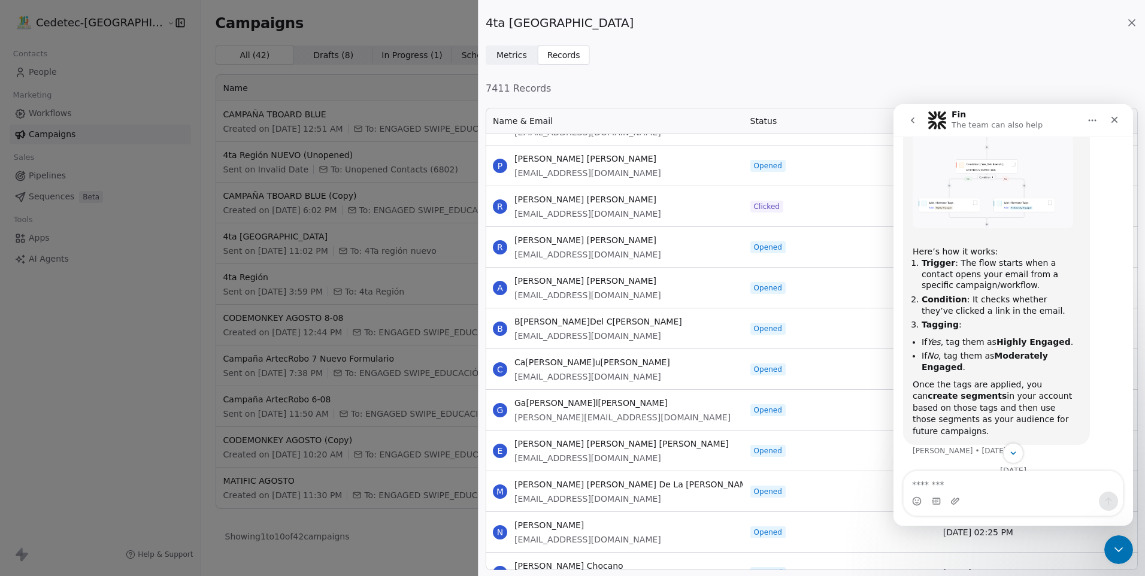
scroll to position [482, 0]
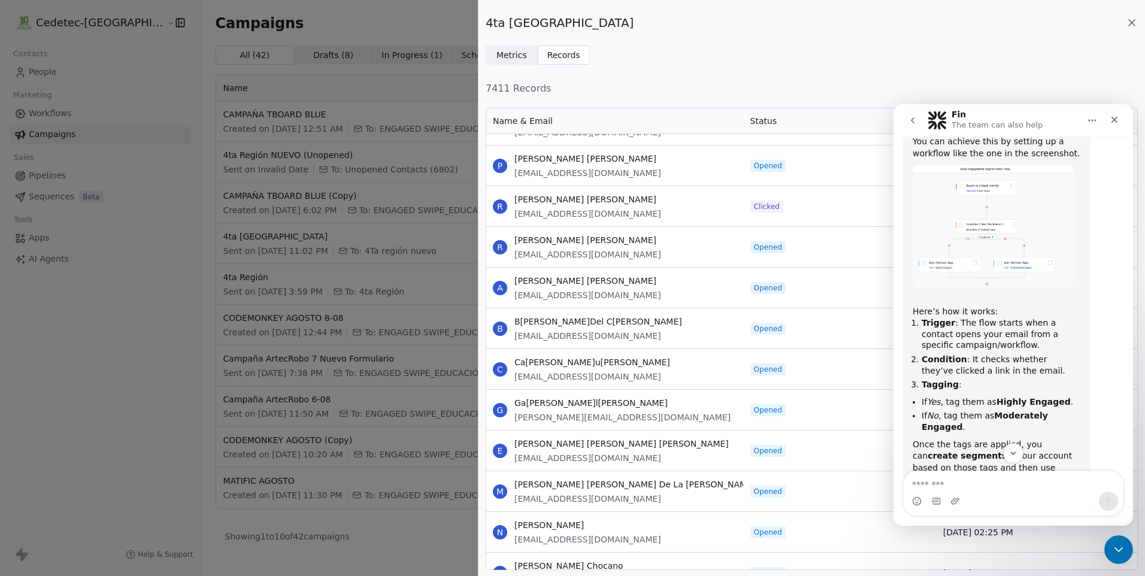
click at [1000, 190] on img "Harinder says…" at bounding box center [992, 226] width 160 height 122
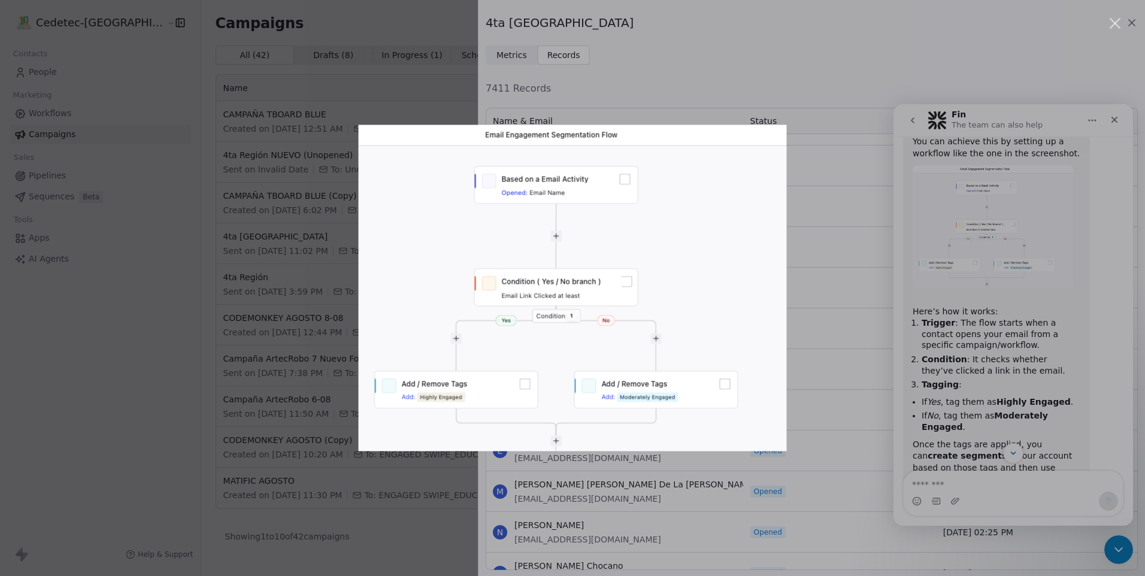
click at [994, 303] on div "Intercom messenger" at bounding box center [572, 288] width 1145 height 576
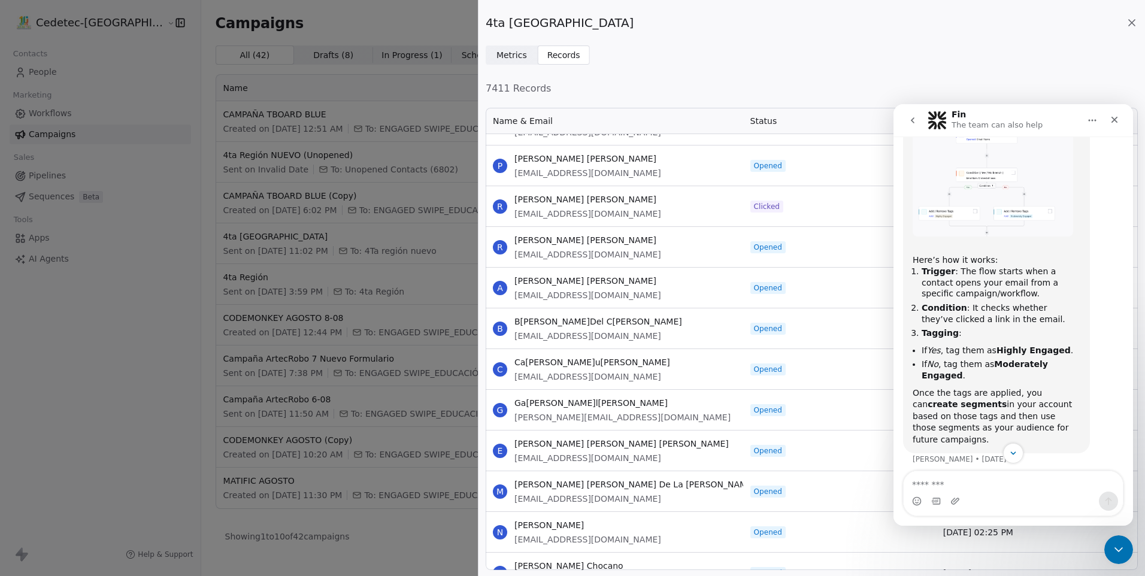
scroll to position [535, 0]
click at [1116, 117] on icon "Close" at bounding box center [1114, 120] width 7 height 7
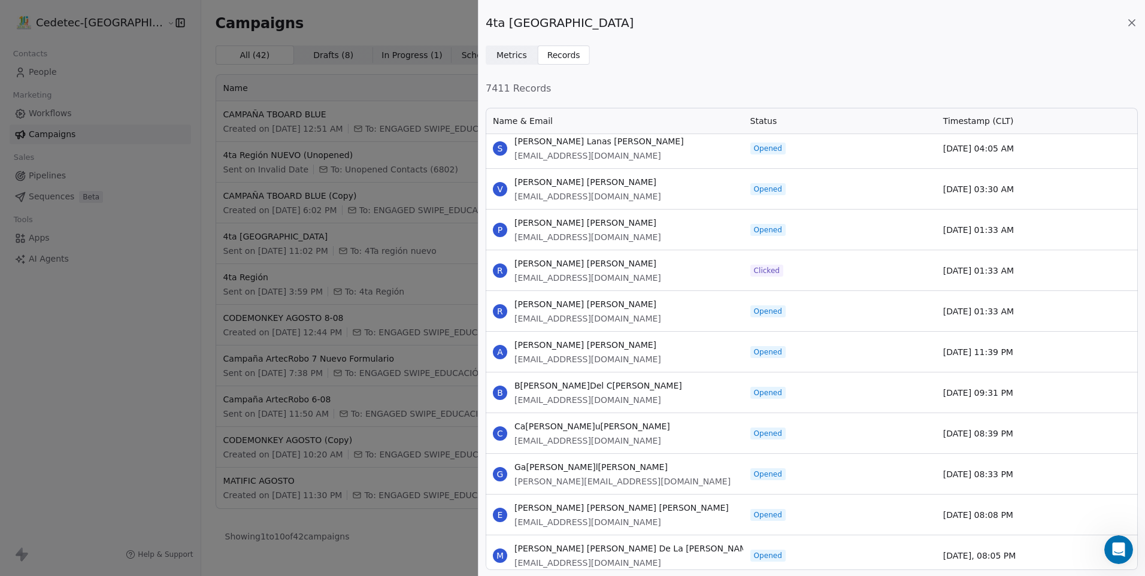
scroll to position [479, 0]
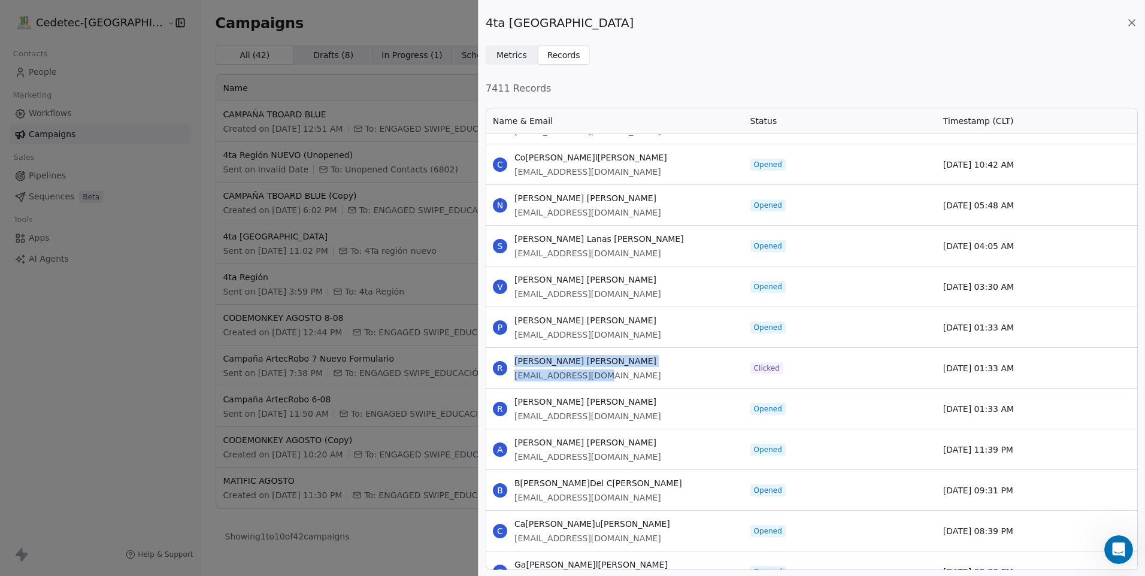
drag, startPoint x: 603, startPoint y: 381, endPoint x: 513, endPoint y: 364, distance: 91.5
click at [513, 364] on div "R [PERSON_NAME] [PERSON_NAME] [PERSON_NAME][EMAIL_ADDRESS][DOMAIN_NAME]" at bounding box center [614, 368] width 257 height 40
copy div "[PERSON_NAME] [PERSON_NAME][EMAIL_ADDRESS][DOMAIN_NAME]"
click at [677, 371] on div "R [PERSON_NAME] [PERSON_NAME] [PERSON_NAME][EMAIL_ADDRESS][DOMAIN_NAME]" at bounding box center [614, 368] width 257 height 40
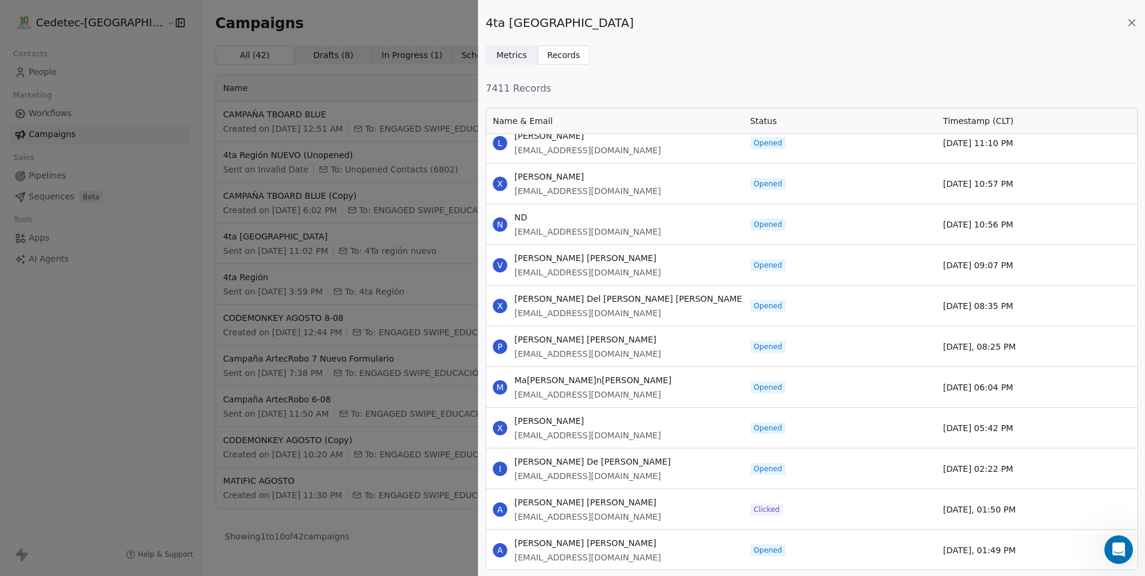
scroll to position [1736, 0]
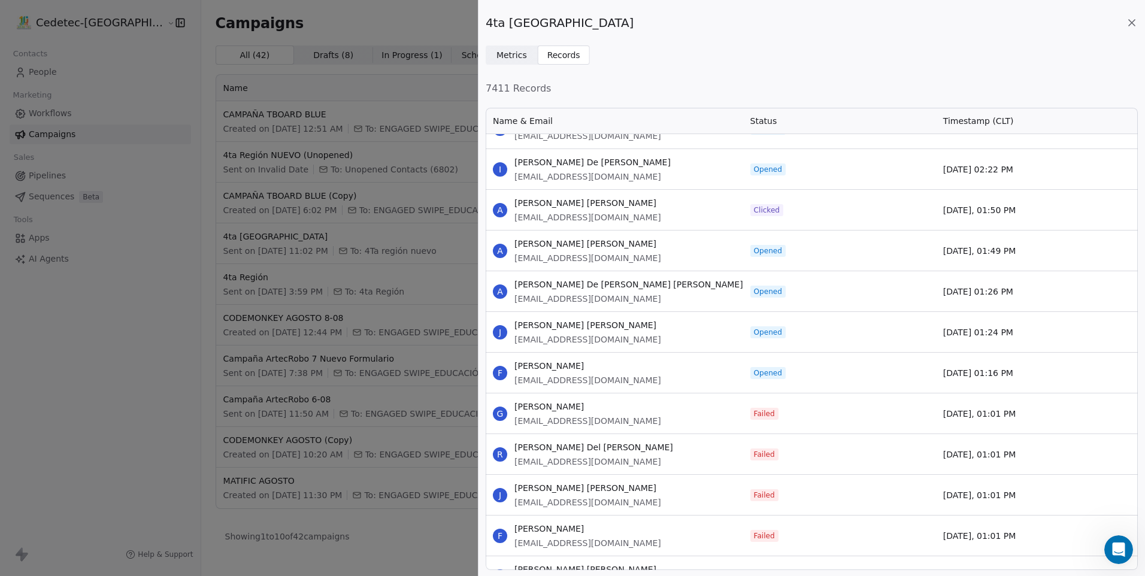
drag, startPoint x: 612, startPoint y: 199, endPoint x: 516, endPoint y: 200, distance: 95.8
click at [516, 200] on div "A [PERSON_NAME][EMAIL_ADDRESS][DOMAIN_NAME]" at bounding box center [614, 210] width 257 height 40
copy span "[PERSON_NAME] [PERSON_NAME]"
drag, startPoint x: 600, startPoint y: 221, endPoint x: 513, endPoint y: 217, distance: 86.9
click at [513, 217] on div "A [PERSON_NAME][EMAIL_ADDRESS][DOMAIN_NAME]" at bounding box center [614, 210] width 257 height 40
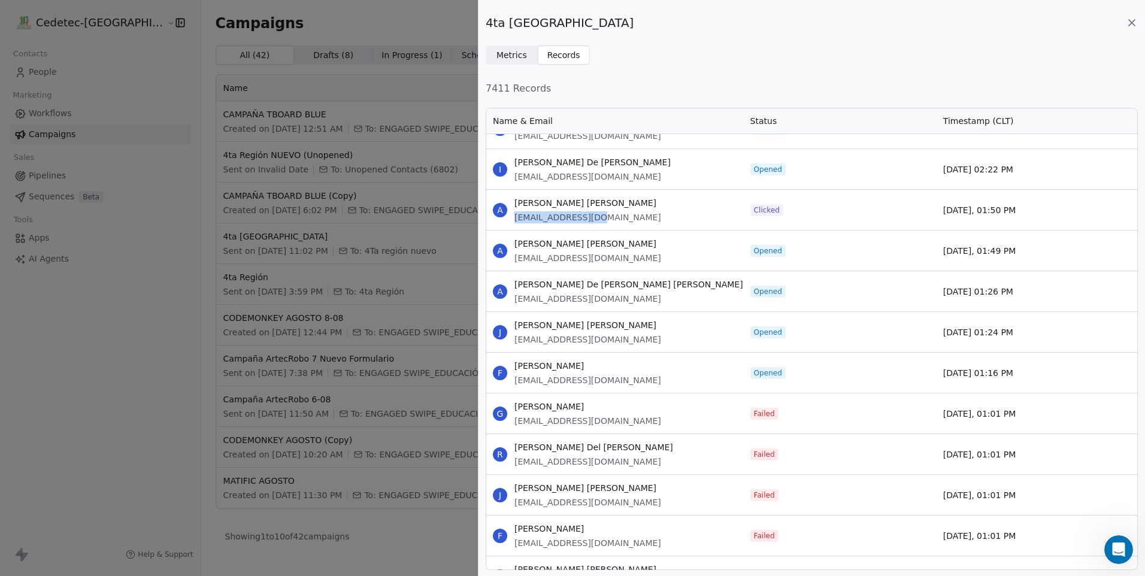
copy span "[EMAIL_ADDRESS][DOMAIN_NAME]"
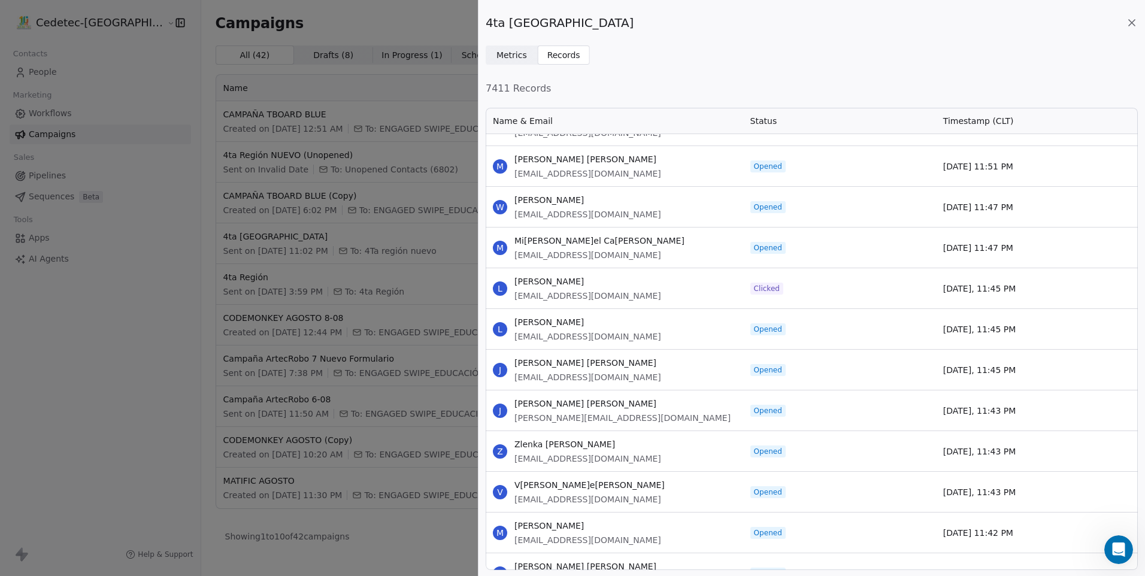
scroll to position [10699, 0]
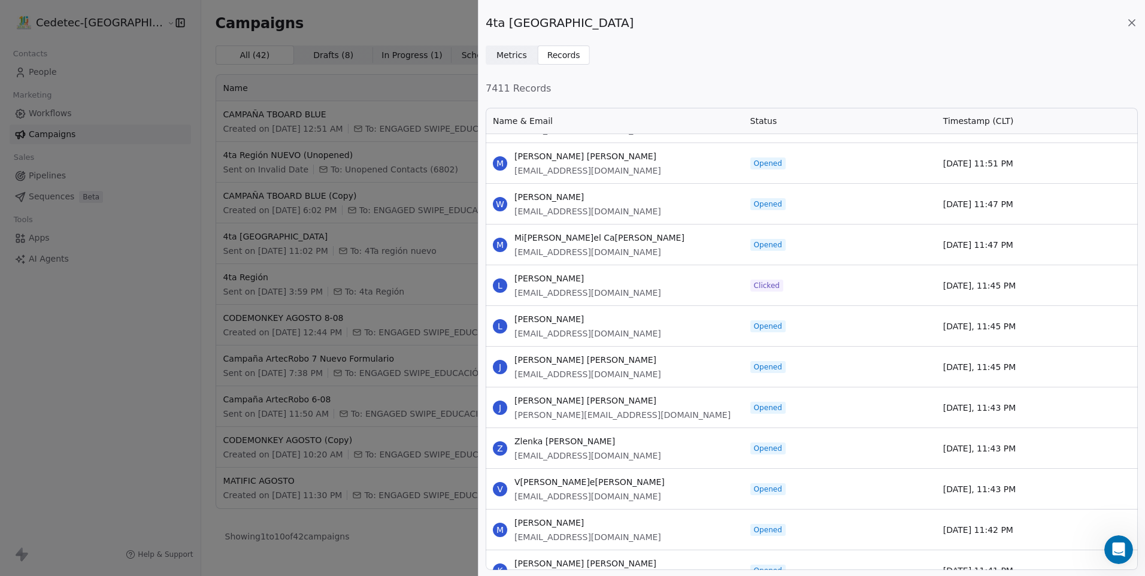
drag, startPoint x: 620, startPoint y: 278, endPoint x: 515, endPoint y: 277, distance: 105.4
click at [515, 277] on div "L [PERSON_NAME] [PERSON_NAME][EMAIL_ADDRESS][DOMAIN_NAME]" at bounding box center [614, 285] width 257 height 40
copy span "[PERSON_NAME]"
drag, startPoint x: 515, startPoint y: 277, endPoint x: 642, endPoint y: 296, distance: 128.5
click at [642, 296] on div "L [PERSON_NAME] [PERSON_NAME][EMAIL_ADDRESS][DOMAIN_NAME]" at bounding box center [614, 285] width 257 height 40
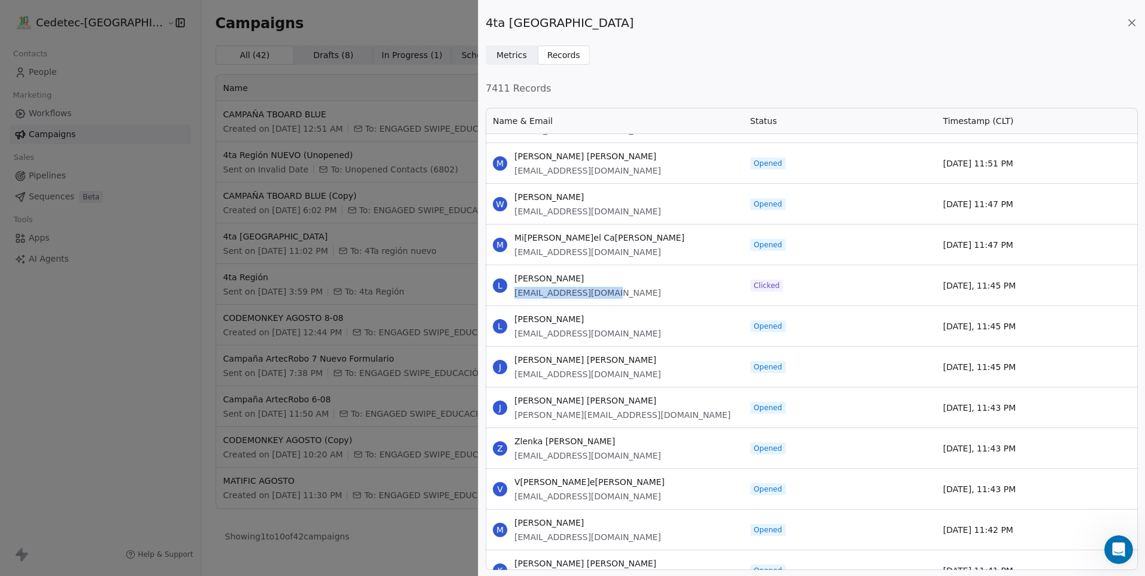
drag, startPoint x: 615, startPoint y: 293, endPoint x: 515, endPoint y: 292, distance: 100.6
click at [515, 292] on span "[EMAIL_ADDRESS][DOMAIN_NAME]" at bounding box center [587, 293] width 147 height 12
copy span "[EMAIL_ADDRESS][DOMAIN_NAME]"
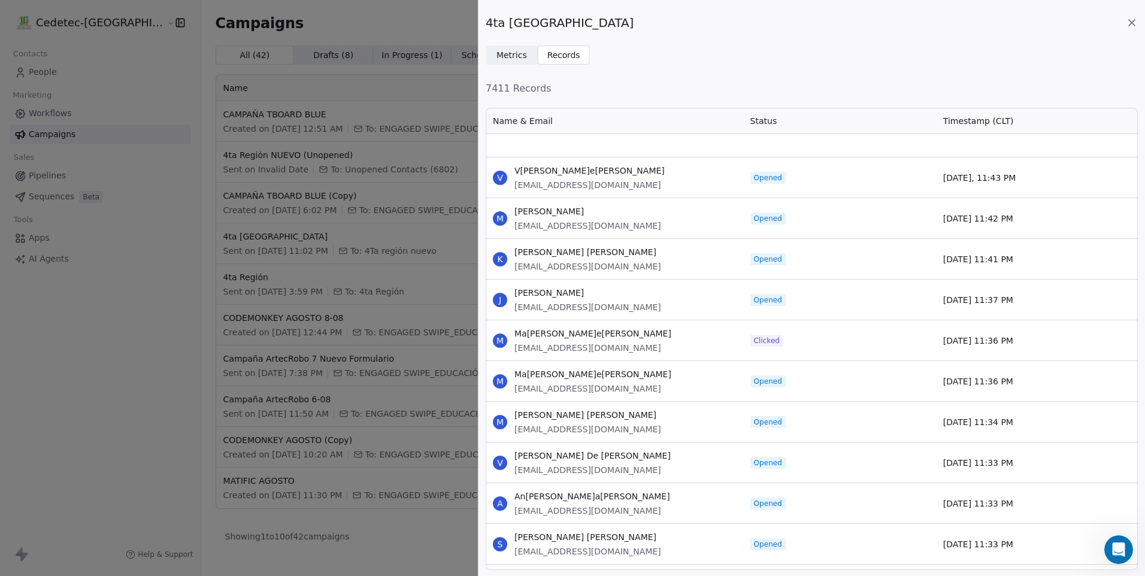
scroll to position [11118, 0]
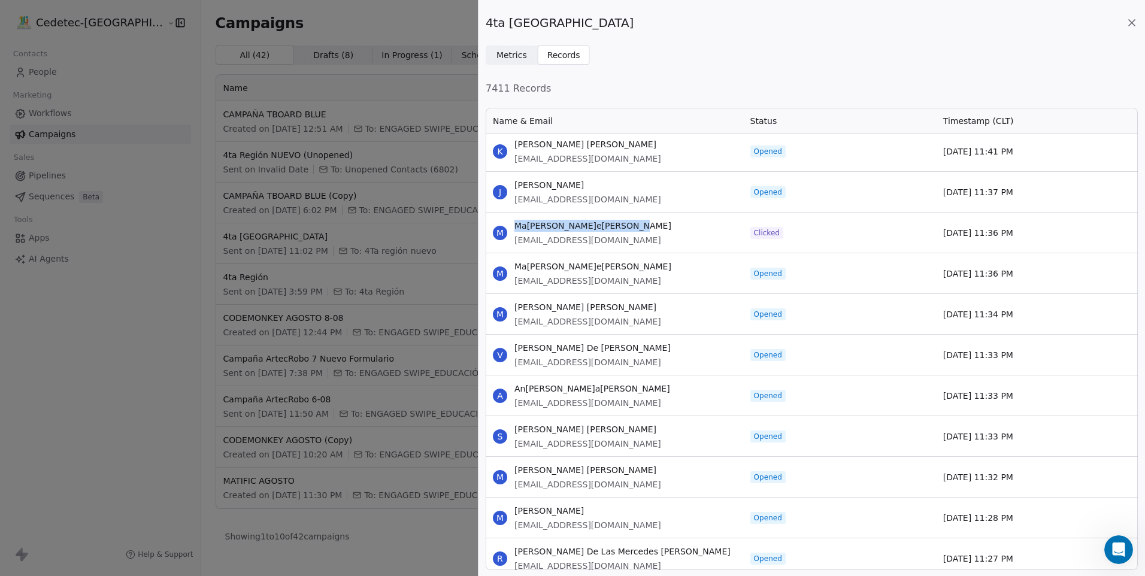
drag, startPoint x: 633, startPoint y: 222, endPoint x: 508, endPoint y: 223, distance: 124.5
click at [508, 223] on div "M [PERSON_NAME] [EMAIL_ADDRESS][DOMAIN_NAME]" at bounding box center [614, 233] width 257 height 40
copy span "Ma[PERSON_NAME]e[PERSON_NAME]"
drag, startPoint x: 604, startPoint y: 245, endPoint x: 513, endPoint y: 246, distance: 91.0
click at [513, 246] on div "M [PERSON_NAME] [EMAIL_ADDRESS][DOMAIN_NAME]" at bounding box center [614, 233] width 257 height 40
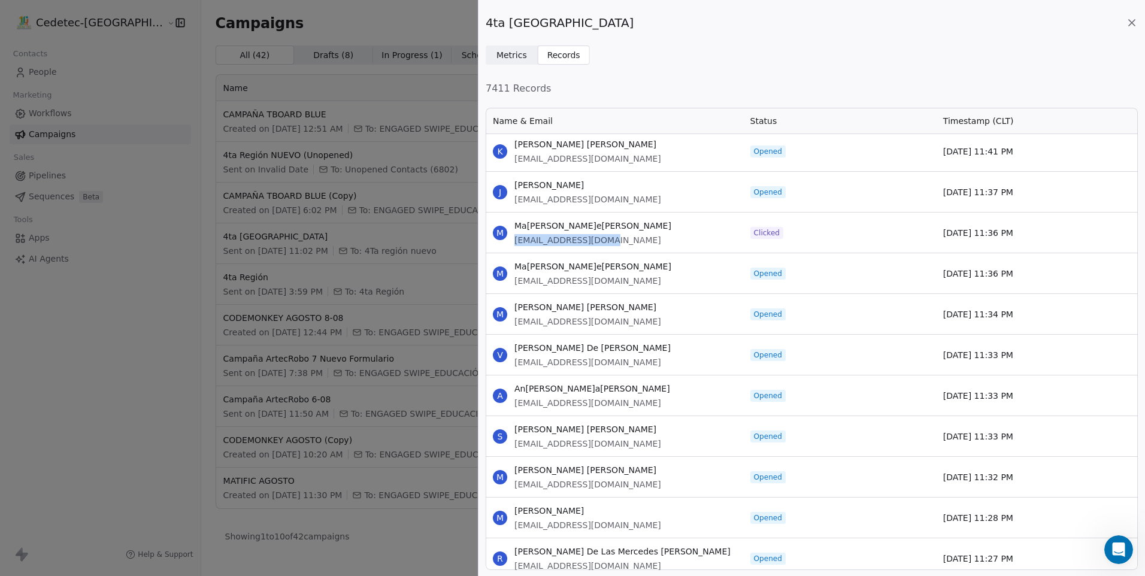
copy span "[EMAIL_ADDRESS][DOMAIN_NAME]"
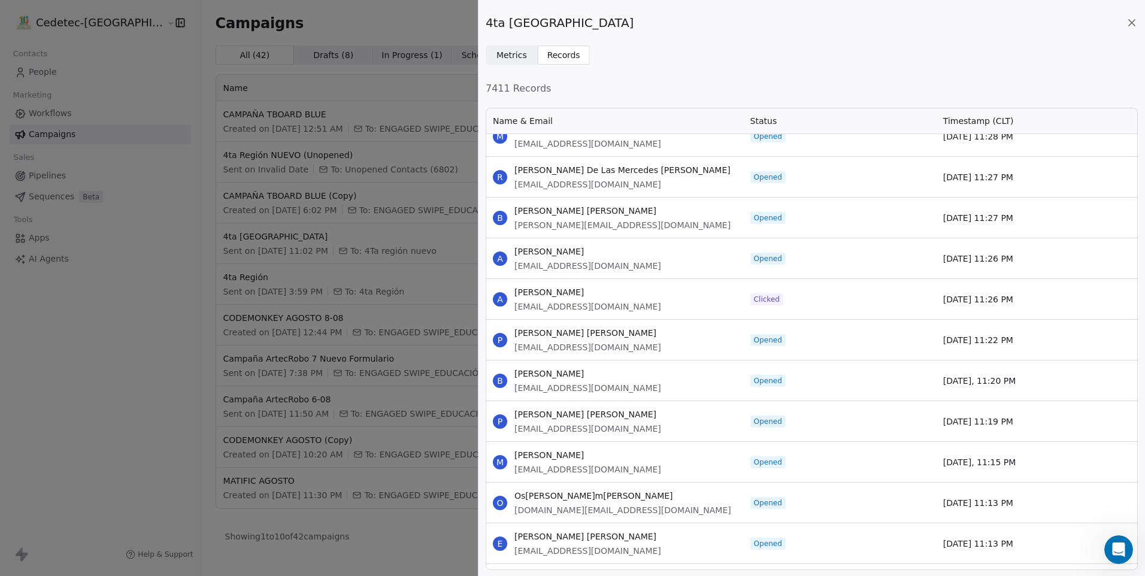
scroll to position [11537, 0]
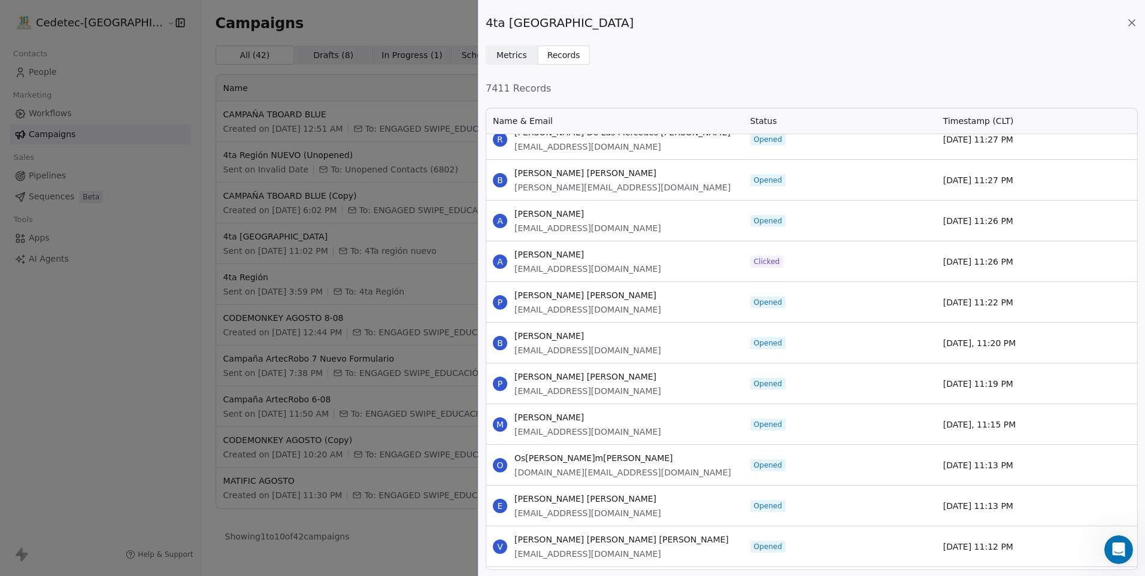
drag, startPoint x: 627, startPoint y: 256, endPoint x: 517, endPoint y: 254, distance: 110.2
click at [517, 254] on div "A [PERSON_NAME] [EMAIL_ADDRESS][DOMAIN_NAME]" at bounding box center [614, 261] width 257 height 40
copy span "[PERSON_NAME]"
drag, startPoint x: 566, startPoint y: 269, endPoint x: 515, endPoint y: 267, distance: 50.9
click at [515, 267] on span "[EMAIL_ADDRESS][DOMAIN_NAME]" at bounding box center [587, 269] width 147 height 12
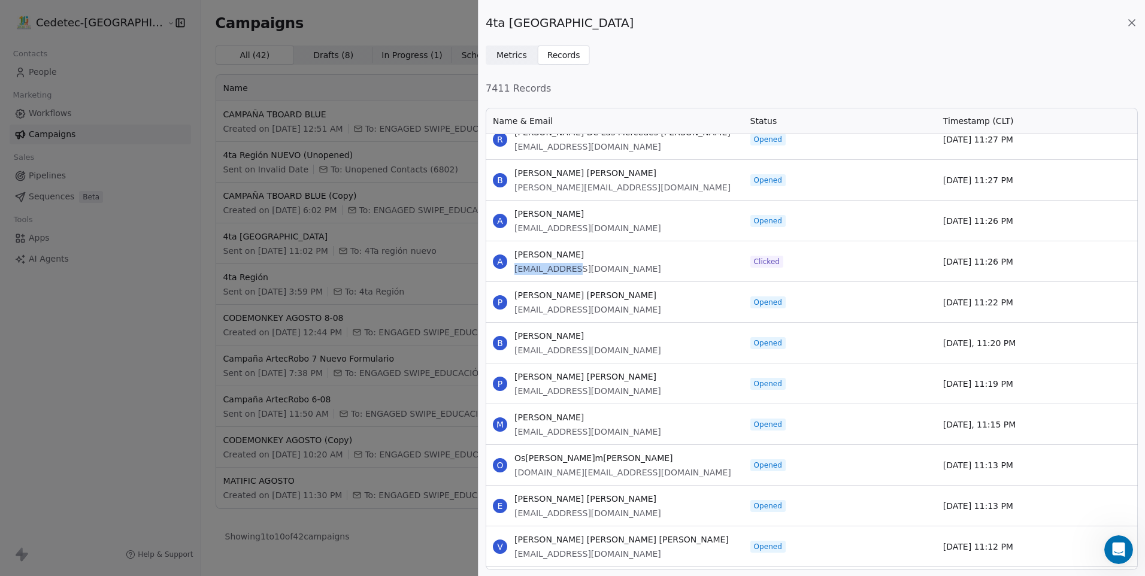
copy span "[EMAIL_ADDRESS][DOMAIN_NAME]"
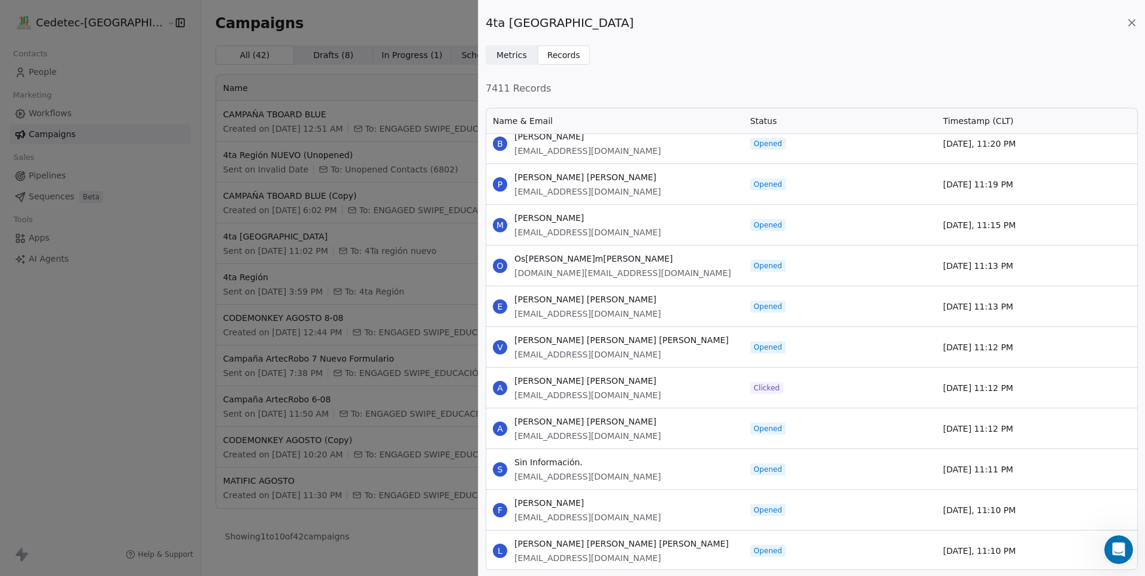
scroll to position [11717, 0]
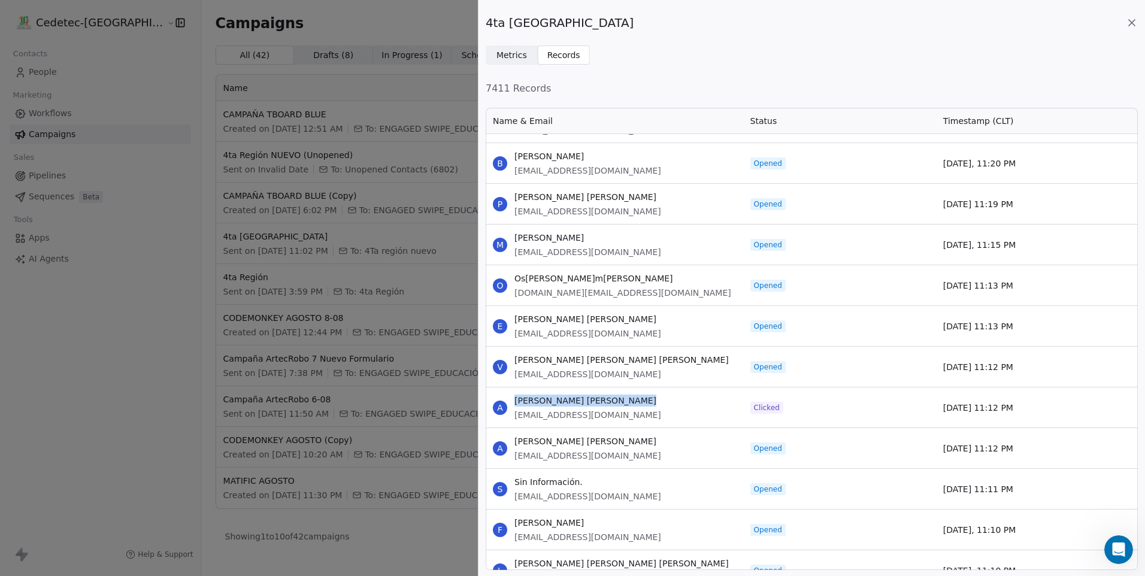
drag, startPoint x: 623, startPoint y: 401, endPoint x: 515, endPoint y: 402, distance: 108.4
click at [515, 402] on div "A [PERSON_NAME] [PERSON_NAME] [EMAIL_ADDRESS][DOMAIN_NAME]" at bounding box center [614, 407] width 257 height 40
drag, startPoint x: 610, startPoint y: 418, endPoint x: 516, endPoint y: 415, distance: 93.4
click at [516, 415] on span "[EMAIL_ADDRESS][DOMAIN_NAME]" at bounding box center [587, 415] width 147 height 12
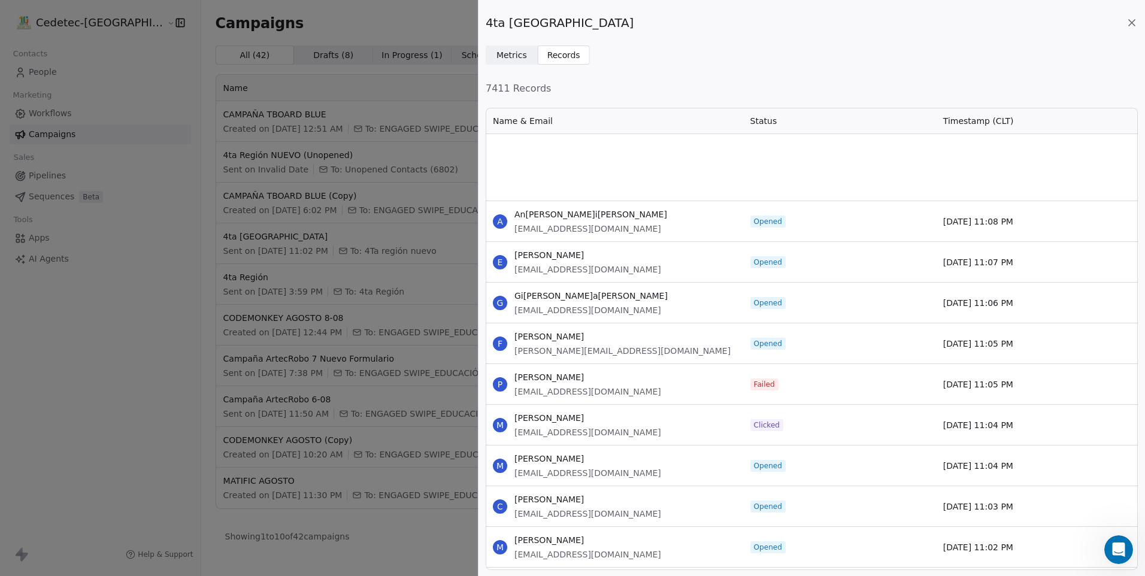
scroll to position [12376, 0]
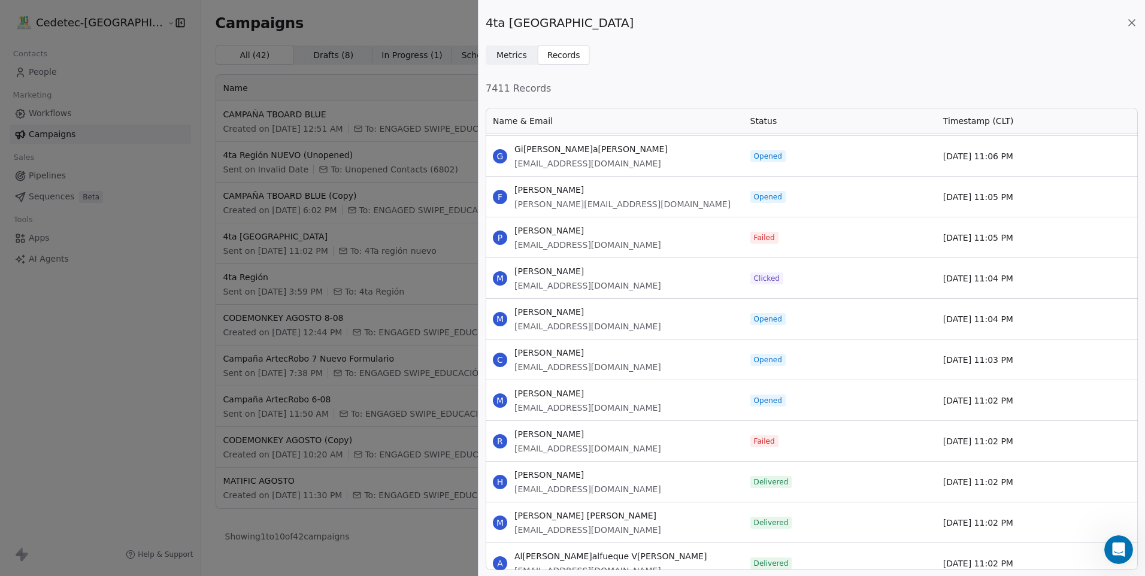
drag, startPoint x: 644, startPoint y: 272, endPoint x: 507, endPoint y: 272, distance: 136.5
click at [507, 272] on div "M [PERSON_NAME] [EMAIL_ADDRESS][DOMAIN_NAME]" at bounding box center [614, 278] width 257 height 40
drag, startPoint x: 568, startPoint y: 284, endPoint x: 514, endPoint y: 287, distance: 53.9
click at [514, 287] on span "[EMAIL_ADDRESS][DOMAIN_NAME]" at bounding box center [587, 286] width 147 height 12
click at [672, 319] on div "M [PERSON_NAME] [EMAIL_ADDRESS][DOMAIN_NAME]" at bounding box center [614, 319] width 257 height 40
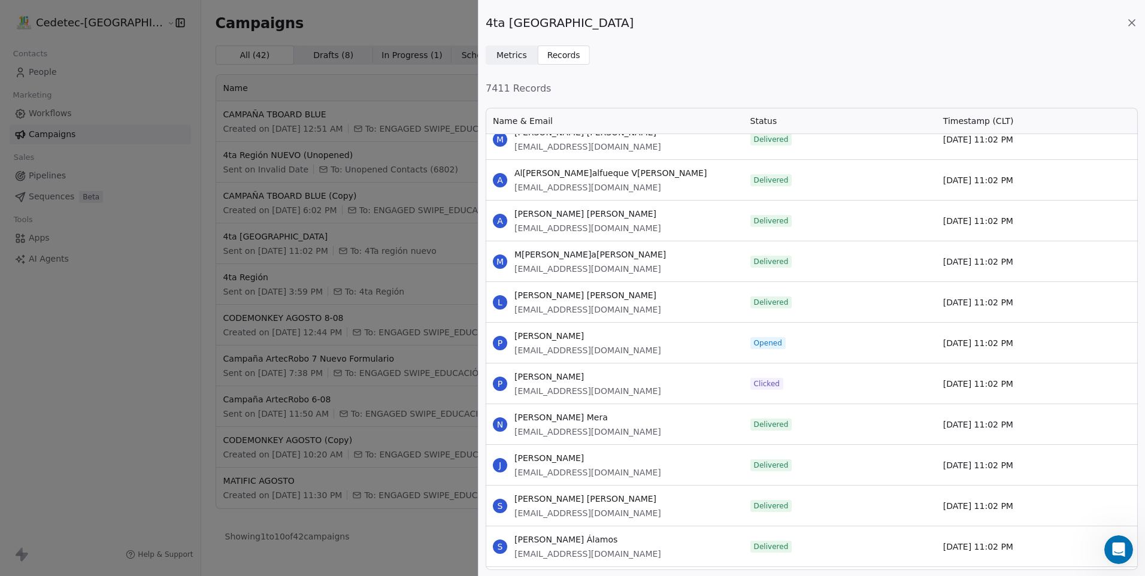
scroll to position [12795, 0]
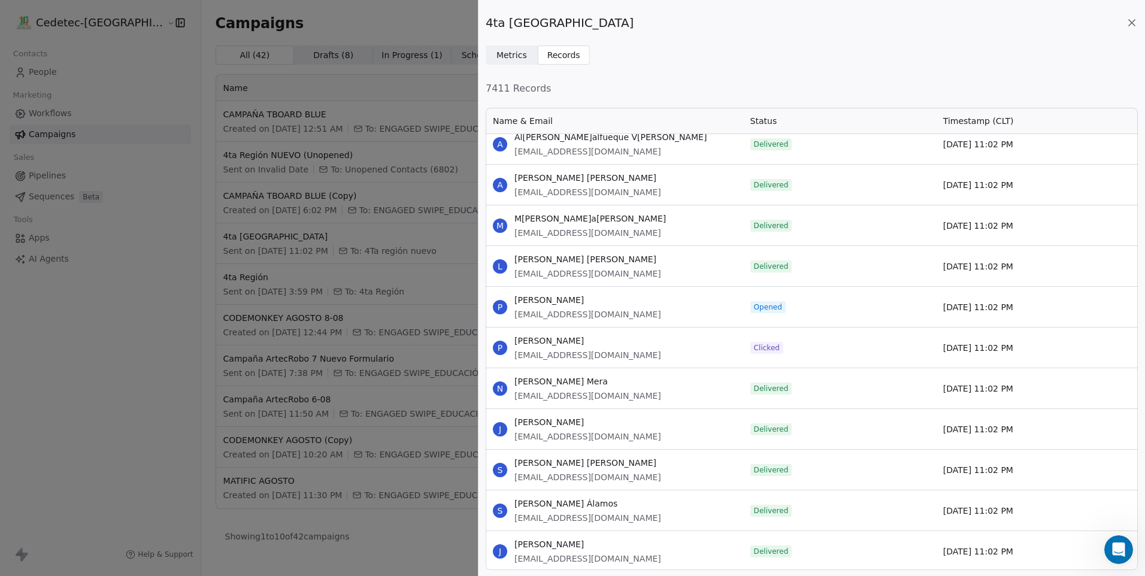
drag, startPoint x: 646, startPoint y: 339, endPoint x: 514, endPoint y: 336, distance: 132.3
click at [514, 336] on div "P [PERSON_NAME] [PERSON_NAME] [EMAIL_ADDRESS][DOMAIN_NAME]" at bounding box center [614, 348] width 257 height 40
drag, startPoint x: 601, startPoint y: 358, endPoint x: 514, endPoint y: 357, distance: 86.2
click at [514, 357] on span "[EMAIL_ADDRESS][DOMAIN_NAME]" at bounding box center [587, 355] width 147 height 12
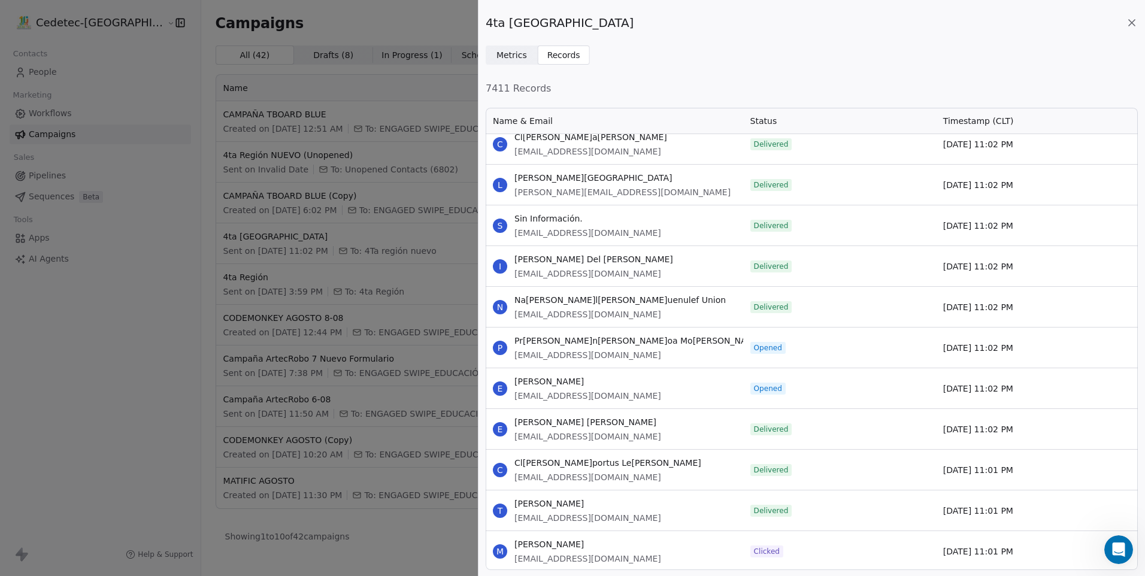
scroll to position [14172, 0]
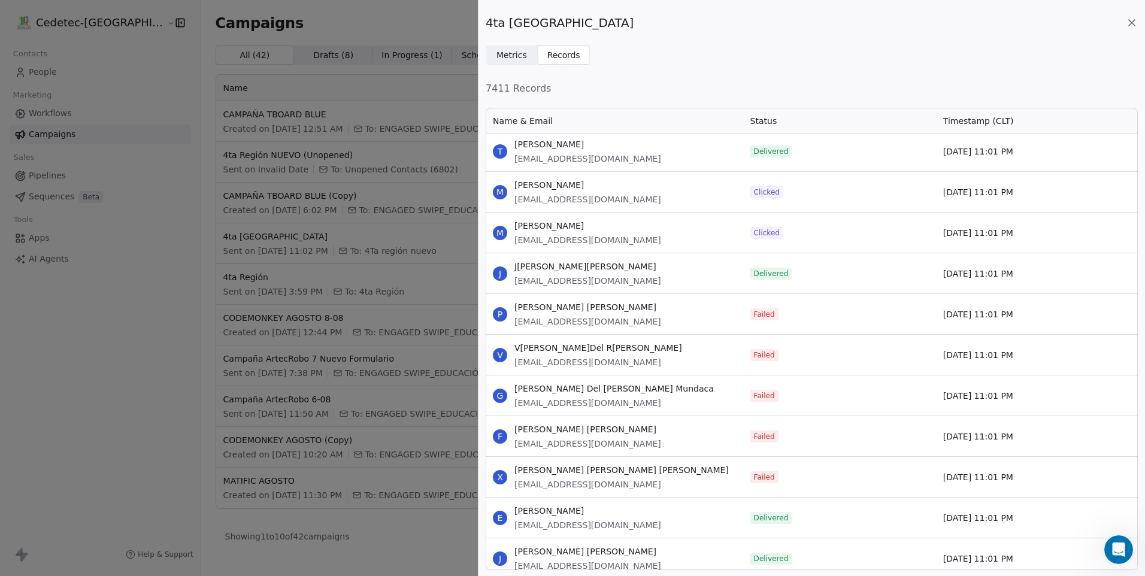
drag, startPoint x: 626, startPoint y: 184, endPoint x: 515, endPoint y: 184, distance: 111.4
click at [515, 184] on div "M [PERSON_NAME] [PERSON_NAME] [EMAIL_ADDRESS][DOMAIN_NAME]" at bounding box center [614, 192] width 257 height 40
drag, startPoint x: 607, startPoint y: 201, endPoint x: 516, endPoint y: 204, distance: 91.1
click at [516, 204] on span "[EMAIL_ADDRESS][DOMAIN_NAME]" at bounding box center [587, 199] width 147 height 12
drag, startPoint x: 601, startPoint y: 227, endPoint x: 532, endPoint y: 226, distance: 68.3
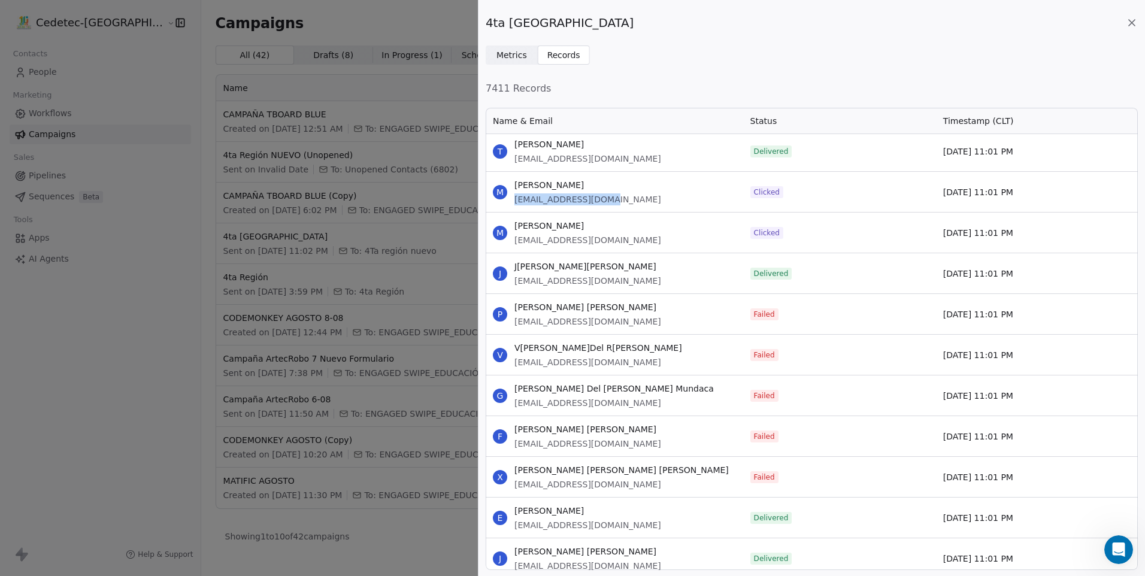
click at [532, 226] on span "[PERSON_NAME]" at bounding box center [587, 226] width 147 height 12
drag, startPoint x: 532, startPoint y: 226, endPoint x: 674, endPoint y: 254, distance: 144.2
click at [674, 254] on div "J Jo[PERSON_NAME]Álvarez Concha [EMAIL_ADDRESS][DOMAIN_NAME]" at bounding box center [614, 273] width 257 height 40
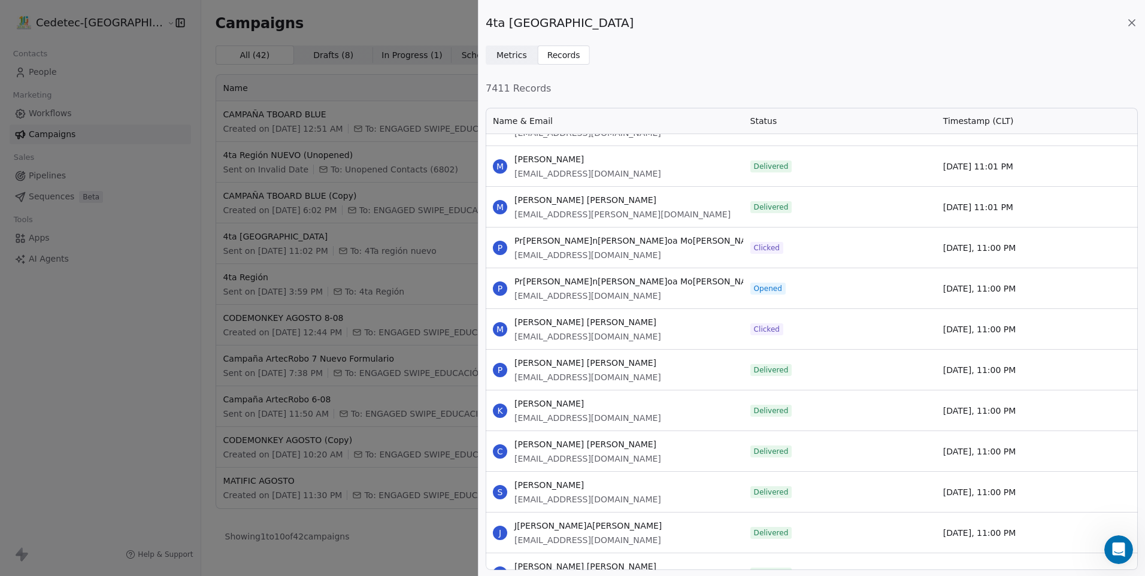
scroll to position [25967, 0]
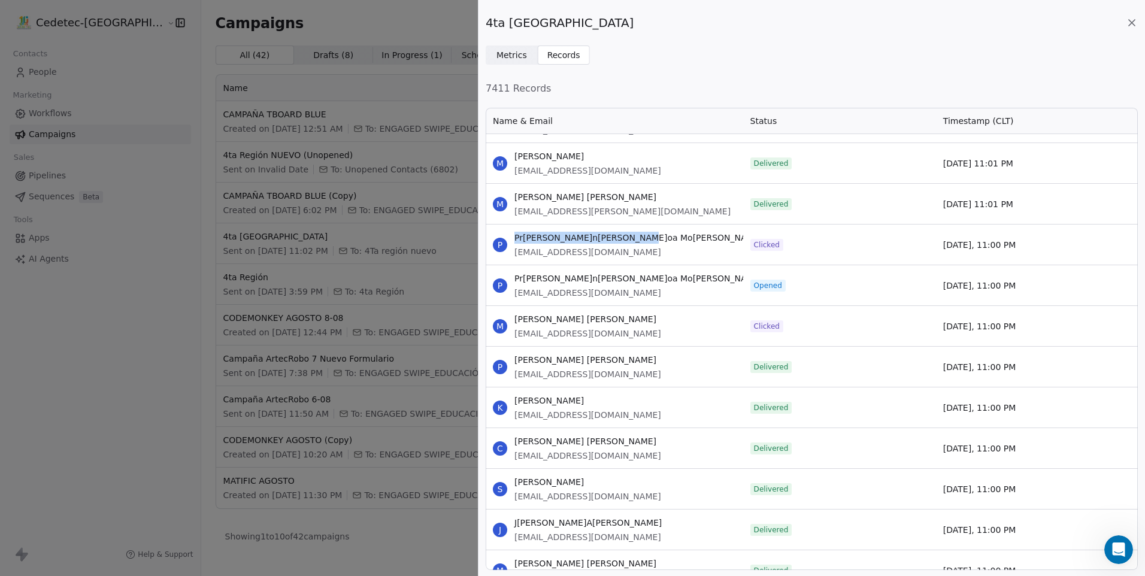
drag, startPoint x: 628, startPoint y: 236, endPoint x: 514, endPoint y: 239, distance: 113.8
click at [514, 239] on div "P Pr[PERSON_NAME]n[PERSON_NAME]oa Morales [EMAIL_ADDRESS][DOMAIN_NAME]" at bounding box center [614, 245] width 257 height 40
drag, startPoint x: 591, startPoint y: 254, endPoint x: 516, endPoint y: 256, distance: 74.9
click at [516, 256] on span "[EMAIL_ADDRESS][DOMAIN_NAME]" at bounding box center [638, 252] width 248 height 12
drag, startPoint x: 629, startPoint y: 320, endPoint x: 512, endPoint y: 317, distance: 116.8
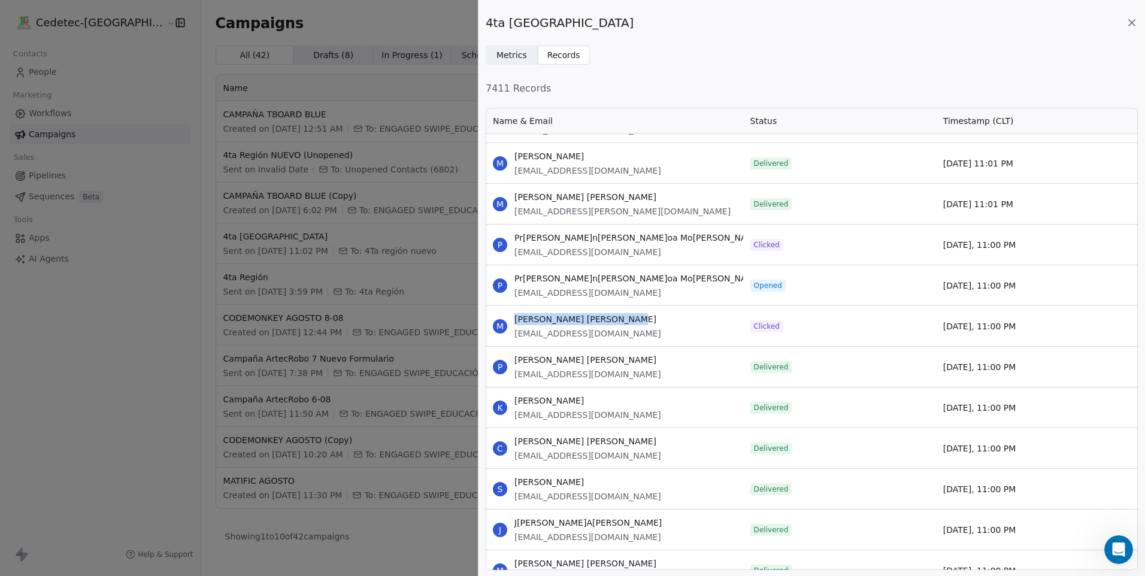
click at [512, 317] on div "M [PERSON_NAME] [PERSON_NAME] [EMAIL_ADDRESS][DOMAIN_NAME]" at bounding box center [614, 326] width 257 height 40
drag, startPoint x: 586, startPoint y: 336, endPoint x: 514, endPoint y: 336, distance: 72.4
click at [514, 336] on div "M [PERSON_NAME] [PERSON_NAME] [EMAIL_ADDRESS][DOMAIN_NAME]" at bounding box center [614, 326] width 257 height 40
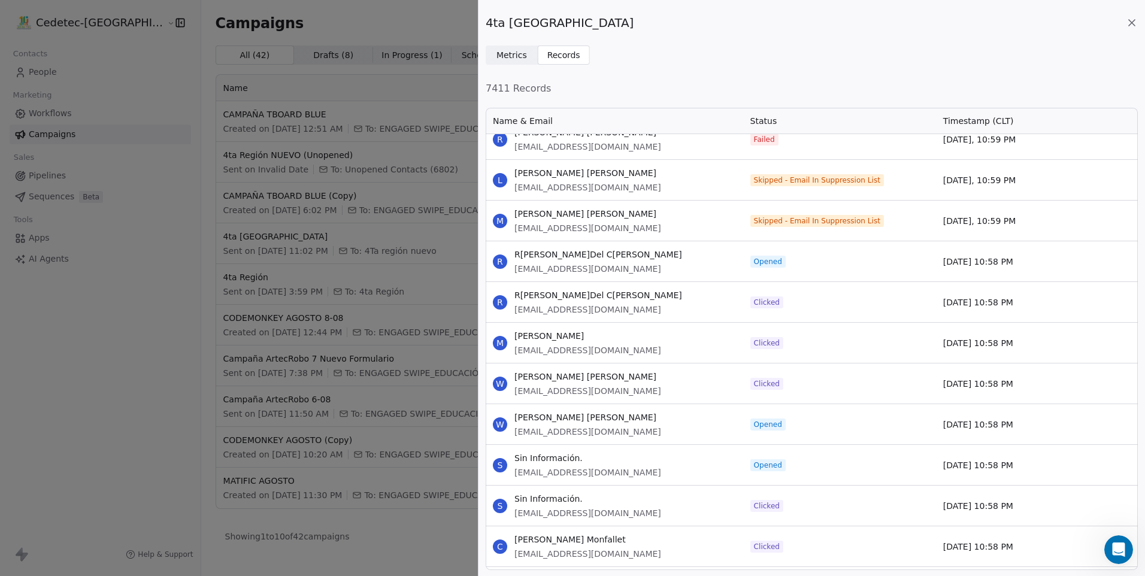
scroll to position [51293, 0]
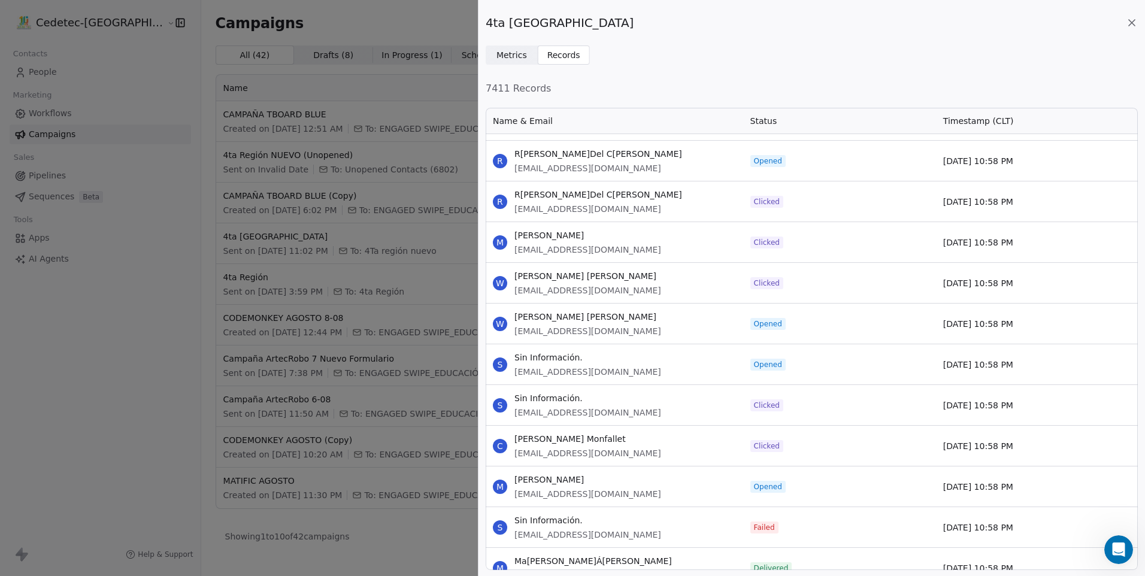
drag, startPoint x: 663, startPoint y: 196, endPoint x: 513, endPoint y: 195, distance: 150.3
click at [513, 195] on div "R [PERSON_NAME] Del [PERSON_NAME] [PERSON_NAME][EMAIL_ADDRESS][DOMAIN_NAME]" at bounding box center [614, 201] width 257 height 40
drag, startPoint x: 517, startPoint y: 206, endPoint x: 511, endPoint y: 214, distance: 9.8
click at [511, 214] on div "R [PERSON_NAME] Del [PERSON_NAME] [PERSON_NAME][EMAIL_ADDRESS][DOMAIN_NAME]" at bounding box center [614, 201] width 257 height 40
drag, startPoint x: 631, startPoint y: 240, endPoint x: 505, endPoint y: 237, distance: 126.4
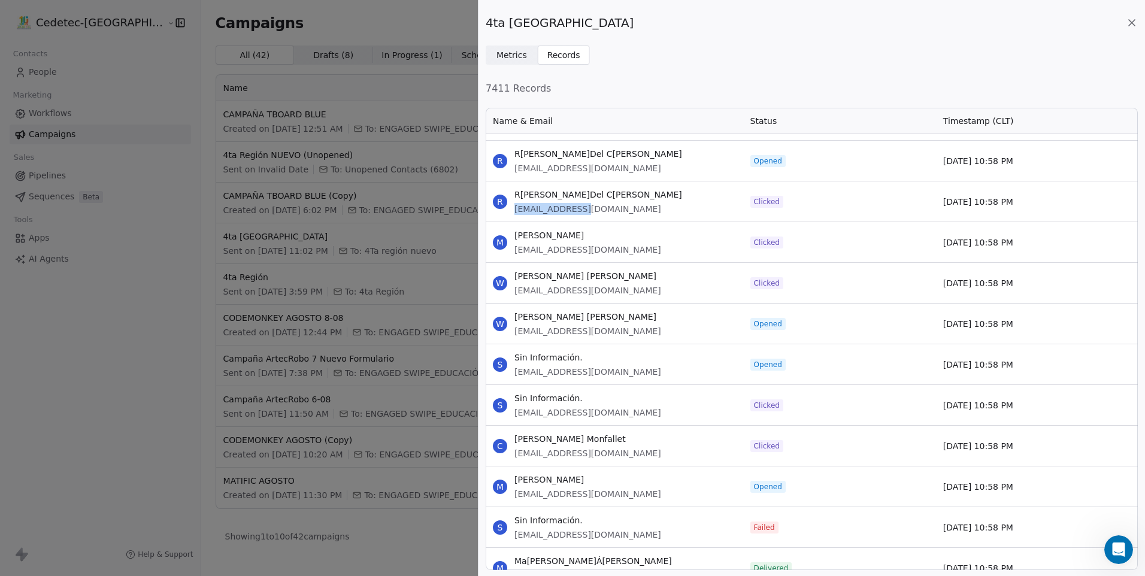
click at [505, 237] on div "M [PERSON_NAME] [EMAIL_ADDRESS][DOMAIN_NAME]" at bounding box center [614, 242] width 257 height 40
drag, startPoint x: 659, startPoint y: 252, endPoint x: 511, endPoint y: 253, distance: 147.3
click at [511, 253] on div "M [PERSON_NAME] [EMAIL_ADDRESS][DOMAIN_NAME]" at bounding box center [614, 242] width 257 height 40
drag, startPoint x: 644, startPoint y: 279, endPoint x: 505, endPoint y: 270, distance: 139.2
click at [505, 270] on div "W [PERSON_NAME] [PERSON_NAME] [PERSON_NAME][EMAIL_ADDRESS][DOMAIN_NAME]" at bounding box center [614, 283] width 257 height 40
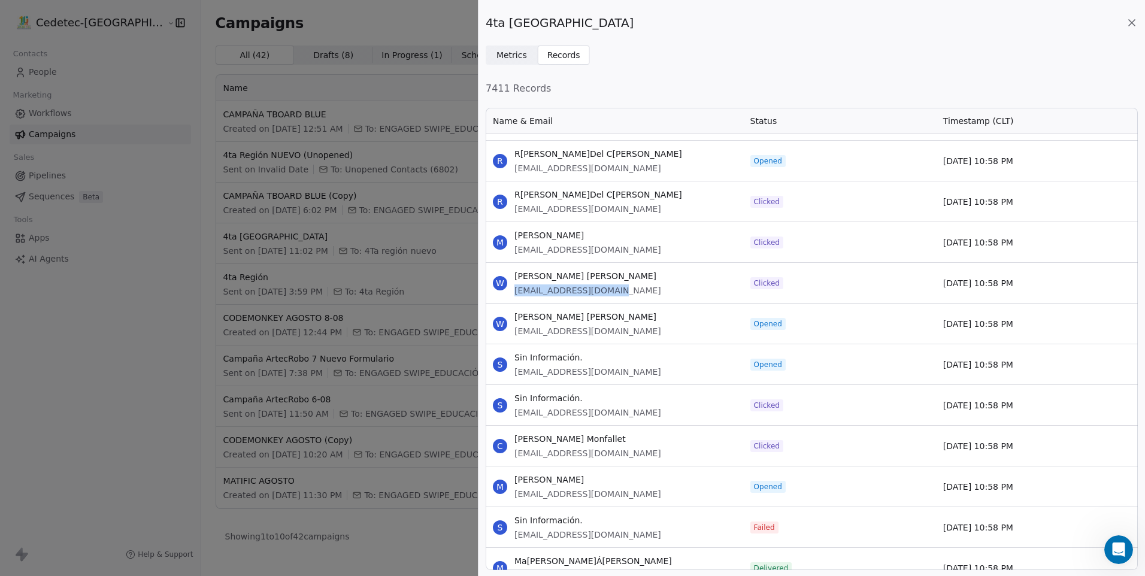
drag, startPoint x: 620, startPoint y: 292, endPoint x: 514, endPoint y: 295, distance: 106.0
click at [514, 295] on div "W [PERSON_NAME] [PERSON_NAME] [PERSON_NAME][EMAIL_ADDRESS][DOMAIN_NAME]" at bounding box center [614, 283] width 257 height 40
drag, startPoint x: 584, startPoint y: 396, endPoint x: 514, endPoint y: 399, distance: 70.1
click at [514, 399] on div "S Sin Información. [EMAIL_ADDRESS][DOMAIN_NAME]" at bounding box center [614, 405] width 257 height 40
drag, startPoint x: 535, startPoint y: 416, endPoint x: 514, endPoint y: 414, distance: 21.0
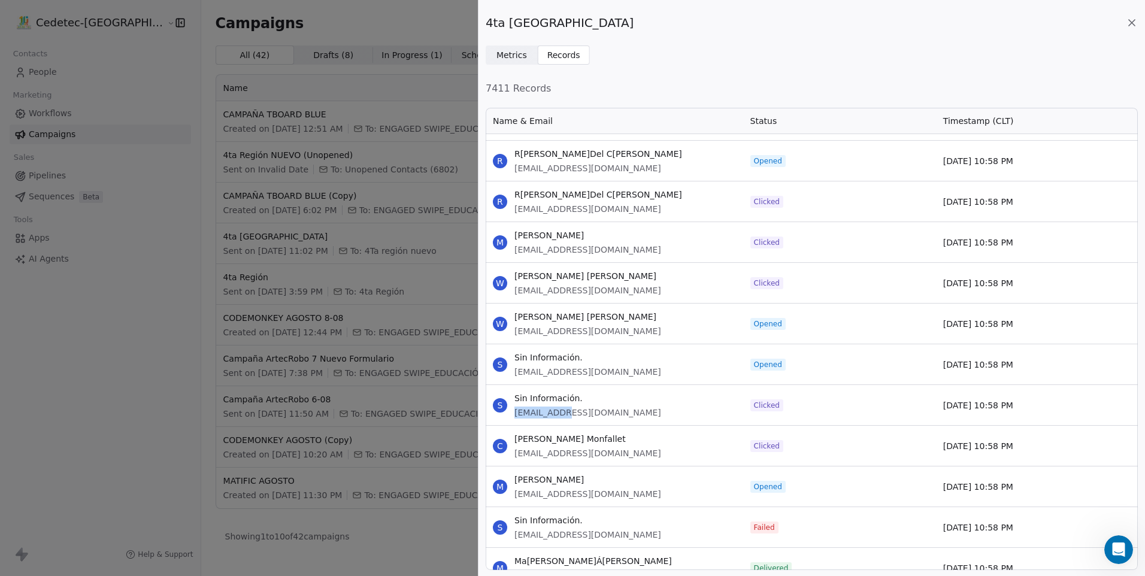
click at [514, 414] on span "[EMAIL_ADDRESS][DOMAIN_NAME]" at bounding box center [587, 413] width 147 height 12
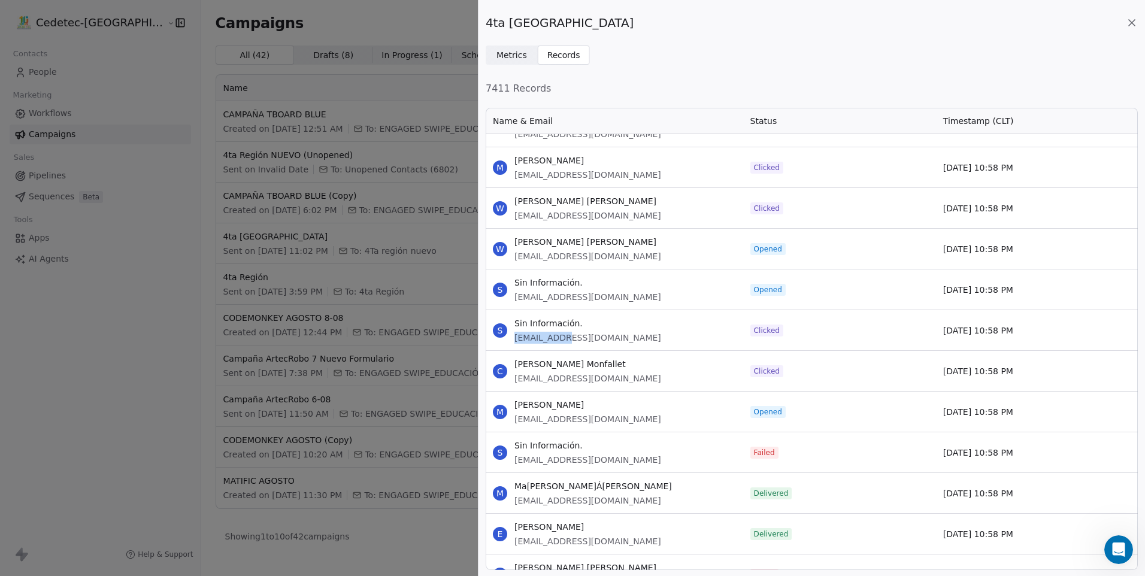
scroll to position [51413, 0]
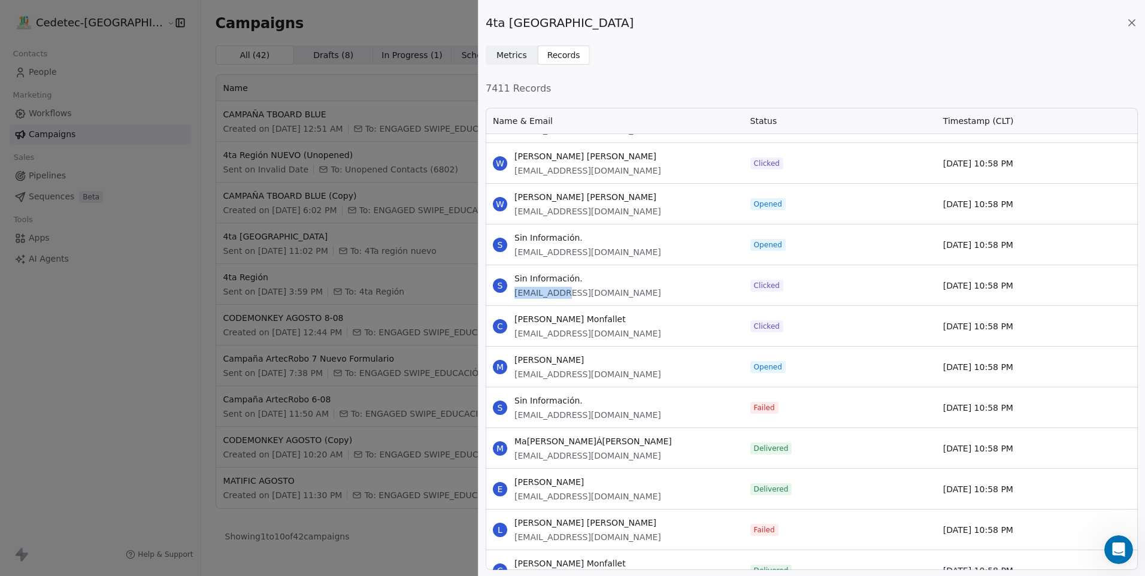
drag, startPoint x: 673, startPoint y: 320, endPoint x: 515, endPoint y: 321, distance: 158.1
click at [515, 321] on div "C [PERSON_NAME] [EMAIL_ADDRESS][DOMAIN_NAME]" at bounding box center [614, 326] width 257 height 40
drag, startPoint x: 635, startPoint y: 338, endPoint x: 514, endPoint y: 333, distance: 121.0
click at [514, 333] on span "[EMAIL_ADDRESS][DOMAIN_NAME]" at bounding box center [587, 334] width 147 height 12
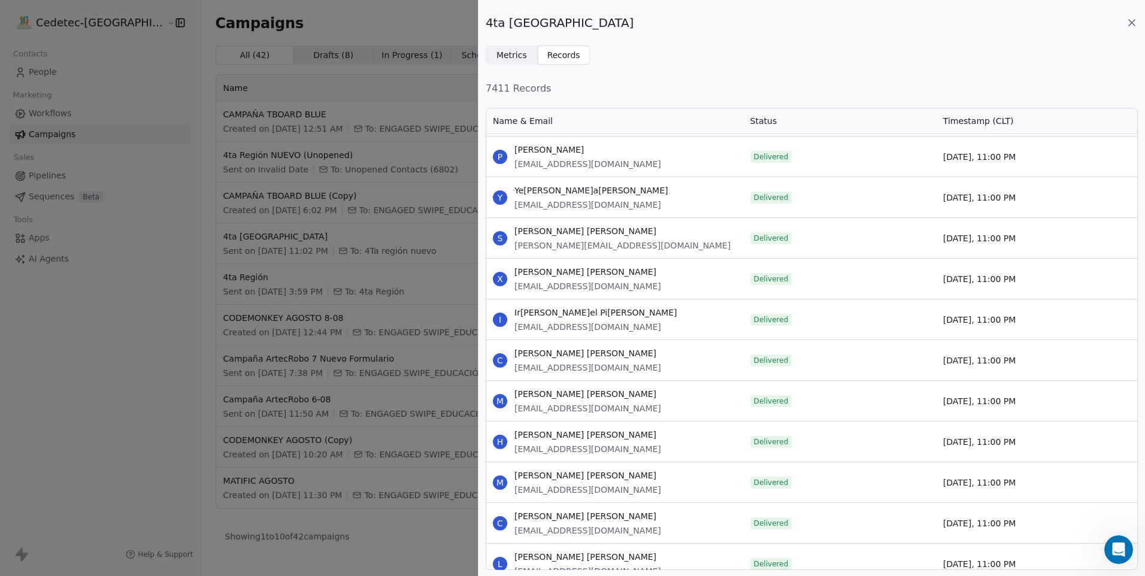
scroll to position [28781, 0]
click at [448, 196] on div "4ta Región NUEVO Metrics Metrics Records Records 7411 Records Name & Email Stat…" at bounding box center [572, 288] width 1145 height 576
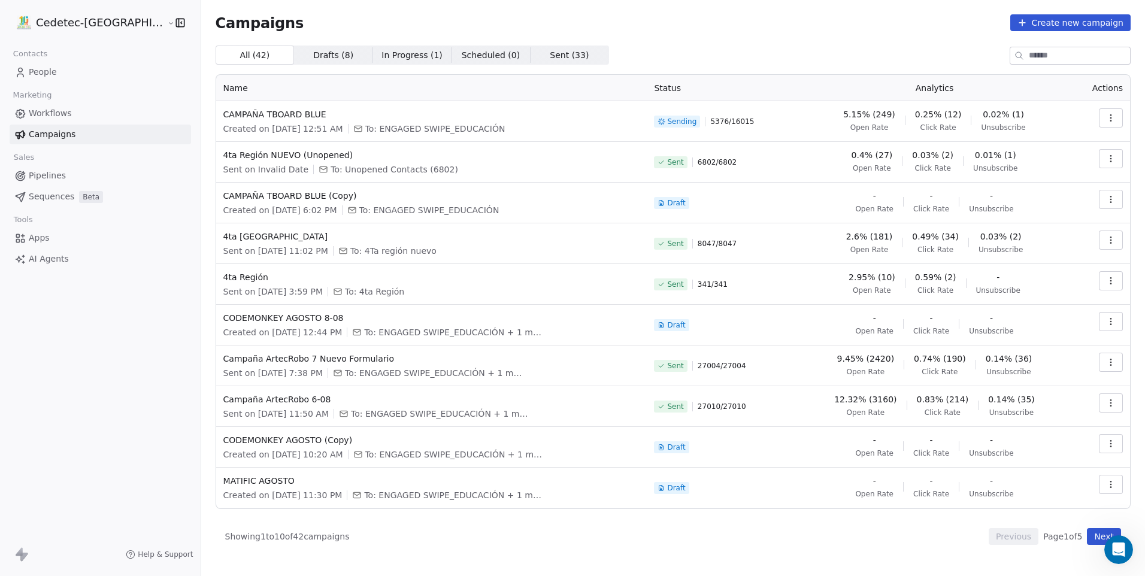
click at [1108, 284] on icon "button" at bounding box center [1111, 281] width 10 height 10
click at [1063, 324] on span "View Analytics" at bounding box center [1049, 327] width 69 height 14
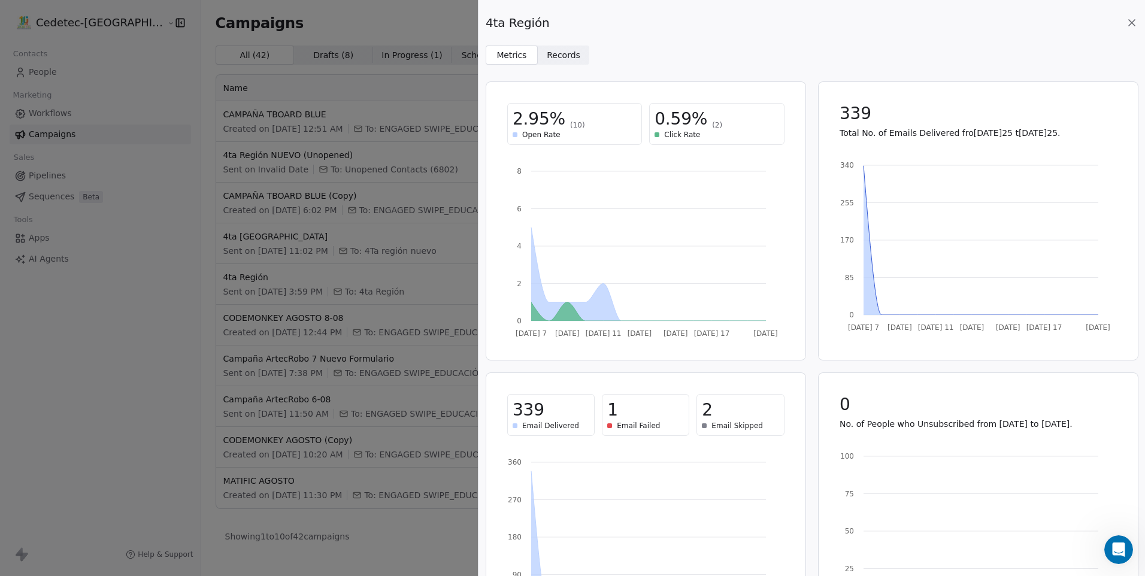
click at [565, 58] on span "Records" at bounding box center [564, 55] width 34 height 13
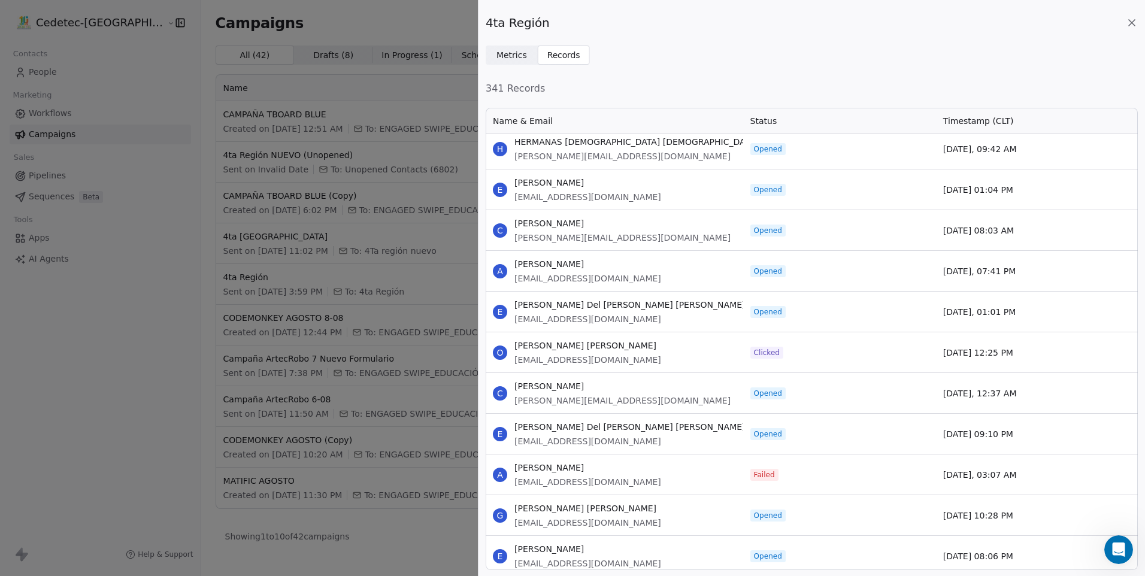
scroll to position [120, 0]
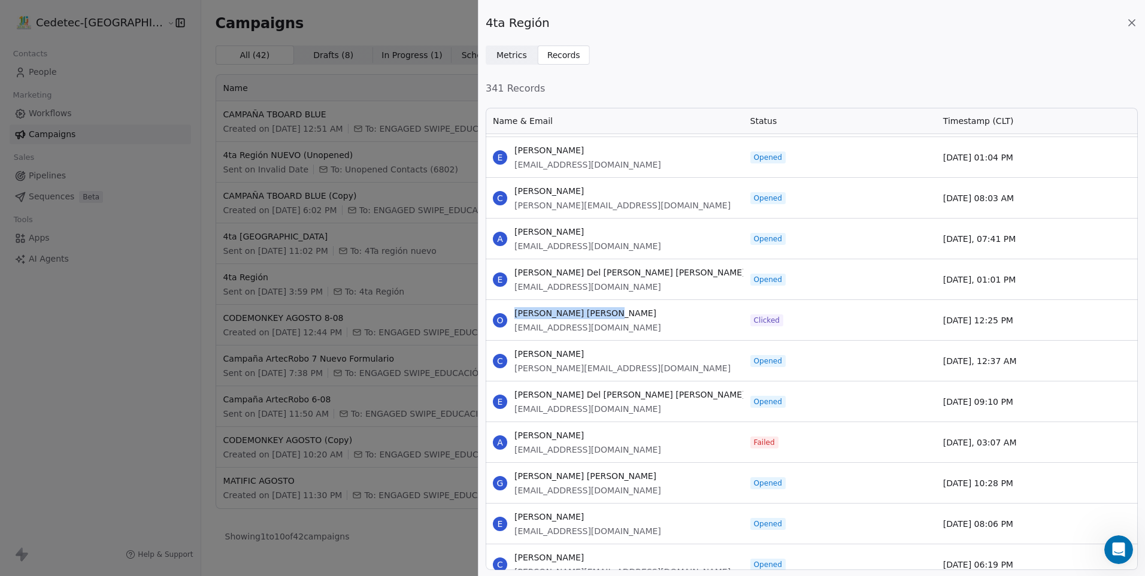
drag, startPoint x: 624, startPoint y: 316, endPoint x: 515, endPoint y: 305, distance: 109.4
click at [515, 305] on div "O [PERSON_NAME] [PERSON_NAME] [EMAIL_ADDRESS][DOMAIN_NAME]" at bounding box center [614, 320] width 257 height 40
drag, startPoint x: 598, startPoint y: 329, endPoint x: 513, endPoint y: 330, distance: 84.4
click at [513, 330] on div "O [PERSON_NAME] [PERSON_NAME] [EMAIL_ADDRESS][DOMAIN_NAME]" at bounding box center [614, 320] width 257 height 40
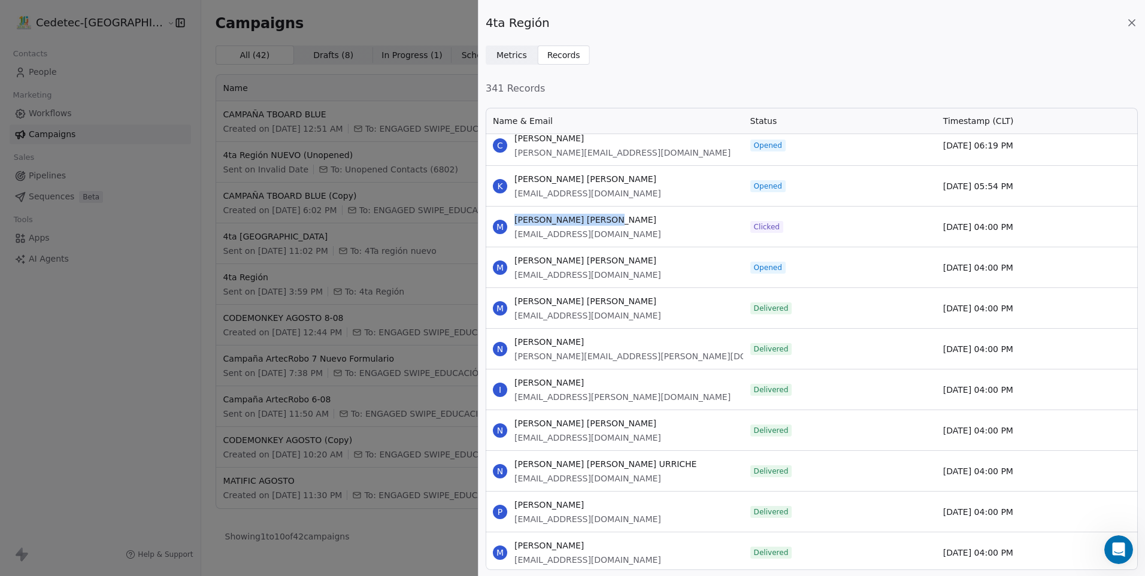
drag, startPoint x: 615, startPoint y: 223, endPoint x: 514, endPoint y: 222, distance: 101.2
click at [514, 222] on div "M [PERSON_NAME] [PERSON_NAME] [PERSON_NAME][EMAIL_ADDRESS][DOMAIN_NAME]" at bounding box center [614, 227] width 257 height 40
drag, startPoint x: 618, startPoint y: 236, endPoint x: 513, endPoint y: 235, distance: 105.4
click at [513, 235] on div "M [PERSON_NAME] [PERSON_NAME] [PERSON_NAME][EMAIL_ADDRESS][DOMAIN_NAME]" at bounding box center [614, 227] width 257 height 40
click at [729, 304] on div "M [PERSON_NAME] [PERSON_NAME] [PERSON_NAME][EMAIL_ADDRESS][DOMAIN_NAME]" at bounding box center [614, 308] width 257 height 40
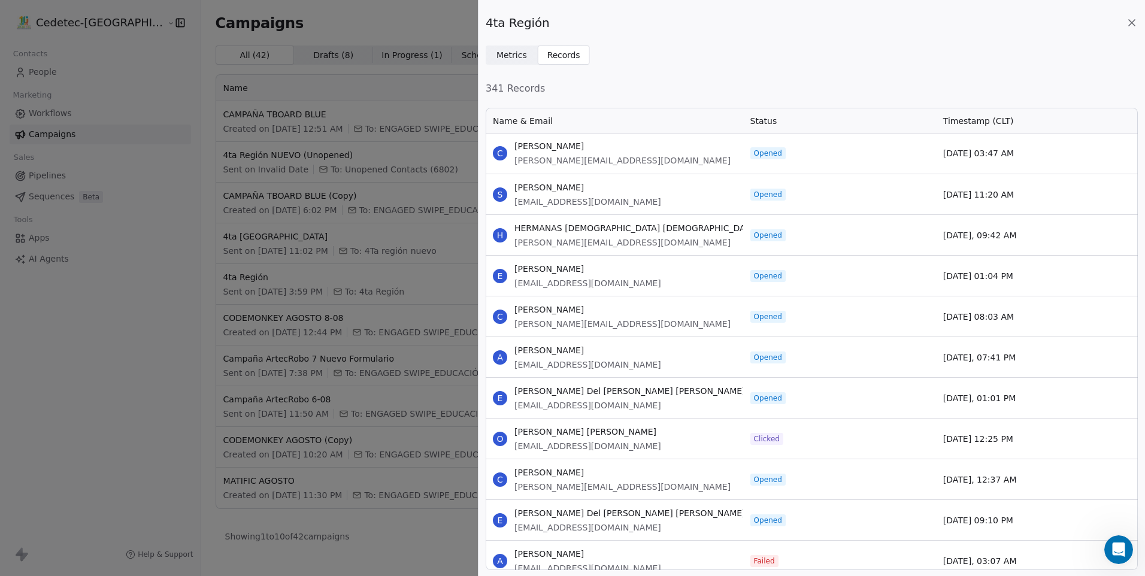
scroll to position [0, 0]
click at [349, 263] on div "4ta Región Metrics Metrics Records Records 341 Records Name & Email Status Time…" at bounding box center [572, 288] width 1145 height 576
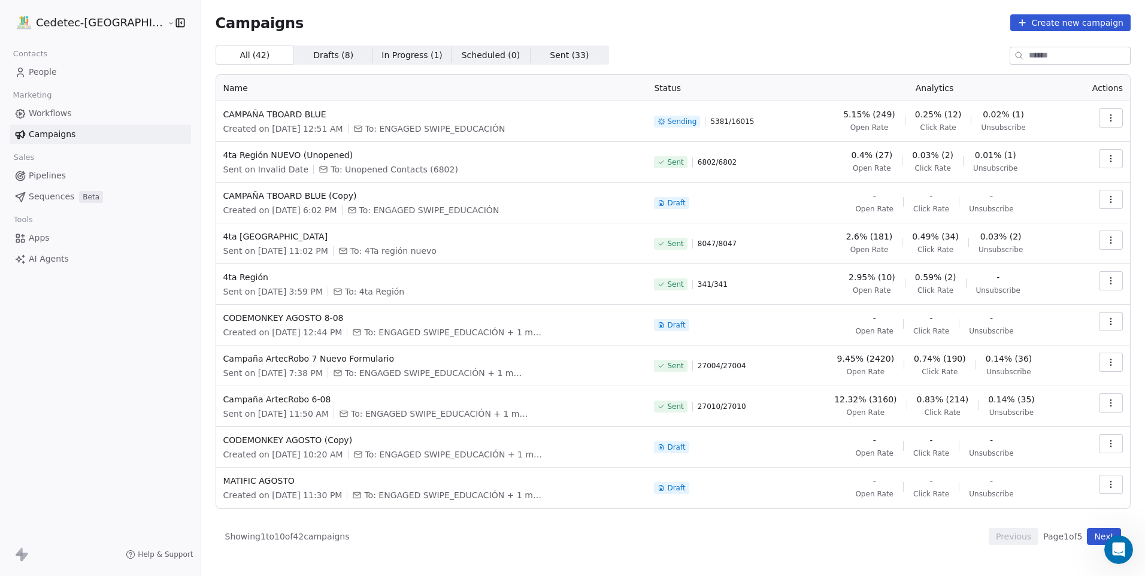
click at [553, 19] on div "Campaigns Create new campaign" at bounding box center [673, 22] width 915 height 17
